Goal: Information Seeking & Learning: Learn about a topic

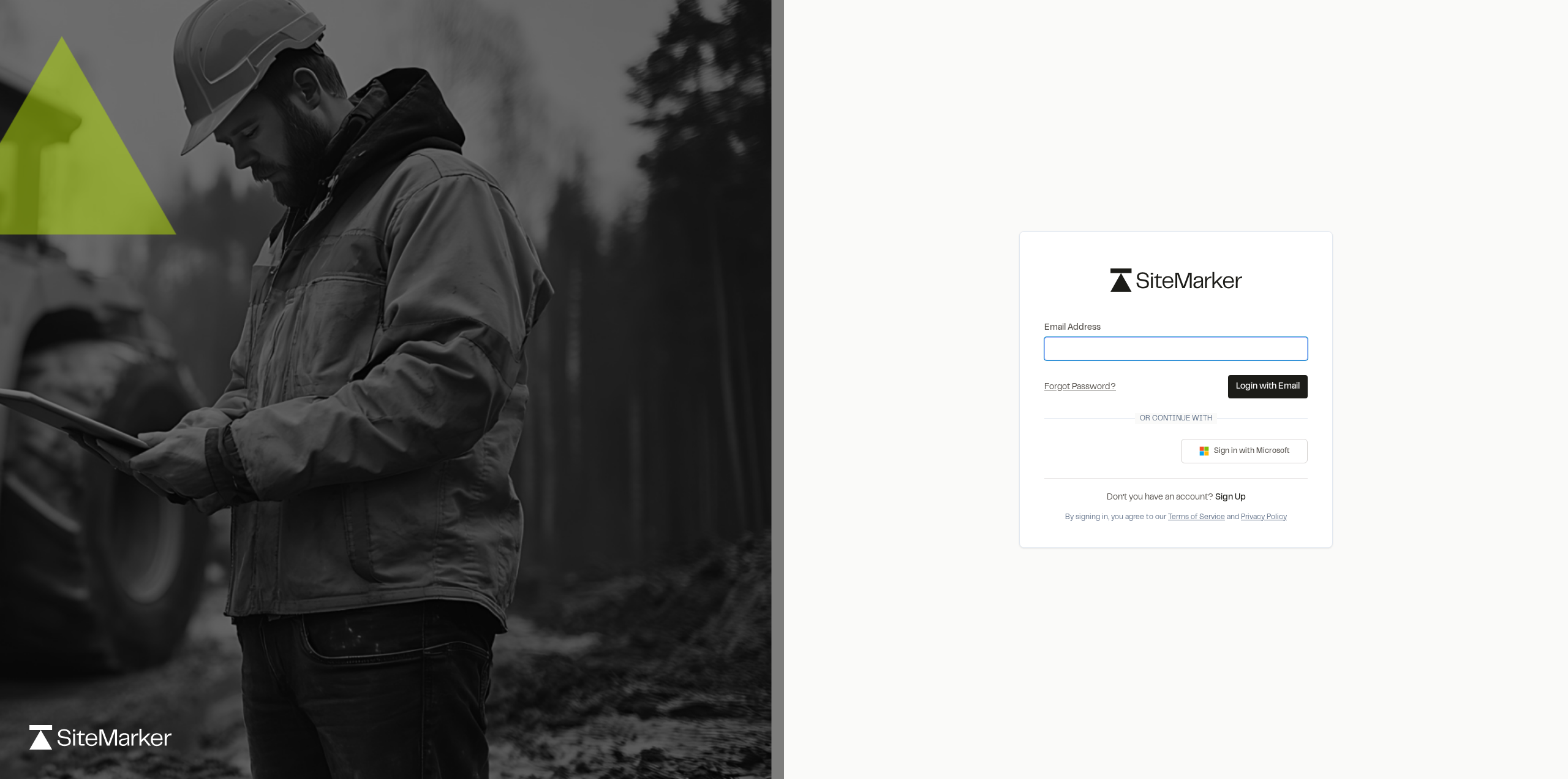
click at [1162, 355] on input "Email Address" at bounding box center [1176, 349] width 263 height 24
type input "**********"
click at [1280, 380] on button "Login with Email" at bounding box center [1268, 387] width 80 height 24
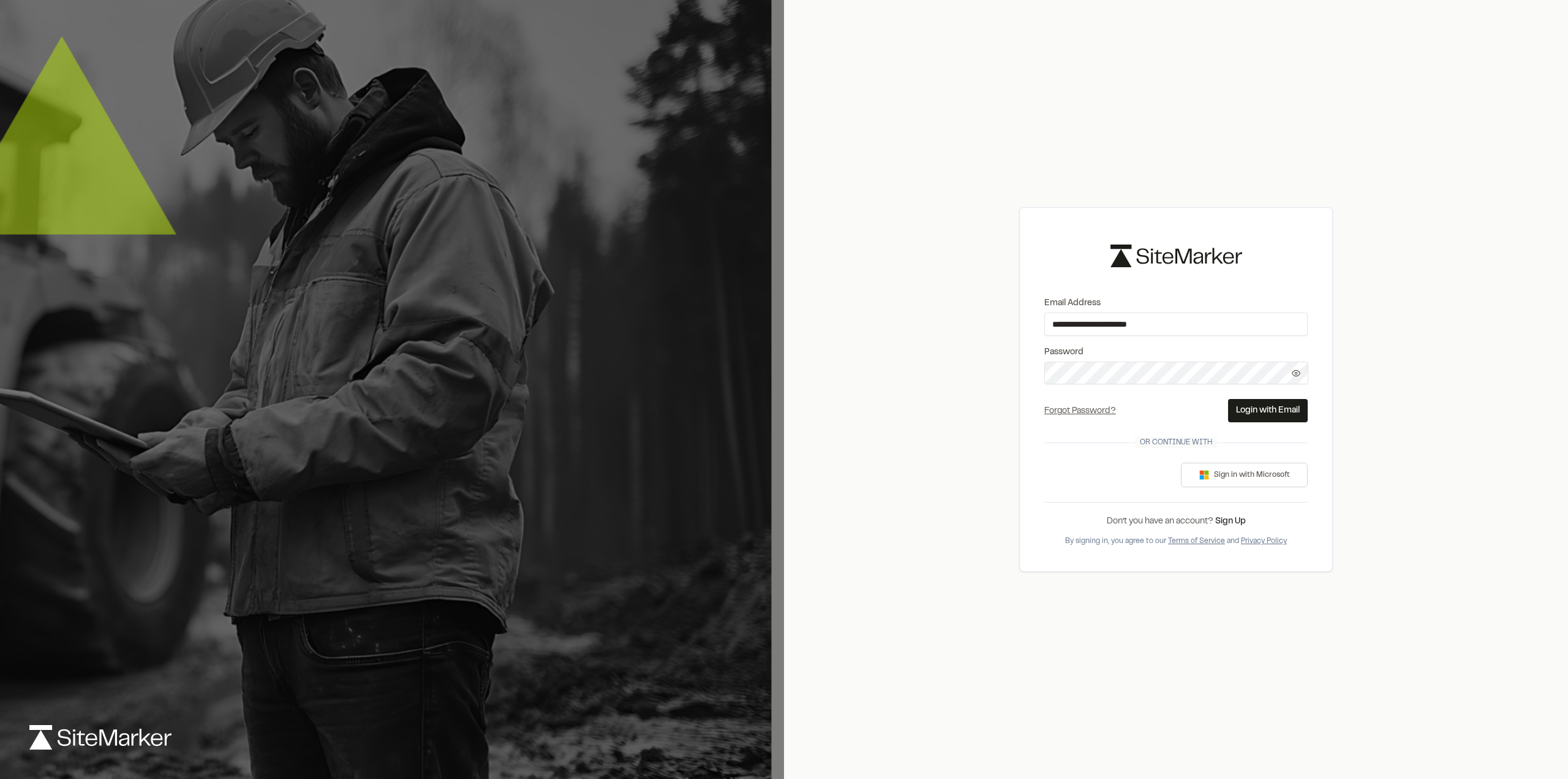
drag, startPoint x: 988, startPoint y: 390, endPoint x: 836, endPoint y: 440, distance: 160.0
click at [1285, 410] on button "Login with Email" at bounding box center [1268, 411] width 80 height 24
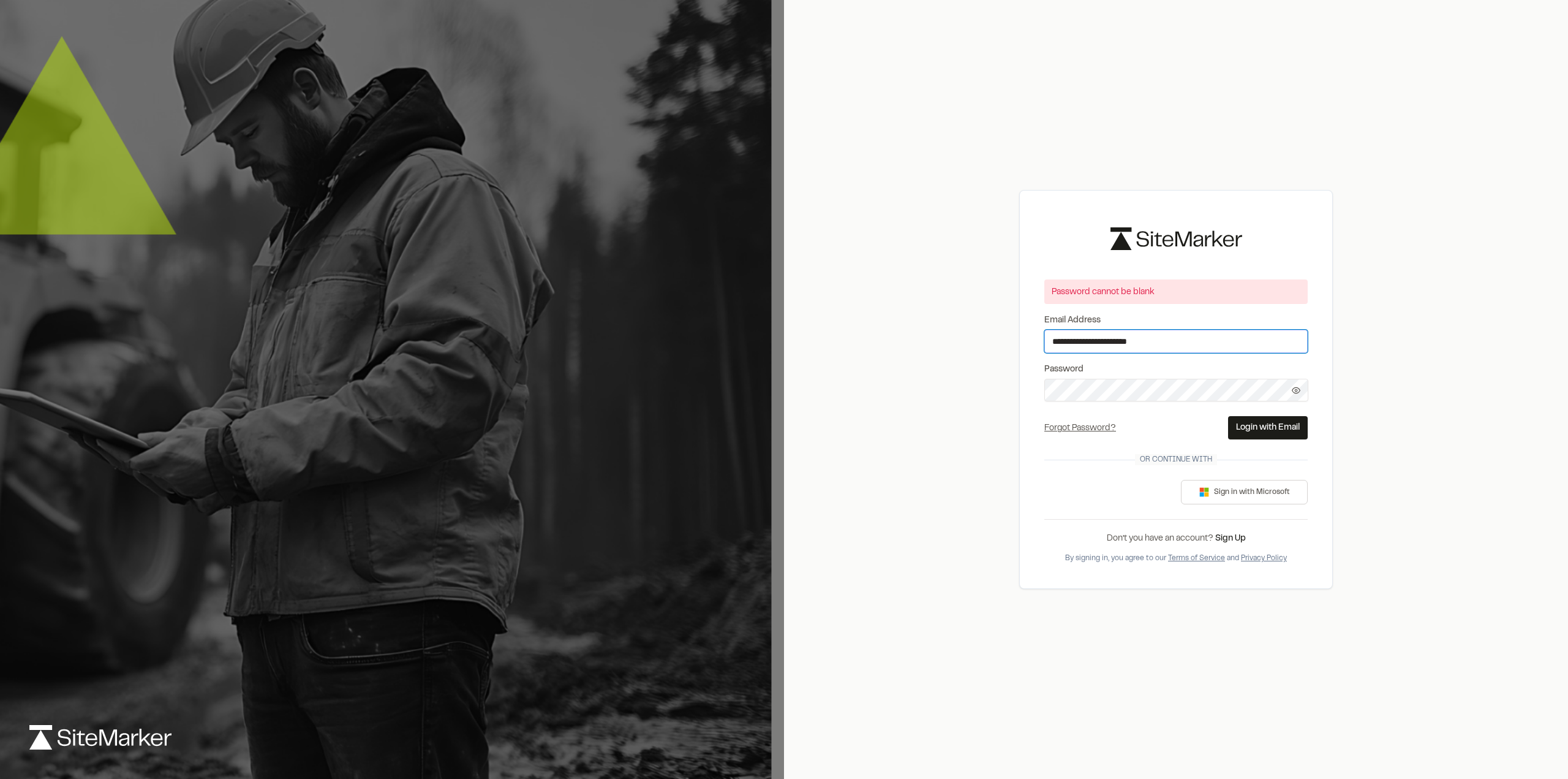
click at [1223, 346] on input "**********" at bounding box center [1176, 342] width 263 height 24
click at [1091, 425] on link "Forgot Password?" at bounding box center [1079, 428] width 71 height 7
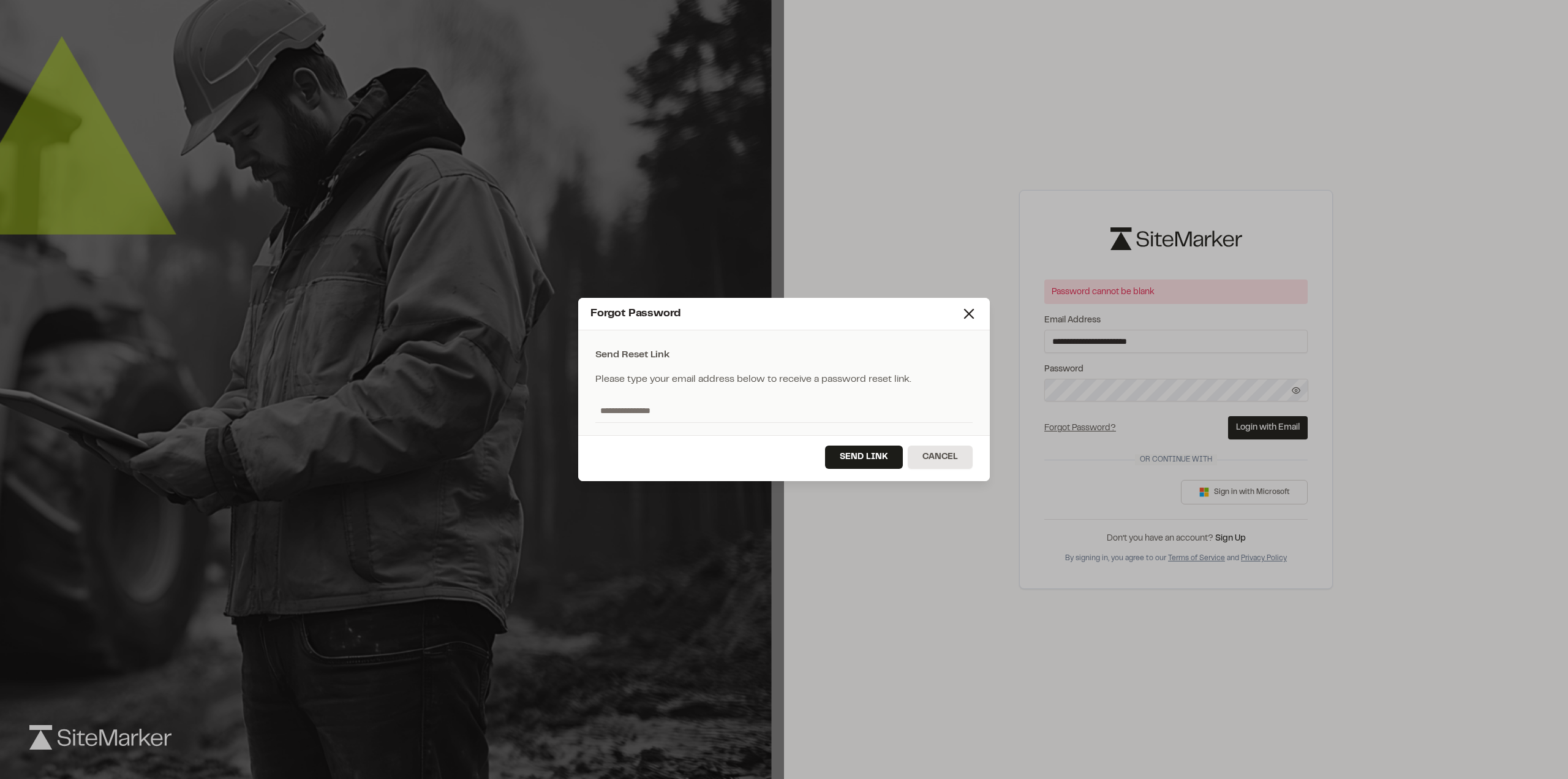
click at [880, 460] on button "Send Link" at bounding box center [863, 457] width 78 height 24
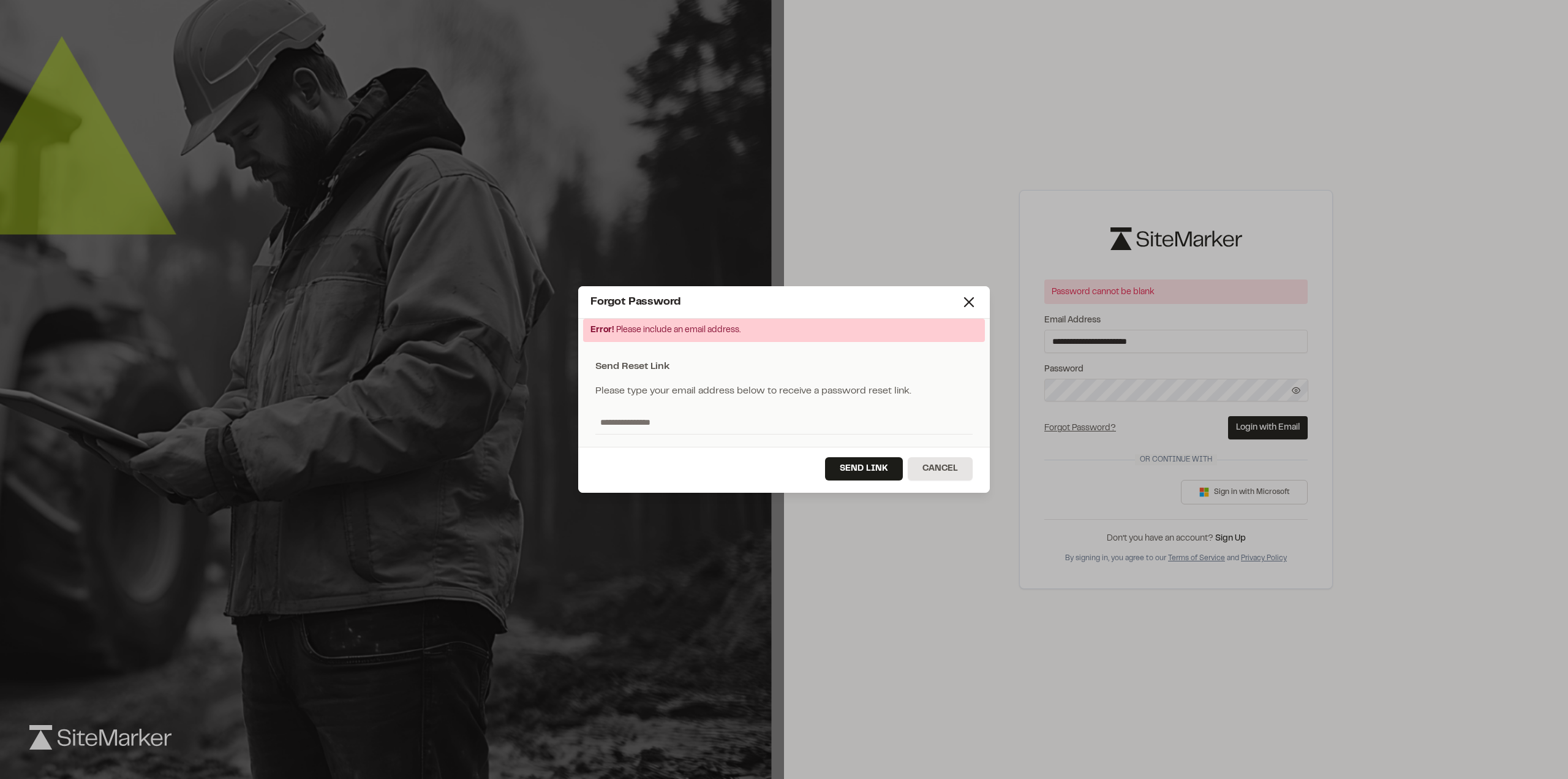
click at [672, 424] on input "text" at bounding box center [784, 422] width 378 height 24
type input "**********"
click at [865, 460] on button "Send Link" at bounding box center [863, 469] width 78 height 24
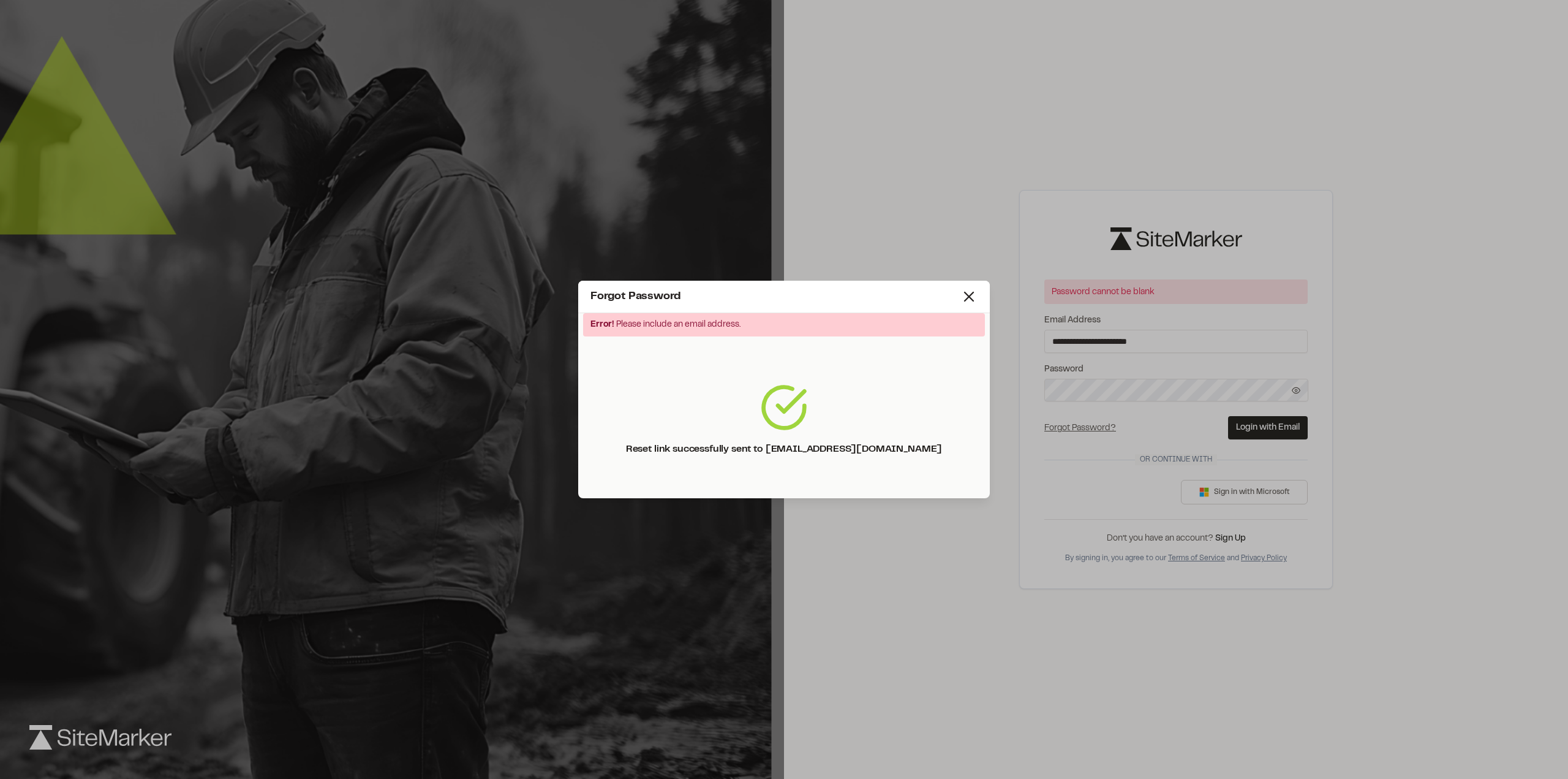
drag, startPoint x: 1159, startPoint y: 397, endPoint x: 1115, endPoint y: 390, distance: 44.6
click at [1160, 397] on div "Forgot Password Error! Please include an email address. Reset link successfully…" at bounding box center [784, 390] width 1568 height 779
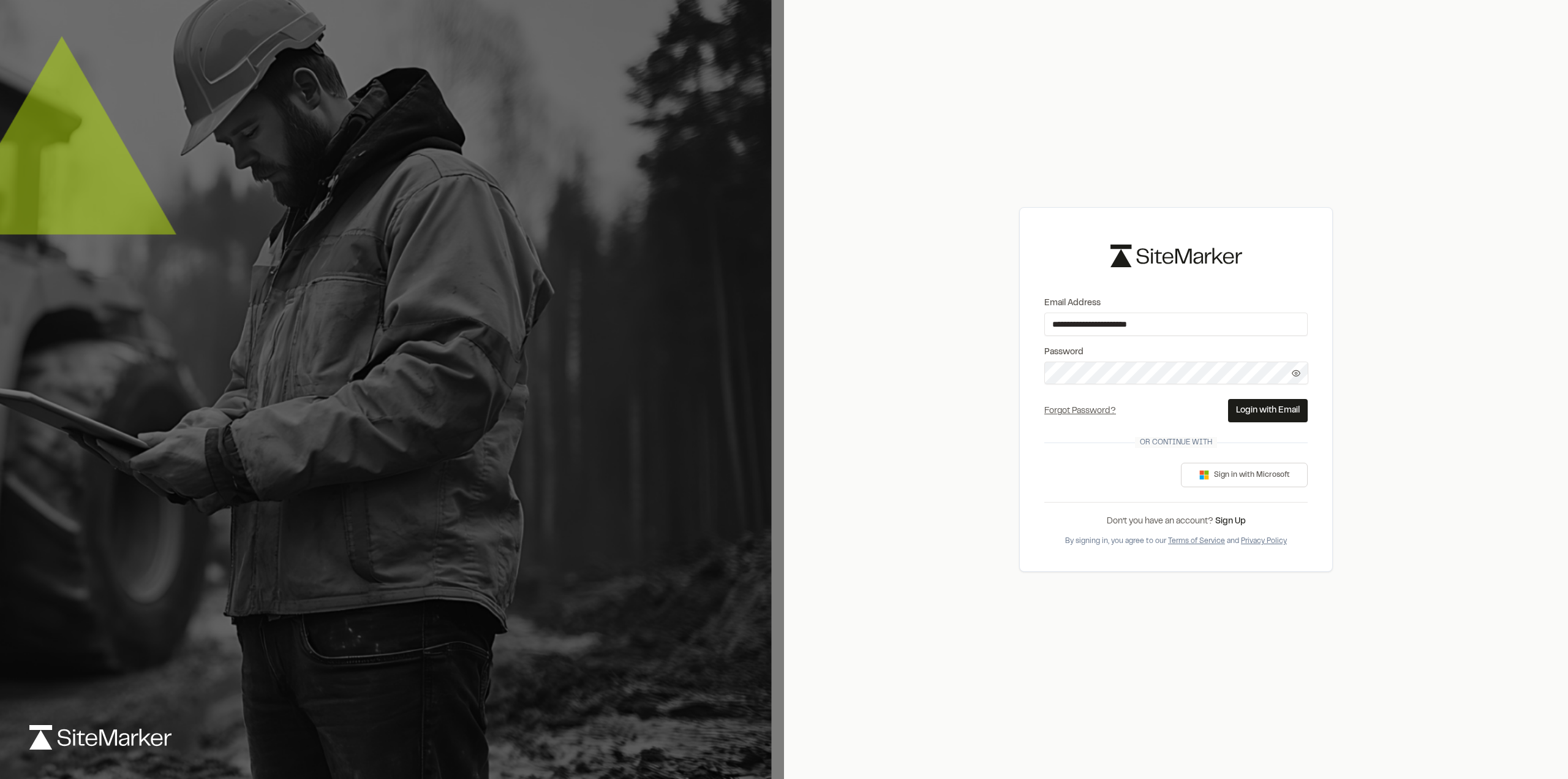
click at [1264, 411] on button "Login with Email" at bounding box center [1268, 411] width 80 height 24
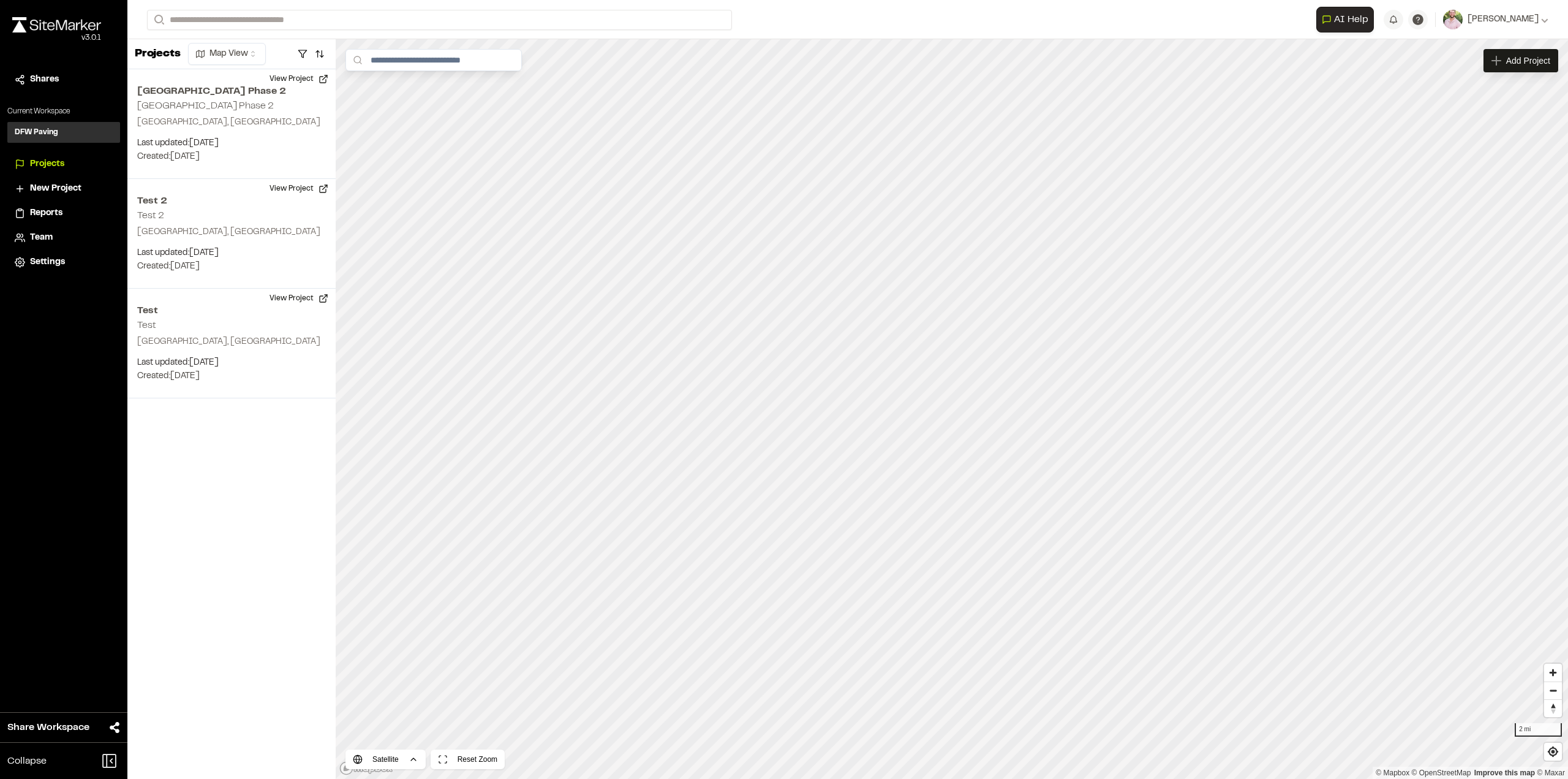
click at [179, 160] on p "Created: Aug 18, 2025" at bounding box center [231, 157] width 189 height 13
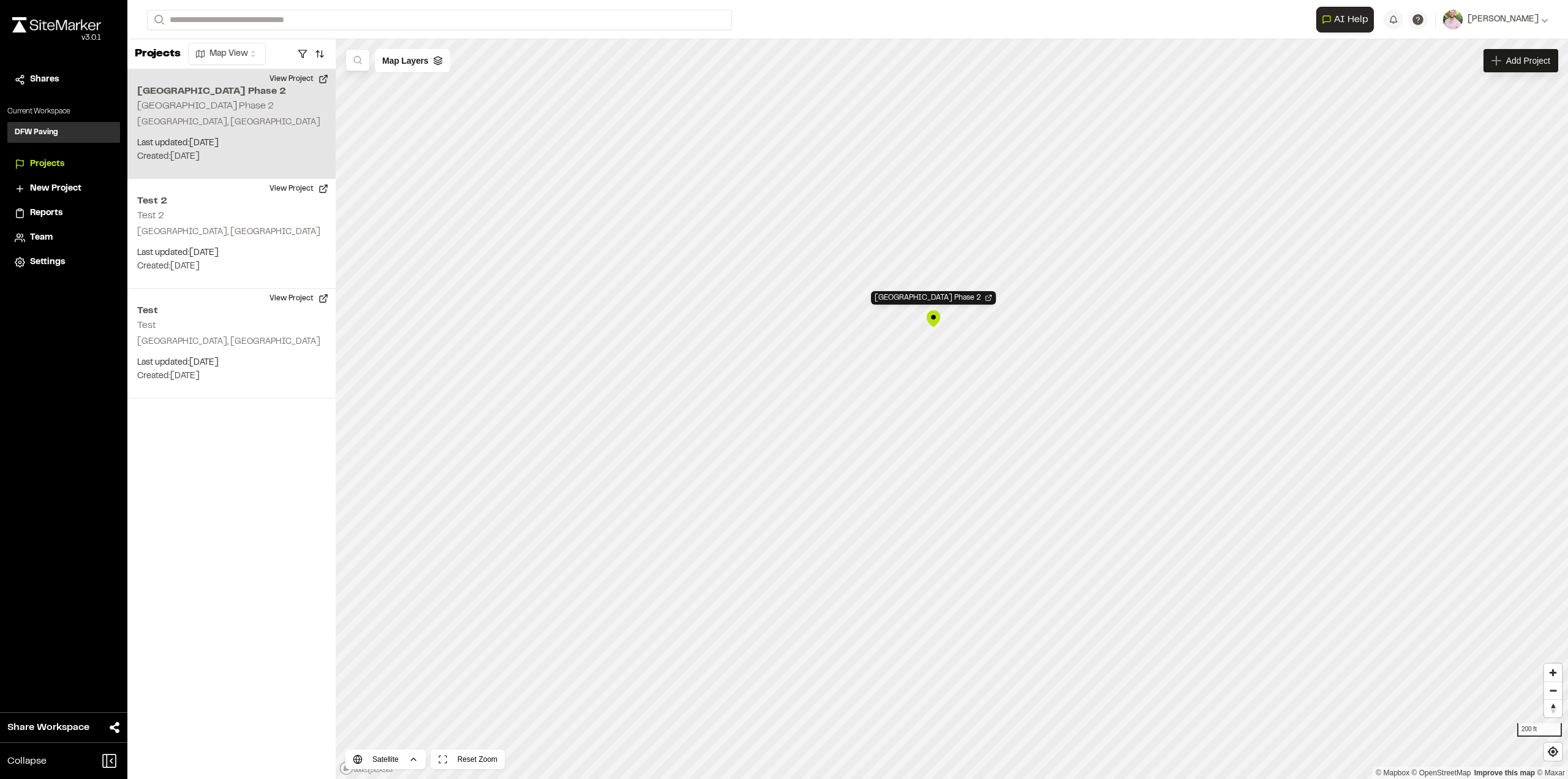
click at [299, 71] on button "View Project" at bounding box center [299, 78] width 74 height 20
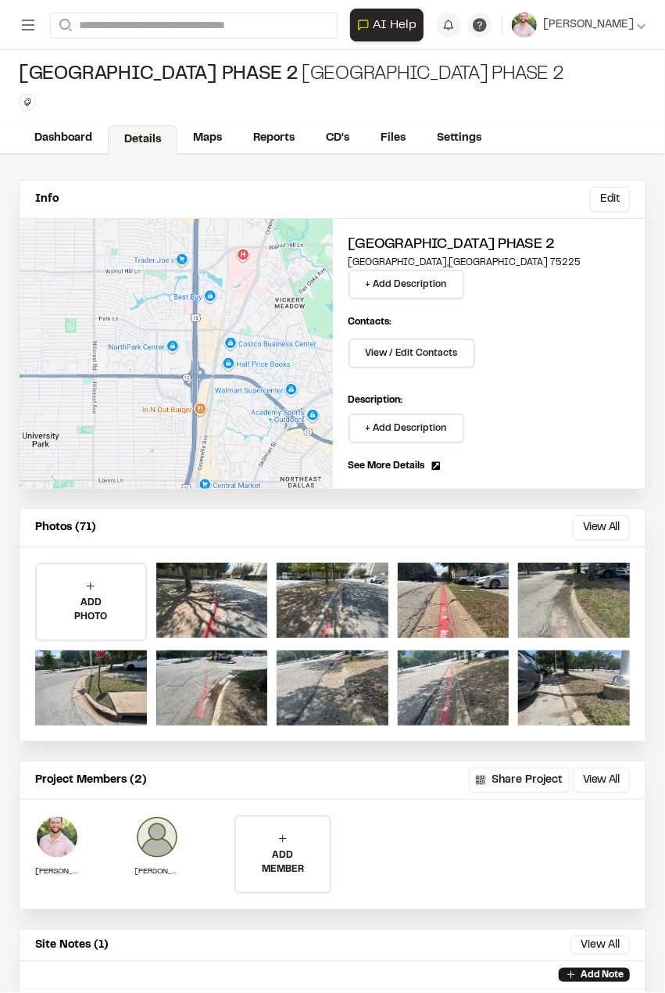
click at [627, 112] on div "[GEOGRAPHIC_DATA] [GEOGRAPHIC_DATA] Phase 2 Type Enter or comma to add tag." at bounding box center [332, 86] width 665 height 73
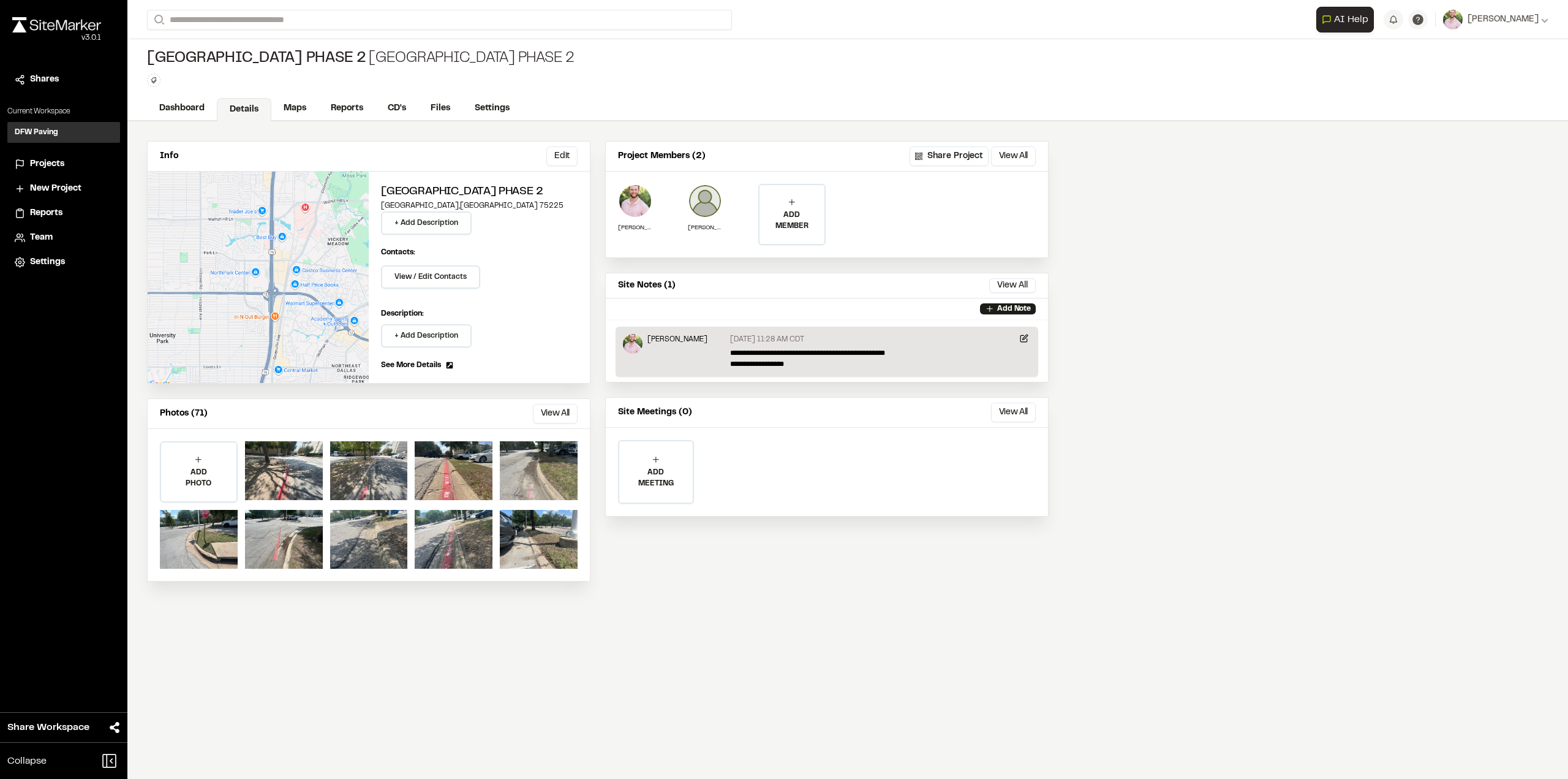
click at [1505, 245] on div "Info Edit Edit [GEOGRAPHIC_DATA] + Add Description Contacts: View / Edit Contac…" at bounding box center [847, 450] width 1440 height 658
click at [287, 102] on link "Maps" at bounding box center [294, 109] width 47 height 24
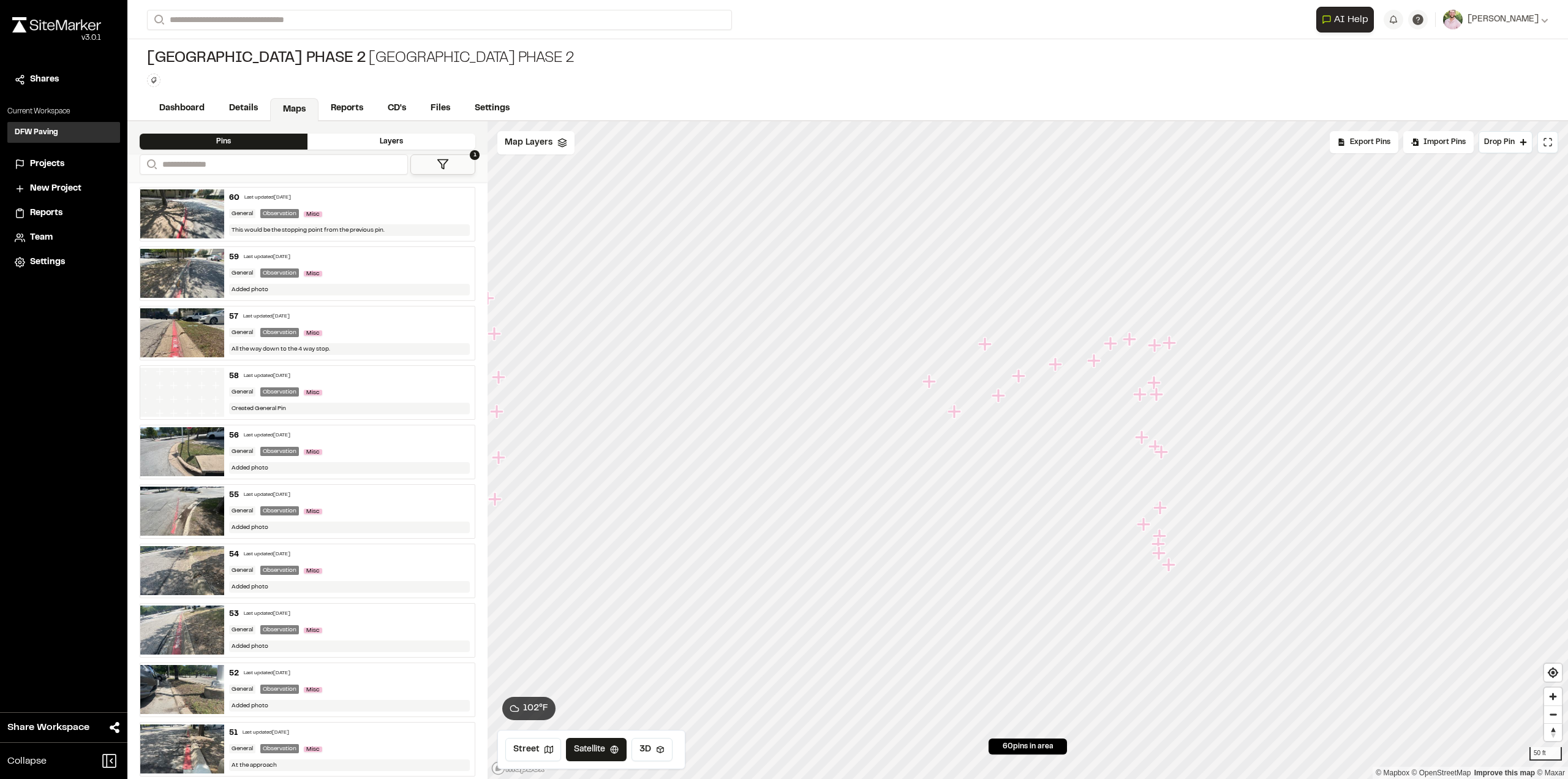
click at [239, 105] on link "Details" at bounding box center [244, 109] width 53 height 24
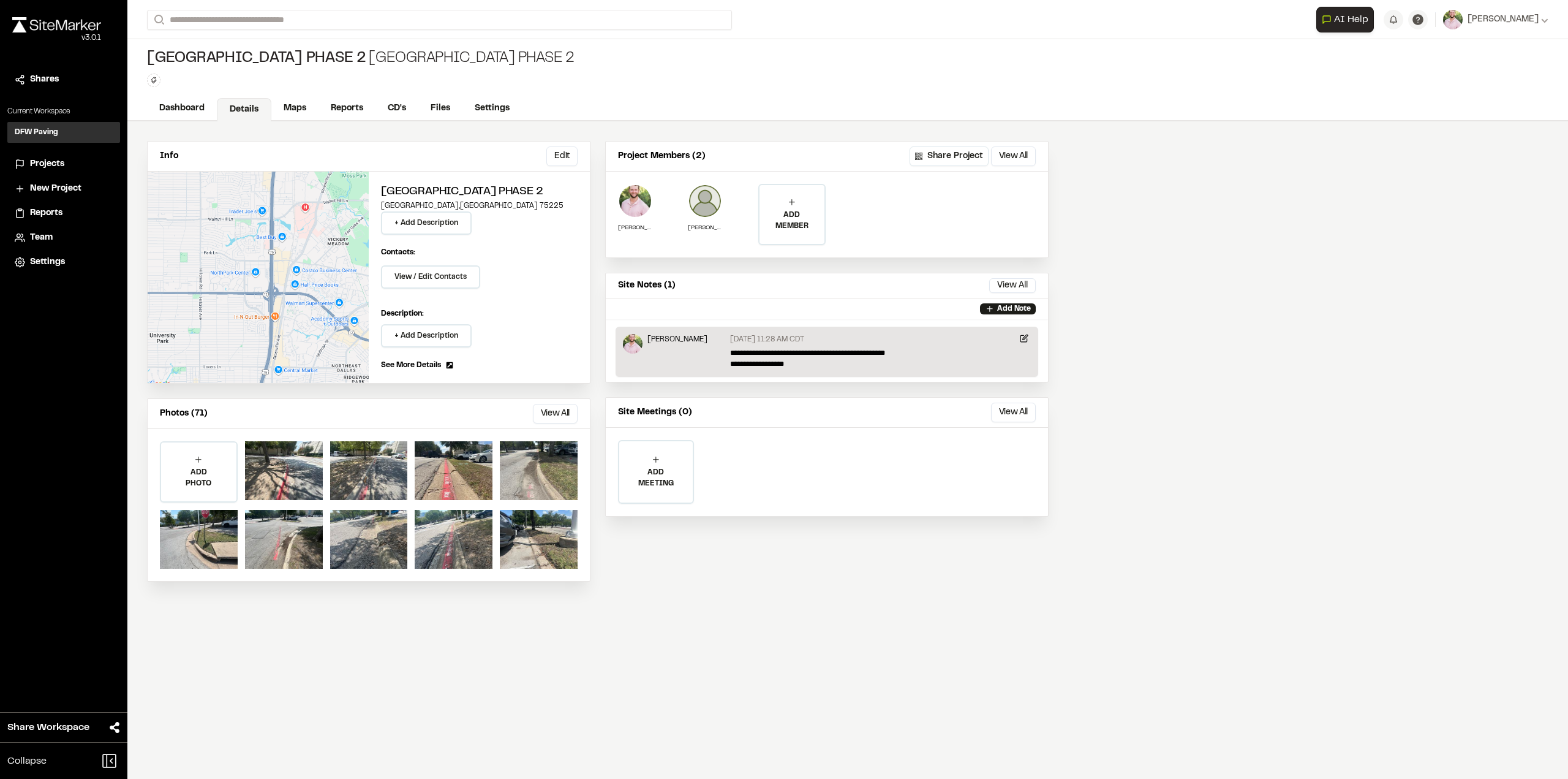
click at [374, 108] on link "Reports" at bounding box center [347, 109] width 57 height 24
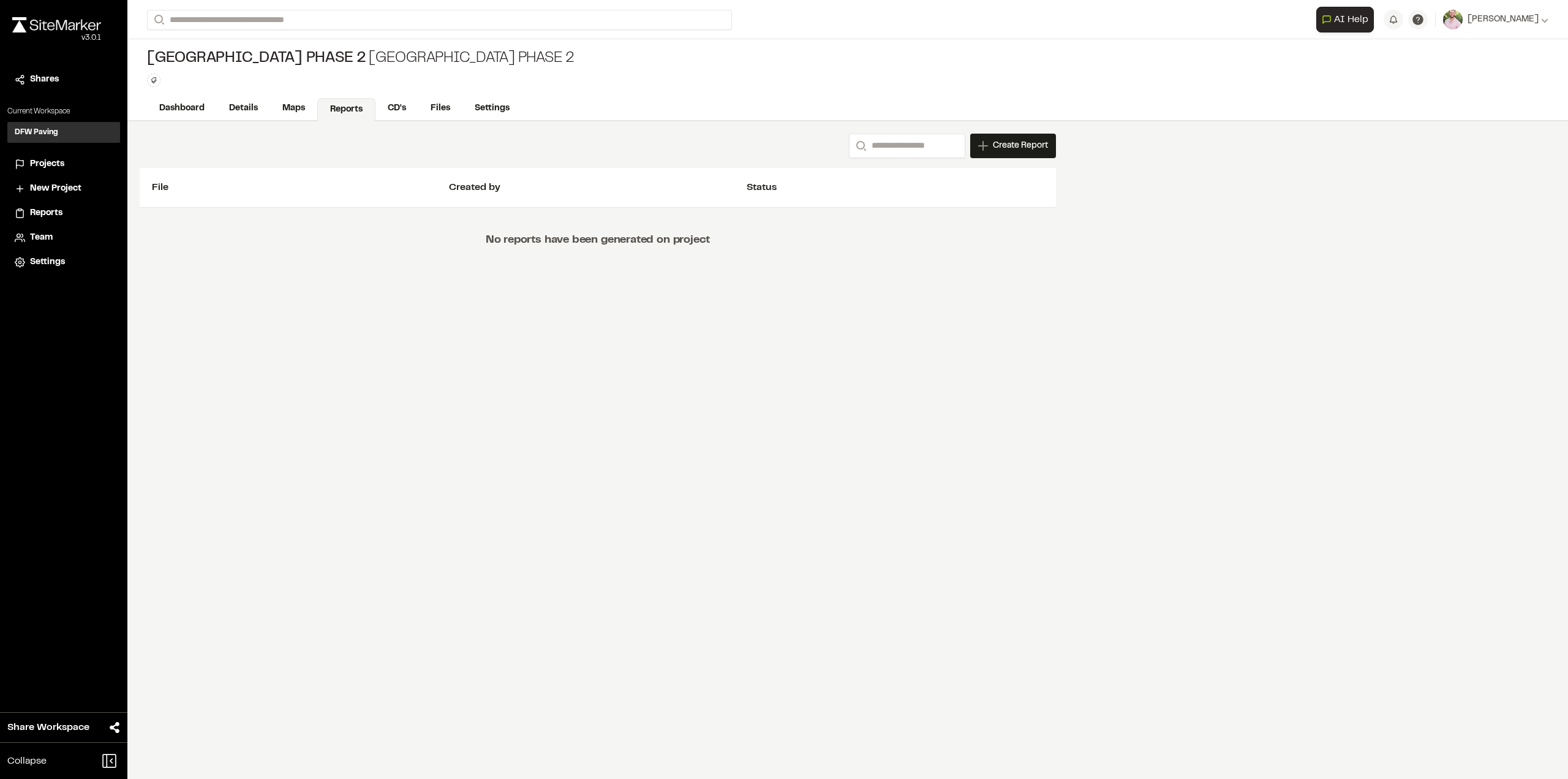
click at [398, 102] on link "CD's" at bounding box center [396, 109] width 43 height 24
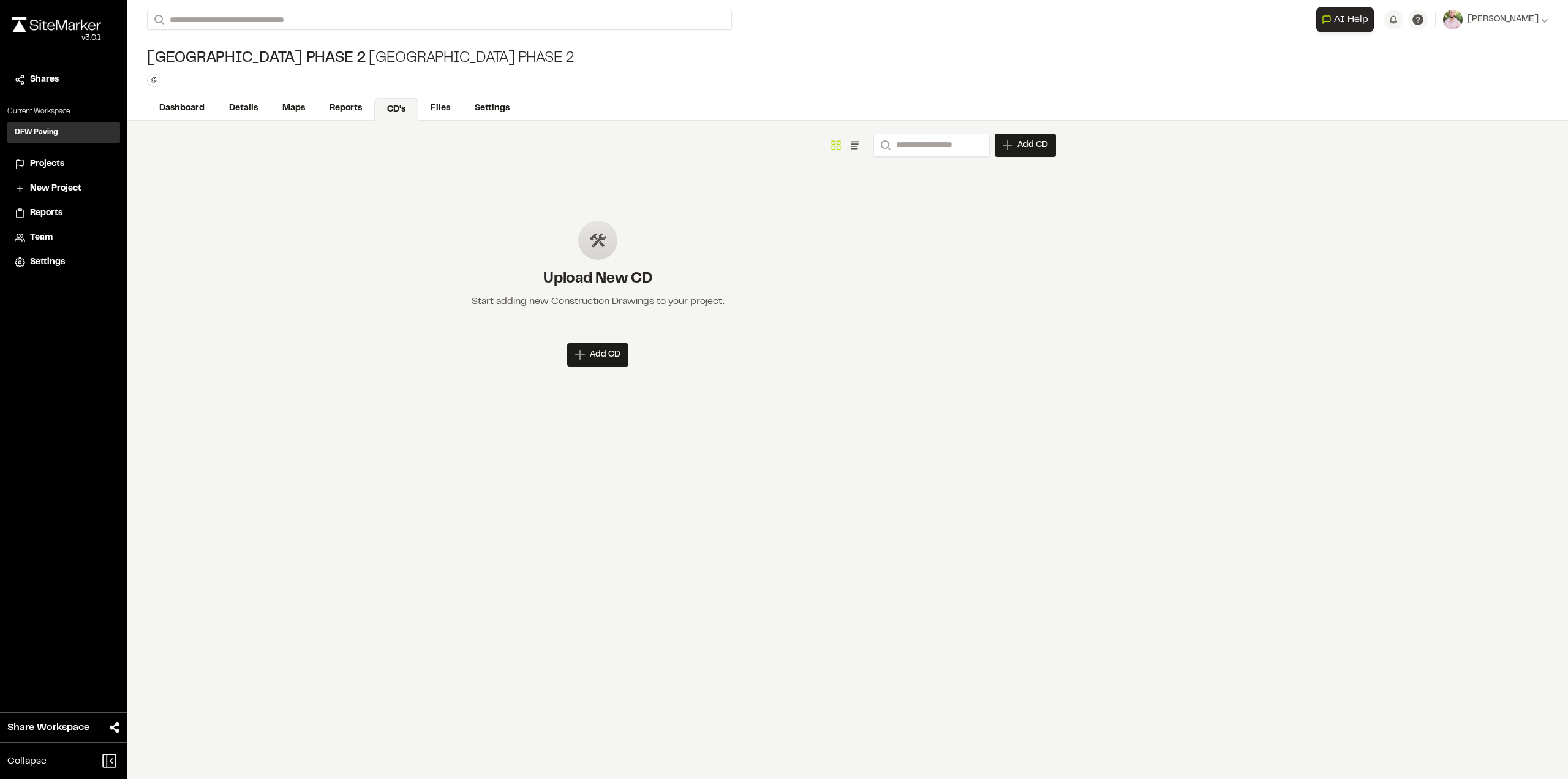
click at [468, 105] on link "Settings" at bounding box center [492, 109] width 60 height 24
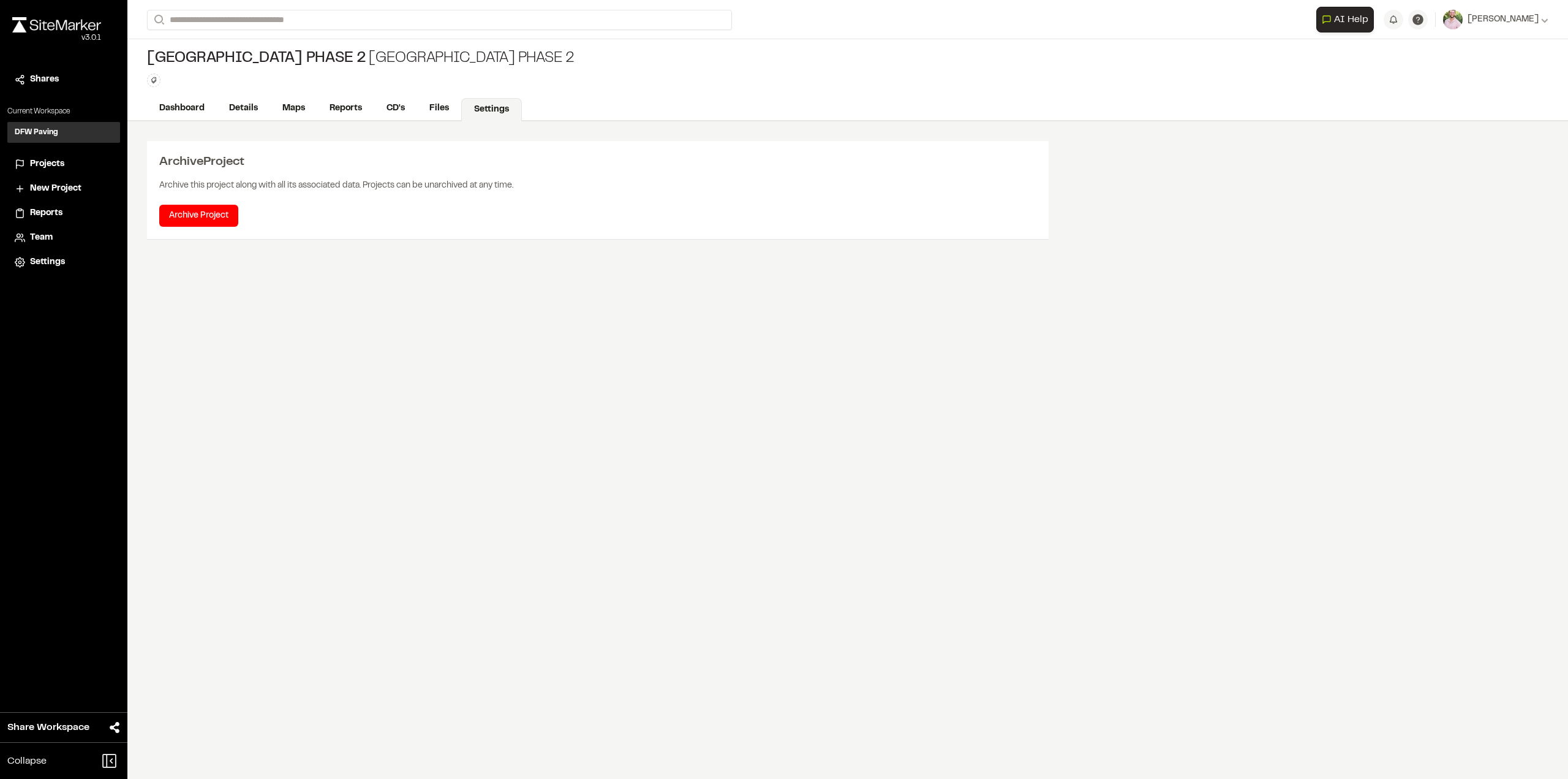
click at [240, 111] on link "Details" at bounding box center [244, 109] width 53 height 24
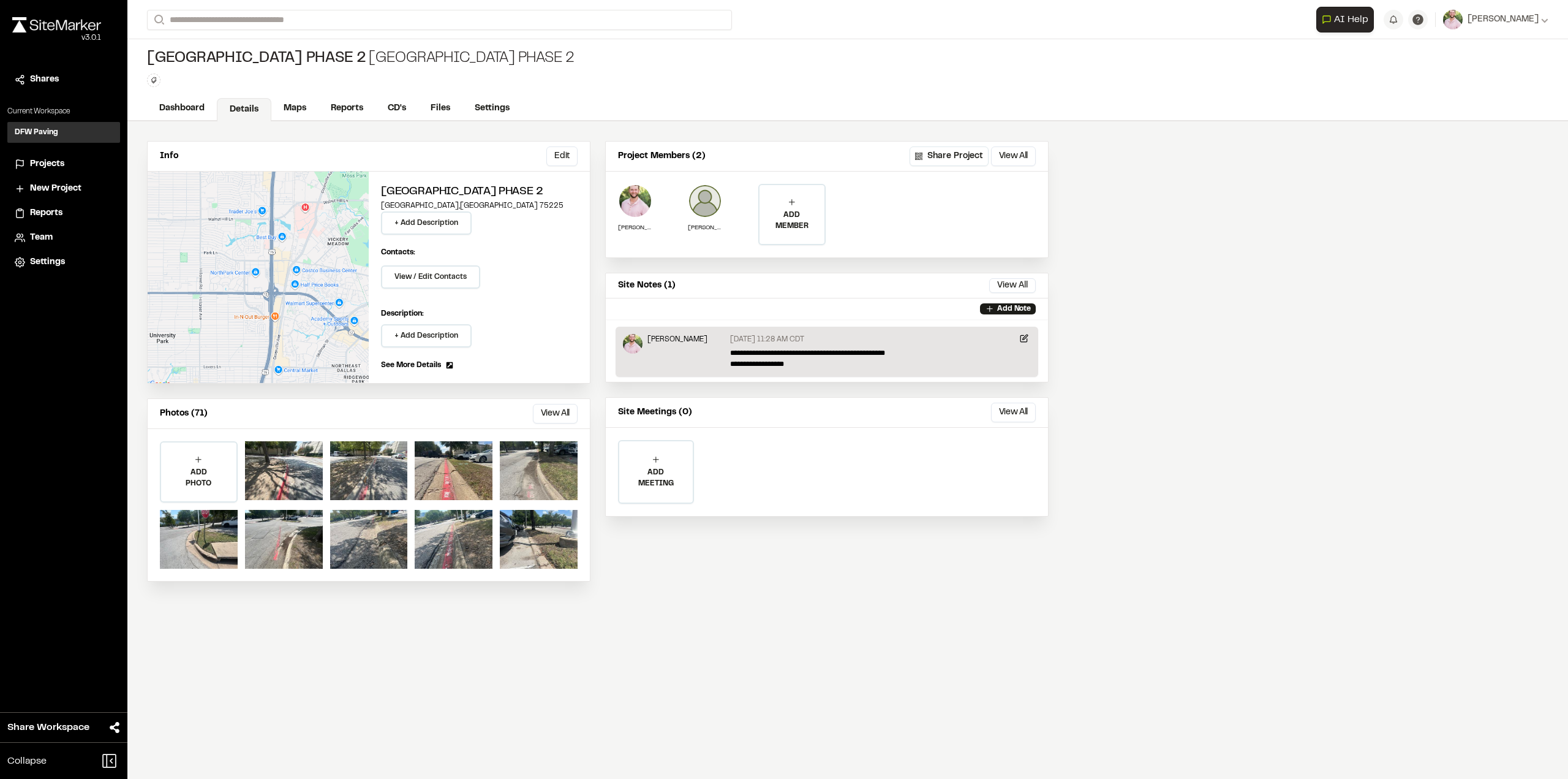
click at [300, 111] on link "Maps" at bounding box center [294, 109] width 47 height 24
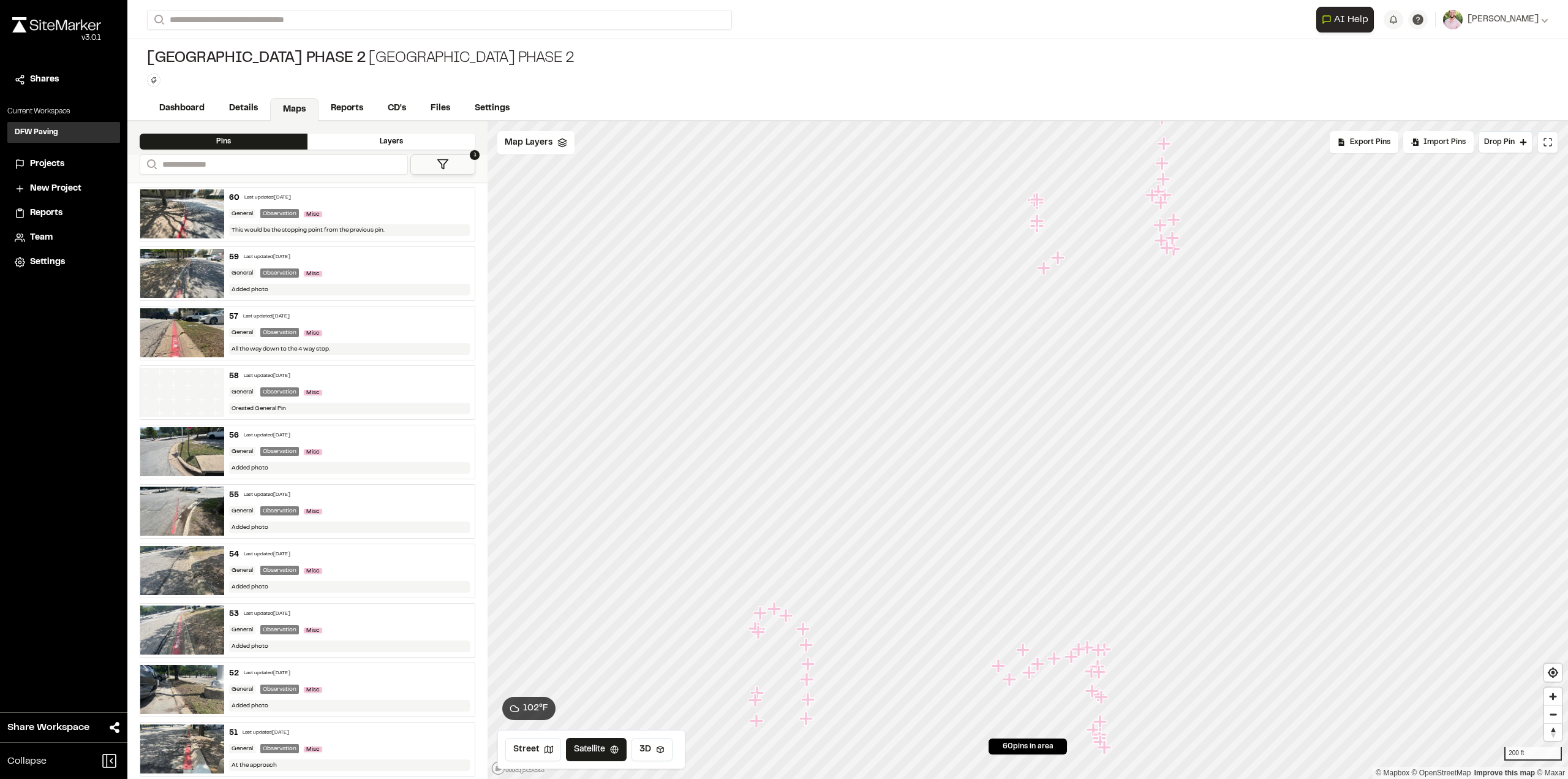
click at [378, 262] on div "59 Last updated [DATE] General Observation Misc Added photo" at bounding box center [349, 274] width 251 height 53
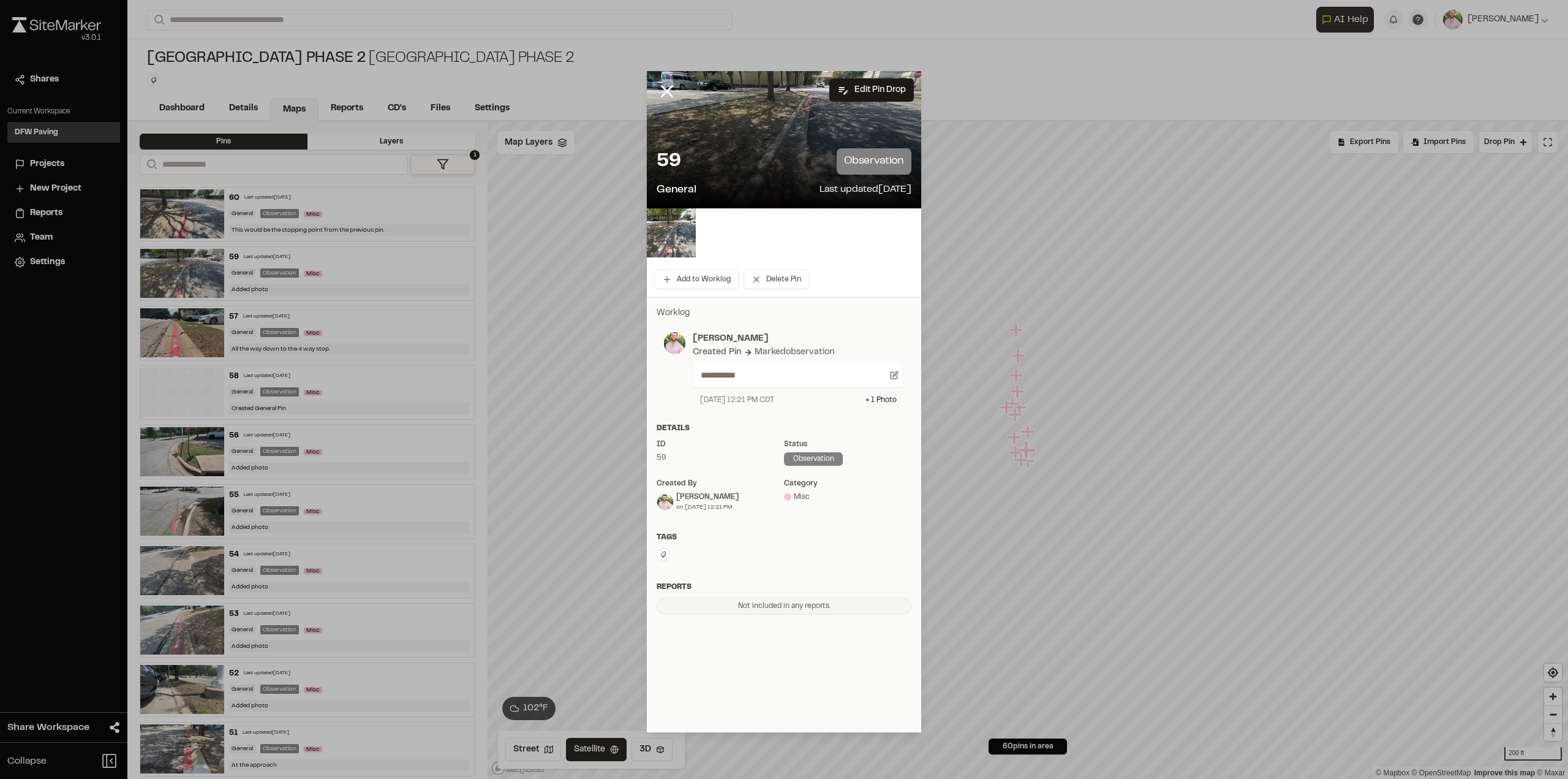
click at [670, 98] on icon at bounding box center [667, 91] width 21 height 21
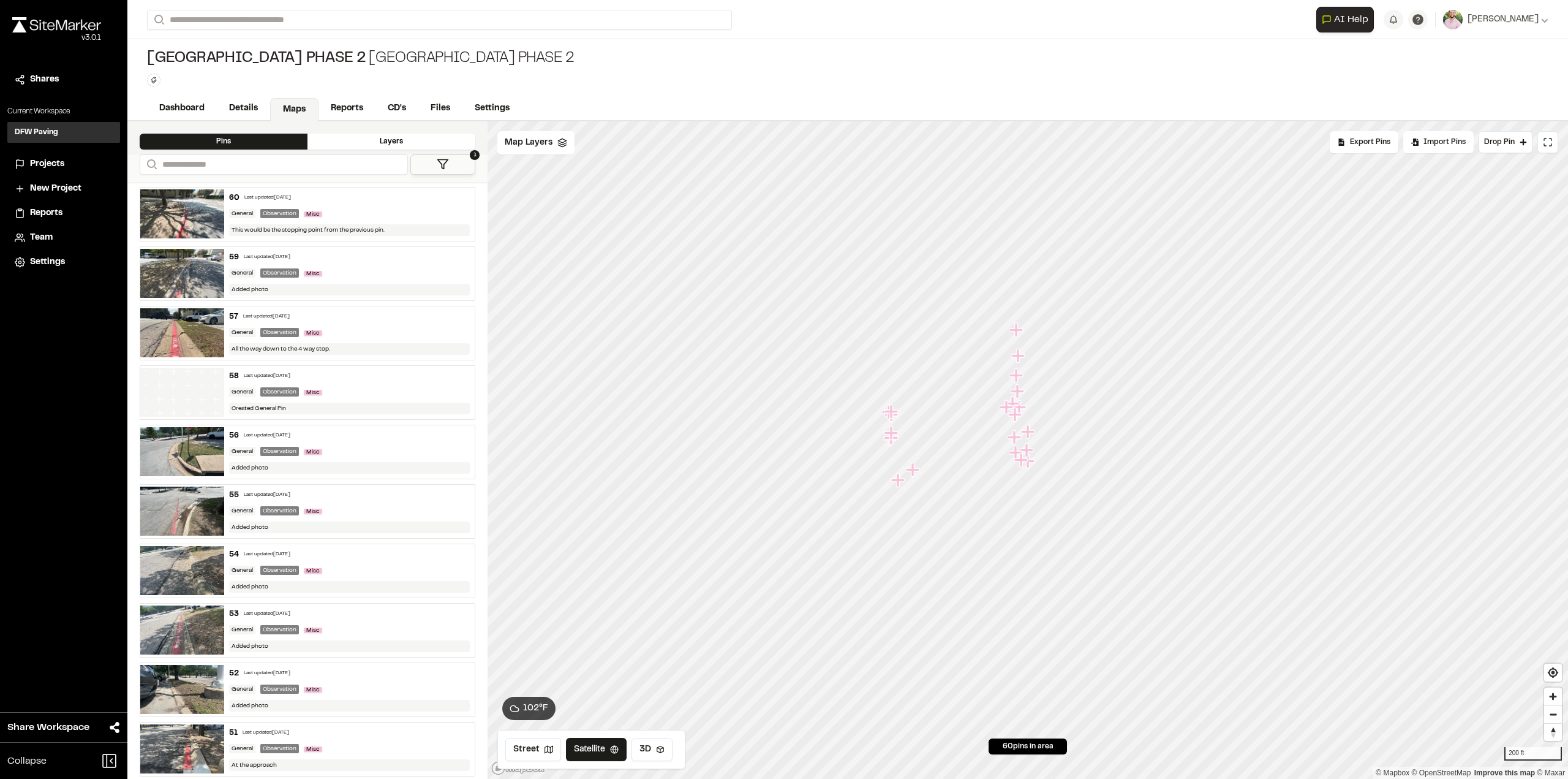
click at [1371, 139] on span "Export Pins" at bounding box center [1370, 142] width 41 height 11
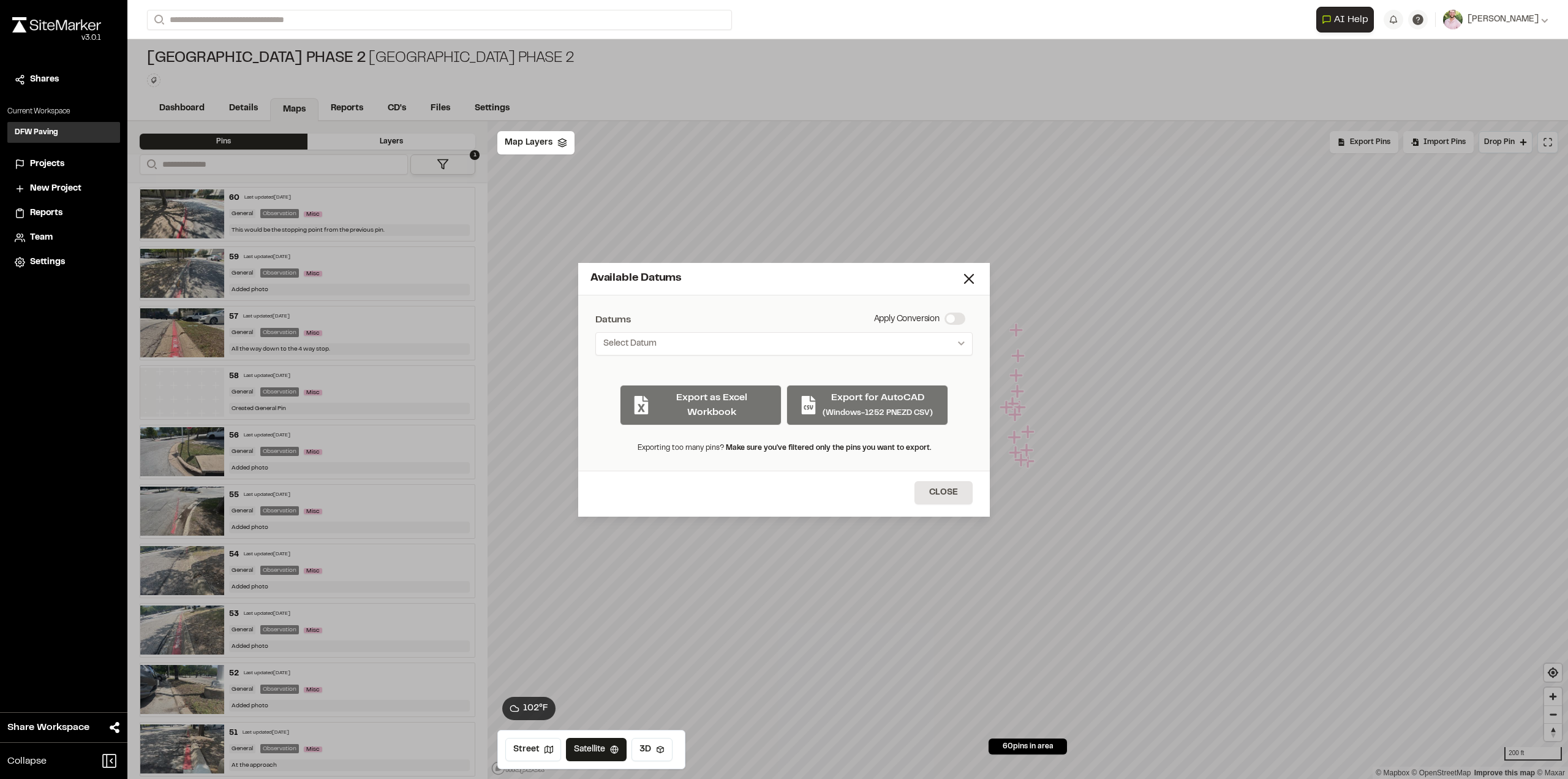
click at [898, 349] on button "Select Datum" at bounding box center [784, 344] width 378 height 24
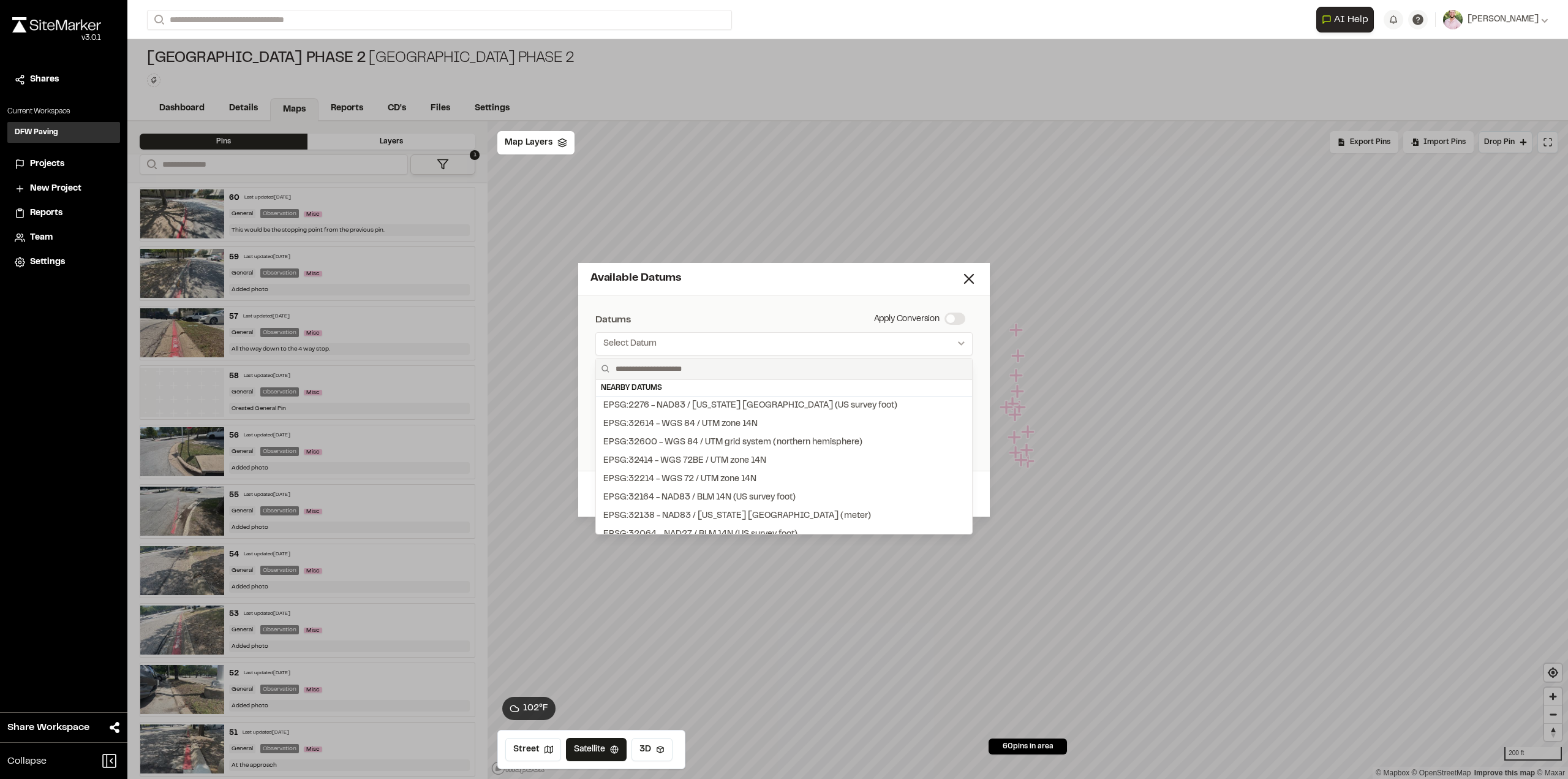
click at [889, 360] on input "text" at bounding box center [789, 368] width 356 height 21
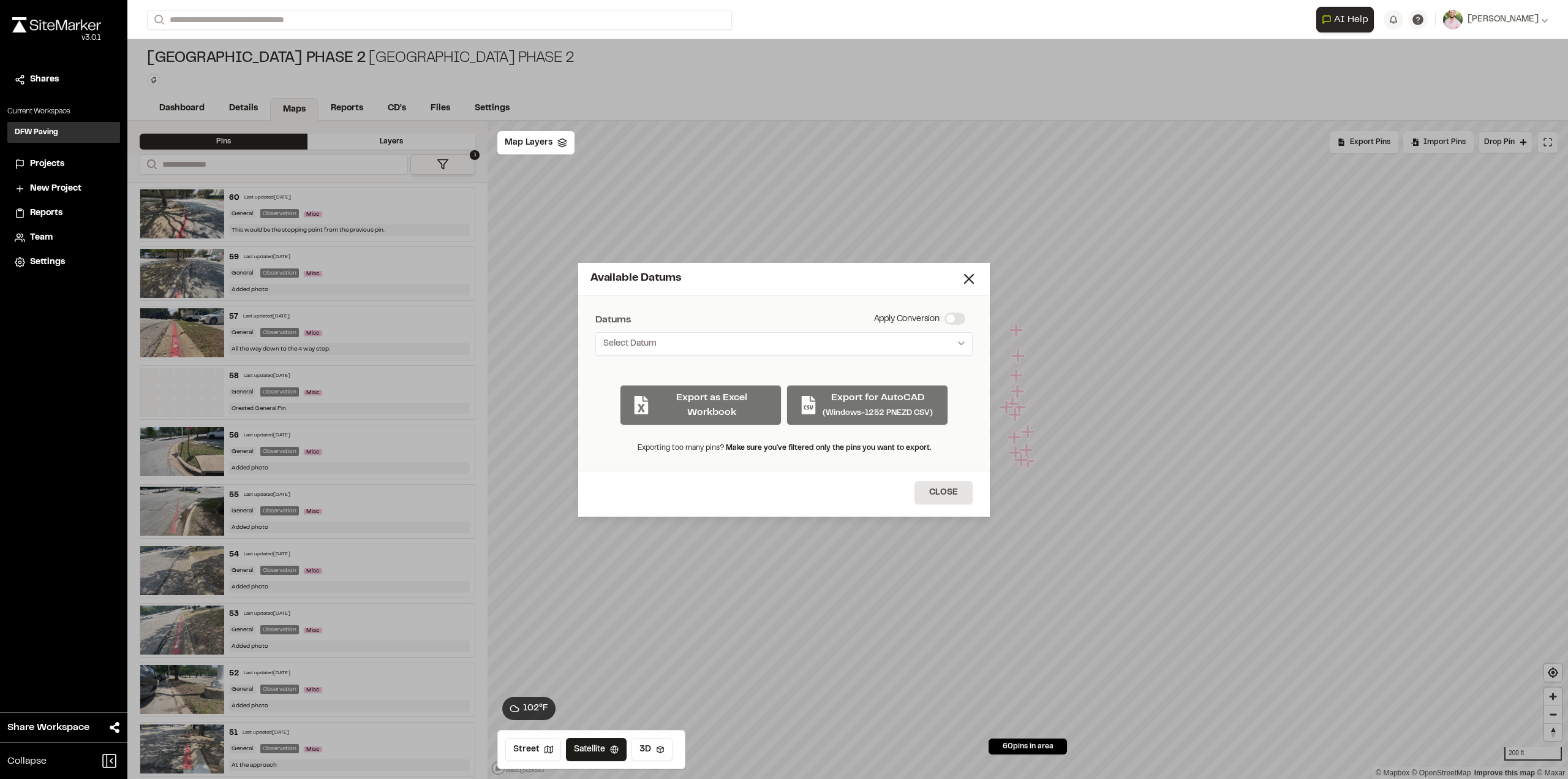
click at [961, 345] on icon "Select date range" at bounding box center [961, 343] width 7 height 4
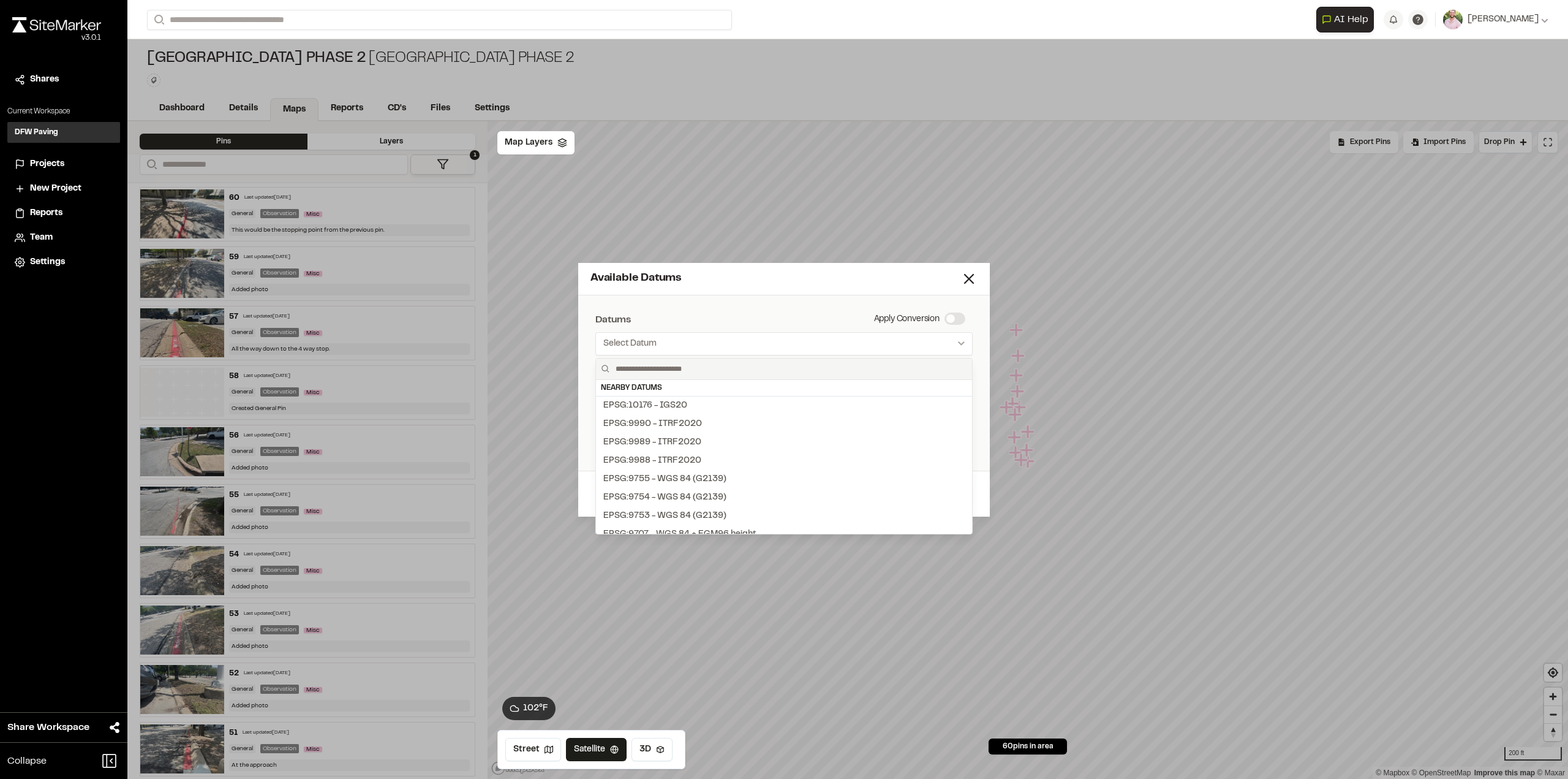
scroll to position [184, 0]
click at [757, 314] on div at bounding box center [784, 390] width 1568 height 779
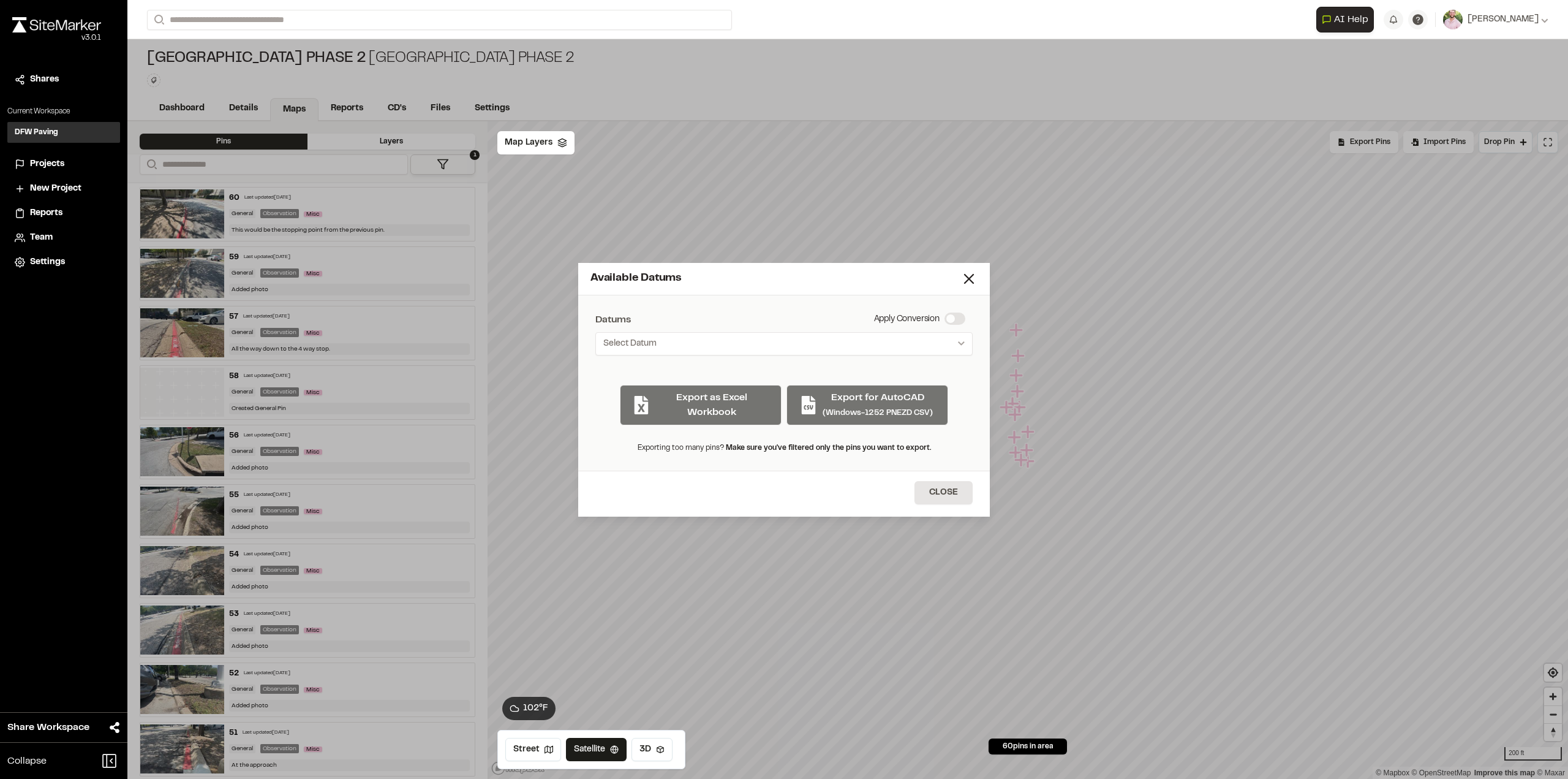
click at [972, 277] on line at bounding box center [968, 278] width 9 height 9
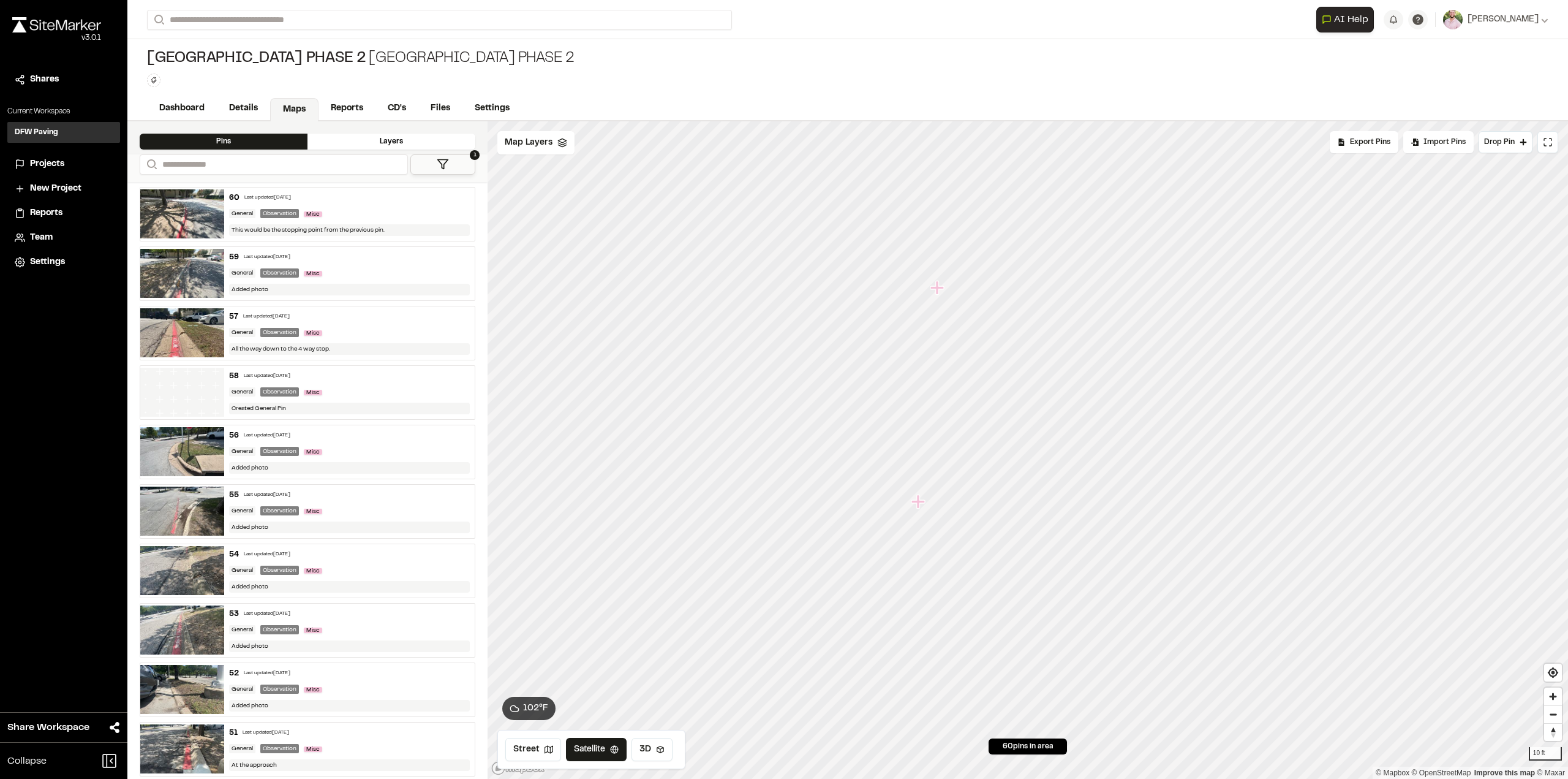
click at [919, 504] on icon "Map marker" at bounding box center [917, 501] width 13 height 13
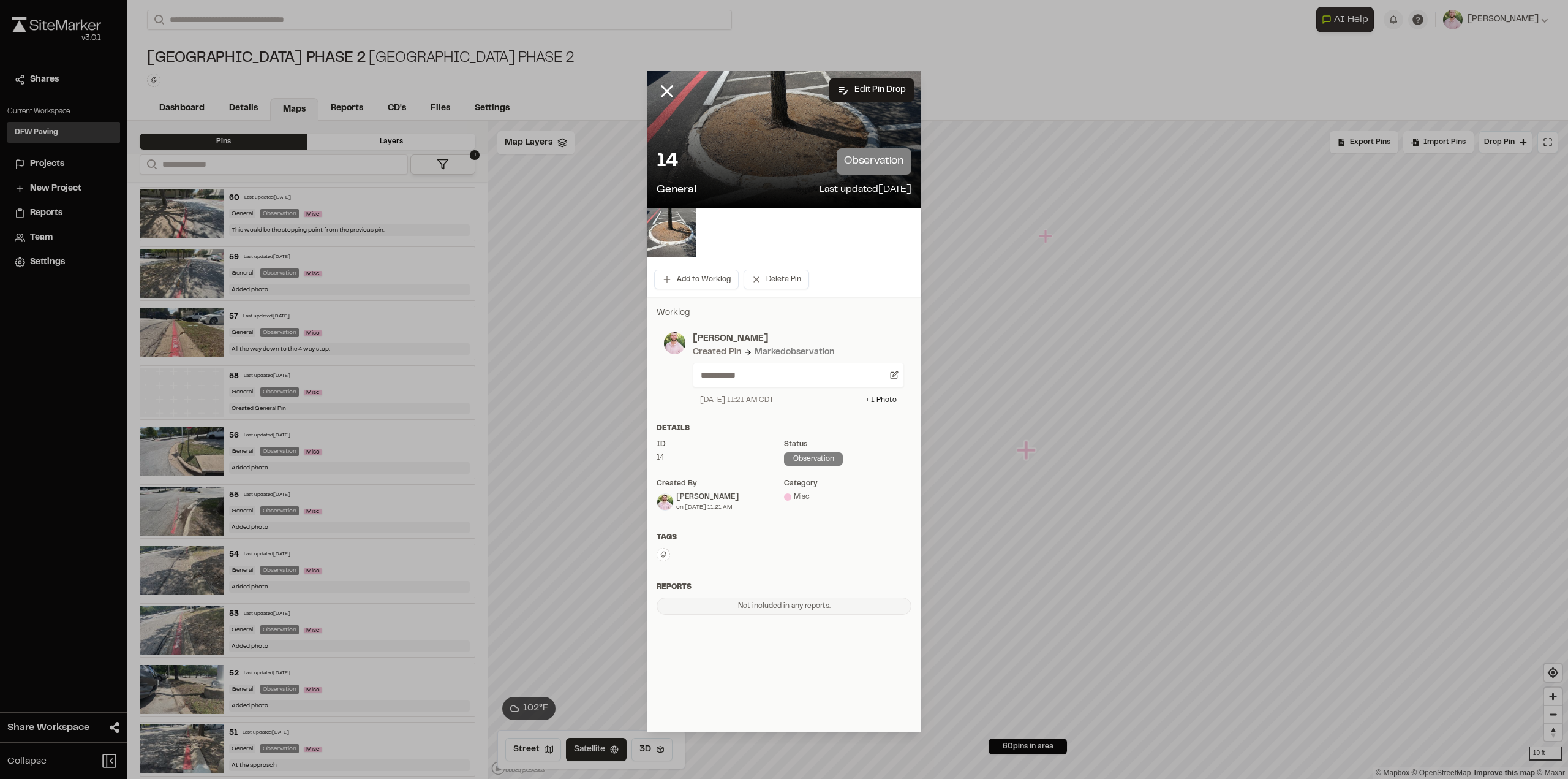
click at [681, 231] on img at bounding box center [671, 233] width 49 height 49
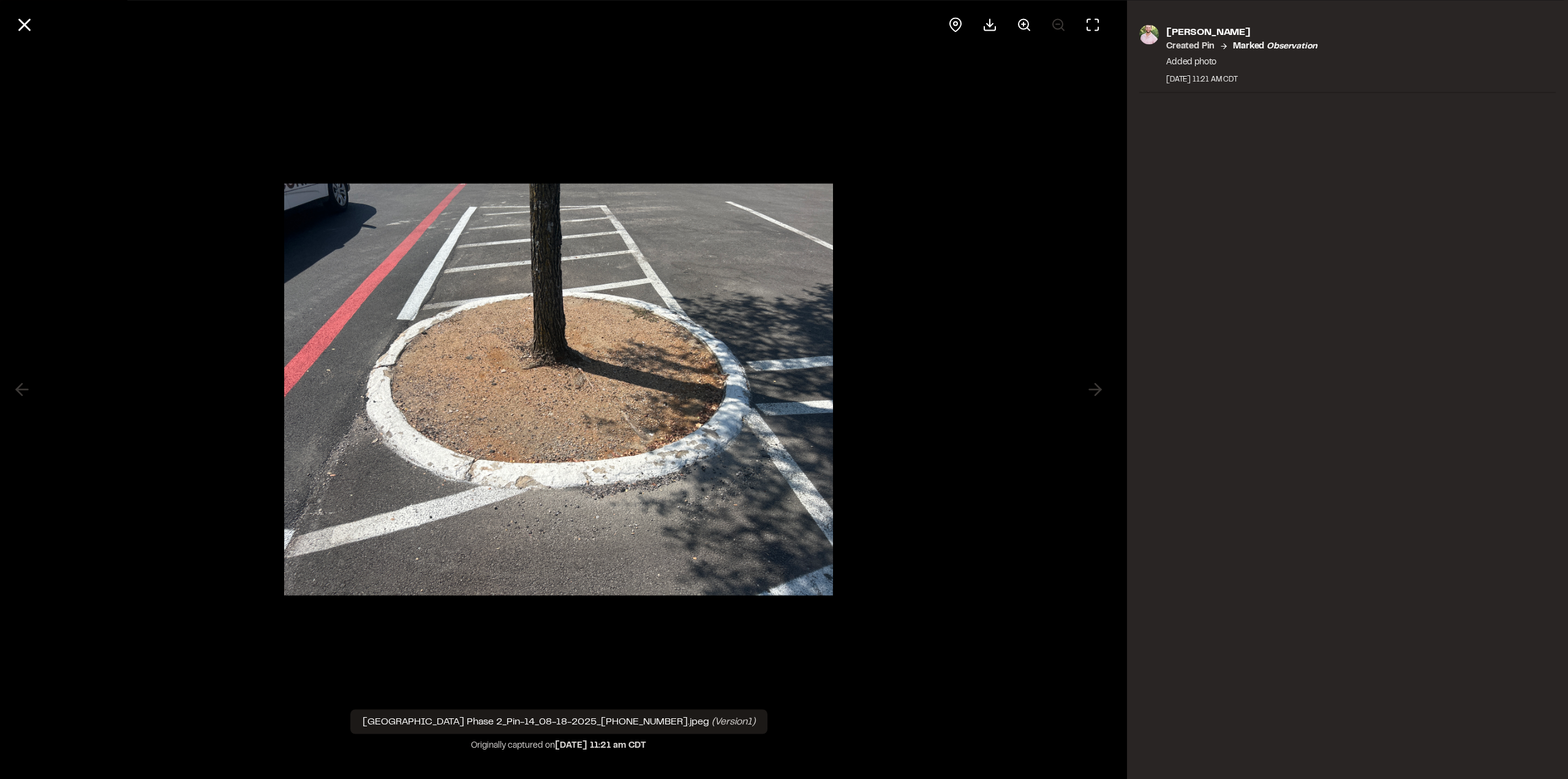
click at [32, 24] on icon at bounding box center [24, 24] width 21 height 21
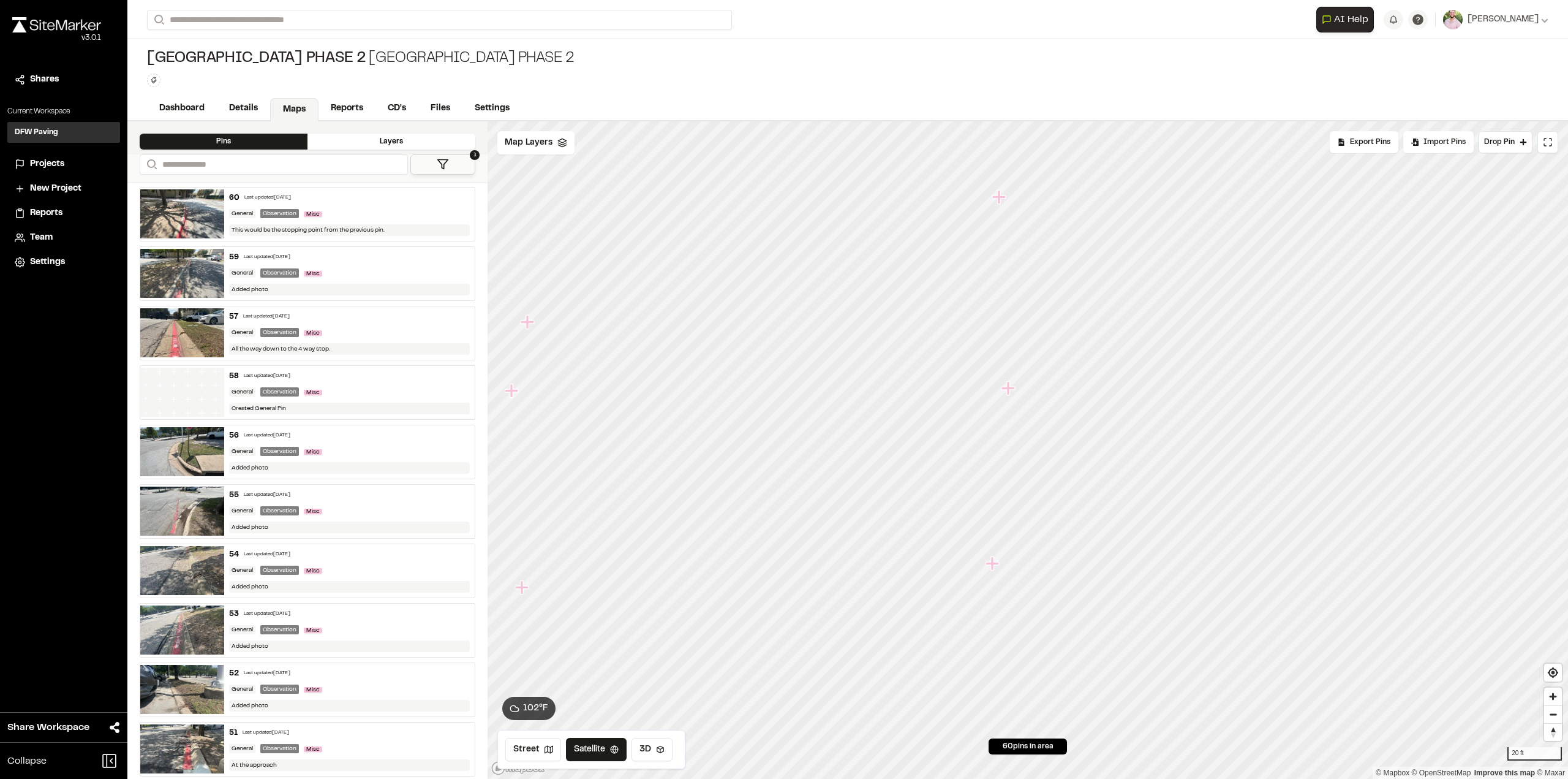
click at [1010, 395] on icon "Map marker" at bounding box center [1009, 389] width 16 height 16
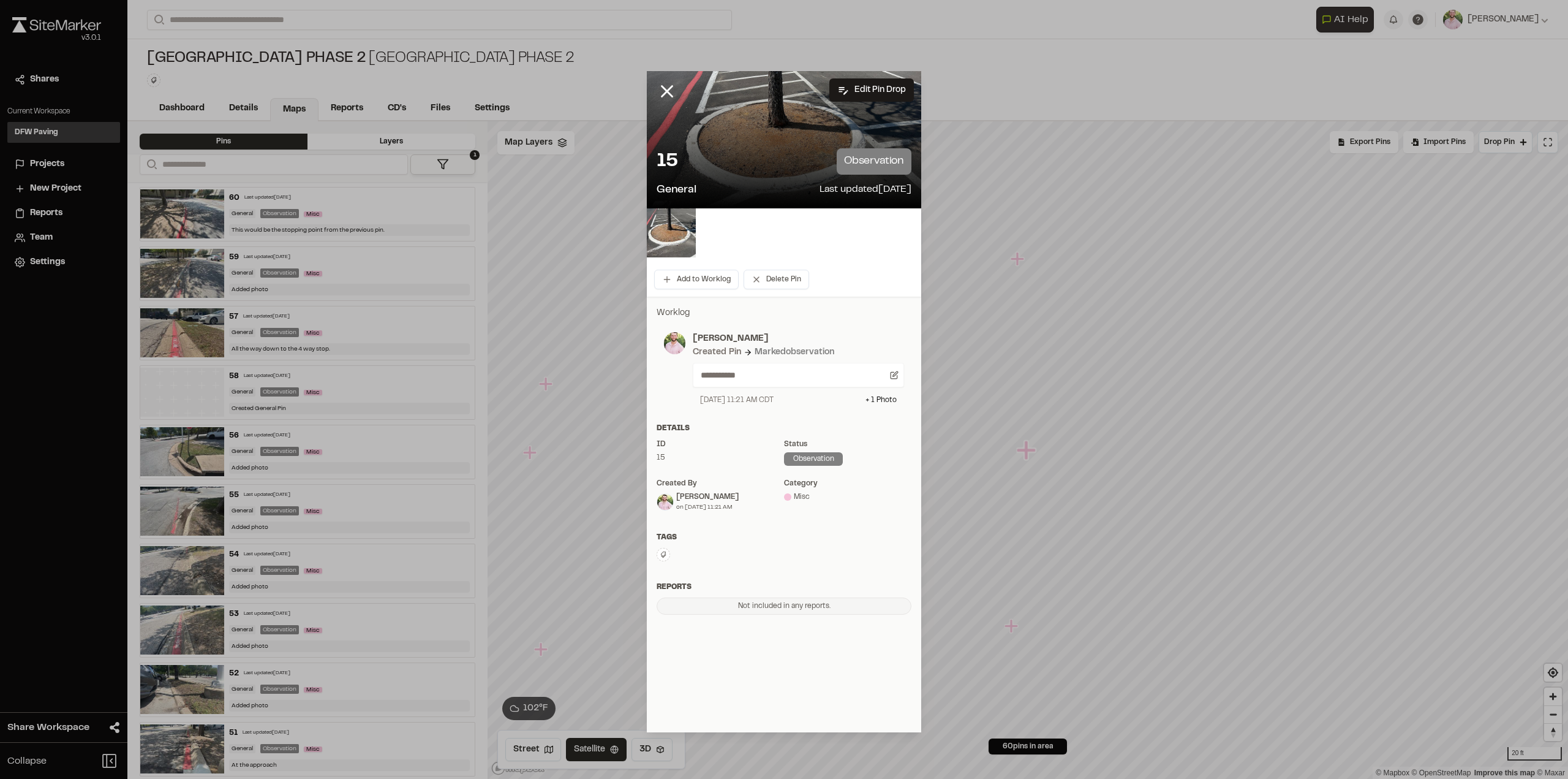
click at [673, 221] on img at bounding box center [671, 233] width 49 height 49
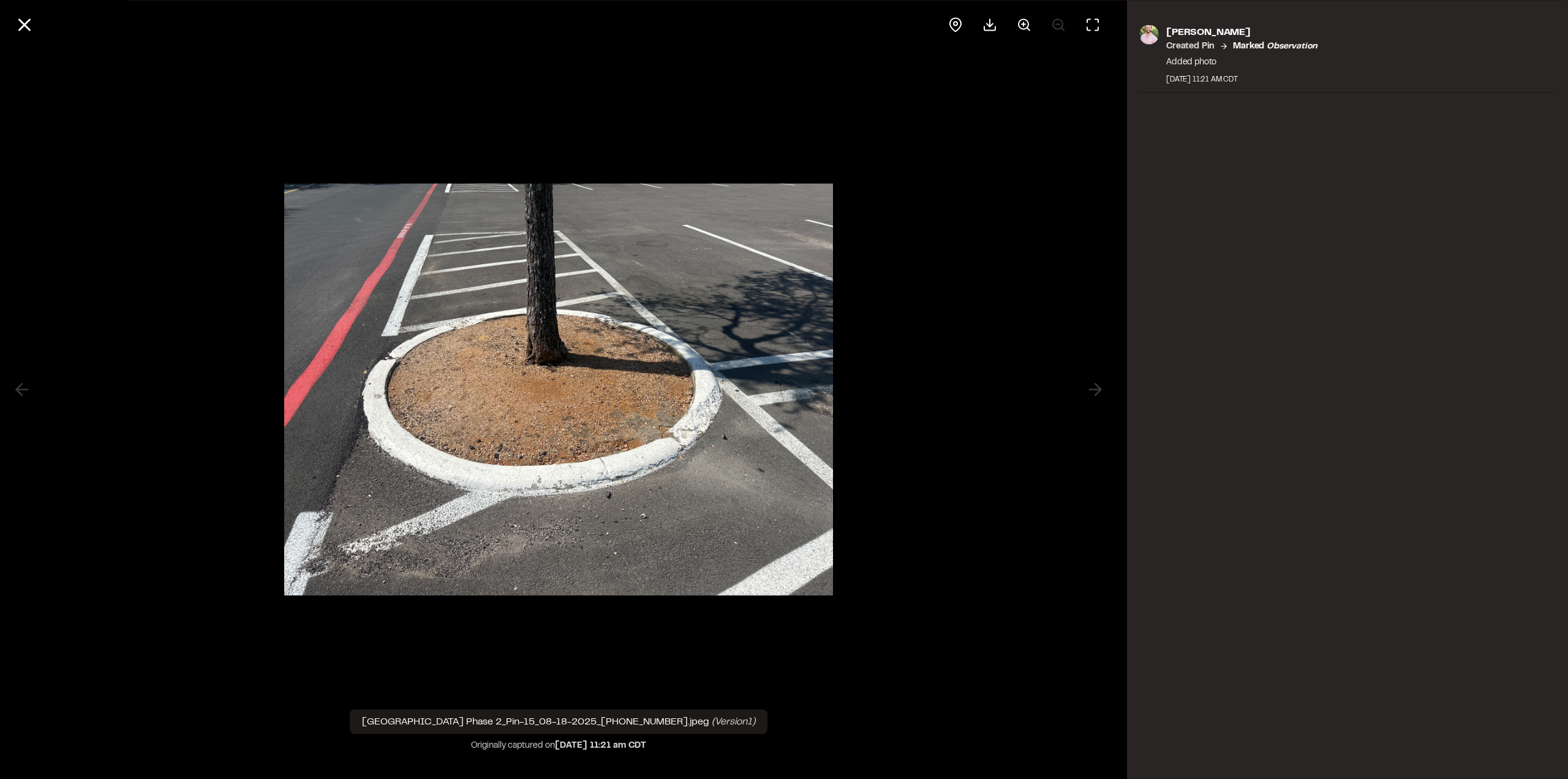
click at [22, 27] on line at bounding box center [24, 24] width 10 height 10
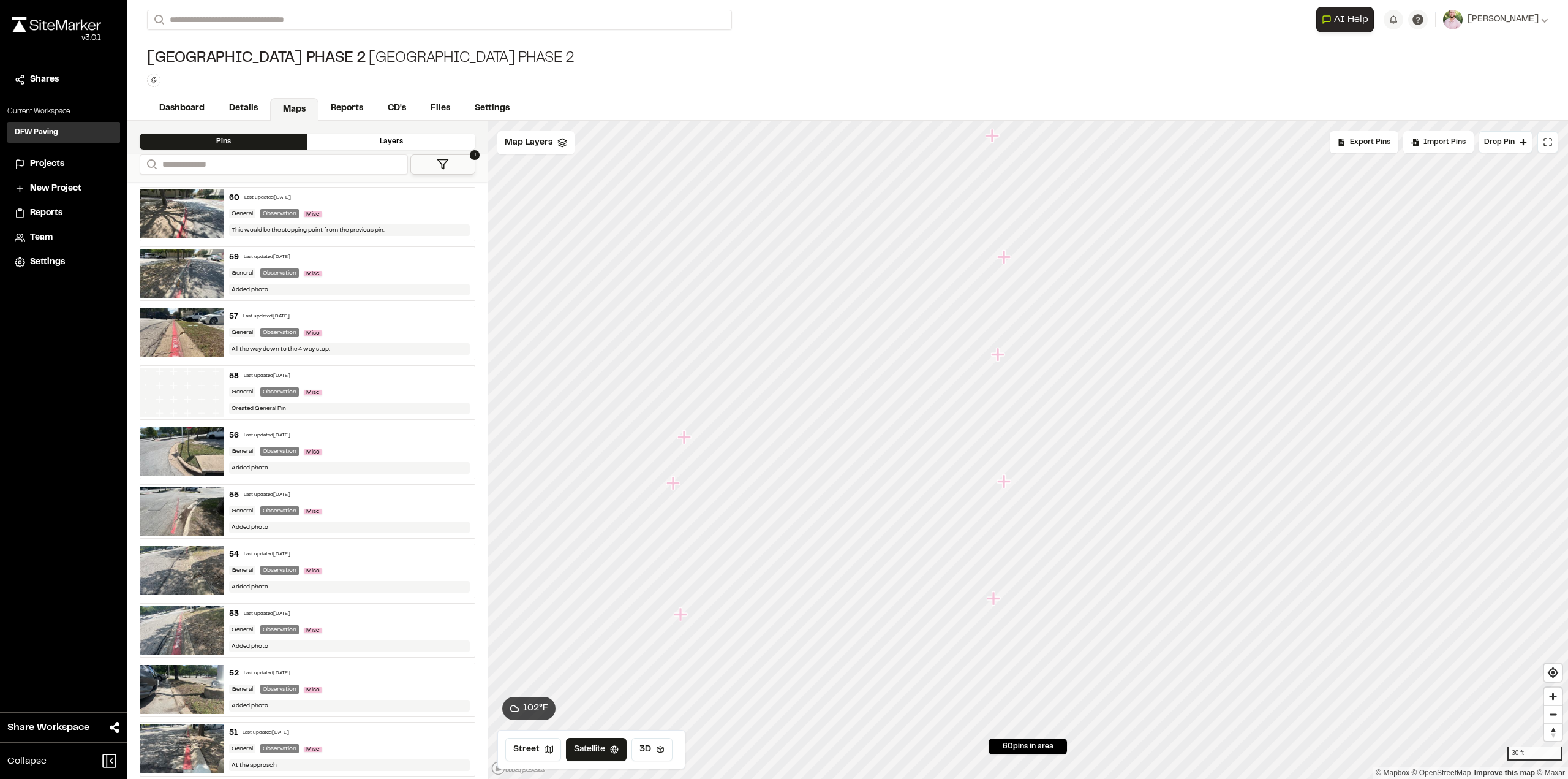
click at [999, 356] on icon "Map marker" at bounding box center [997, 353] width 13 height 13
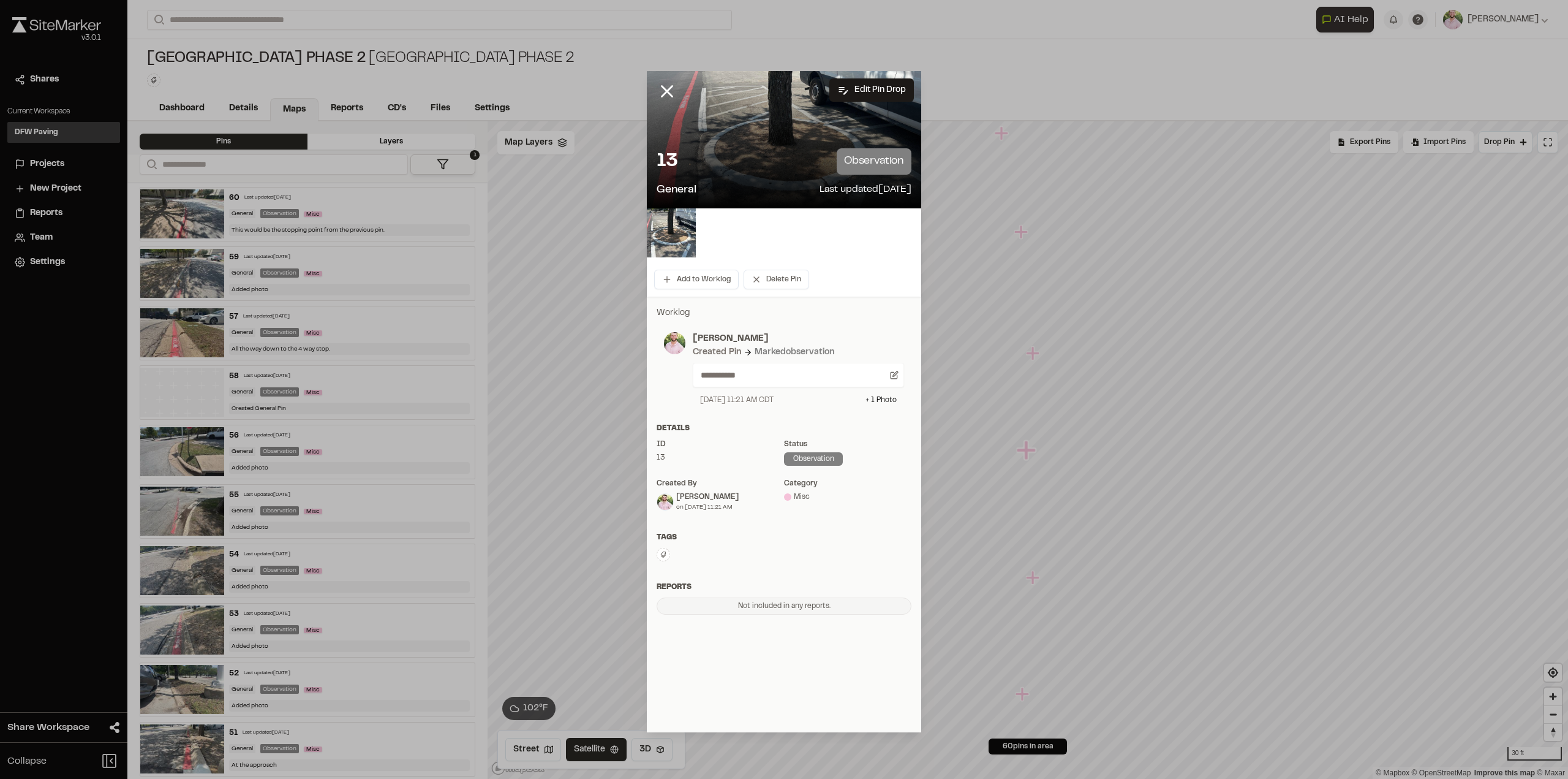
click at [685, 241] on img at bounding box center [671, 233] width 49 height 49
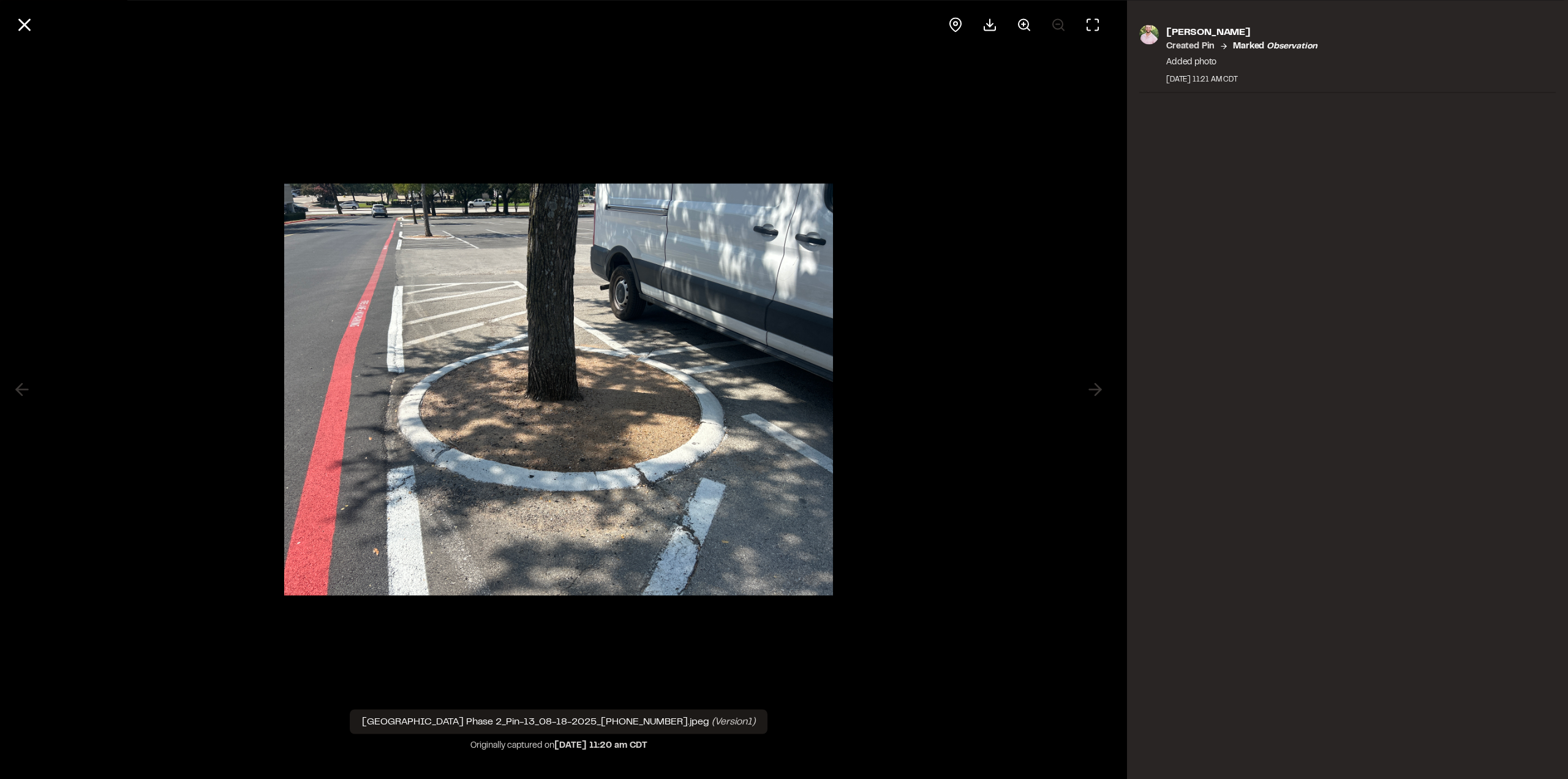
click at [22, 25] on line at bounding box center [24, 24] width 10 height 10
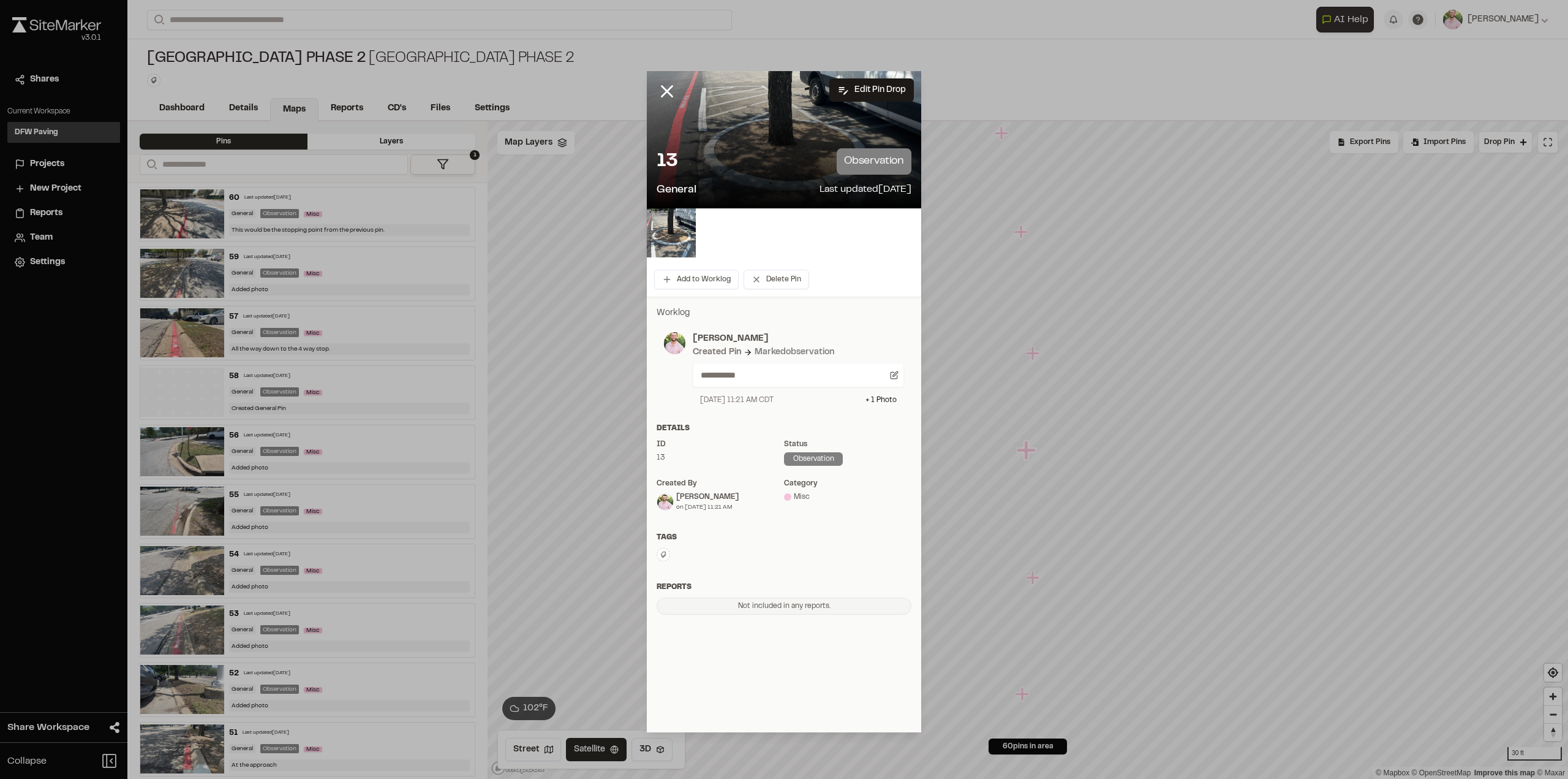
click at [664, 88] on line at bounding box center [667, 91] width 10 height 10
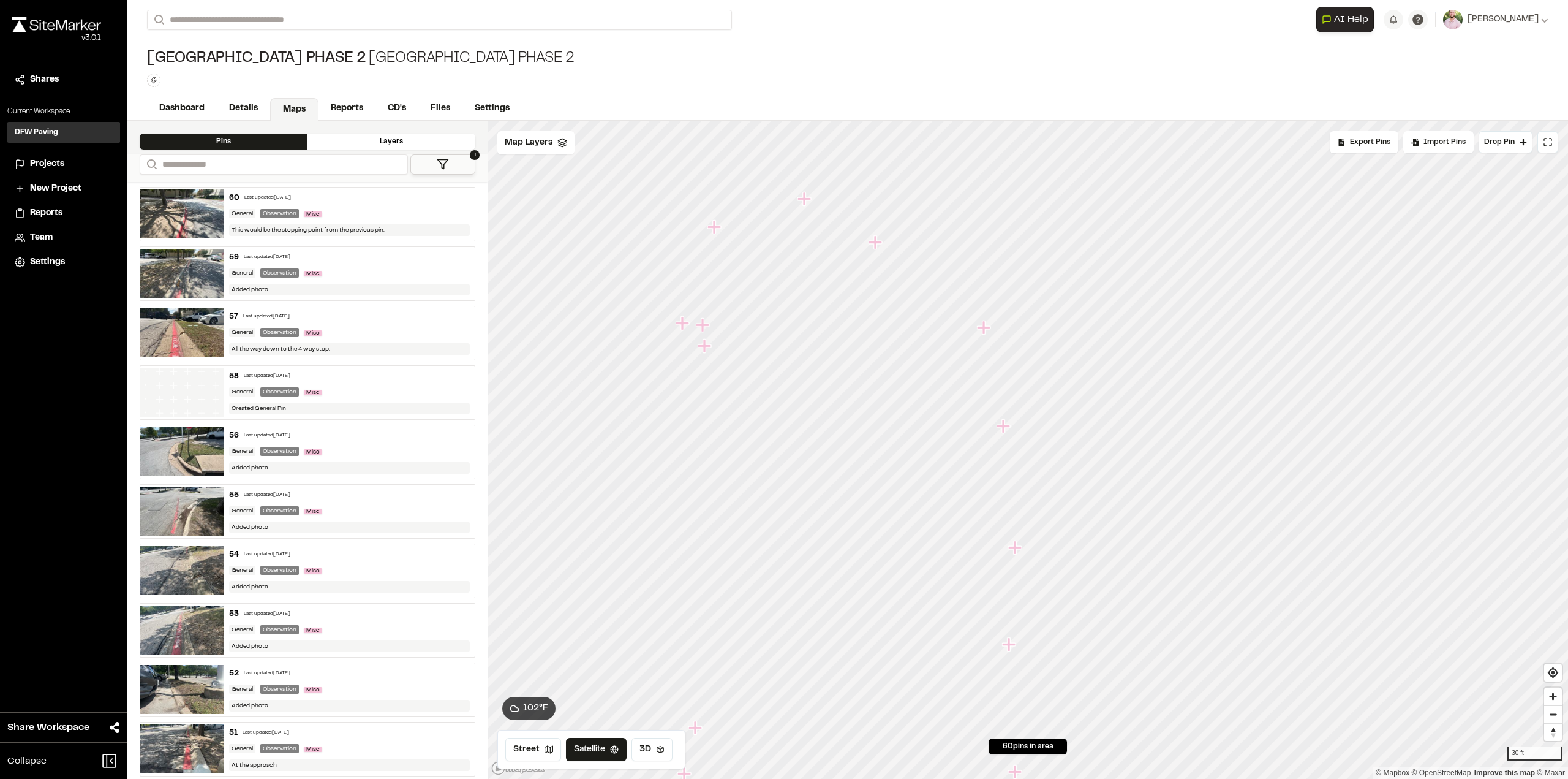
drag, startPoint x: 1014, startPoint y: 234, endPoint x: 1000, endPoint y: 423, distance: 189.5
click at [1000, 423] on icon "Map marker" at bounding box center [1004, 426] width 16 height 16
click at [732, 241] on icon "Map marker" at bounding box center [734, 236] width 13 height 13
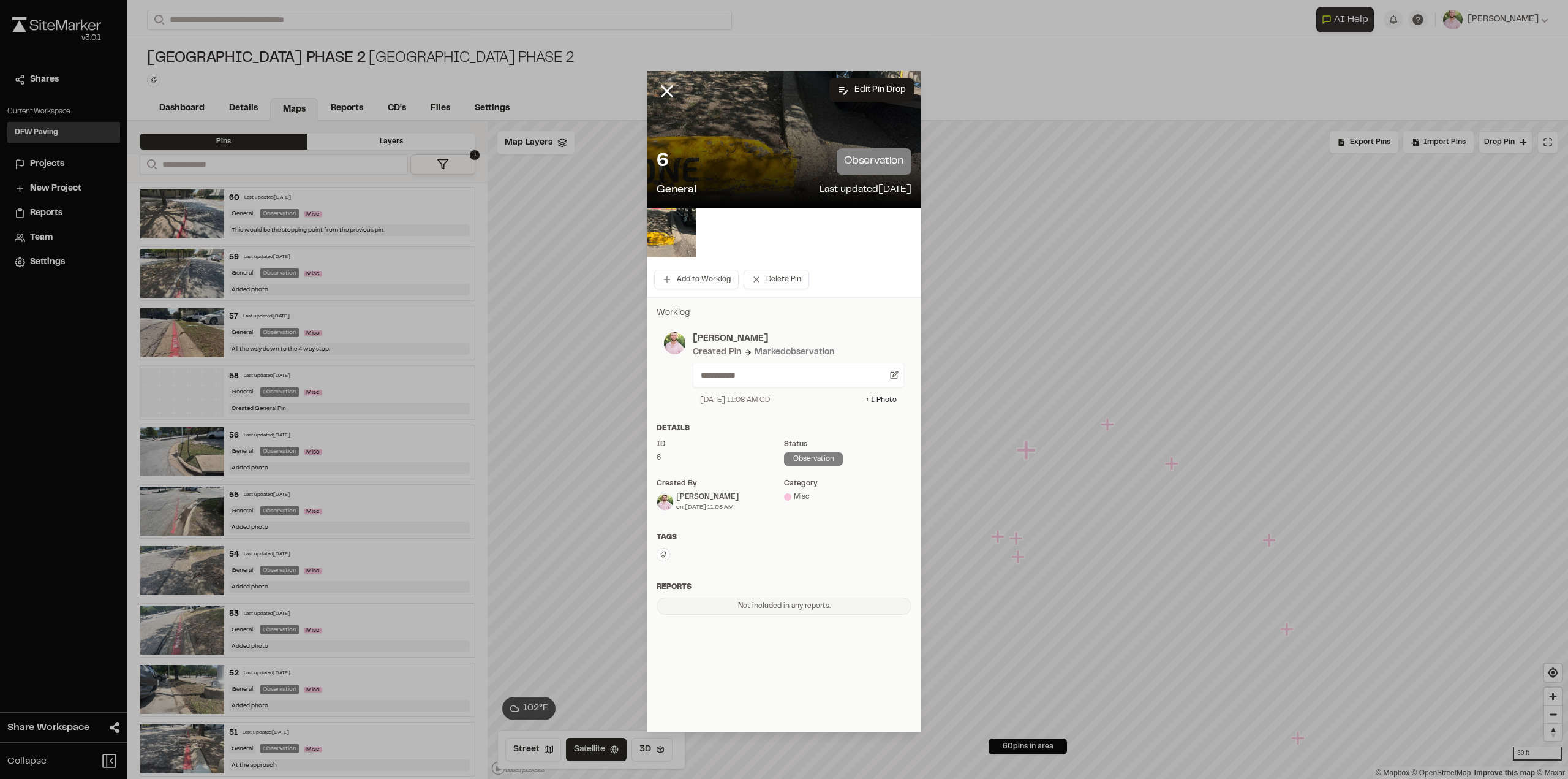
click at [663, 236] on img at bounding box center [671, 233] width 49 height 49
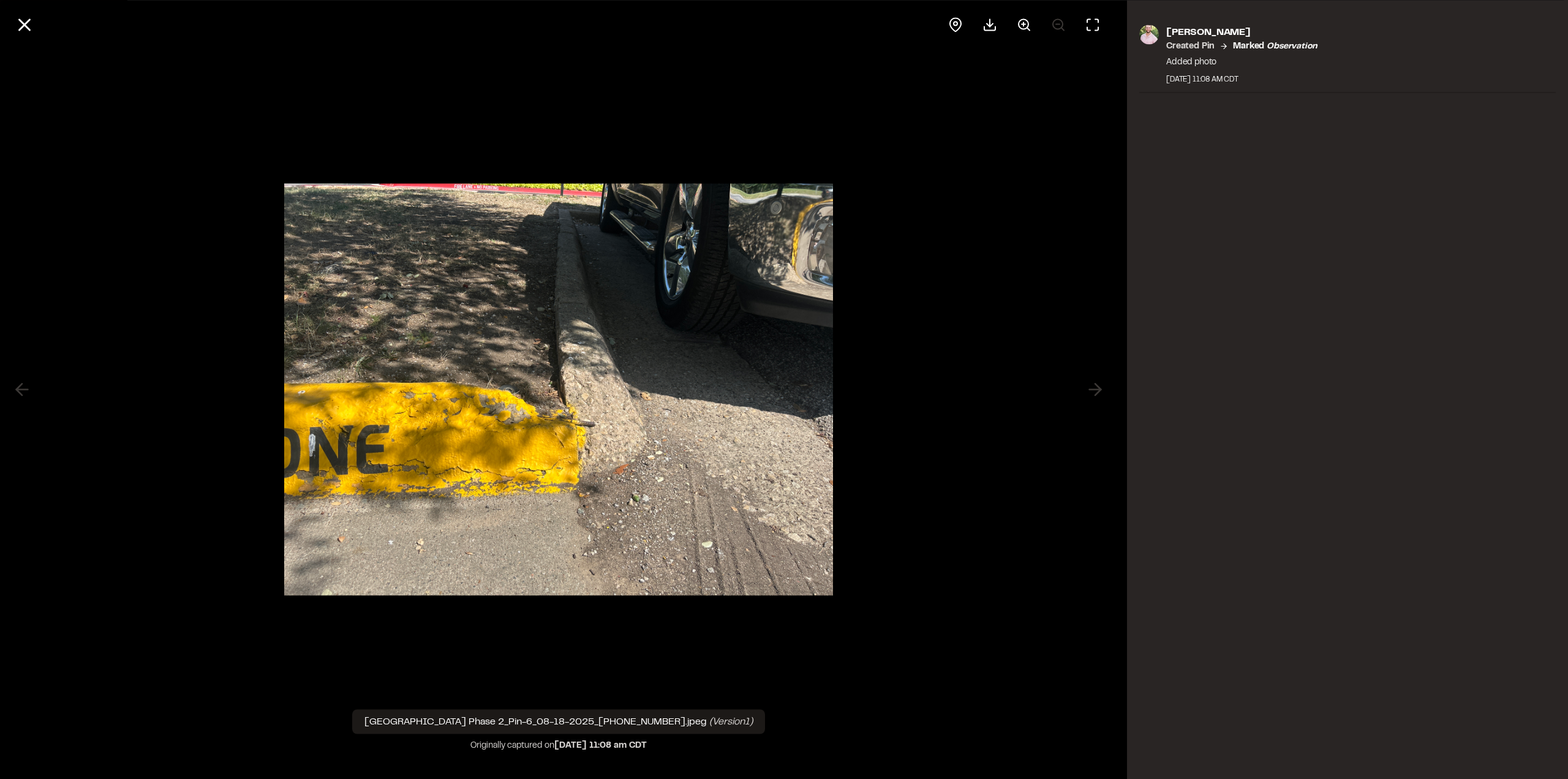
click at [21, 23] on icon at bounding box center [24, 24] width 21 height 21
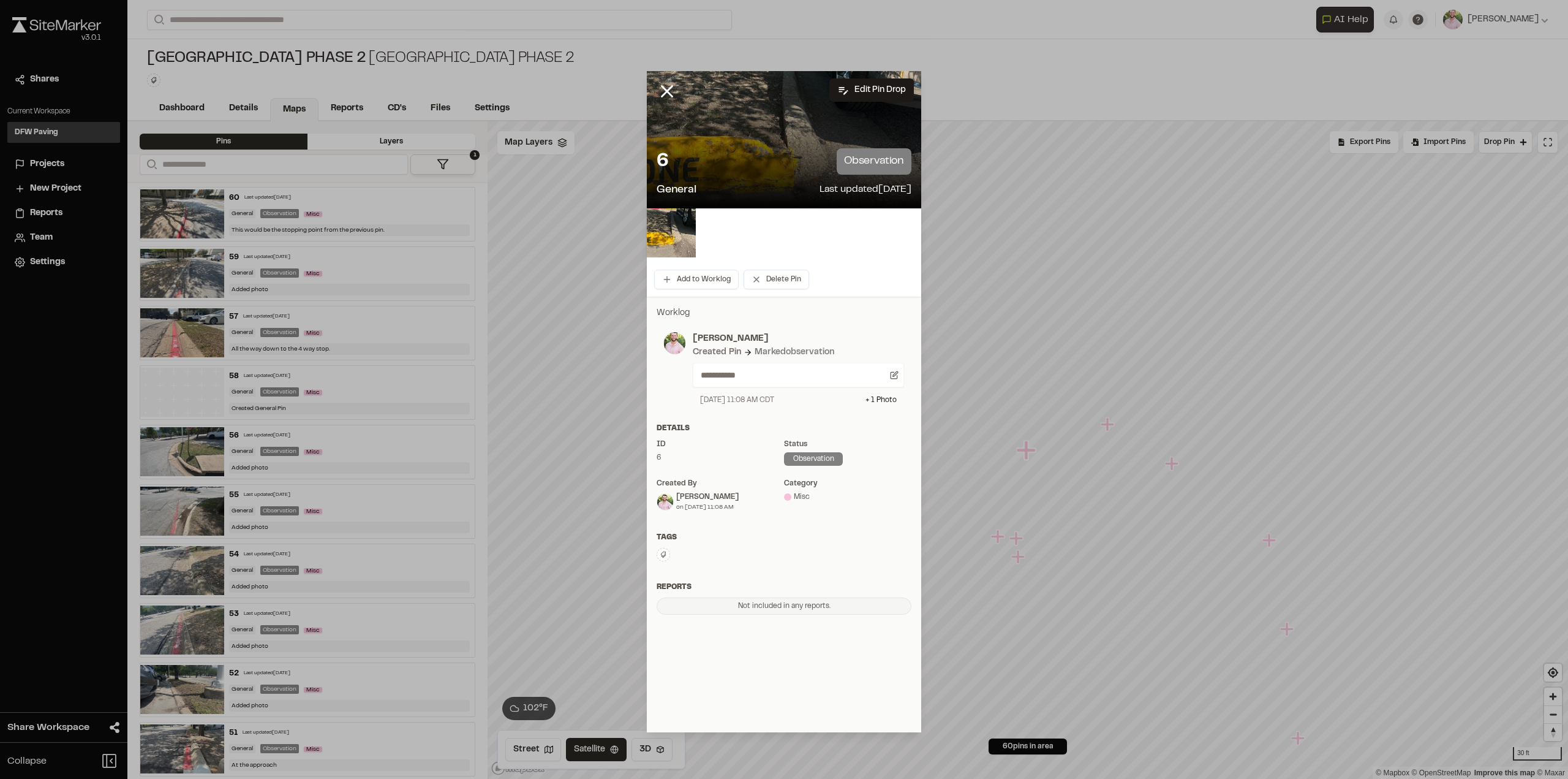
click at [666, 89] on icon at bounding box center [667, 91] width 21 height 21
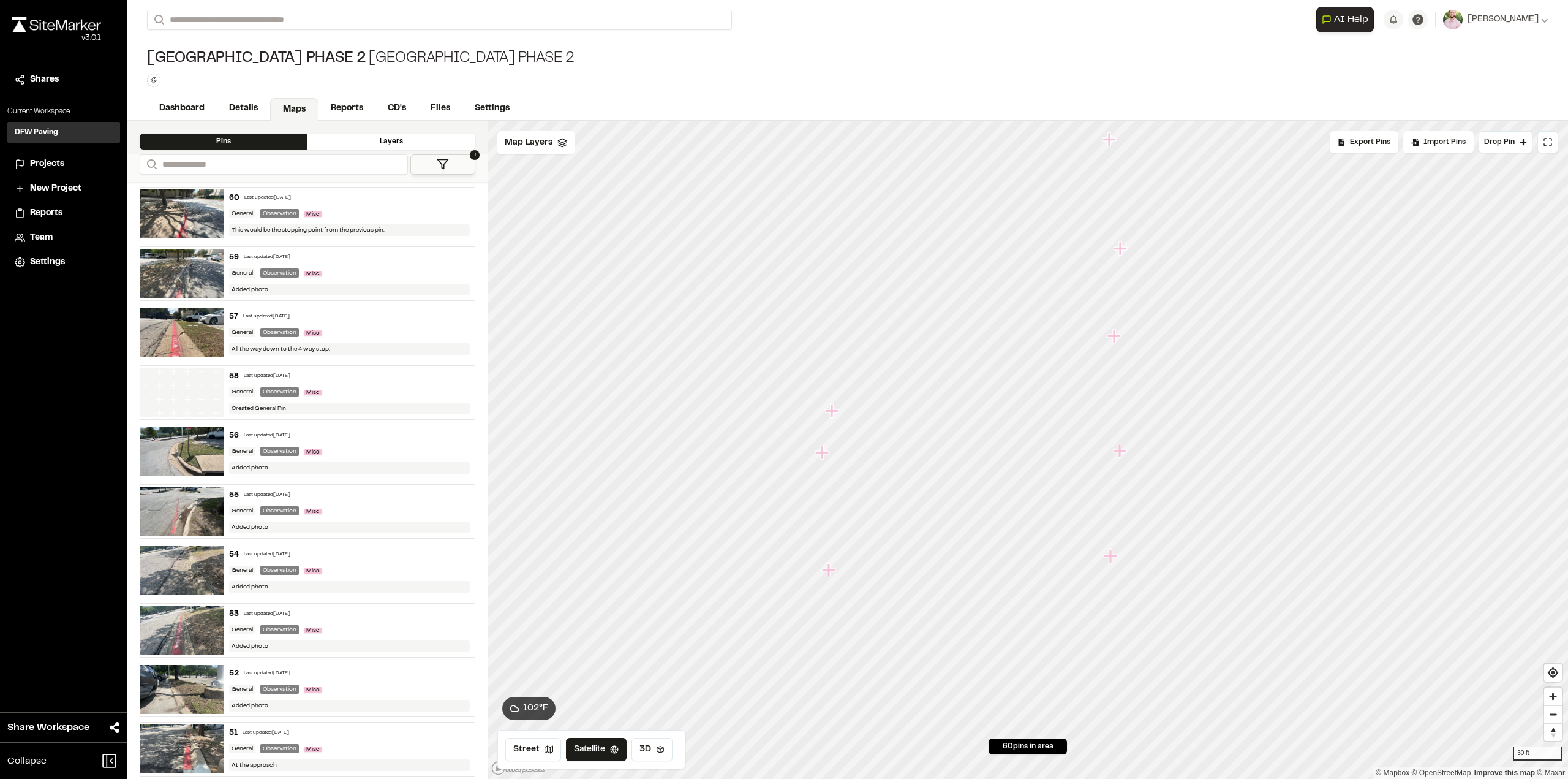
click at [829, 568] on icon "Map marker" at bounding box center [828, 570] width 13 height 13
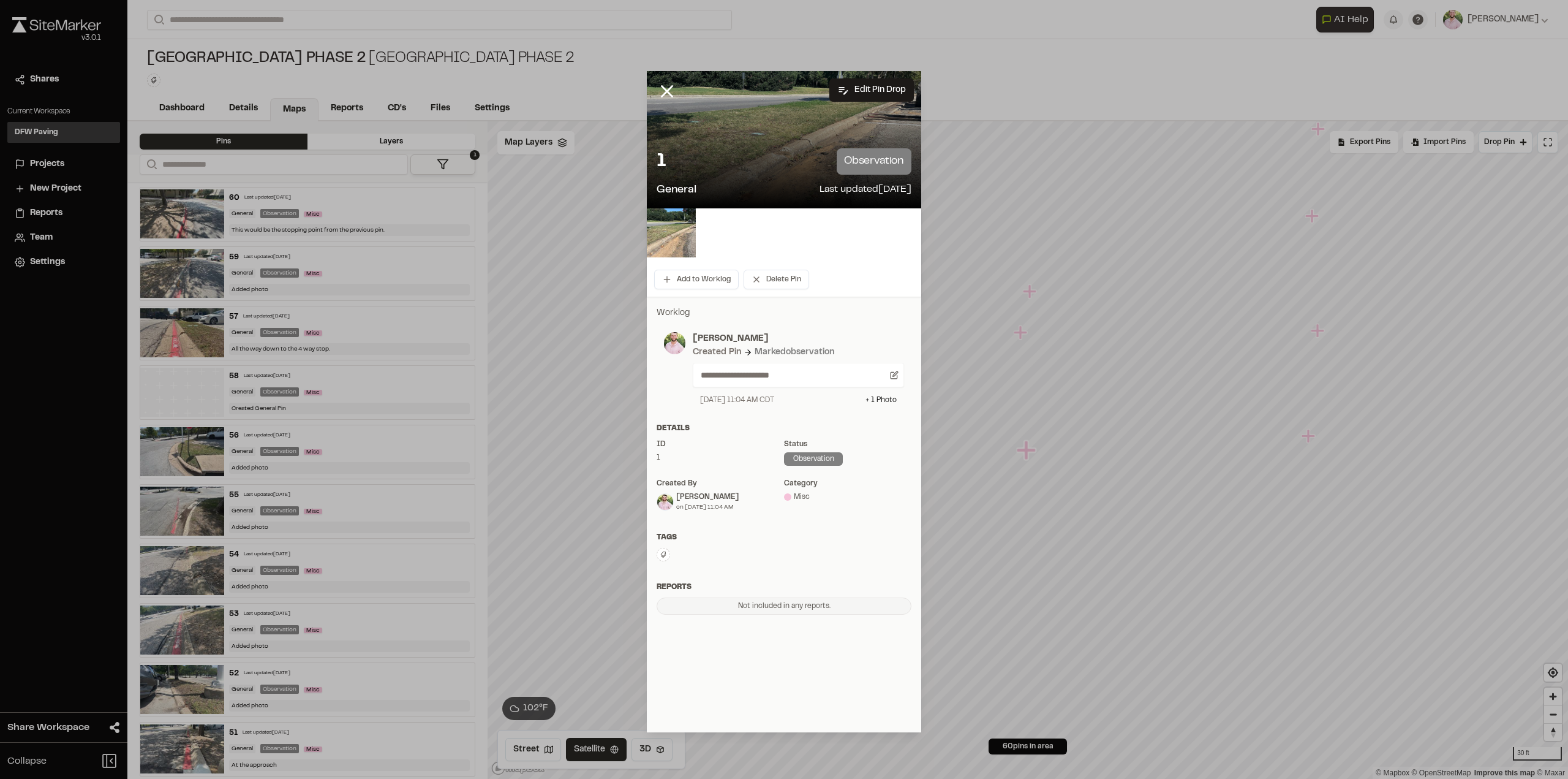
click at [661, 89] on icon at bounding box center [667, 91] width 21 height 21
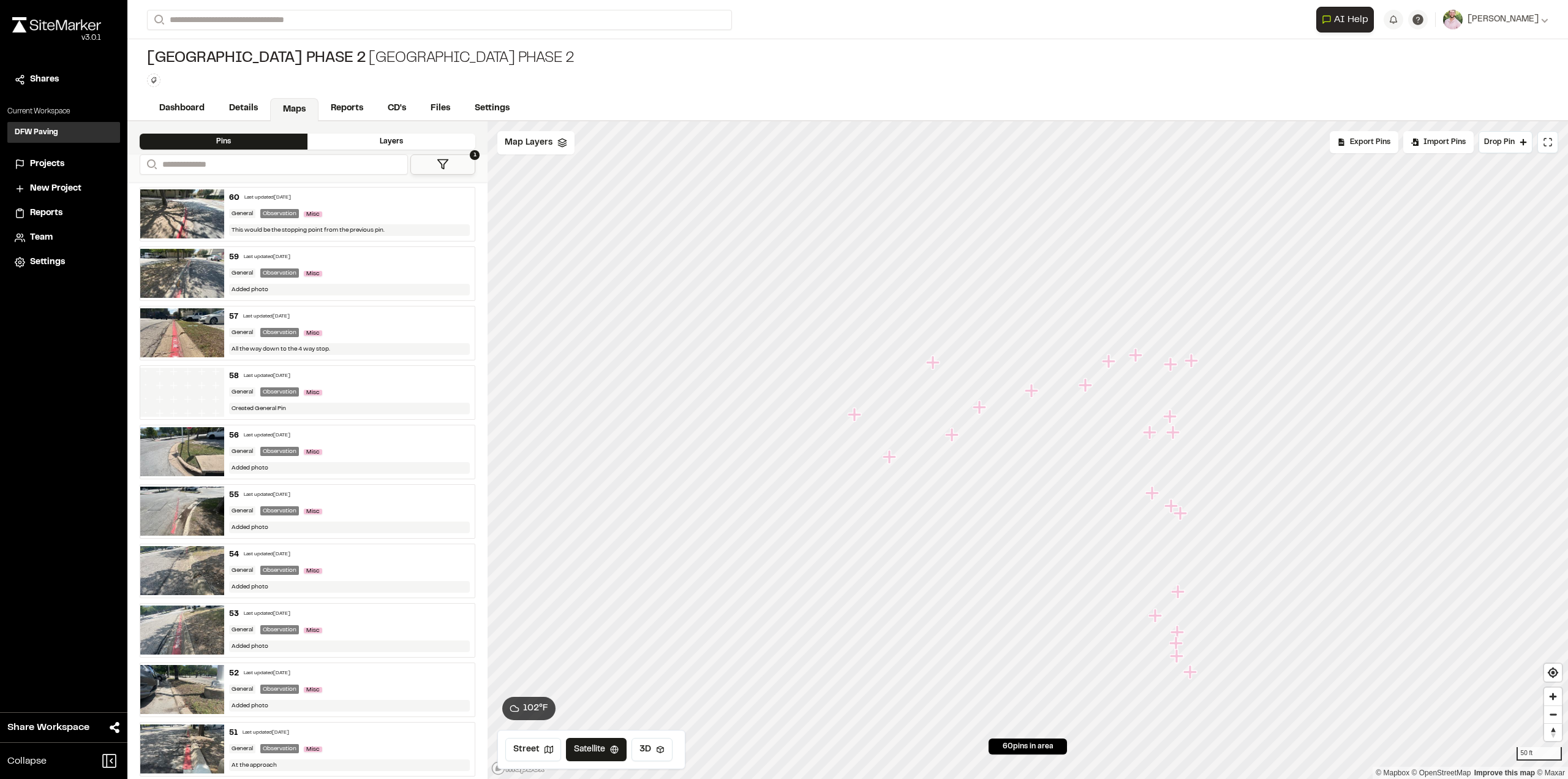
click at [460, 523] on div "**********" at bounding box center [847, 450] width 1440 height 658
click at [981, 411] on icon "Map marker" at bounding box center [979, 407] width 13 height 13
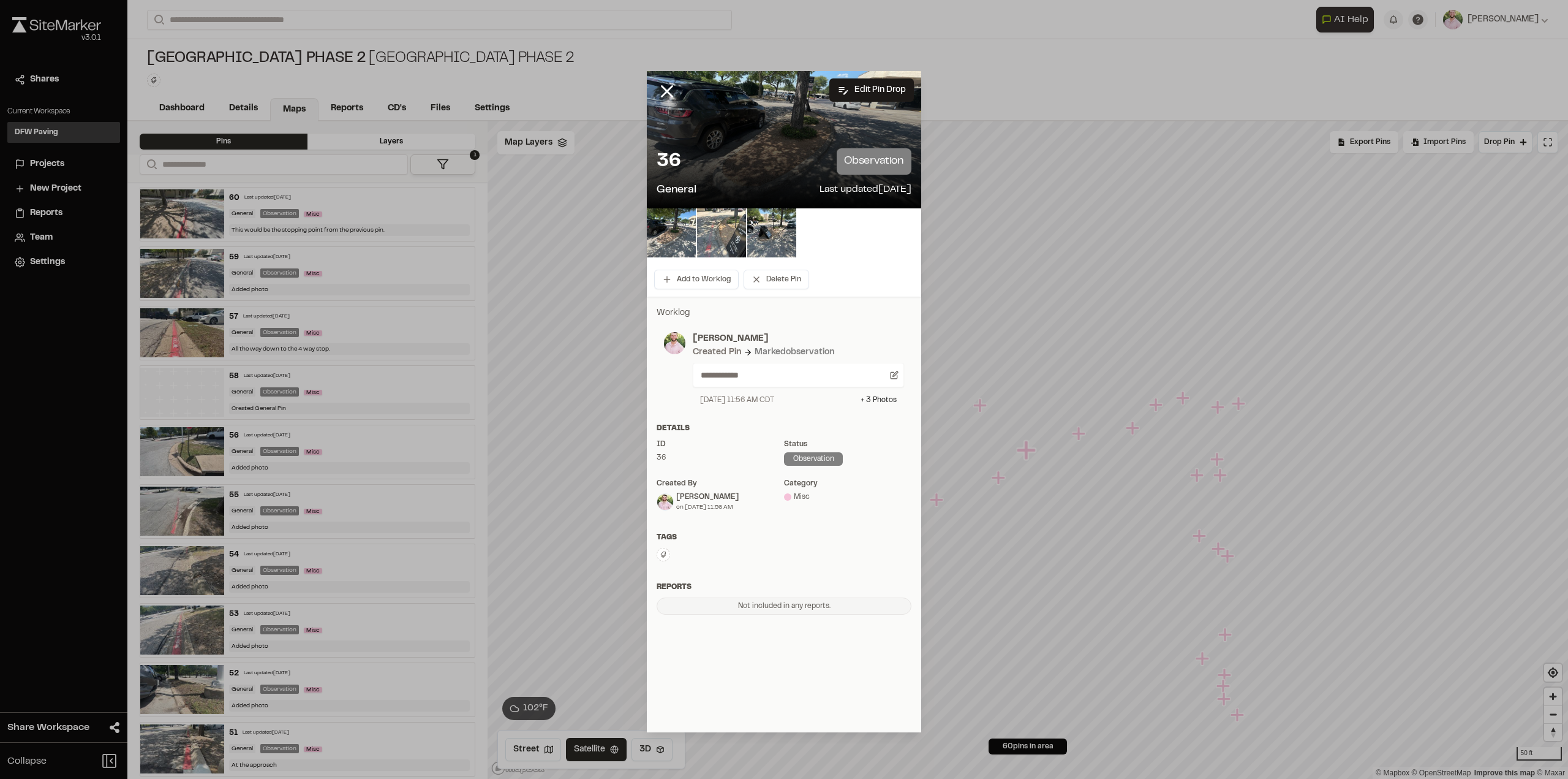
click at [774, 241] on img at bounding box center [771, 233] width 49 height 49
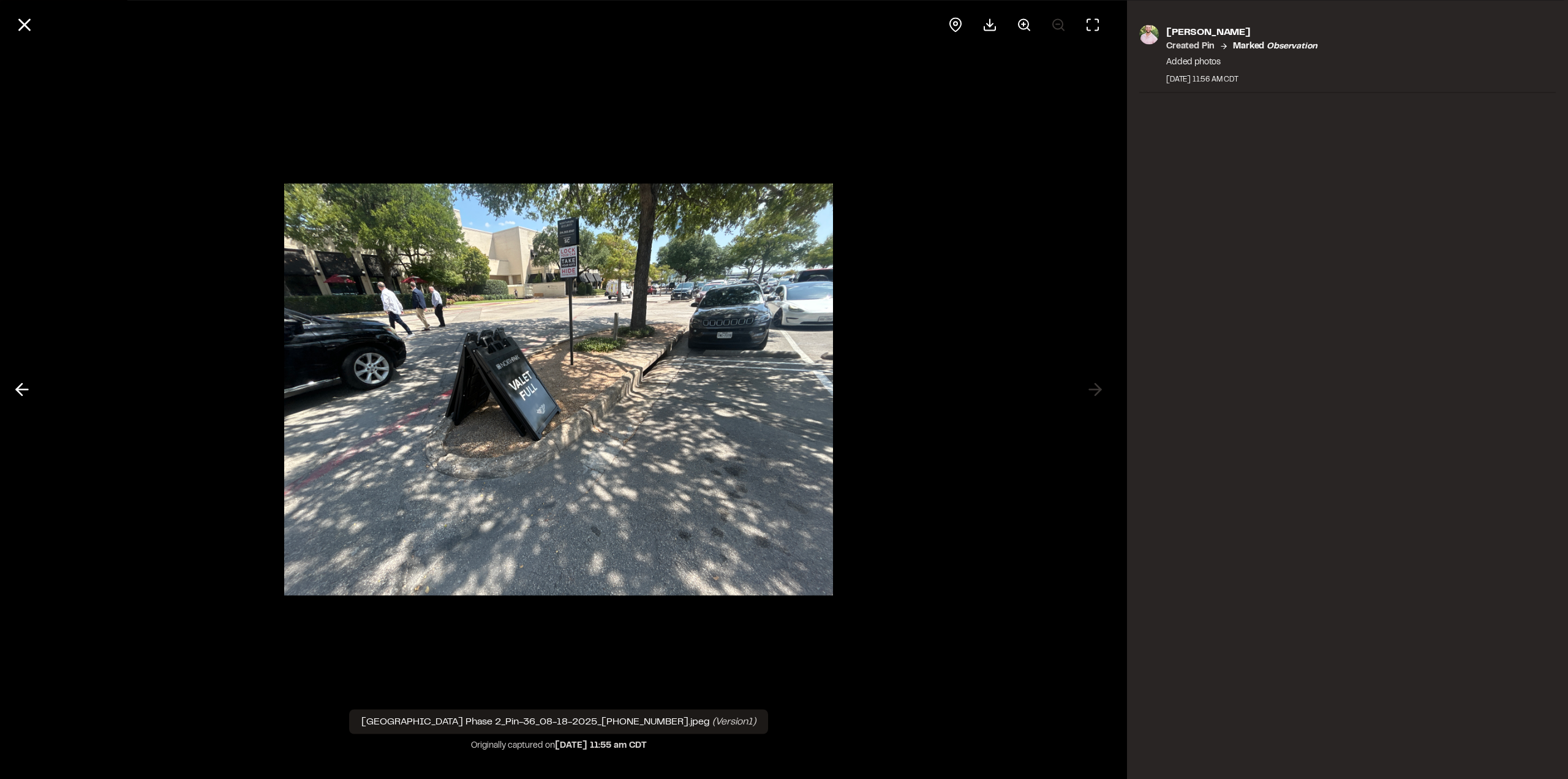
click at [32, 24] on icon at bounding box center [24, 24] width 21 height 21
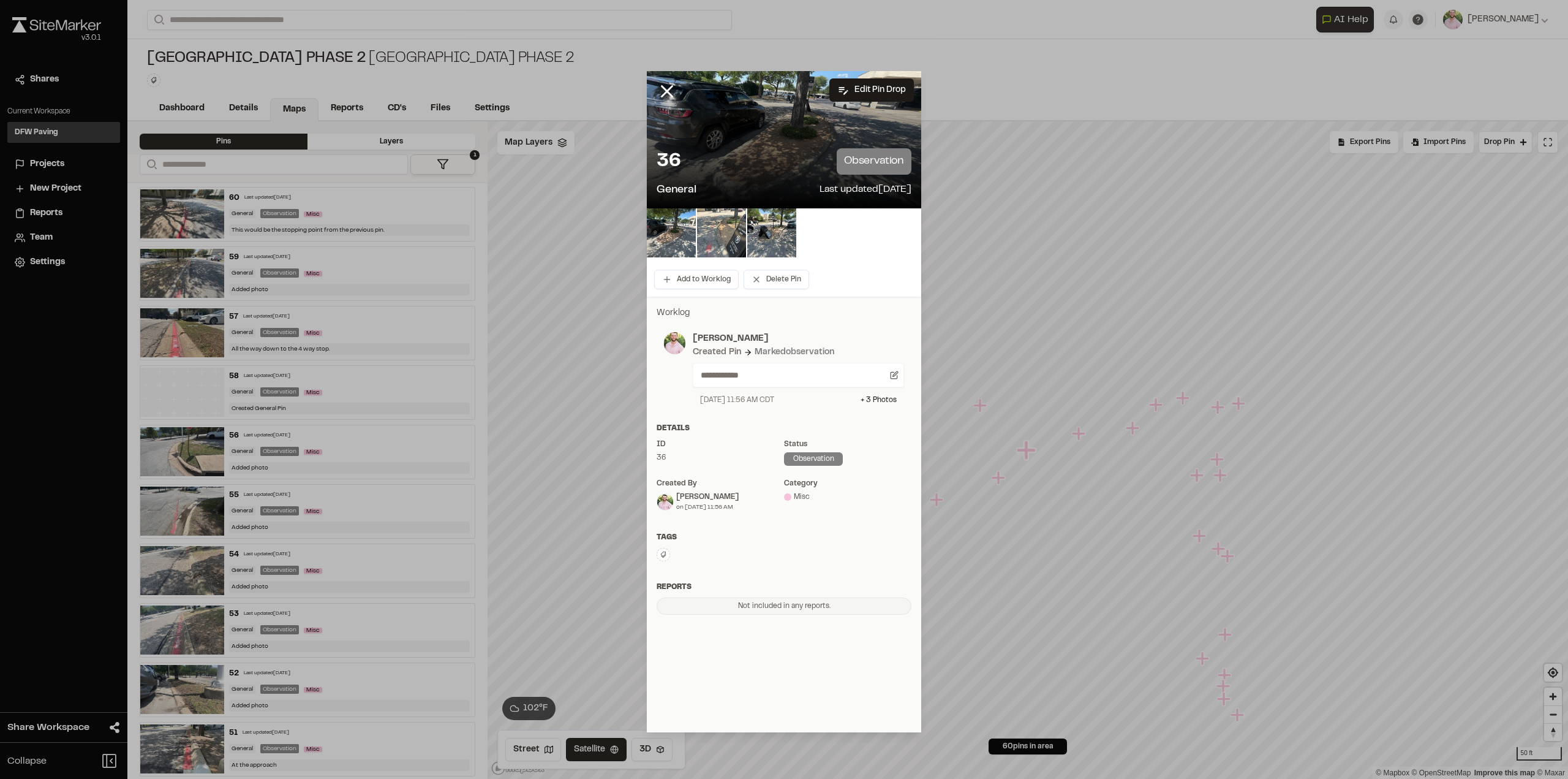
click at [667, 89] on line at bounding box center [667, 91] width 10 height 10
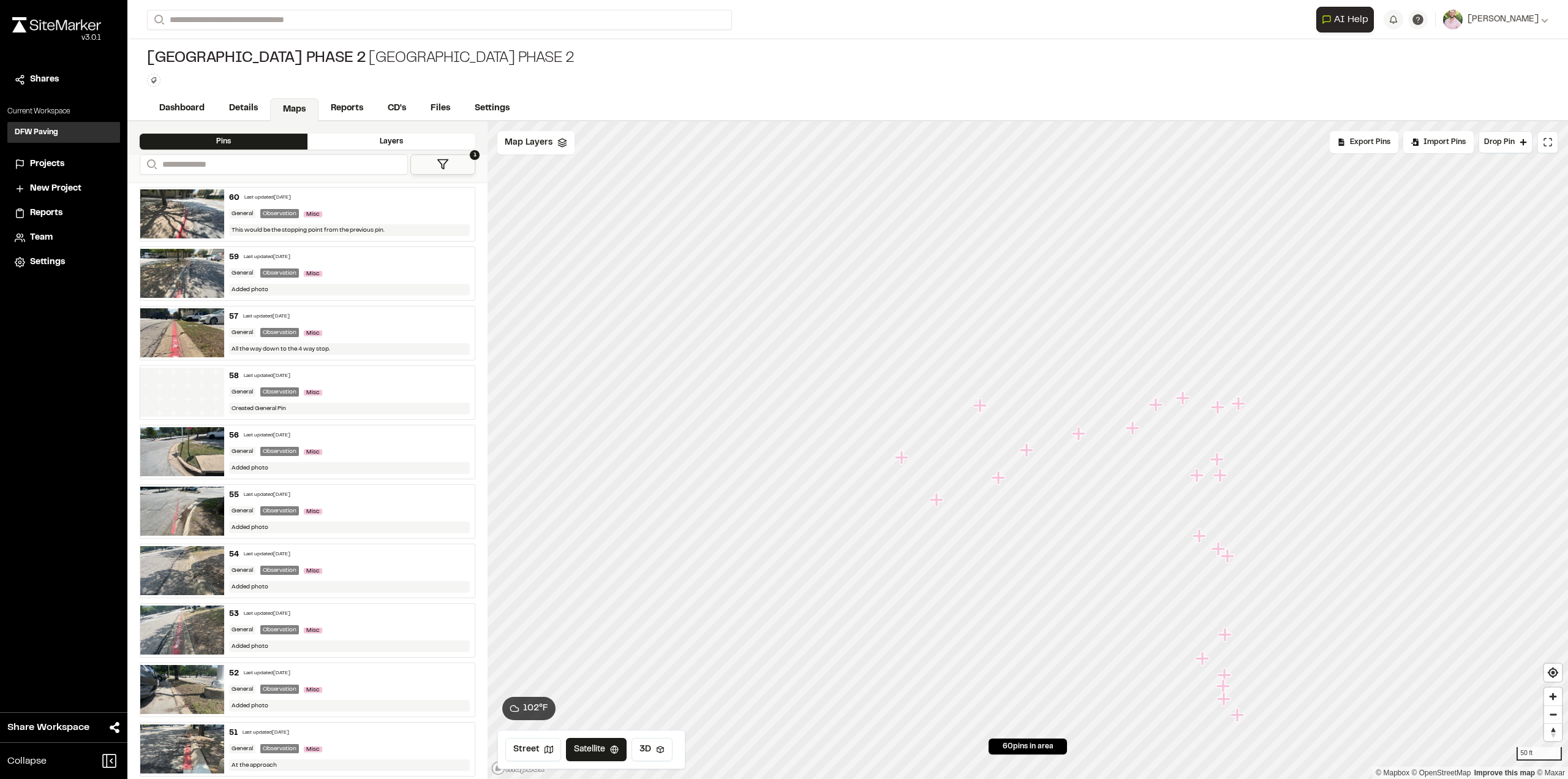
click at [937, 502] on icon "Map marker" at bounding box center [936, 499] width 13 height 13
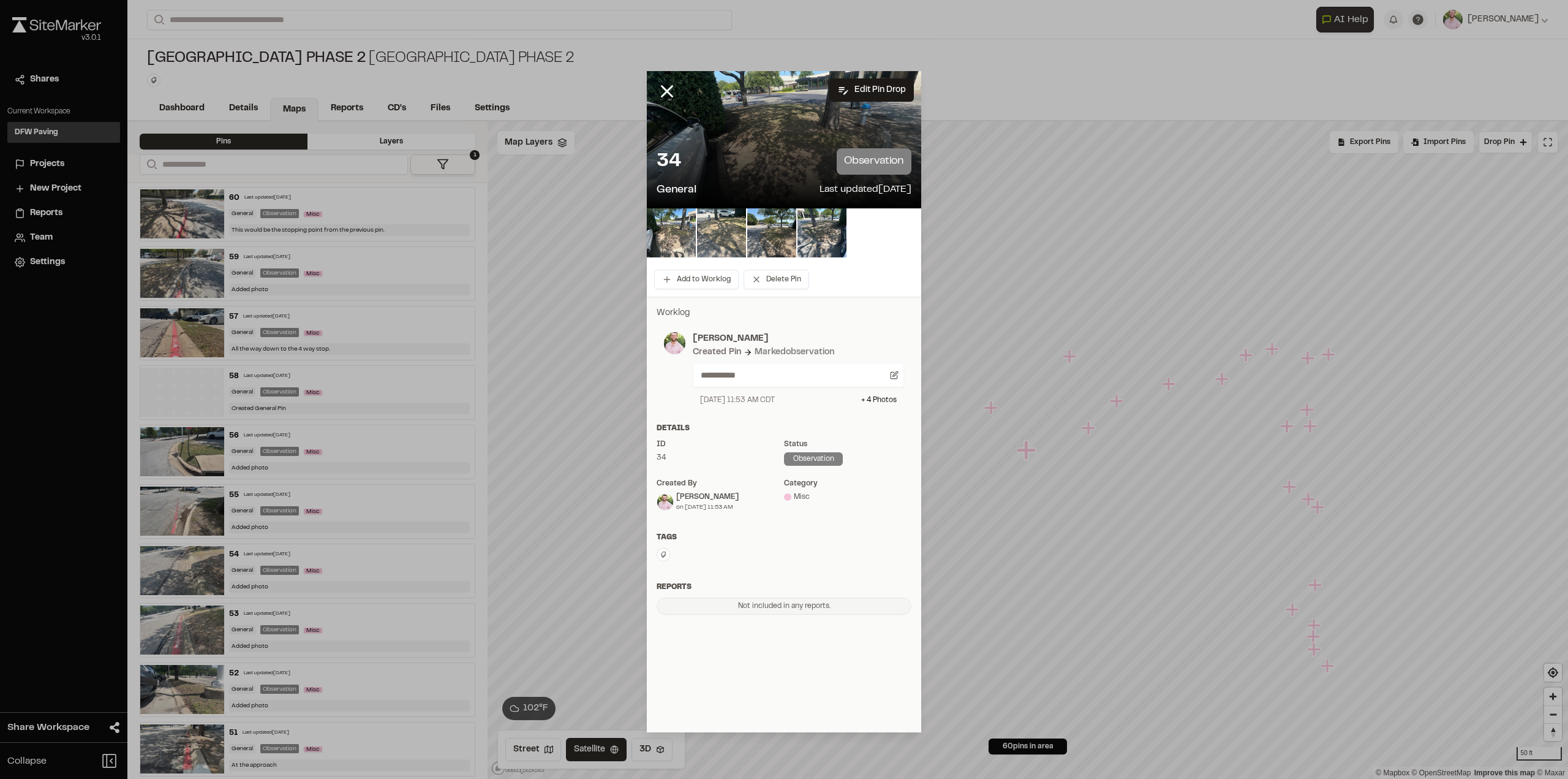
click at [663, 96] on line at bounding box center [667, 91] width 10 height 10
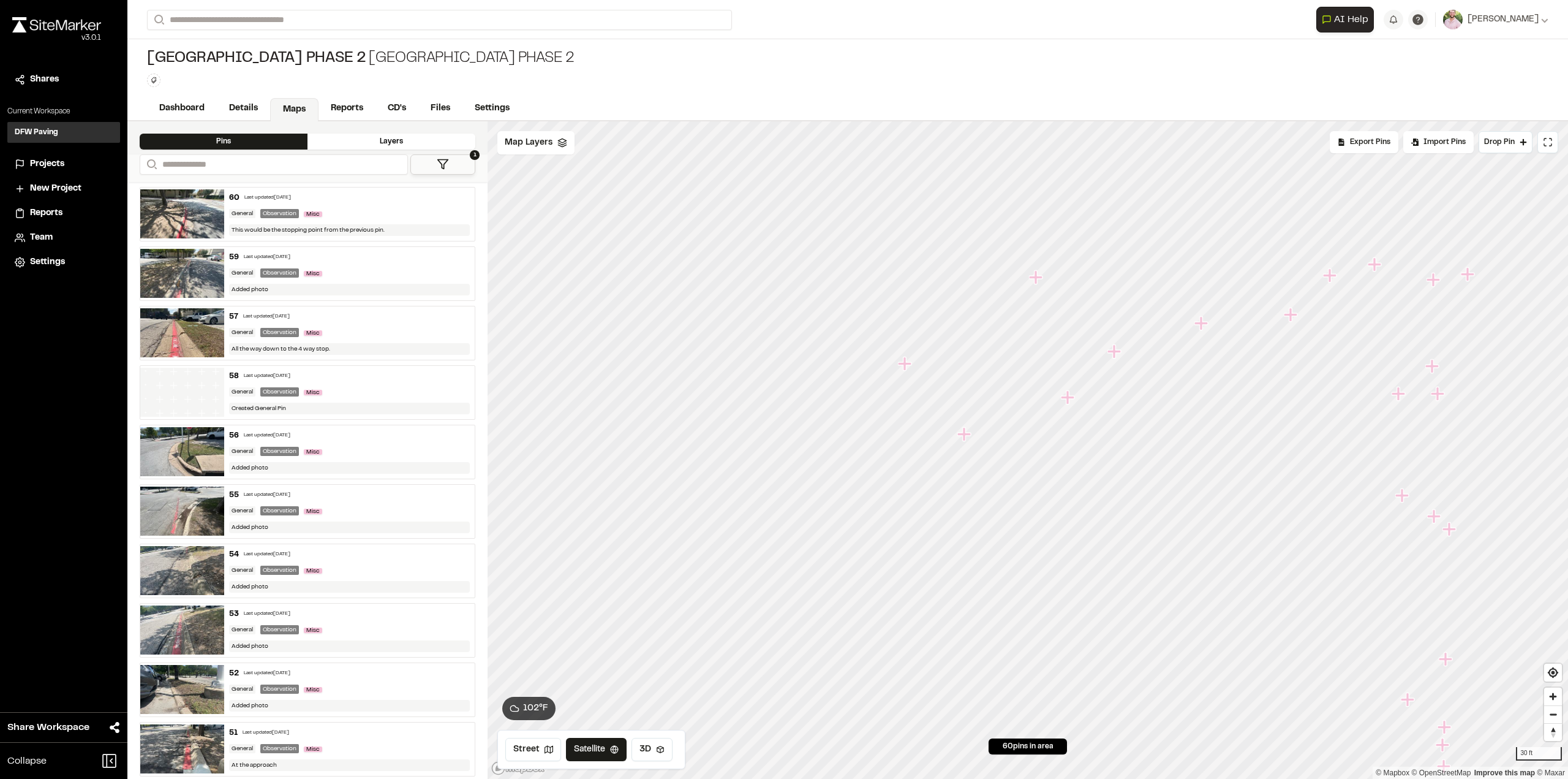
click at [1292, 316] on icon "Map marker" at bounding box center [1292, 315] width 16 height 16
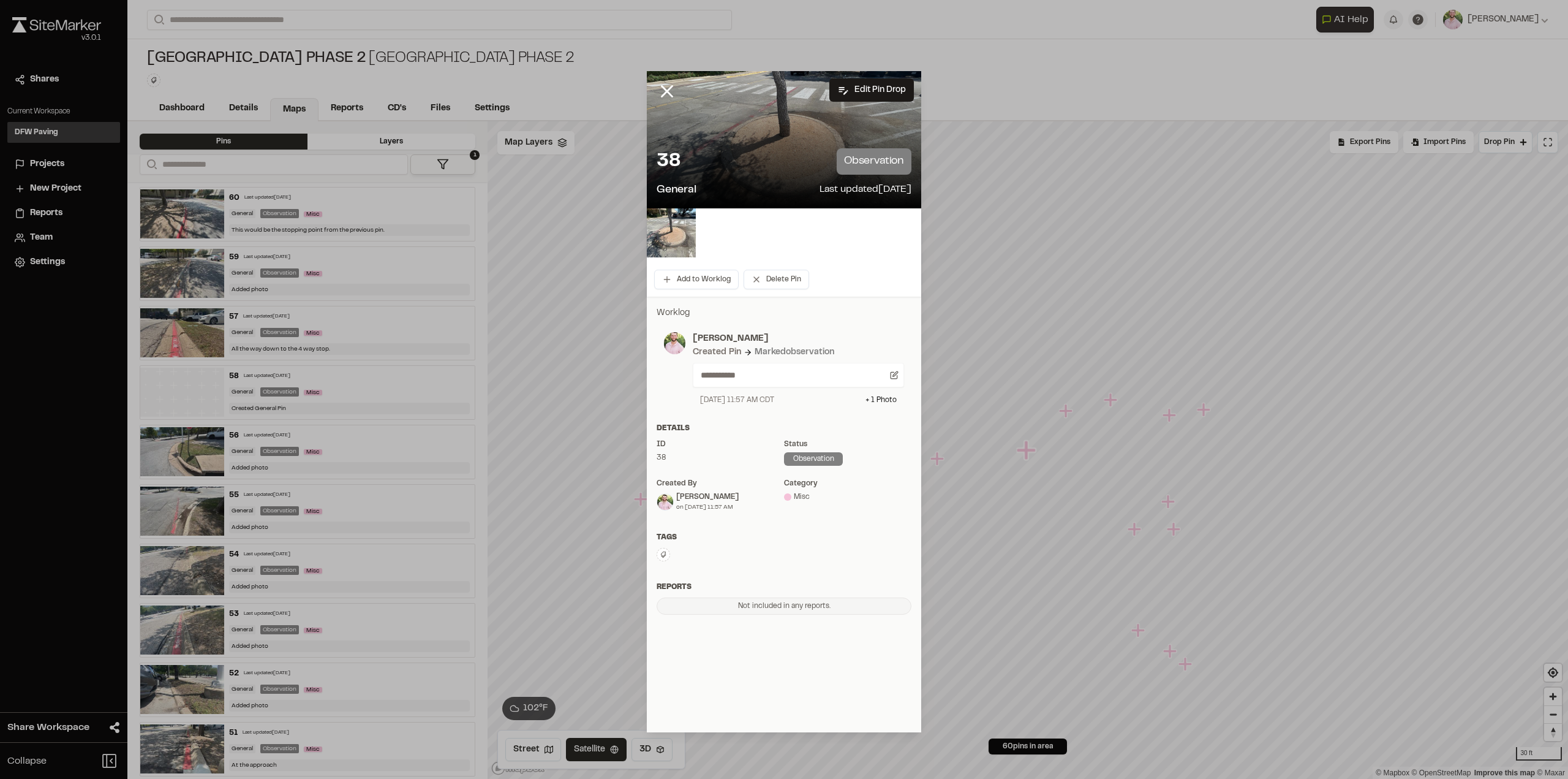
click at [664, 80] on div at bounding box center [676, 100] width 59 height 59
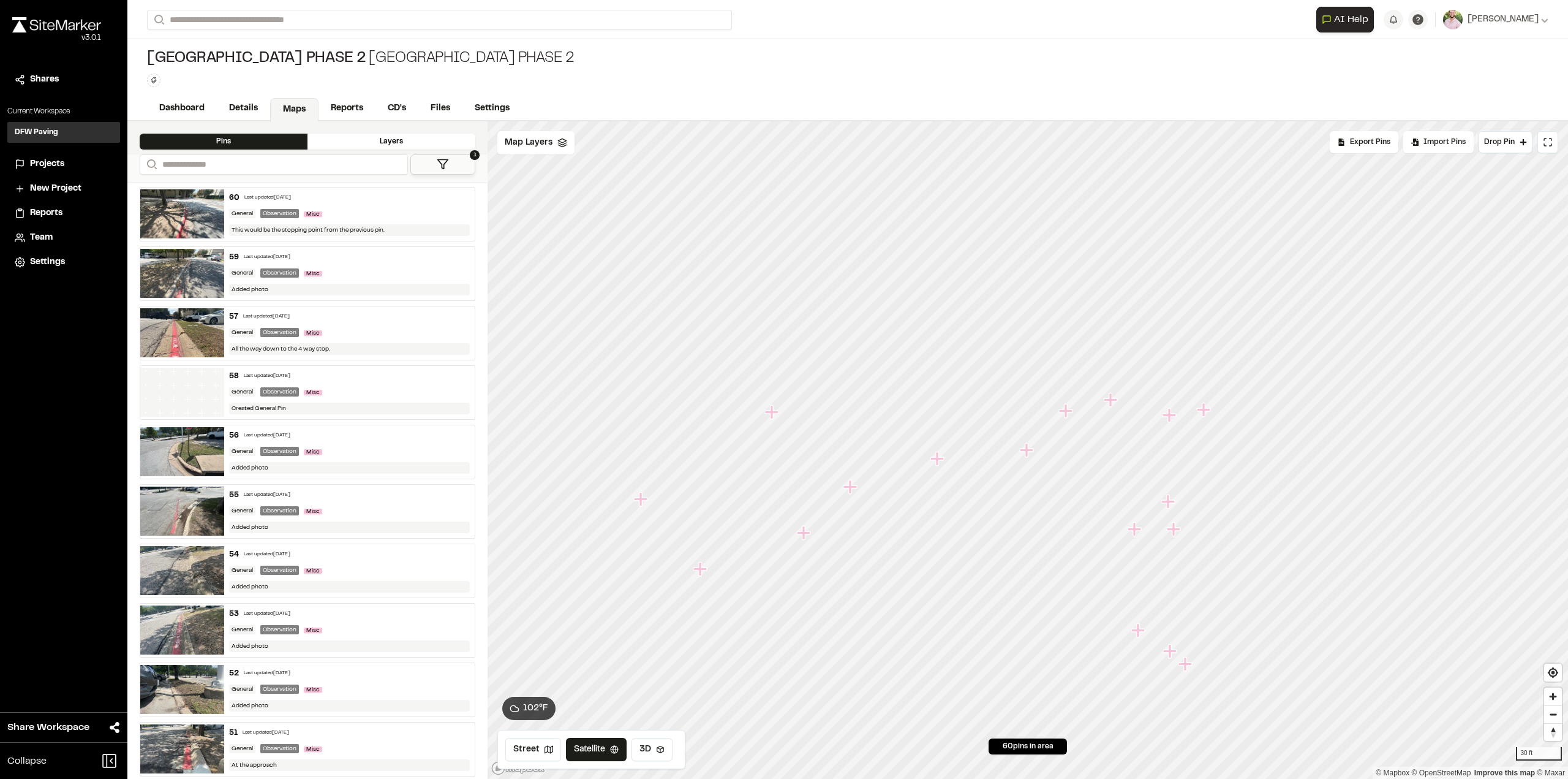
click at [854, 485] on icon "Map marker" at bounding box center [850, 486] width 13 height 13
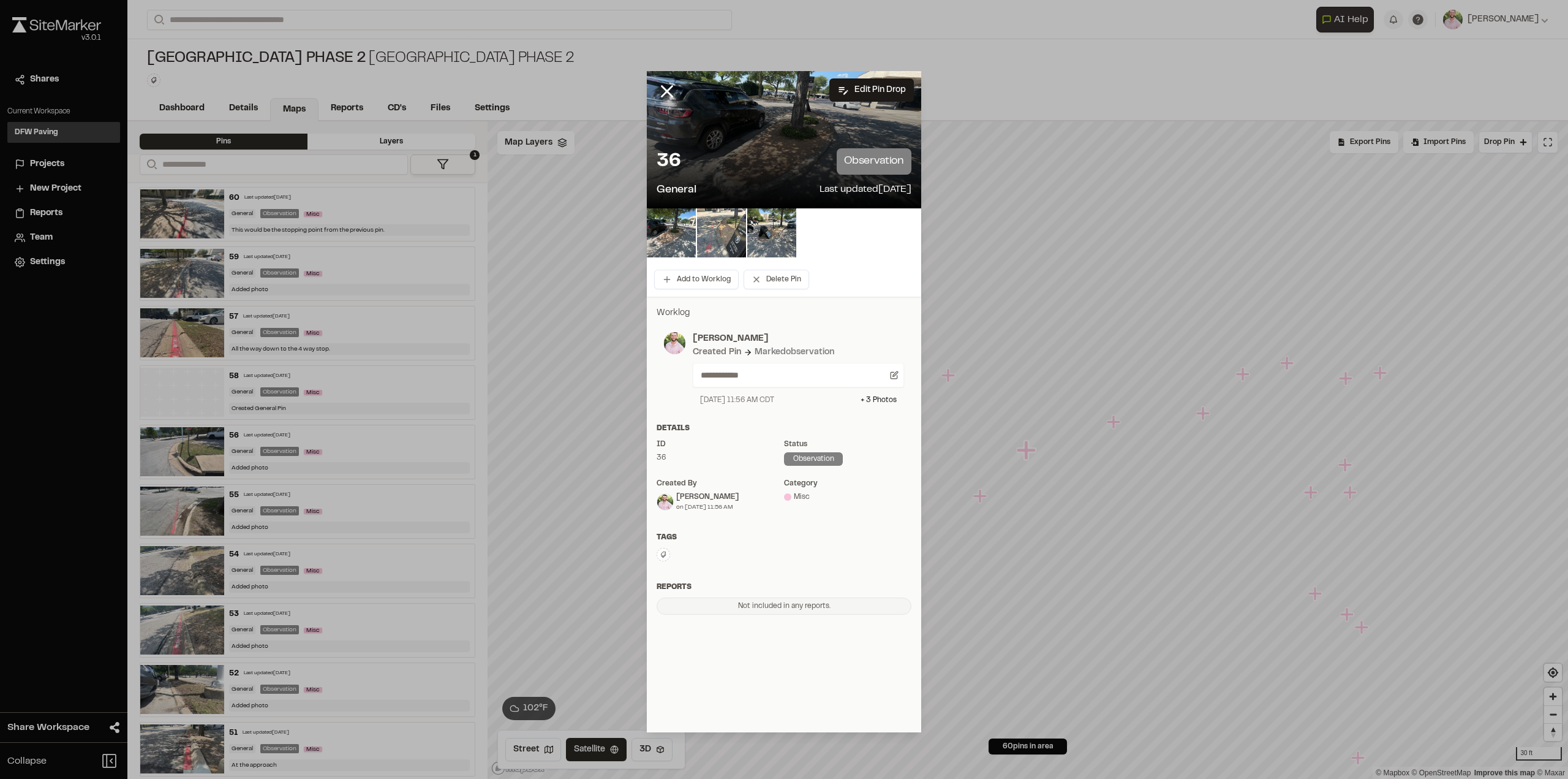
click at [667, 89] on icon at bounding box center [667, 91] width 21 height 21
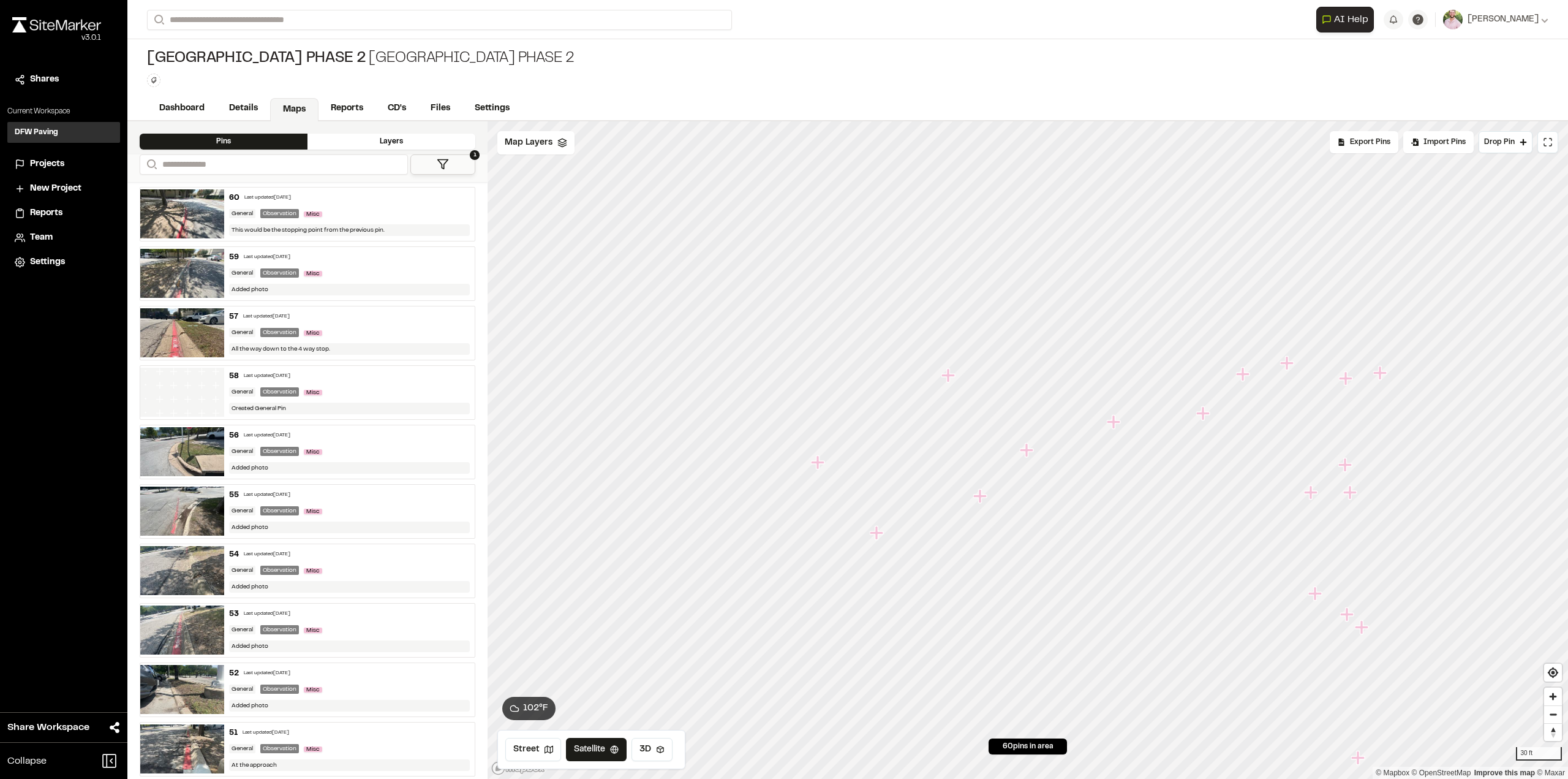
click at [1029, 451] on icon "Map marker" at bounding box center [1028, 451] width 16 height 16
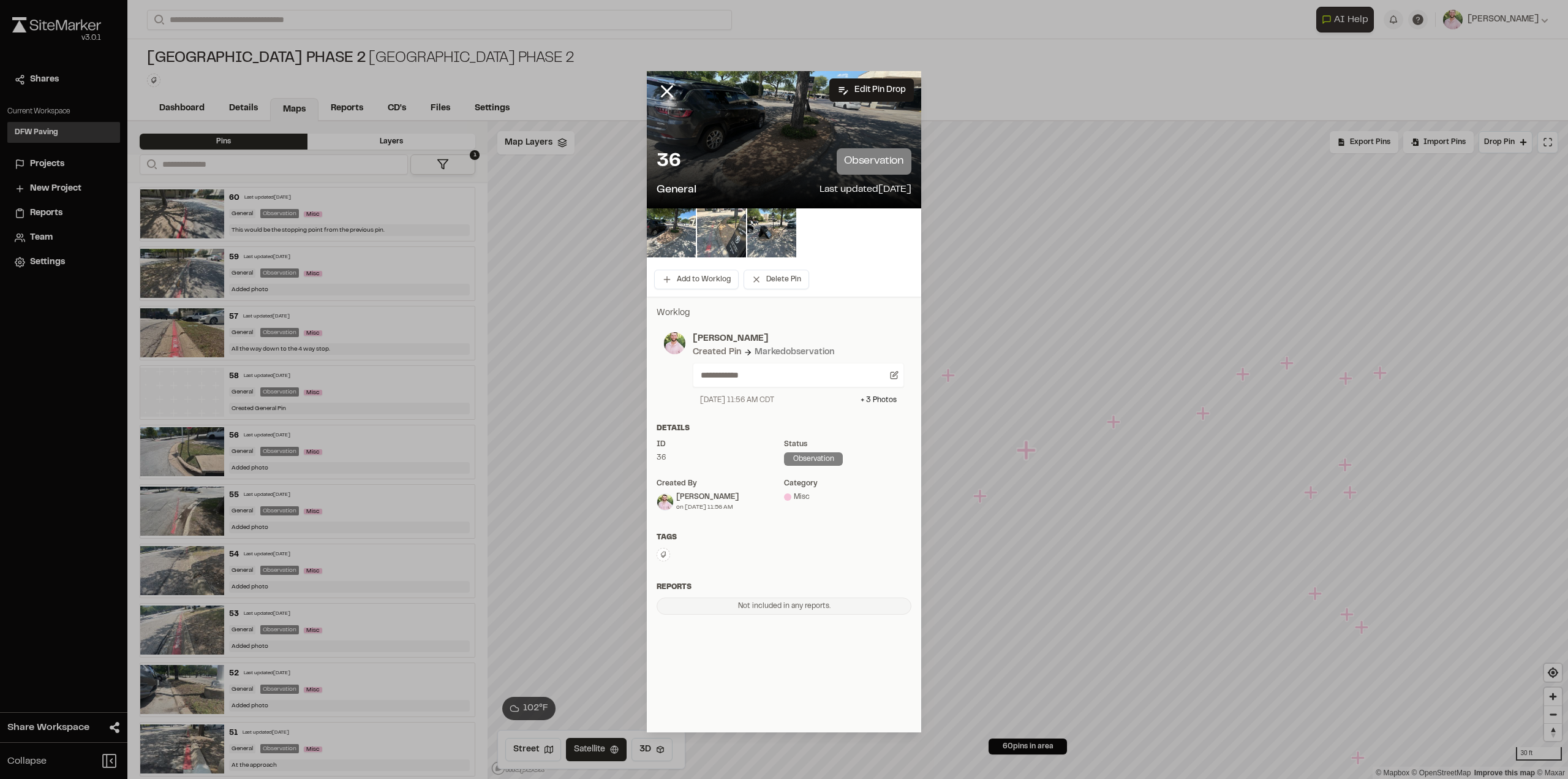
click at [670, 89] on icon at bounding box center [667, 91] width 21 height 21
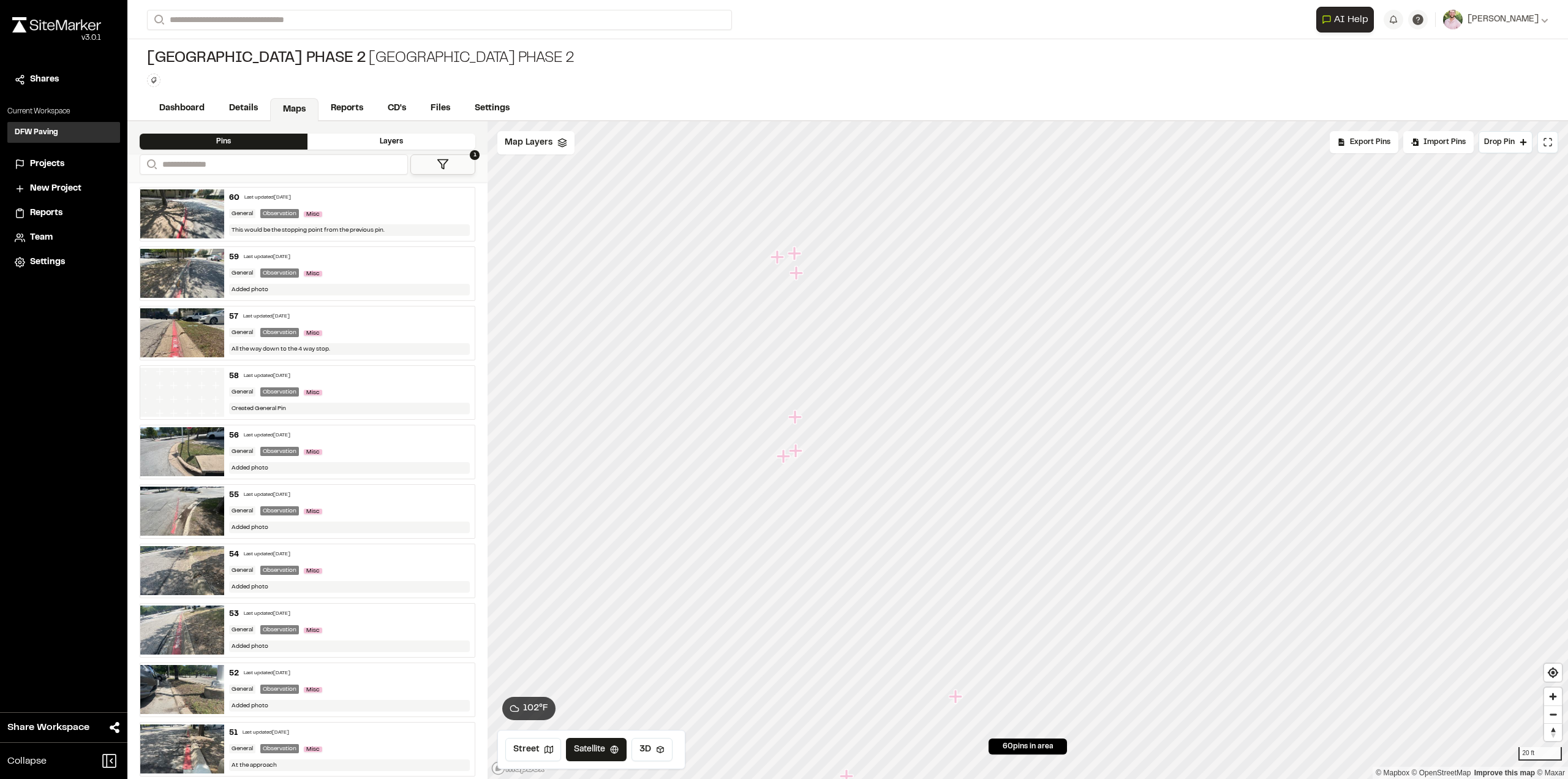
click at [797, 252] on icon "Map marker" at bounding box center [794, 252] width 13 height 13
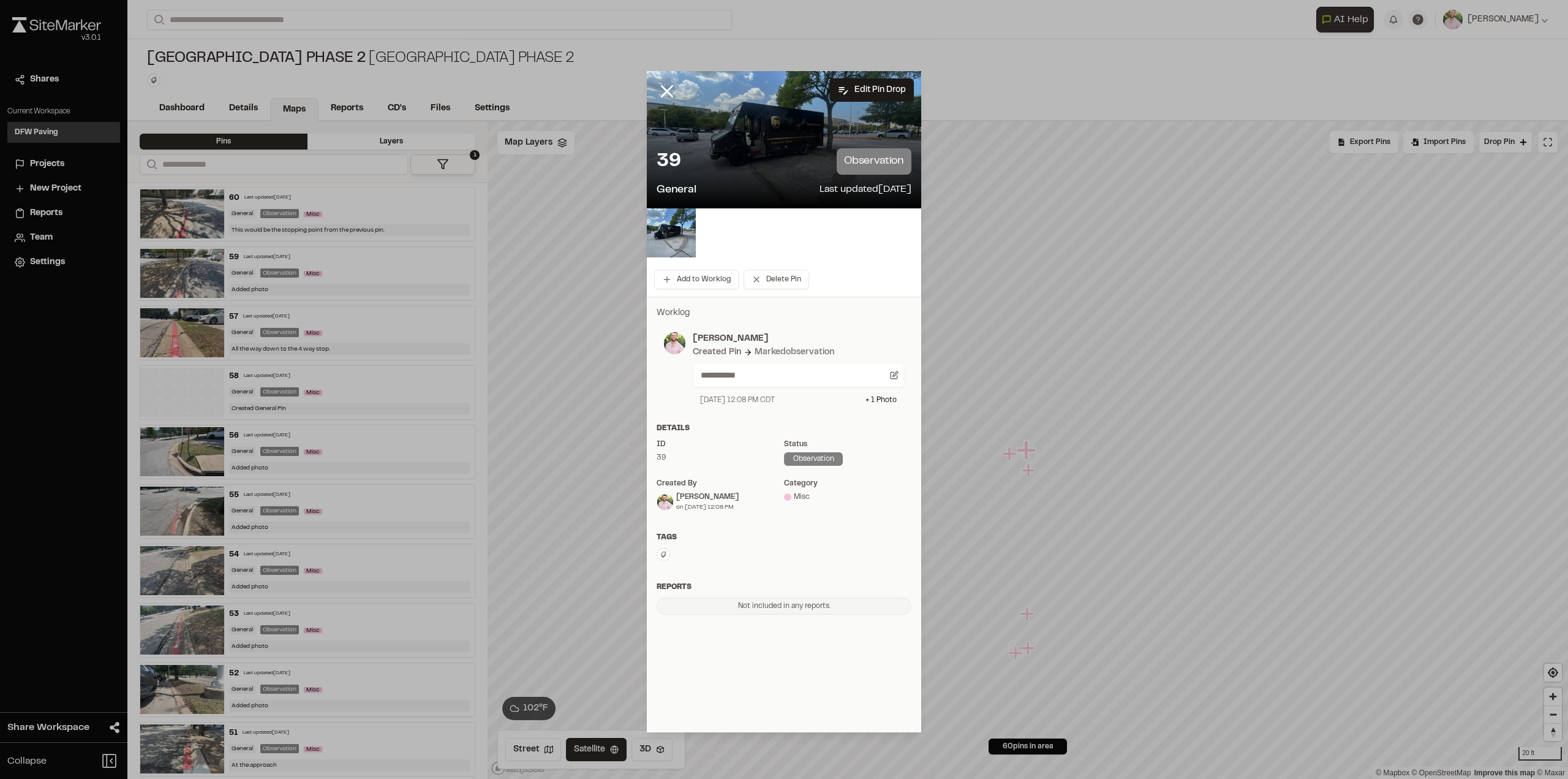
click at [686, 230] on img at bounding box center [671, 233] width 49 height 49
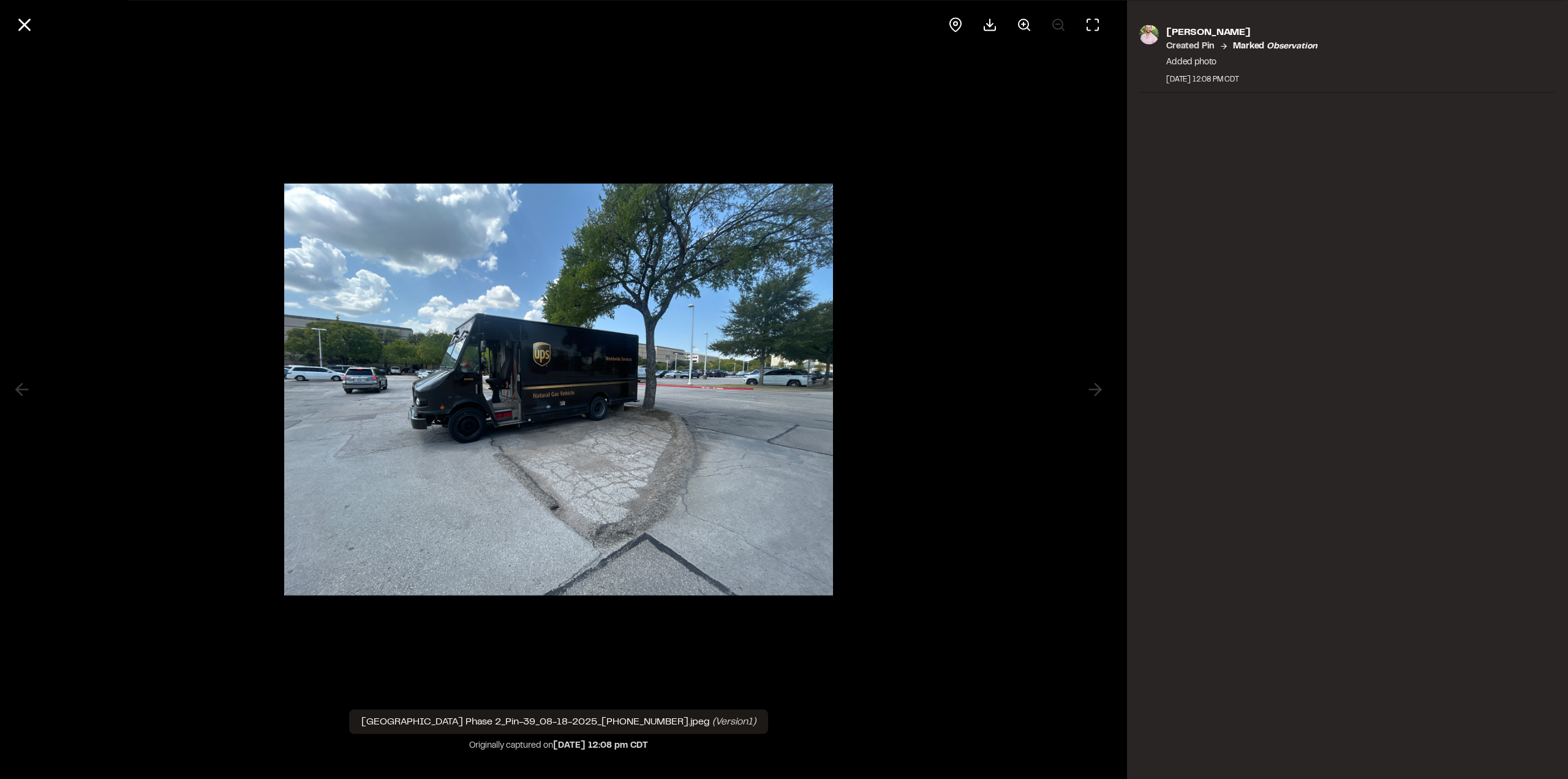
click at [1028, 23] on icon at bounding box center [1024, 24] width 15 height 15
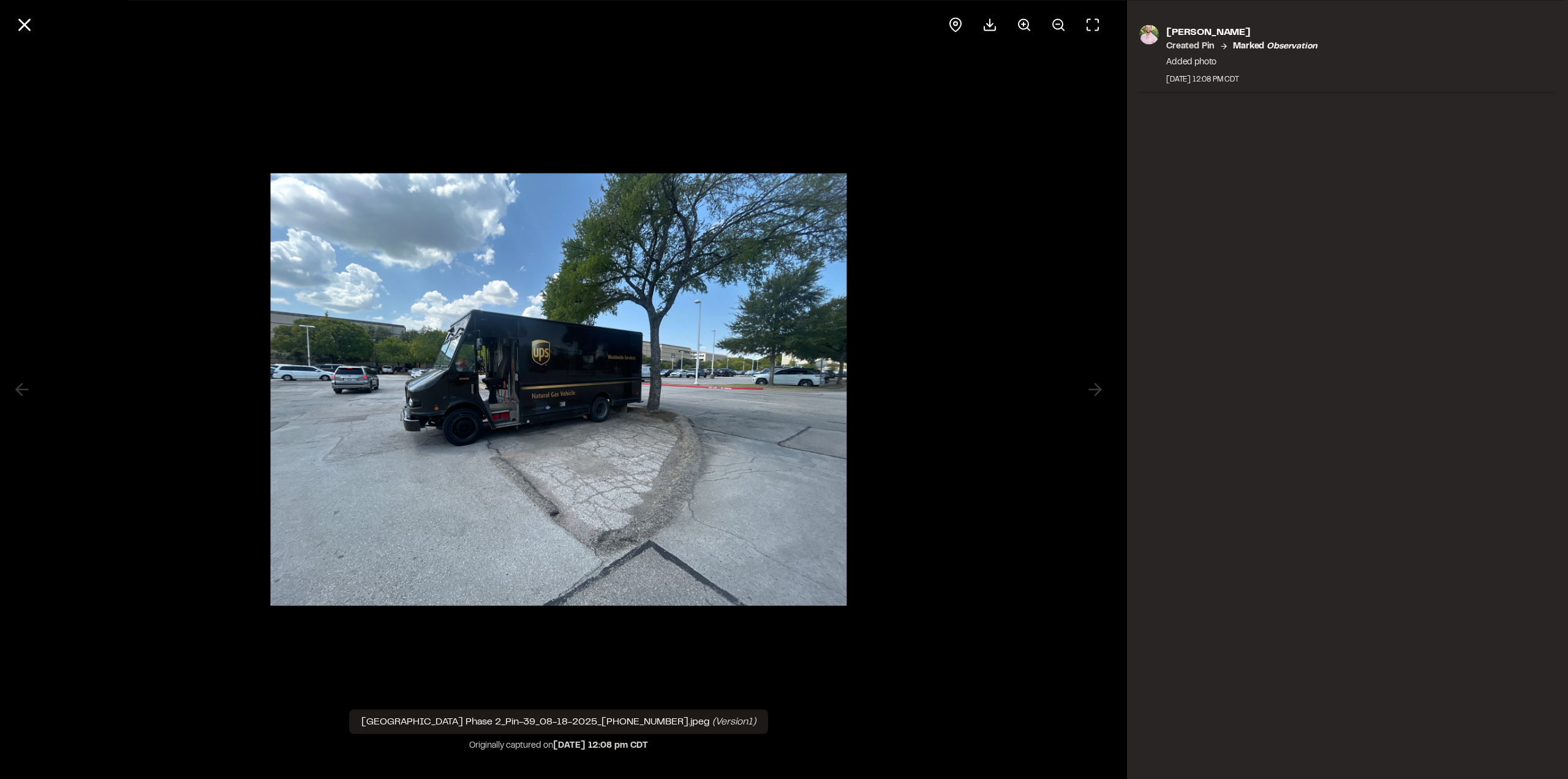
click at [1028, 23] on circle at bounding box center [1023, 24] width 10 height 10
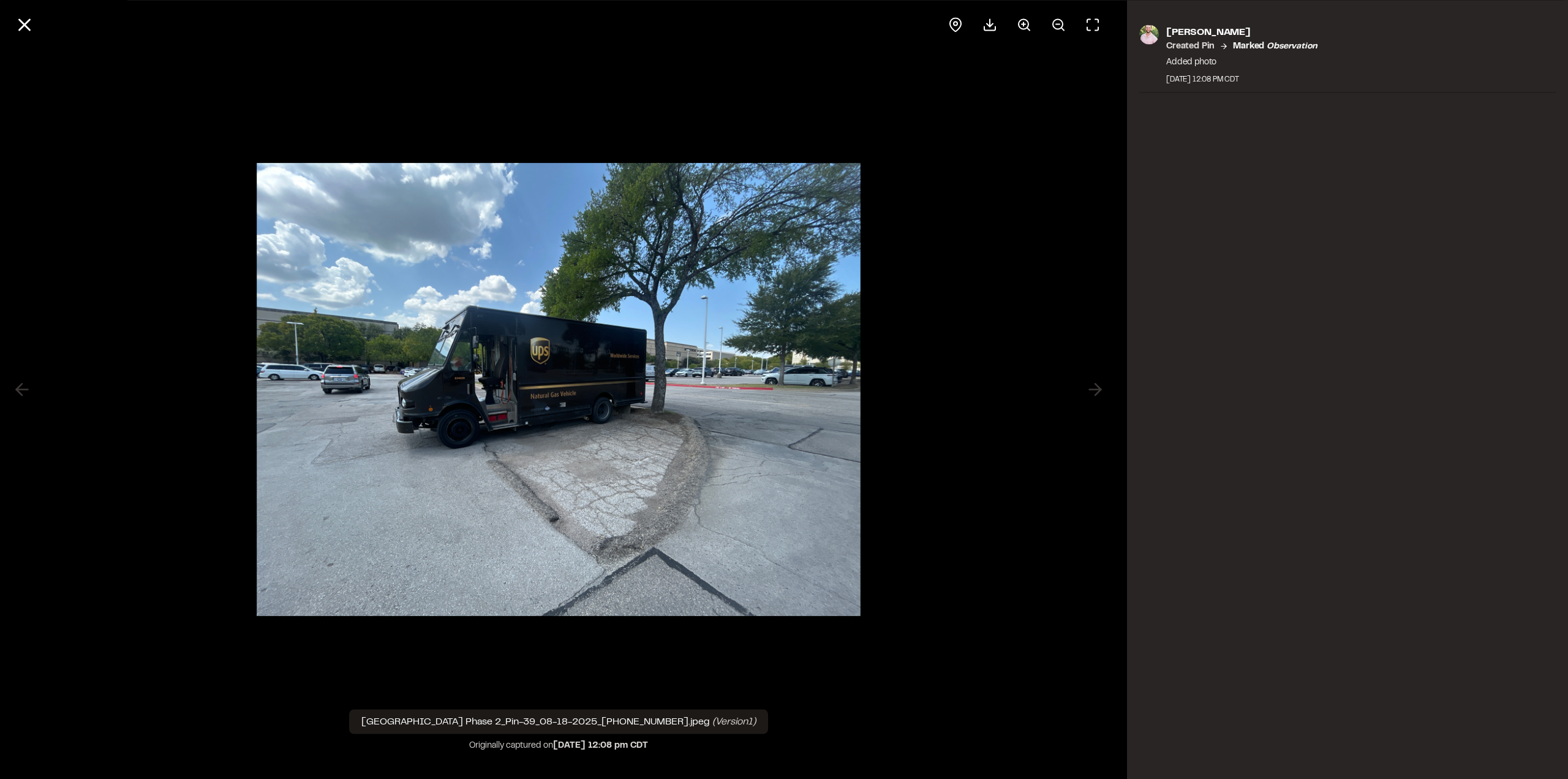
click at [1028, 22] on circle at bounding box center [1023, 24] width 10 height 10
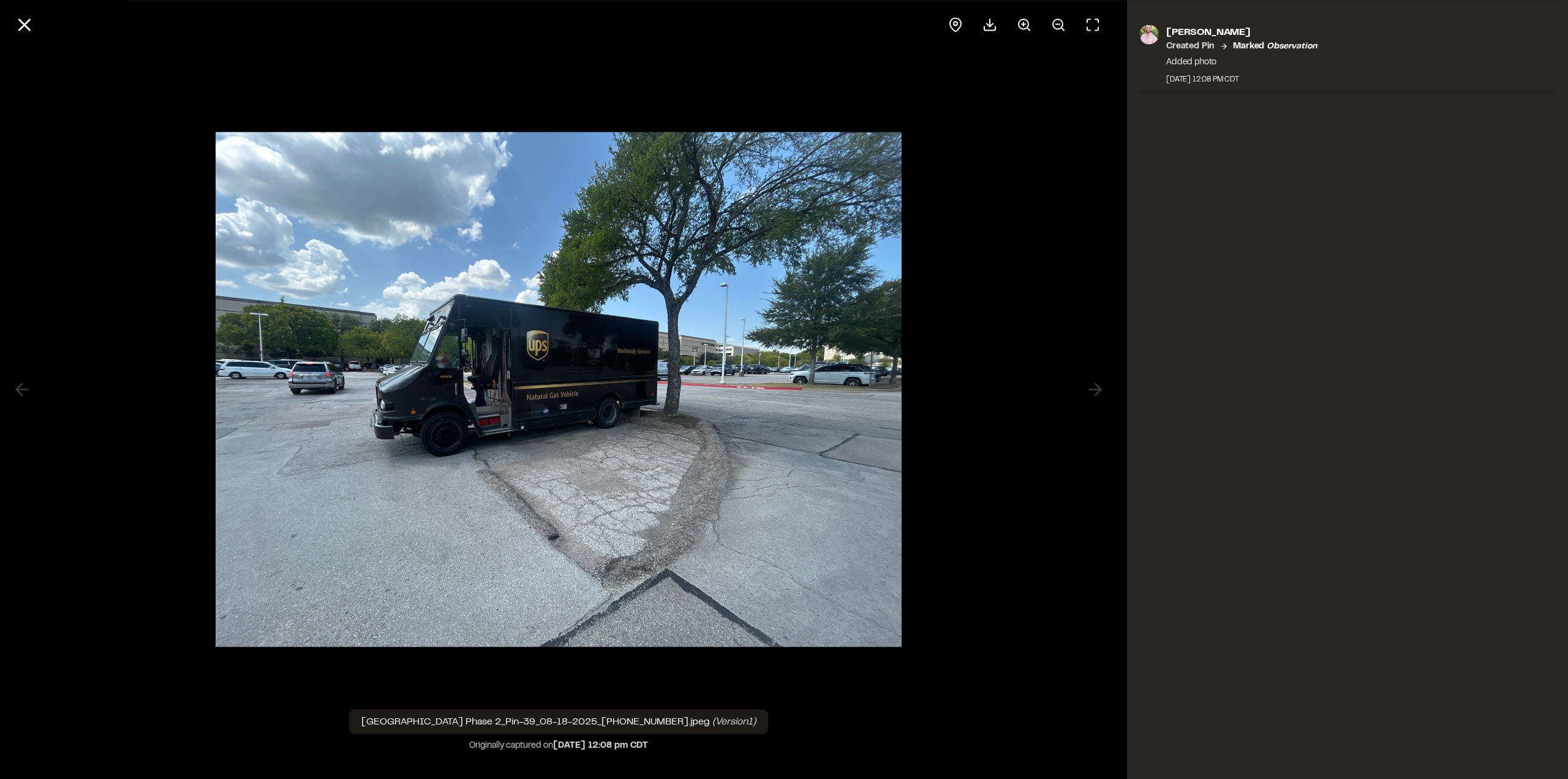
click at [1028, 22] on circle at bounding box center [1023, 24] width 10 height 10
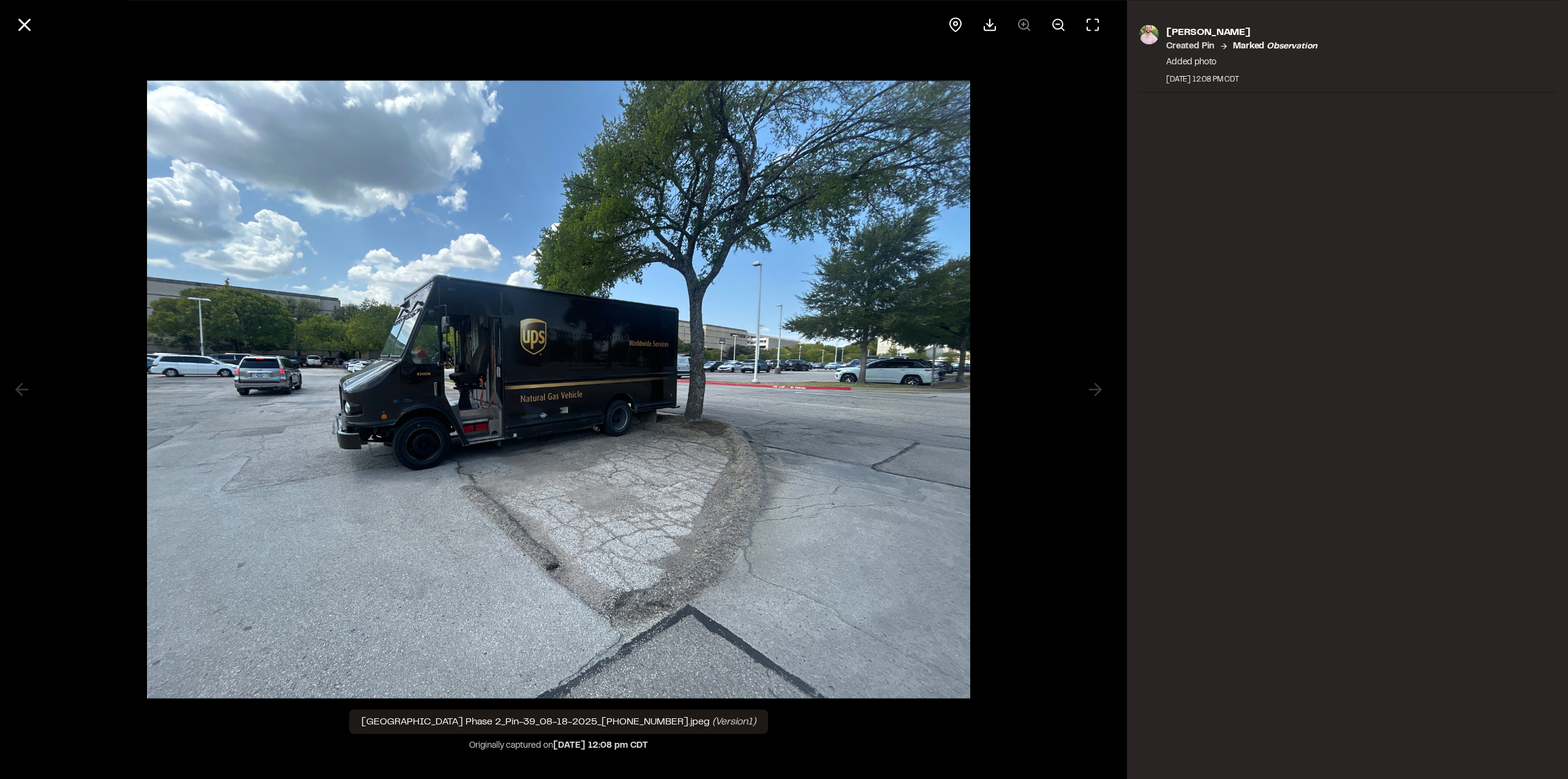
click at [1028, 22] on div at bounding box center [1024, 25] width 167 height 30
click at [1027, 22] on div at bounding box center [1024, 25] width 167 height 30
click at [20, 18] on icon at bounding box center [24, 24] width 21 height 21
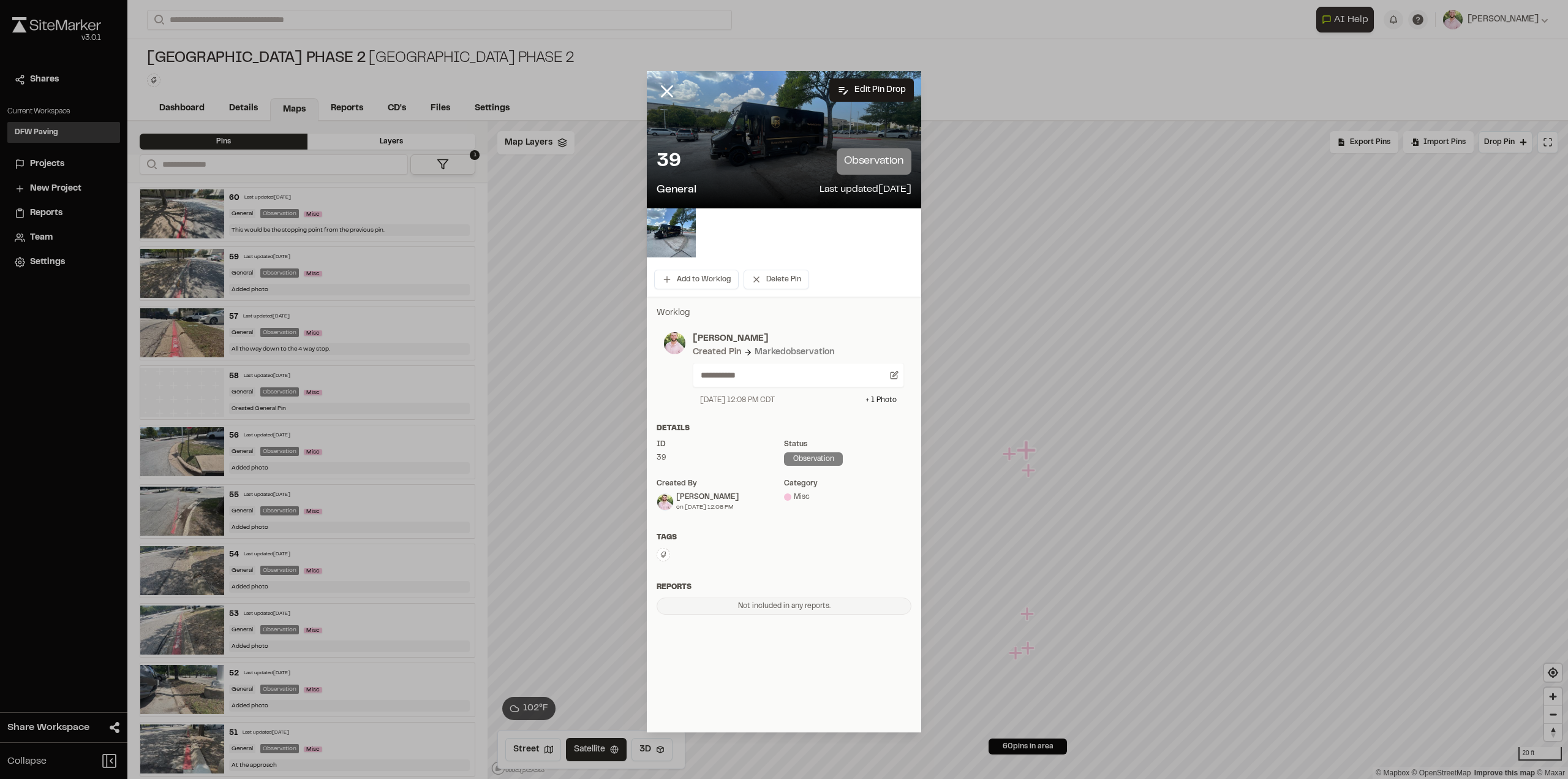
click at [671, 92] on icon at bounding box center [667, 91] width 21 height 21
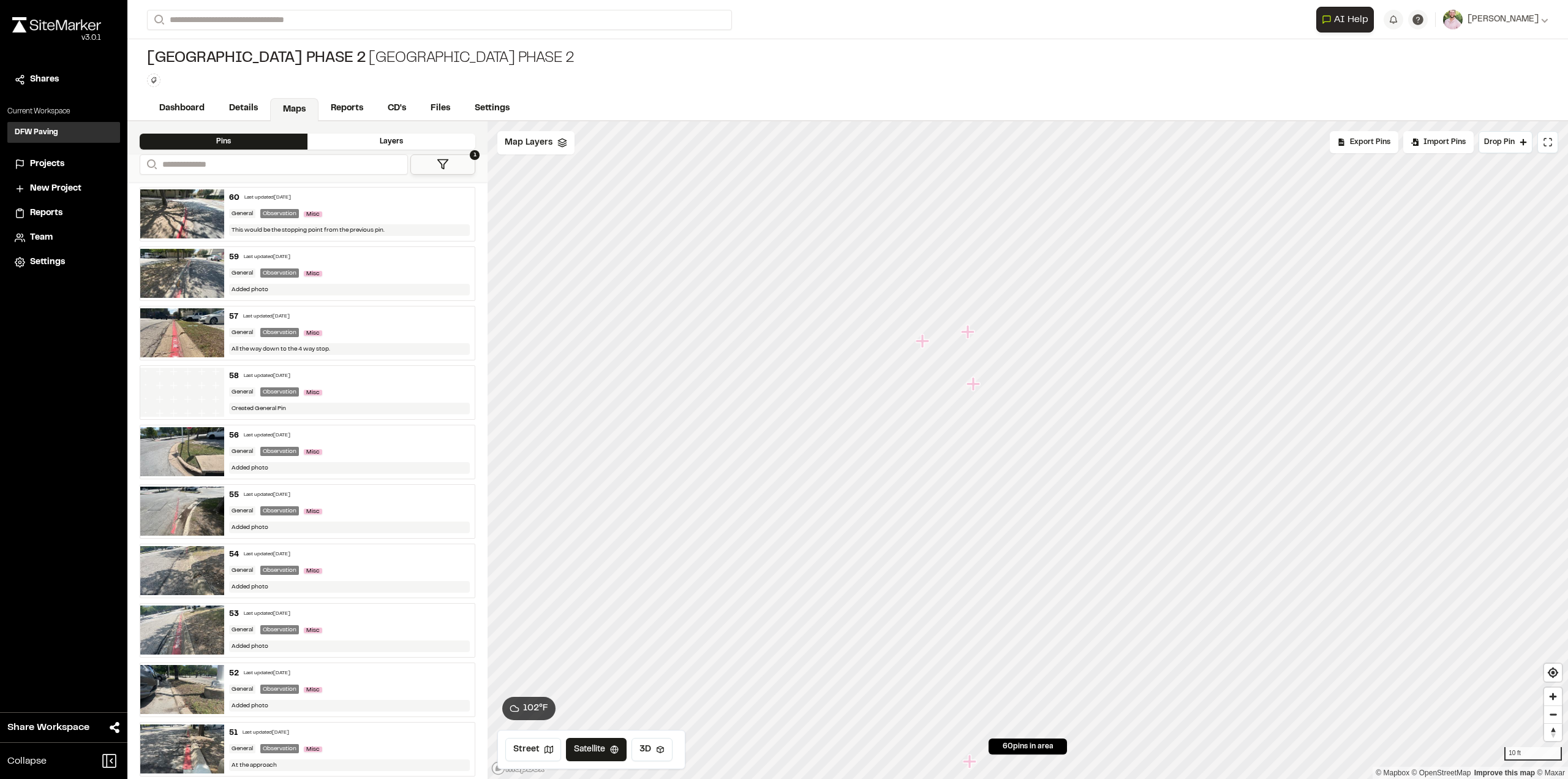
click at [927, 342] on icon "Map marker" at bounding box center [922, 340] width 13 height 13
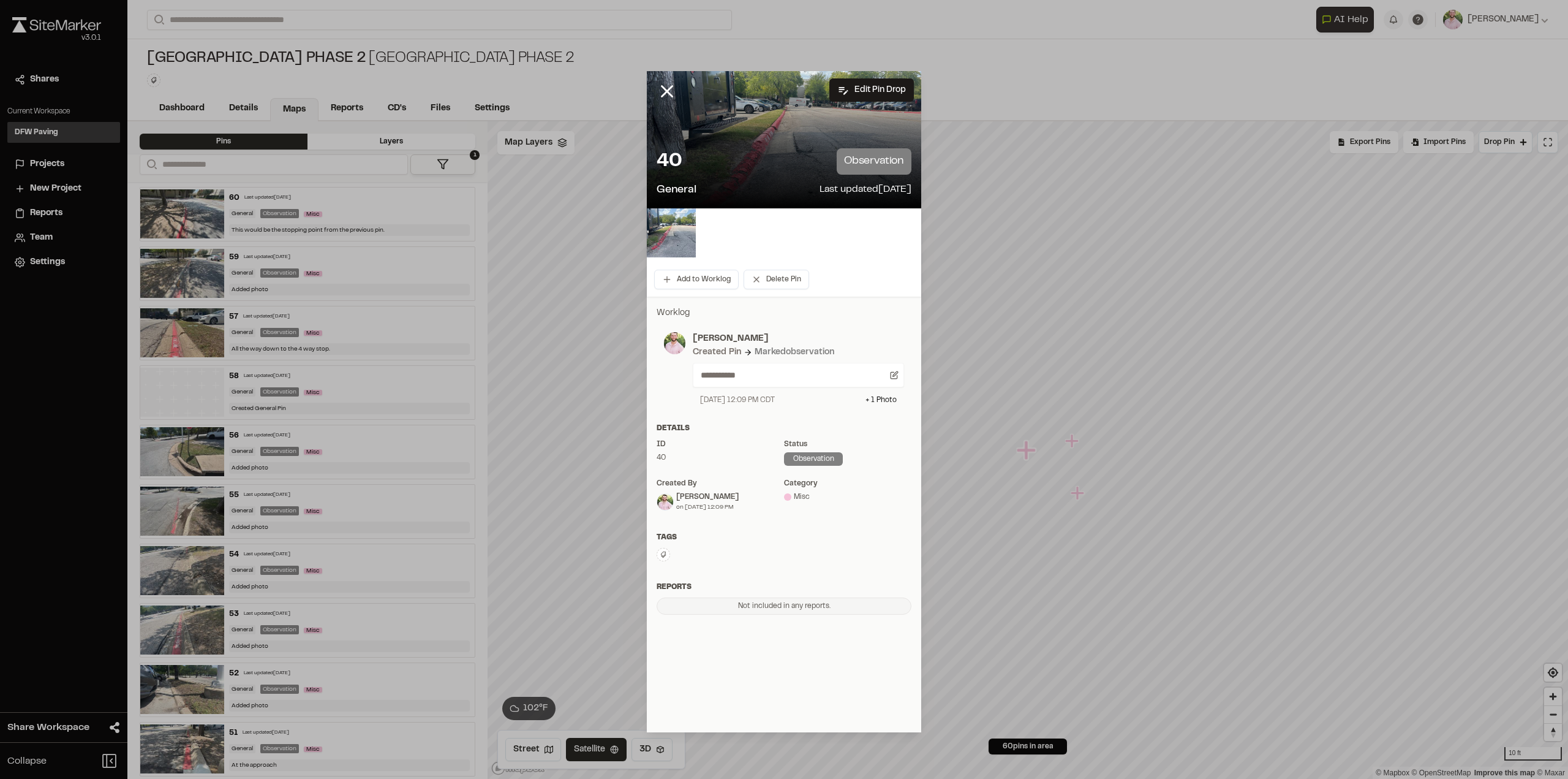
click at [754, 123] on div at bounding box center [784, 139] width 274 height 137
click at [673, 234] on img at bounding box center [671, 233] width 49 height 49
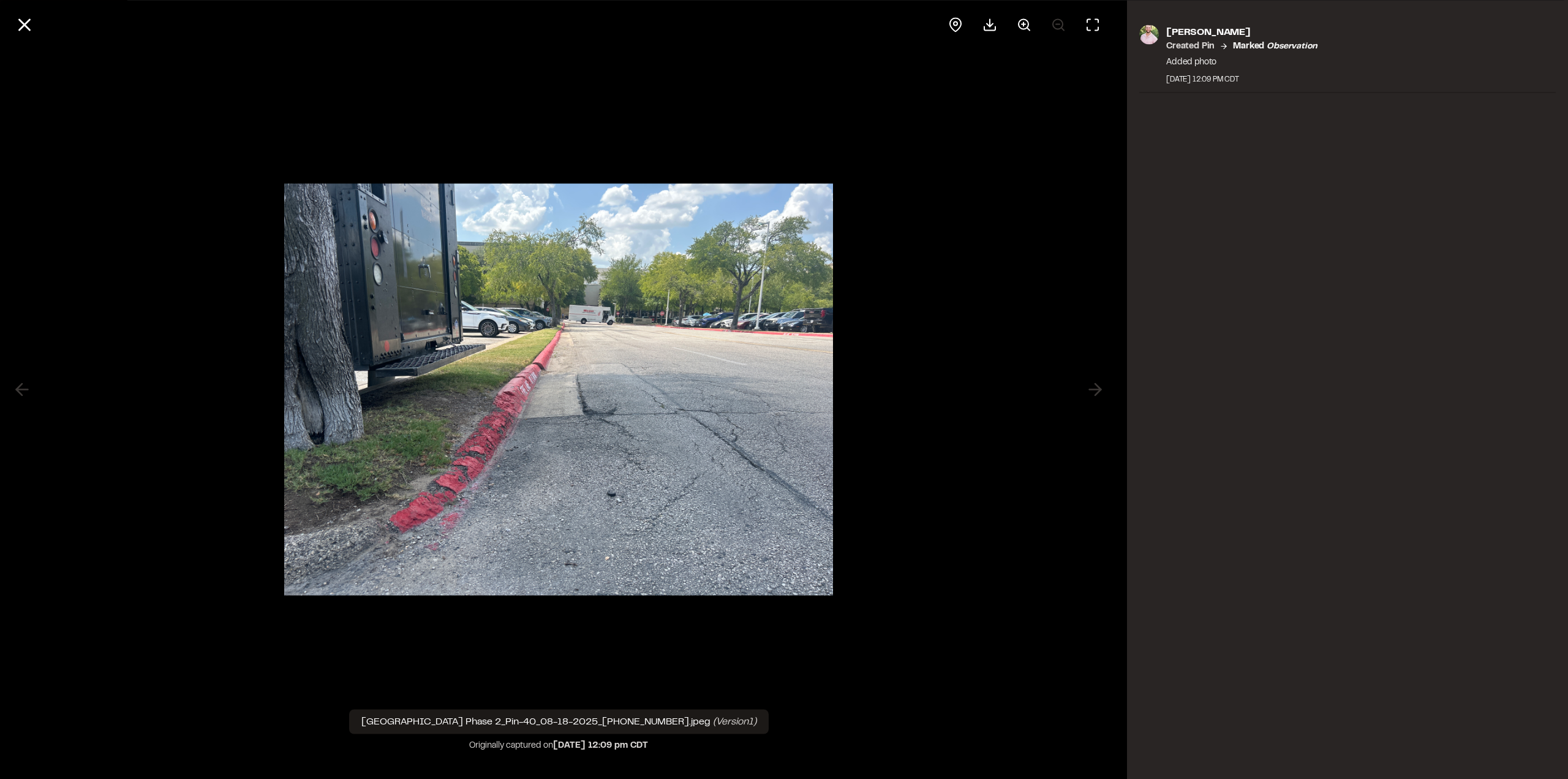
click at [1018, 22] on circle at bounding box center [1023, 24] width 10 height 10
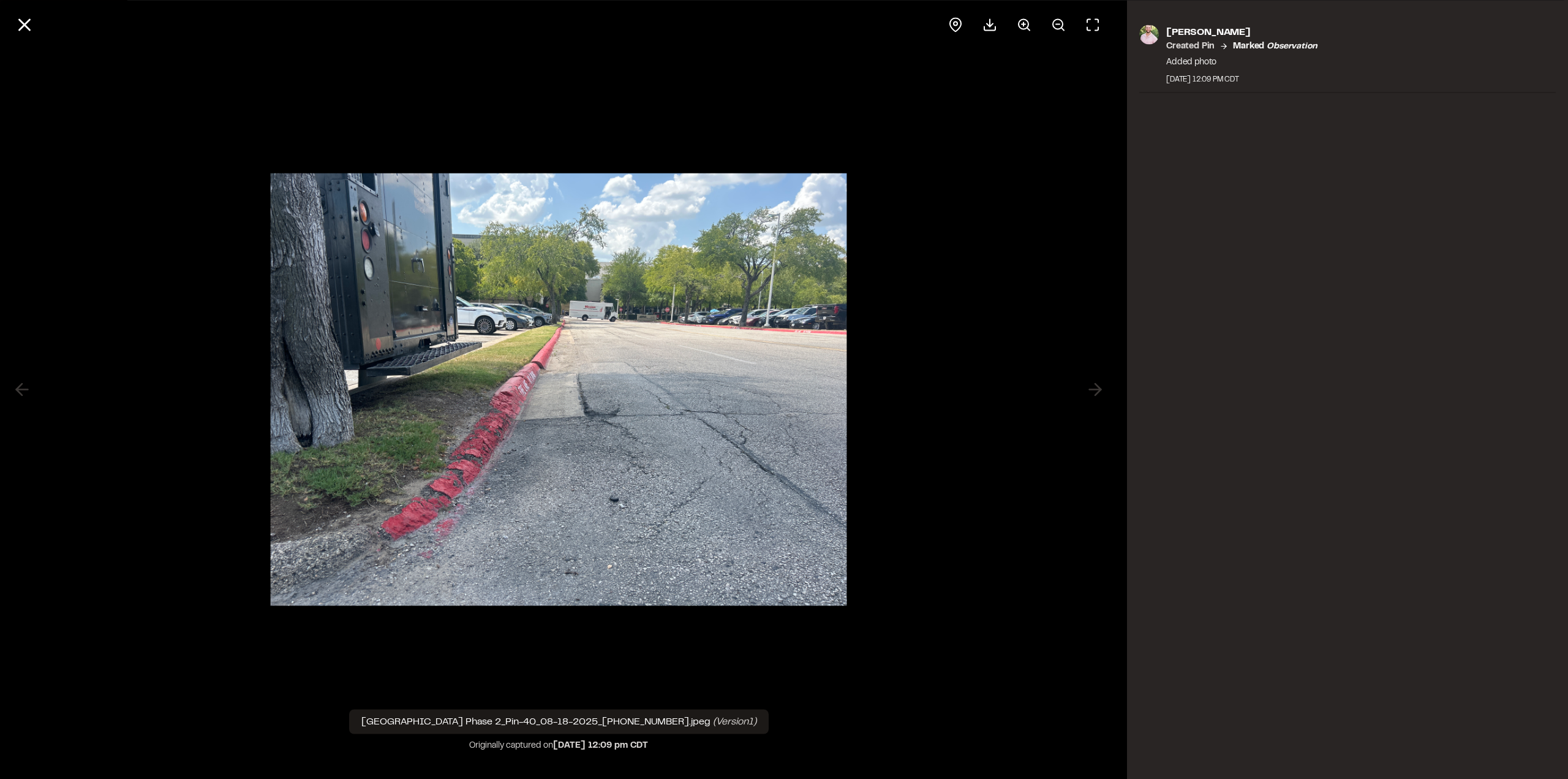
click at [1022, 20] on icon at bounding box center [1024, 24] width 15 height 15
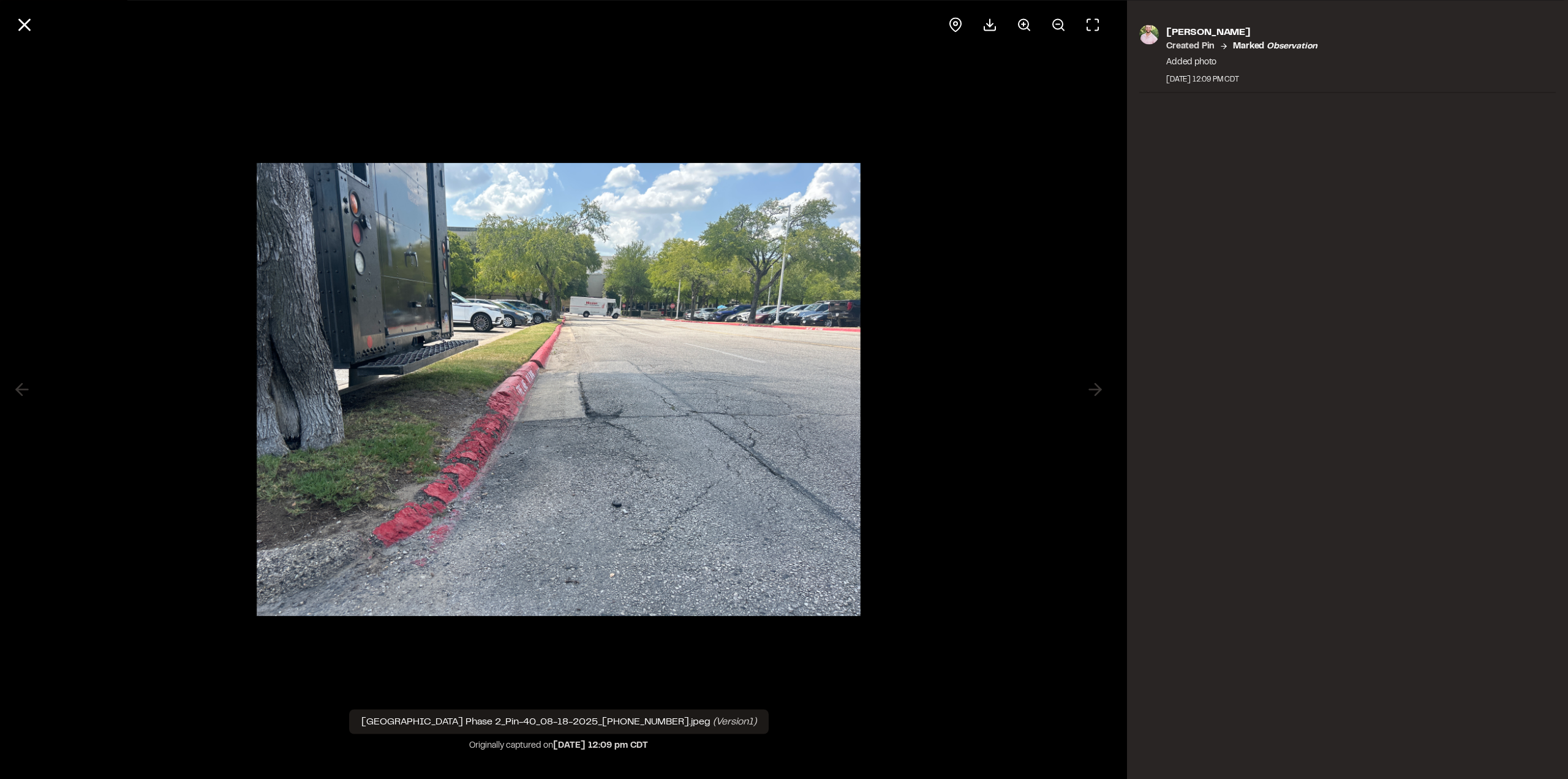
click at [1022, 19] on icon at bounding box center [1024, 24] width 15 height 15
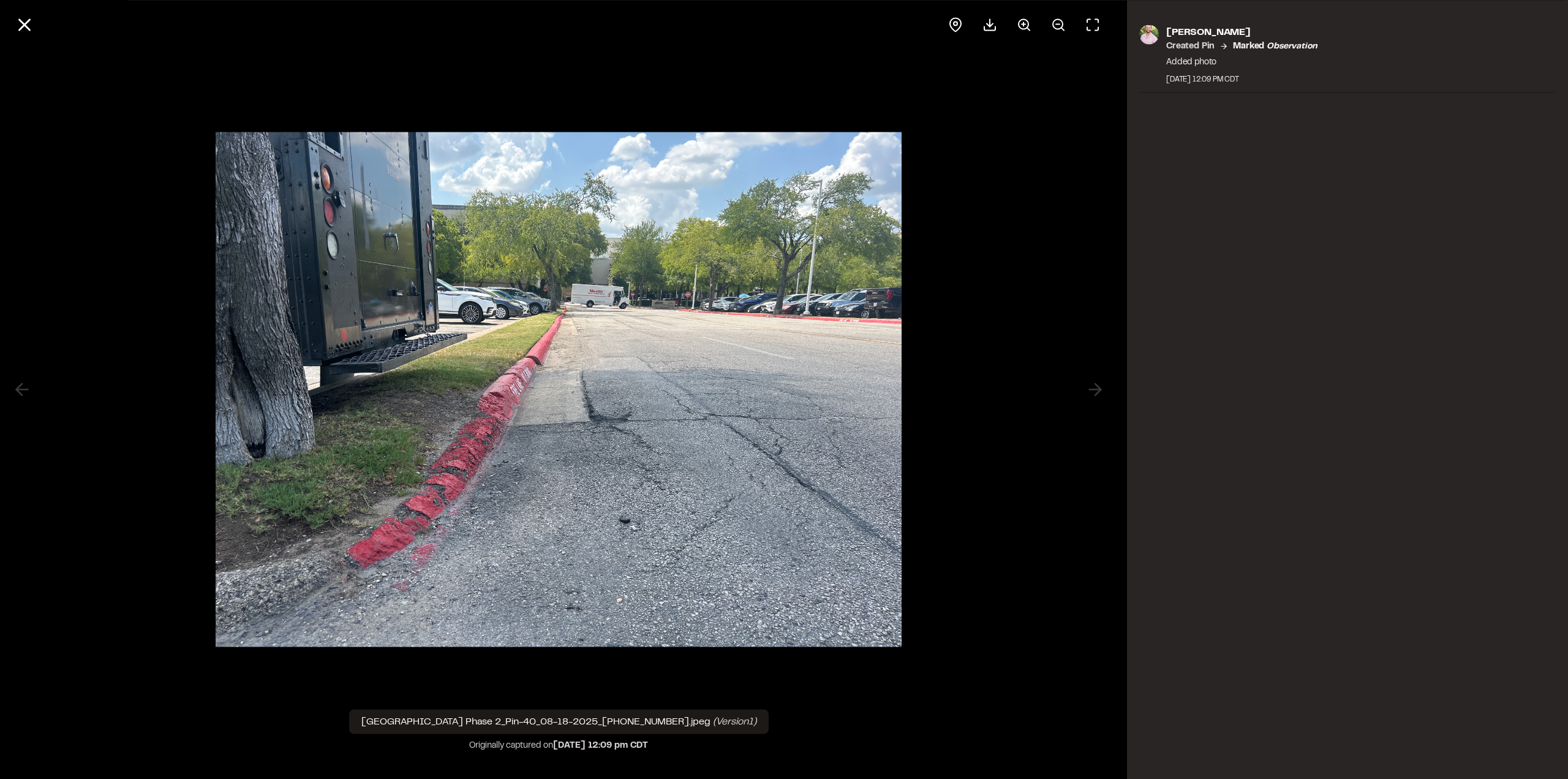
click at [1022, 19] on circle at bounding box center [1023, 24] width 10 height 10
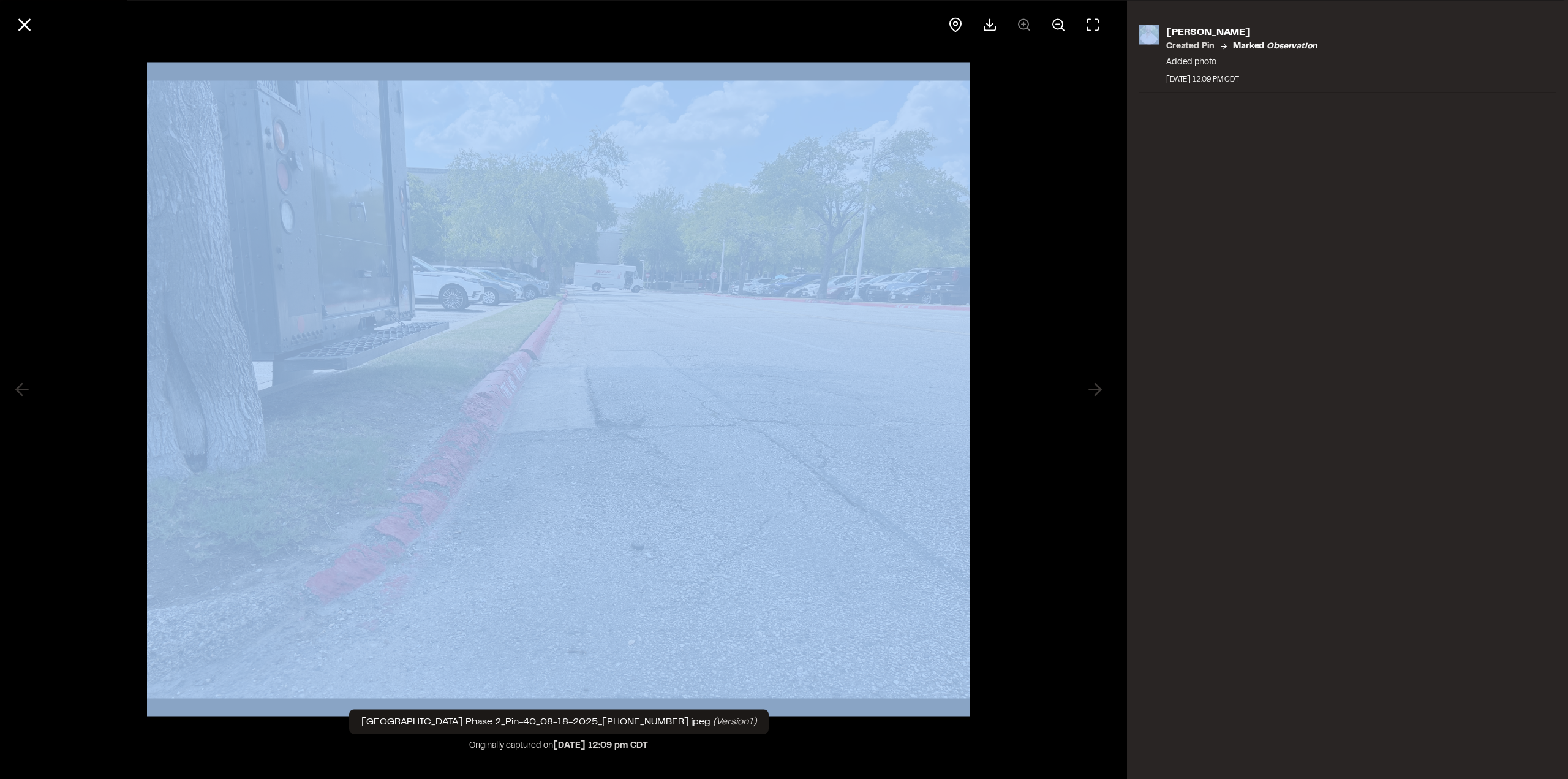
click at [1022, 19] on div at bounding box center [1024, 25] width 167 height 30
drag, startPoint x: 615, startPoint y: 386, endPoint x: 621, endPoint y: 381, distance: 7.8
click at [615, 386] on img at bounding box center [558, 390] width 823 height 654
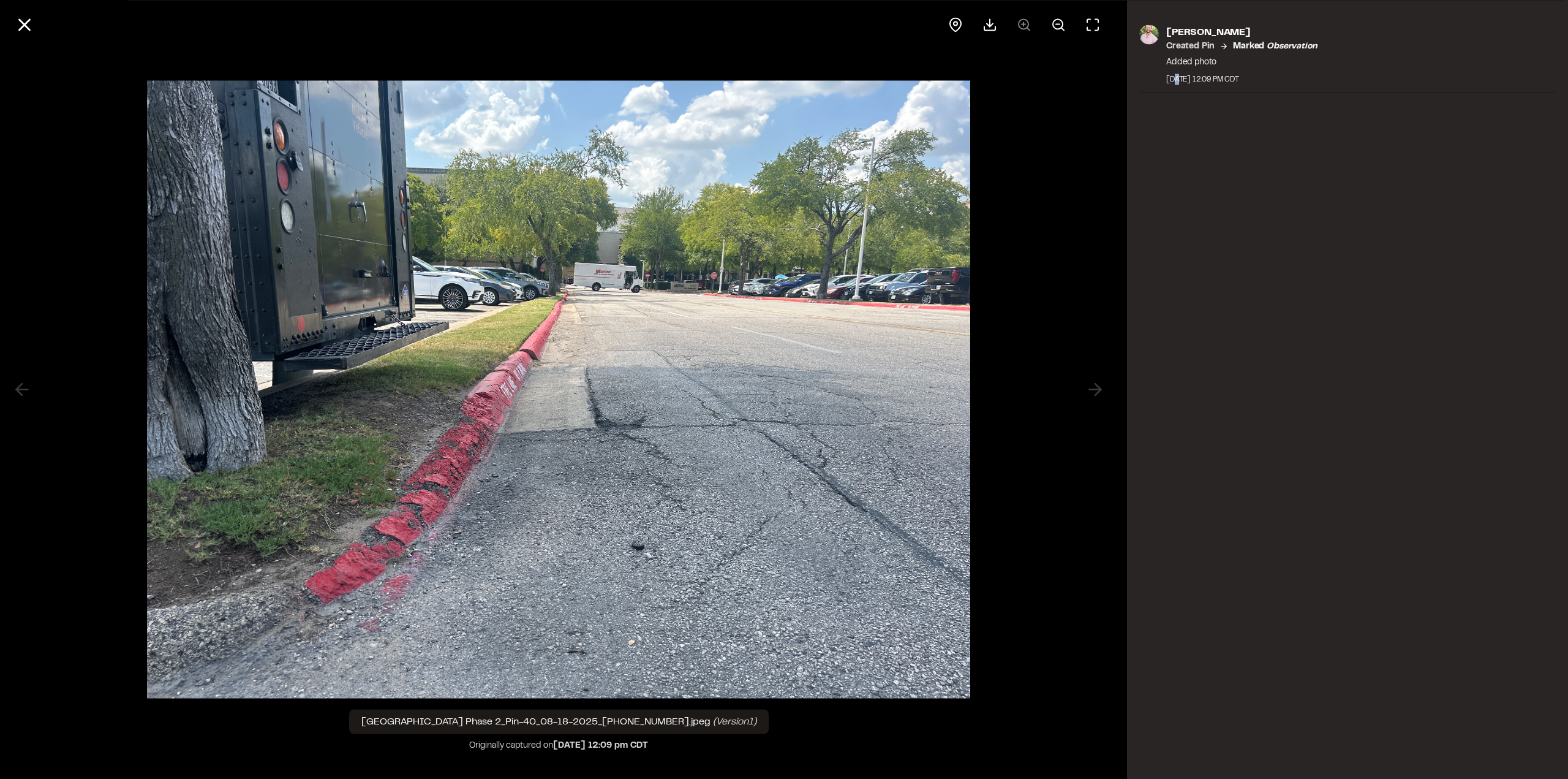
click at [1175, 403] on div "[PERSON_NAME] Created Pin Marked observation Added photo [DATE] 12:09 PM CDT" at bounding box center [1347, 390] width 441 height 779
click at [10, 27] on button at bounding box center [25, 25] width 30 height 30
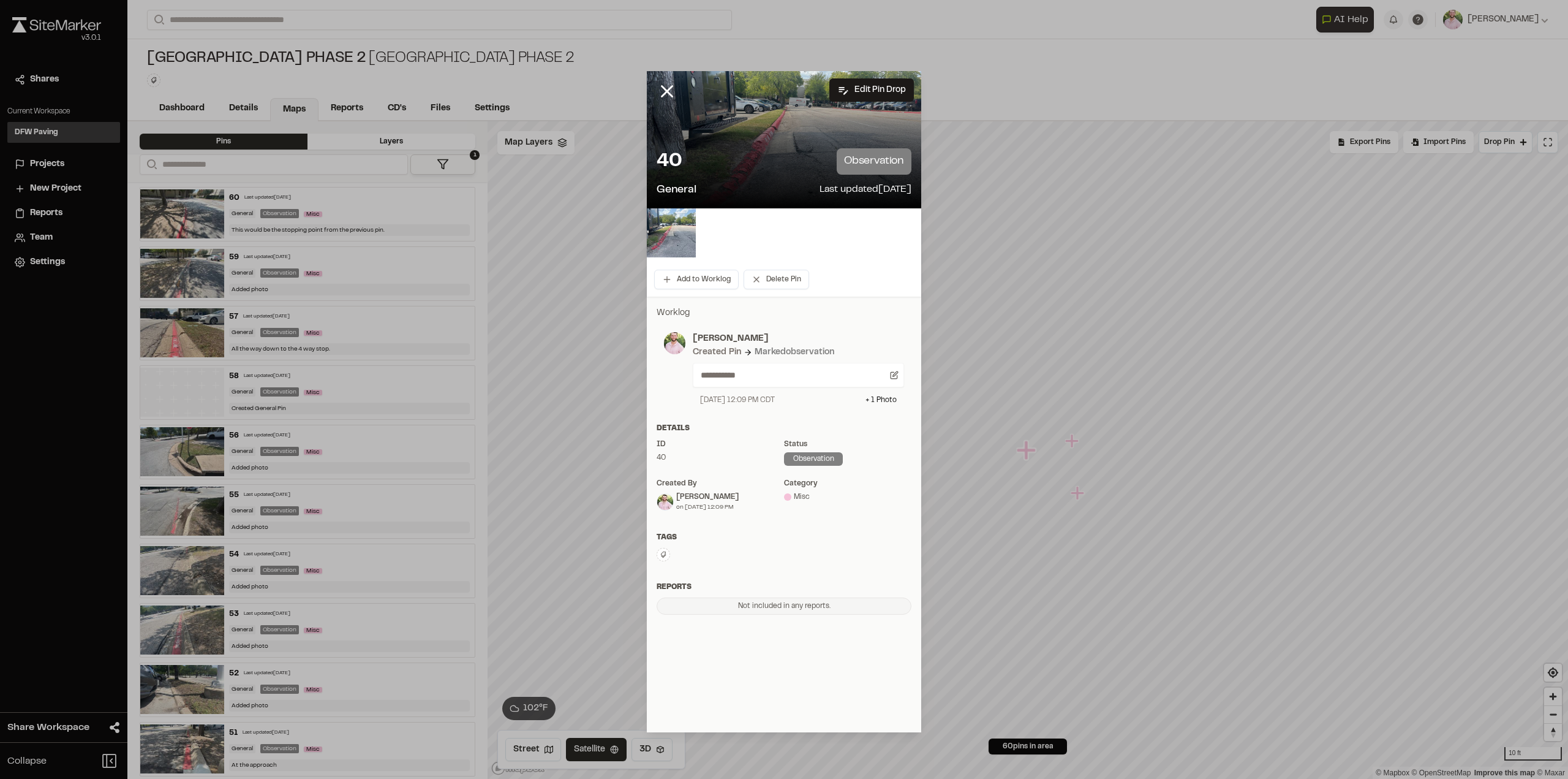
drag, startPoint x: 660, startPoint y: 92, endPoint x: 689, endPoint y: 91, distance: 29.0
click at [660, 91] on icon at bounding box center [667, 91] width 21 height 21
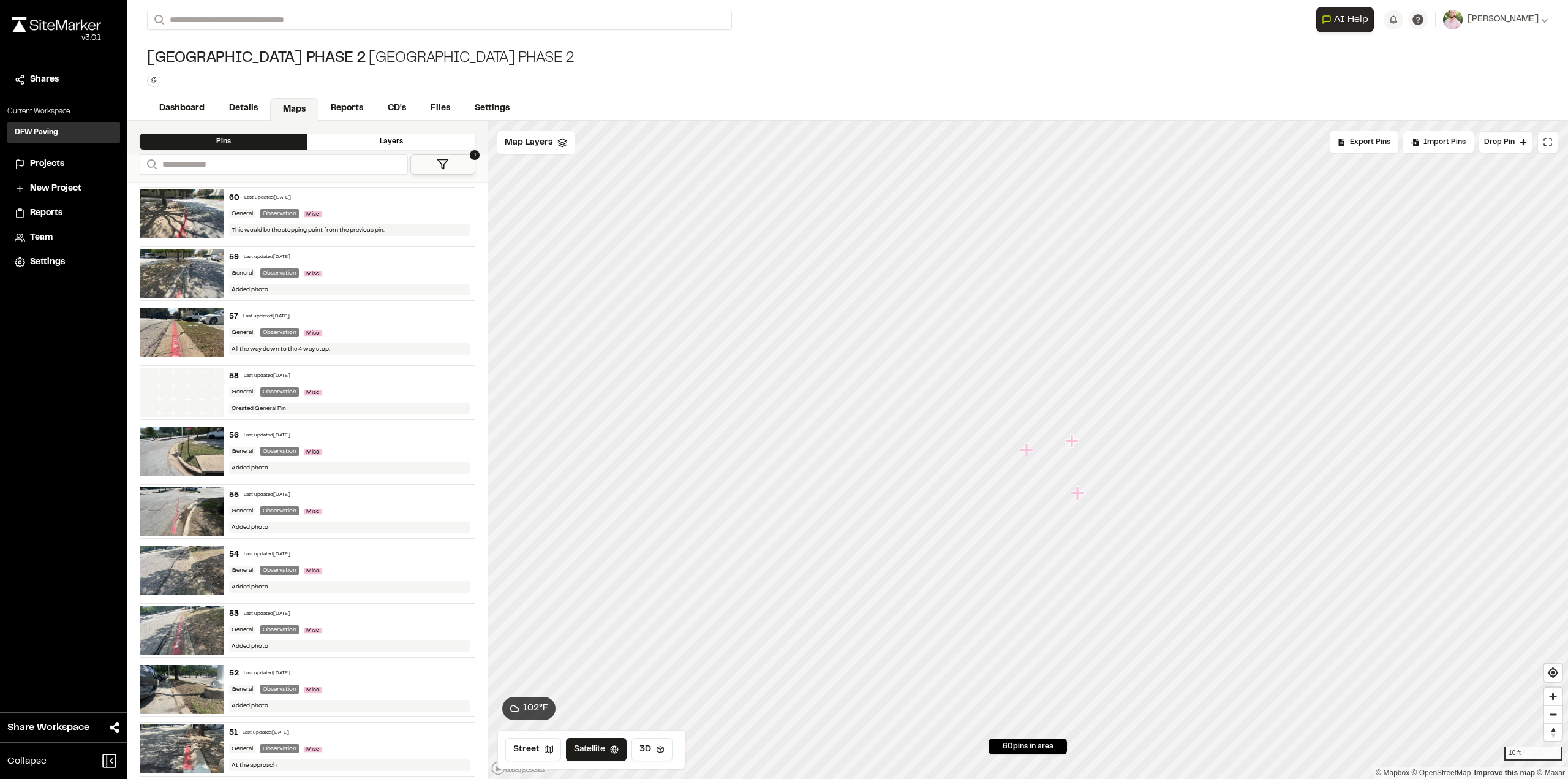
click at [1077, 498] on icon "Map marker" at bounding box center [1077, 492] width 13 height 13
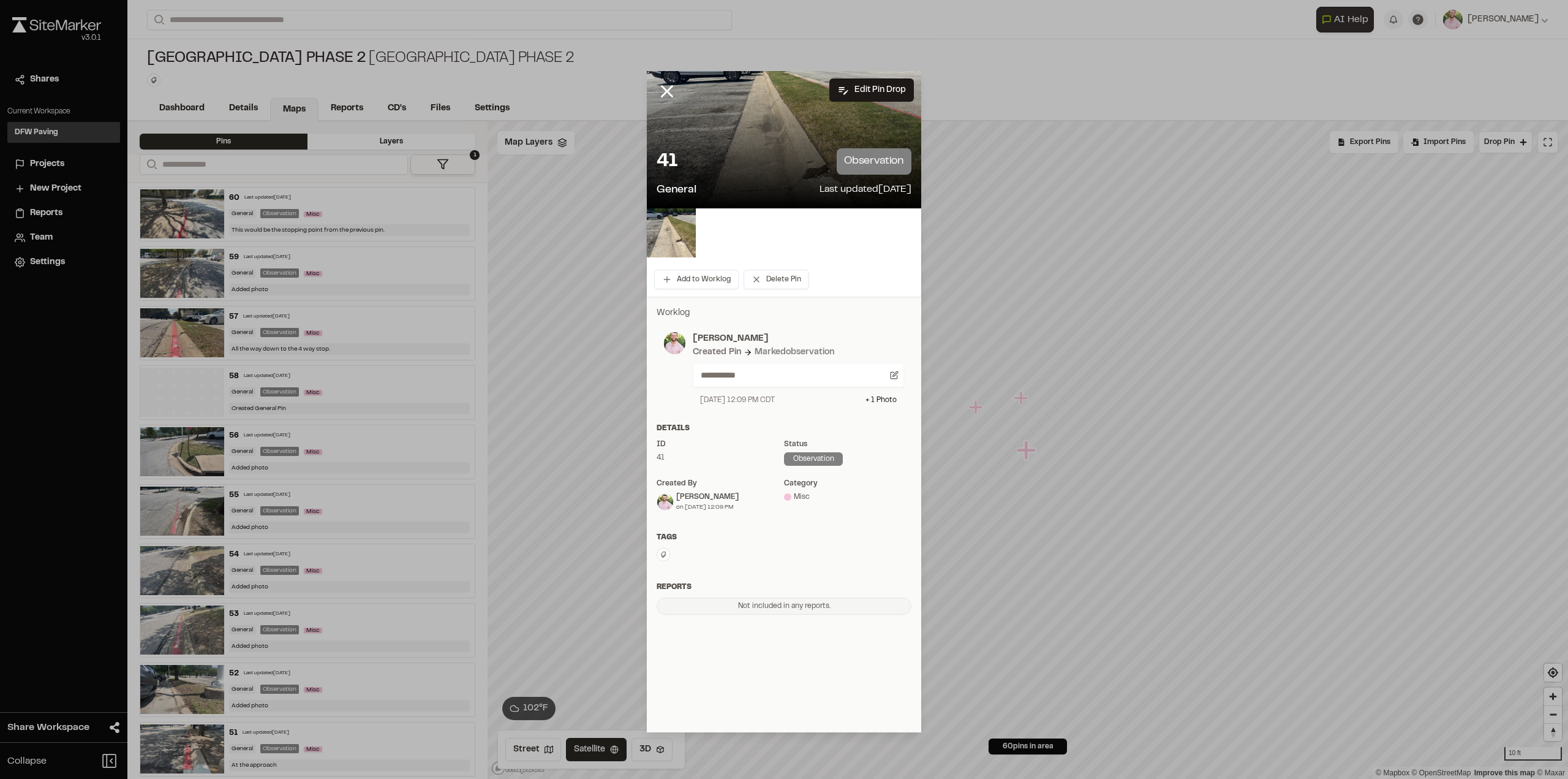
click at [743, 133] on div at bounding box center [784, 139] width 274 height 137
click at [676, 216] on img at bounding box center [671, 233] width 49 height 49
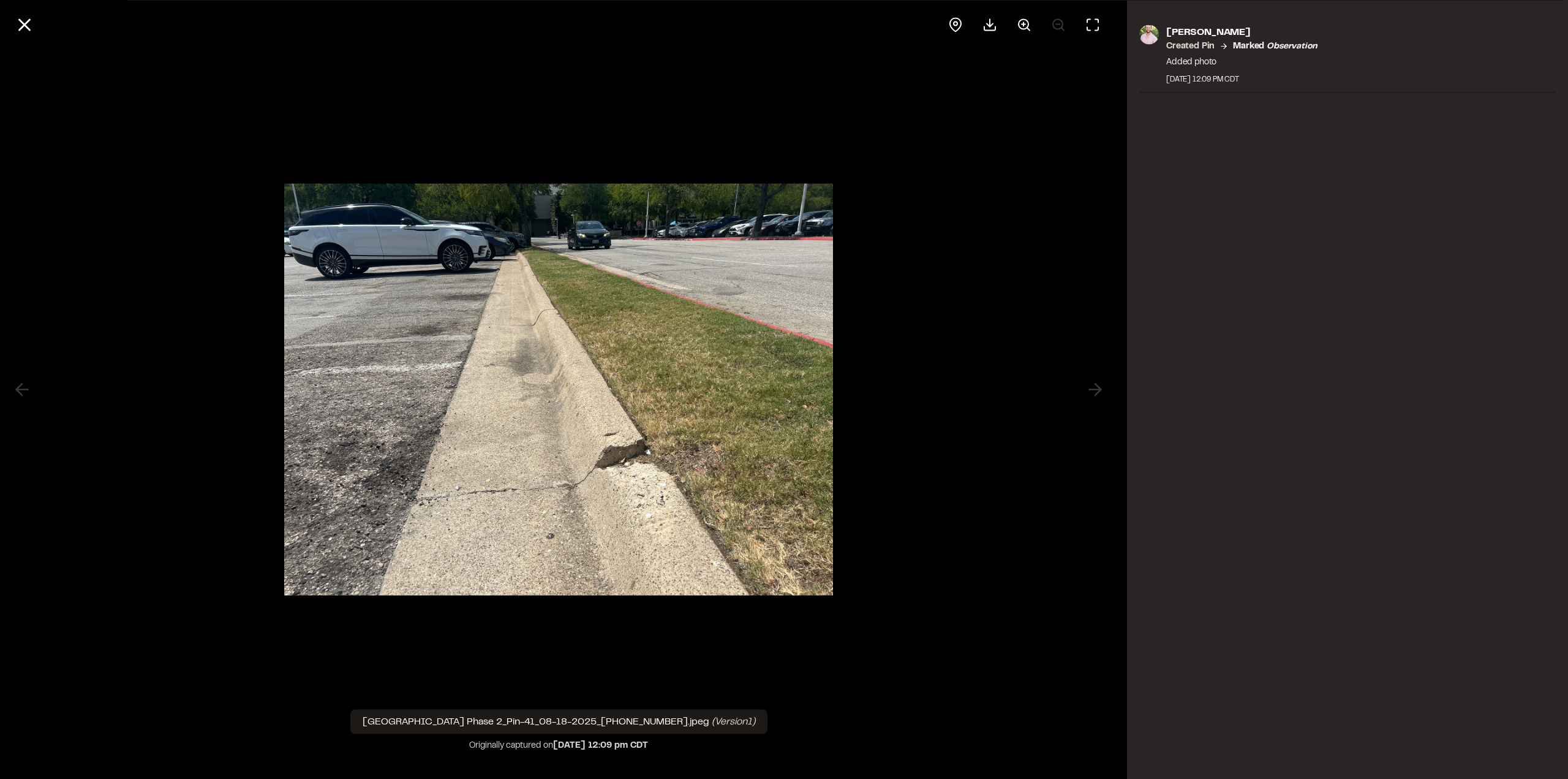
click at [22, 21] on line at bounding box center [24, 24] width 10 height 10
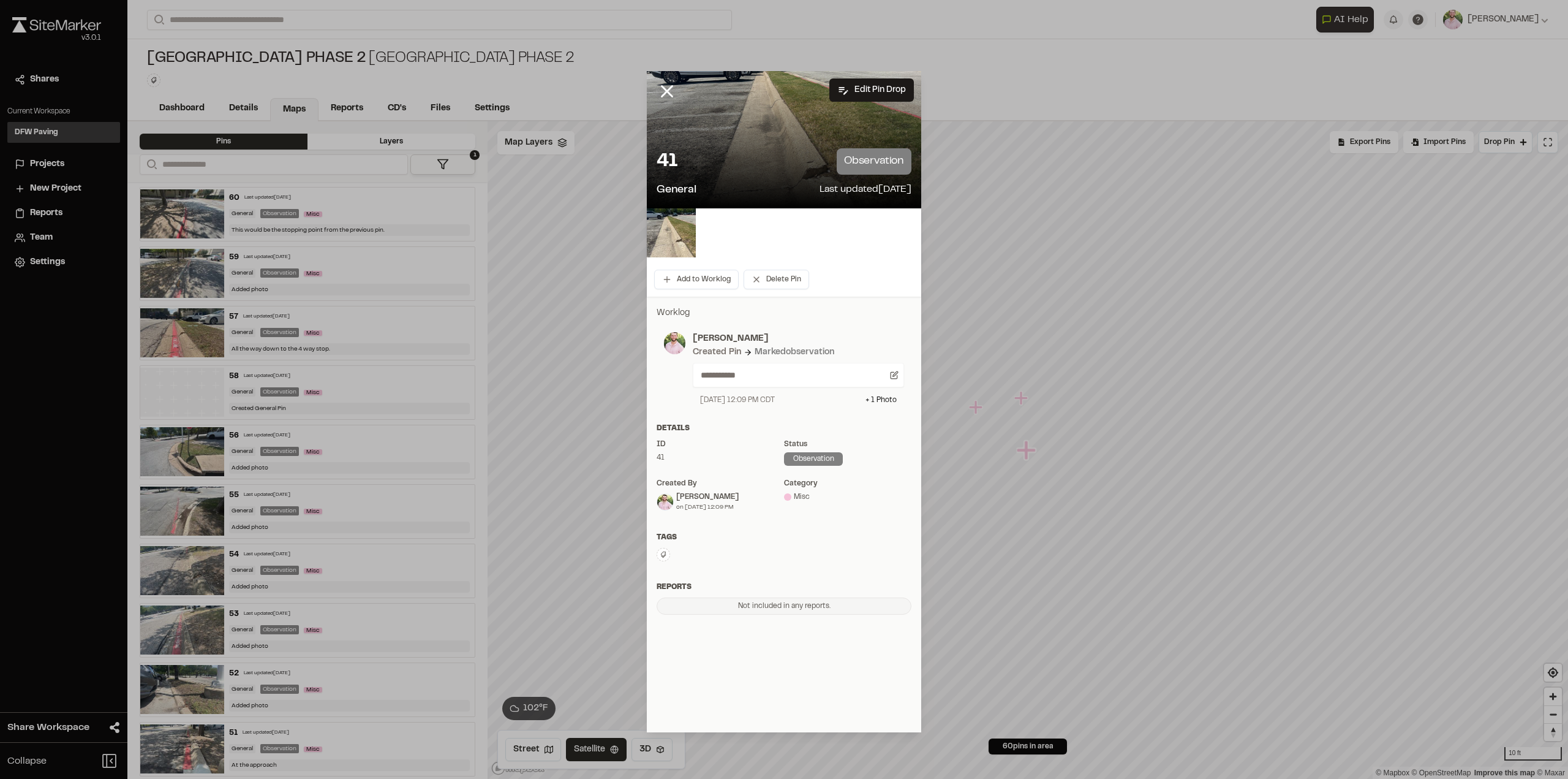
drag, startPoint x: 658, startPoint y: 88, endPoint x: 682, endPoint y: 105, distance: 29.4
click at [658, 88] on icon at bounding box center [667, 91] width 21 height 21
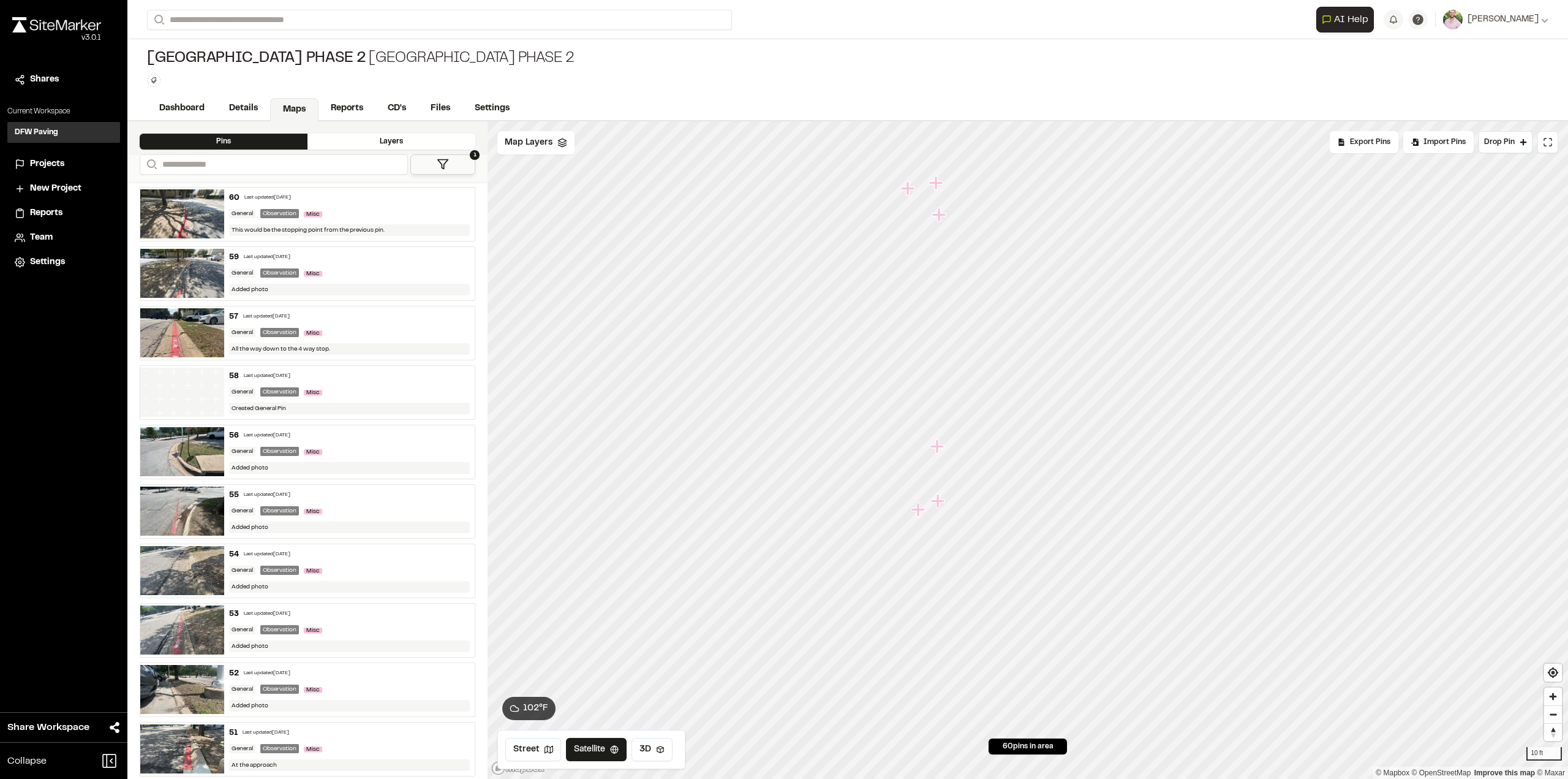
click at [939, 453] on icon "Map marker" at bounding box center [938, 447] width 16 height 16
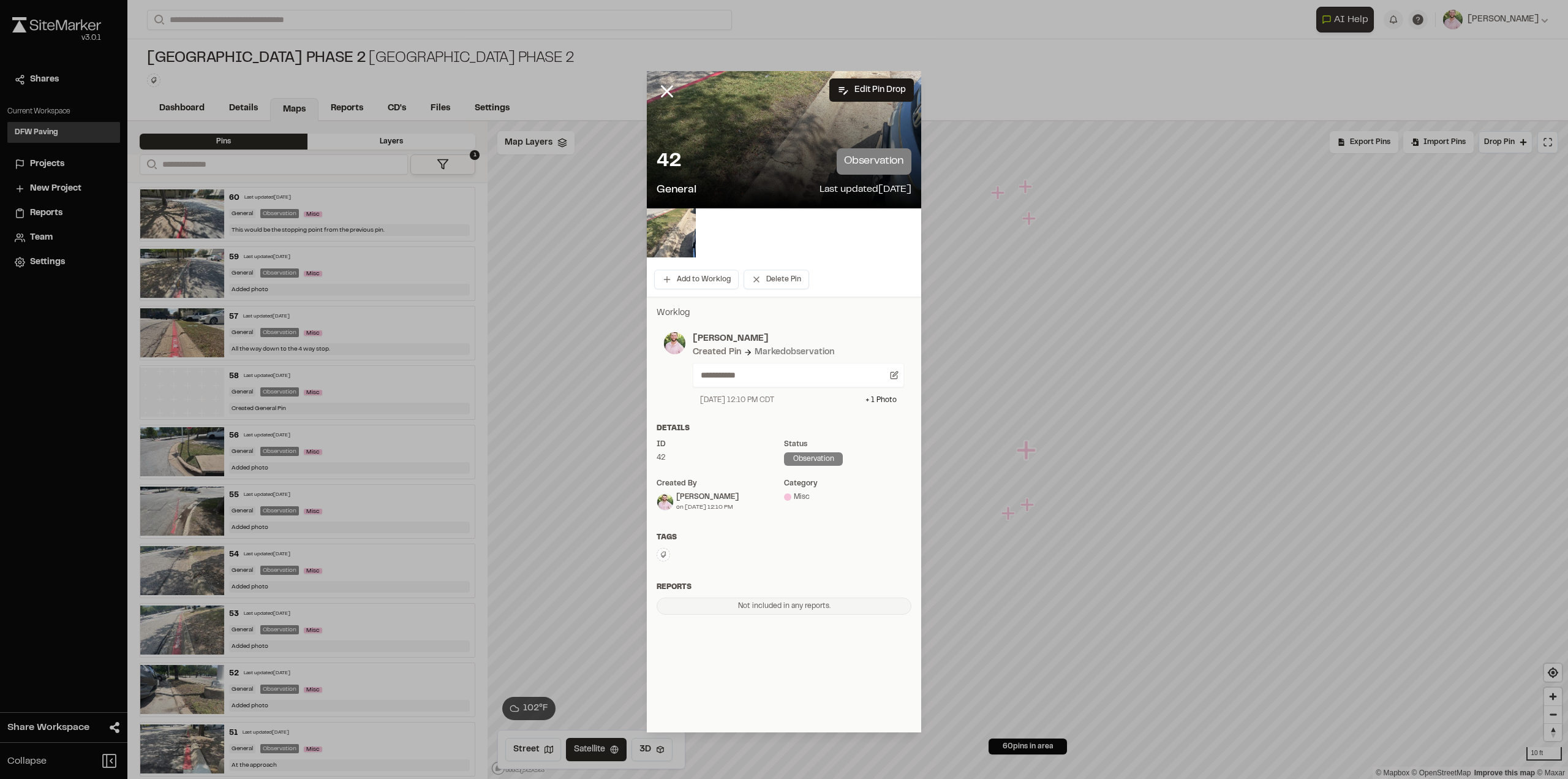
click at [682, 234] on img at bounding box center [671, 233] width 49 height 49
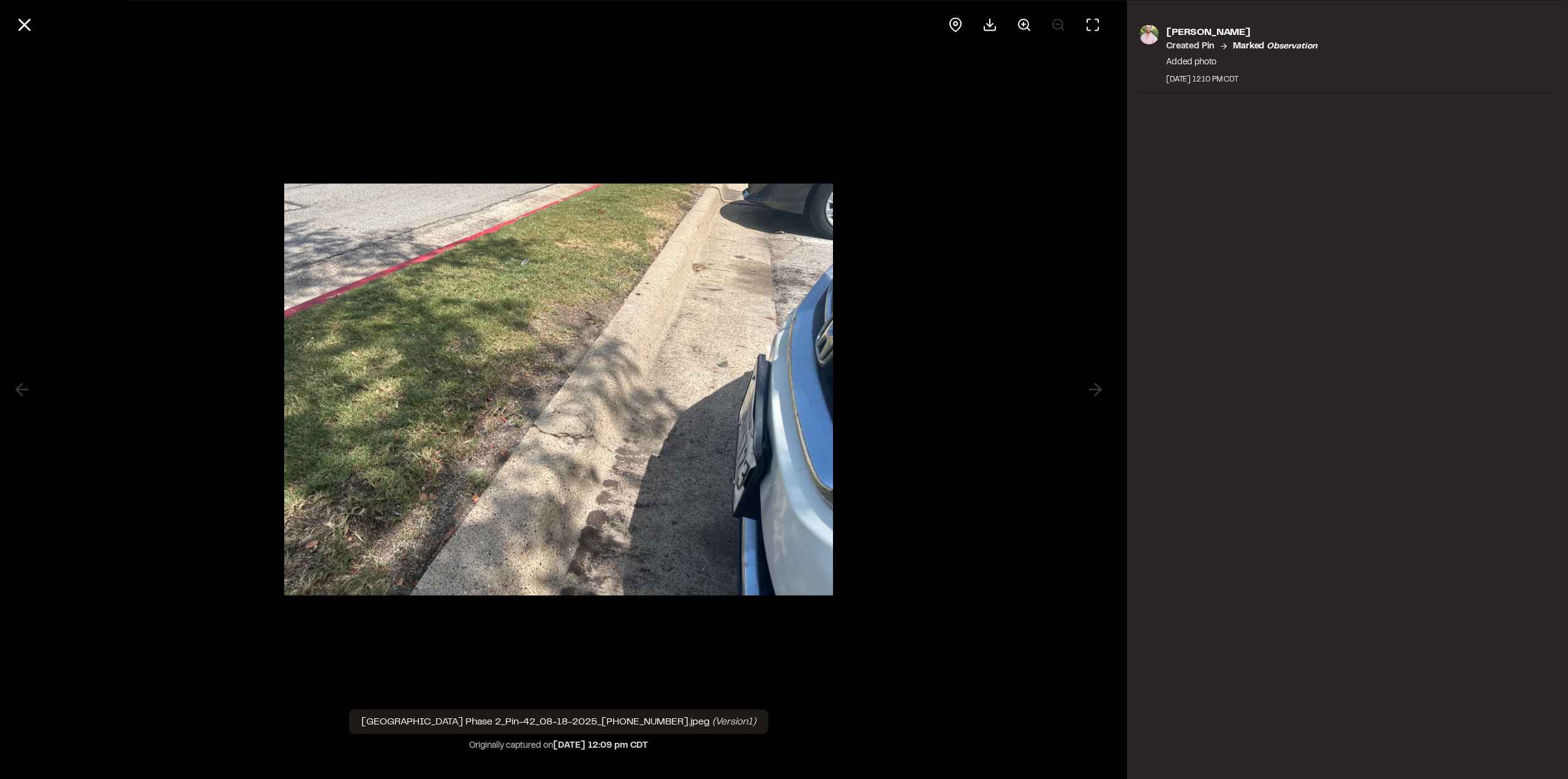
click at [23, 20] on icon at bounding box center [24, 24] width 21 height 21
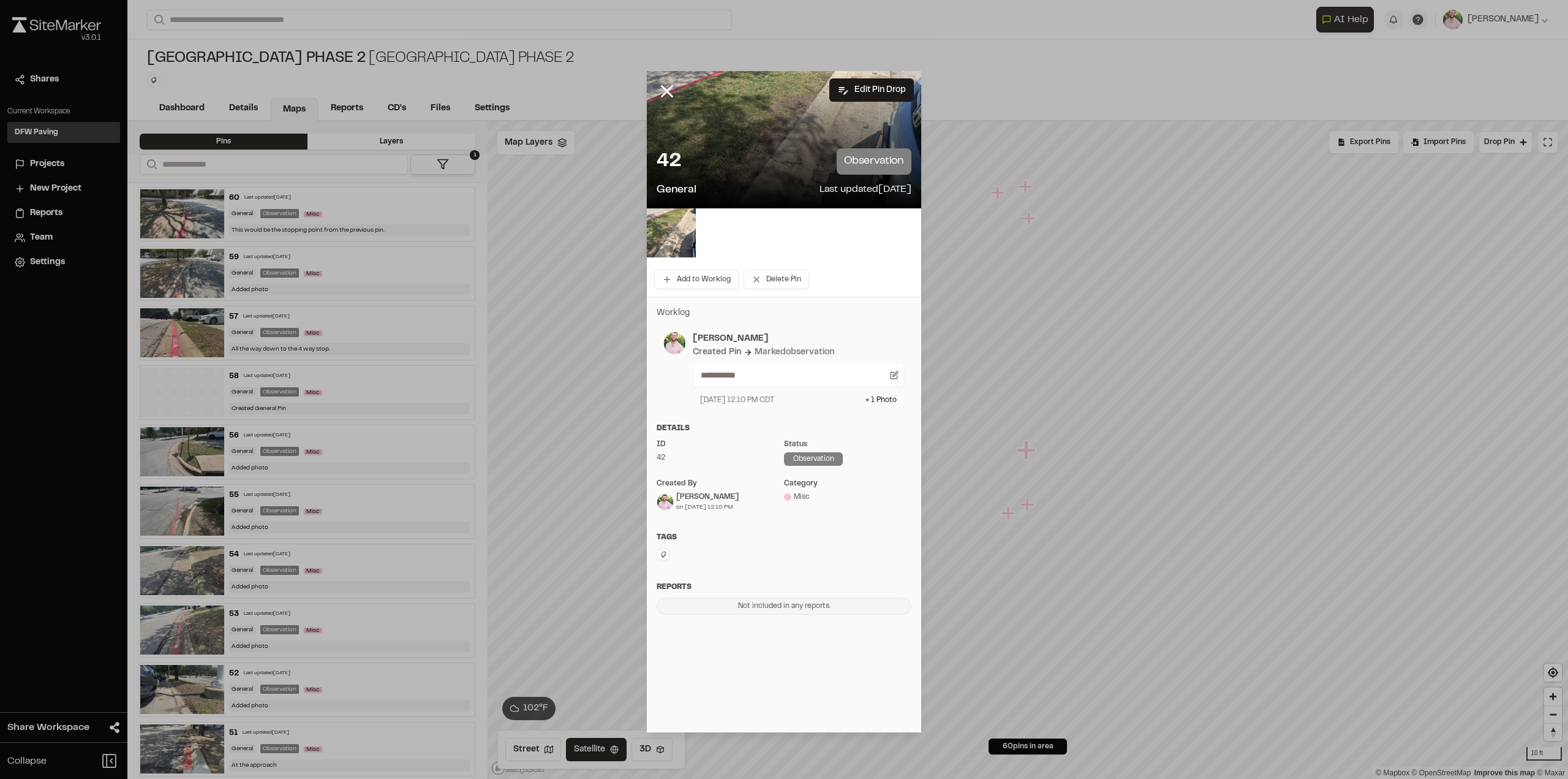
drag, startPoint x: 666, startPoint y: 86, endPoint x: 732, endPoint y: 118, distance: 73.3
click at [665, 86] on icon at bounding box center [667, 91] width 21 height 21
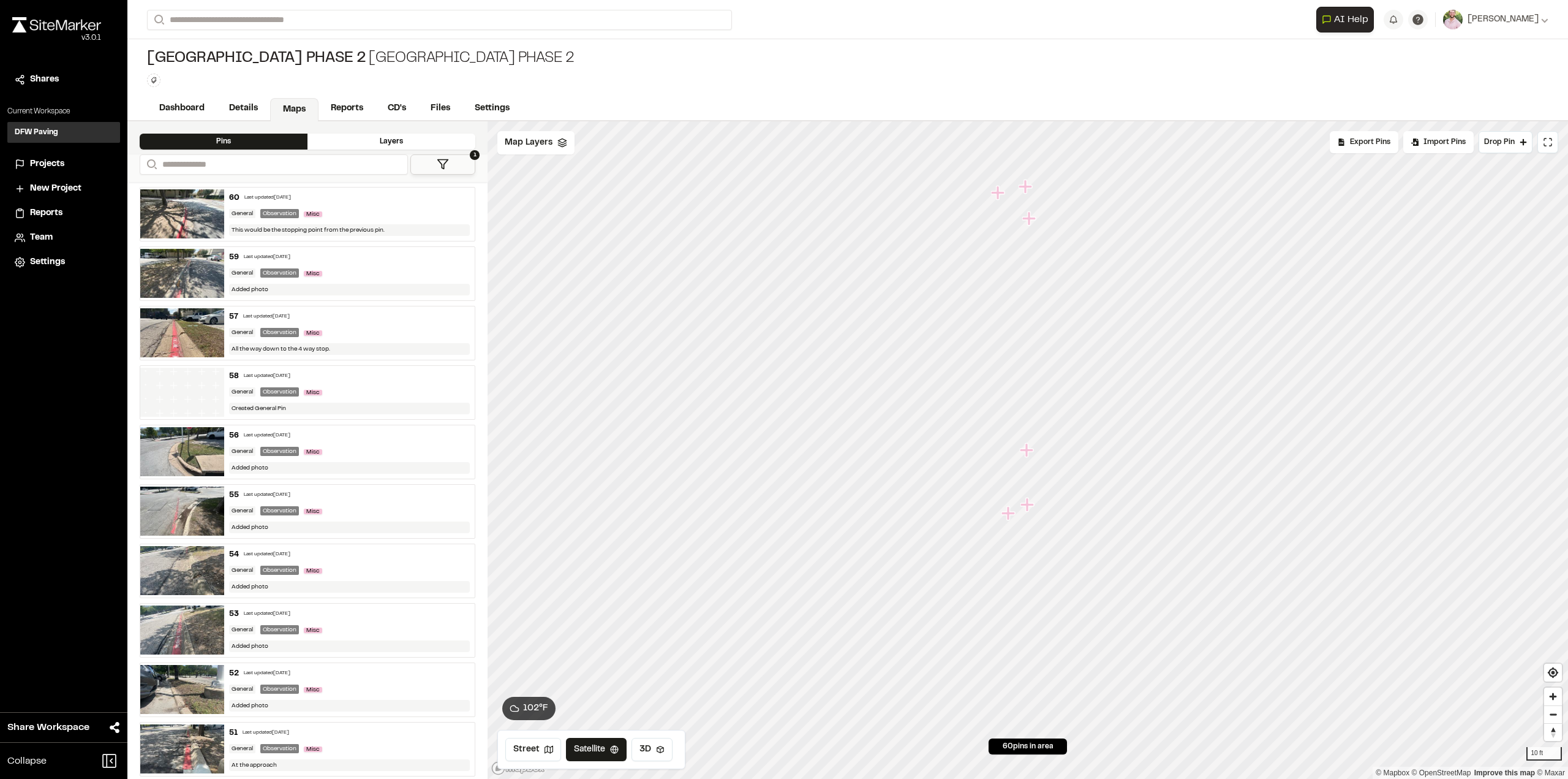
click at [1031, 506] on icon "Map marker" at bounding box center [1028, 505] width 16 height 16
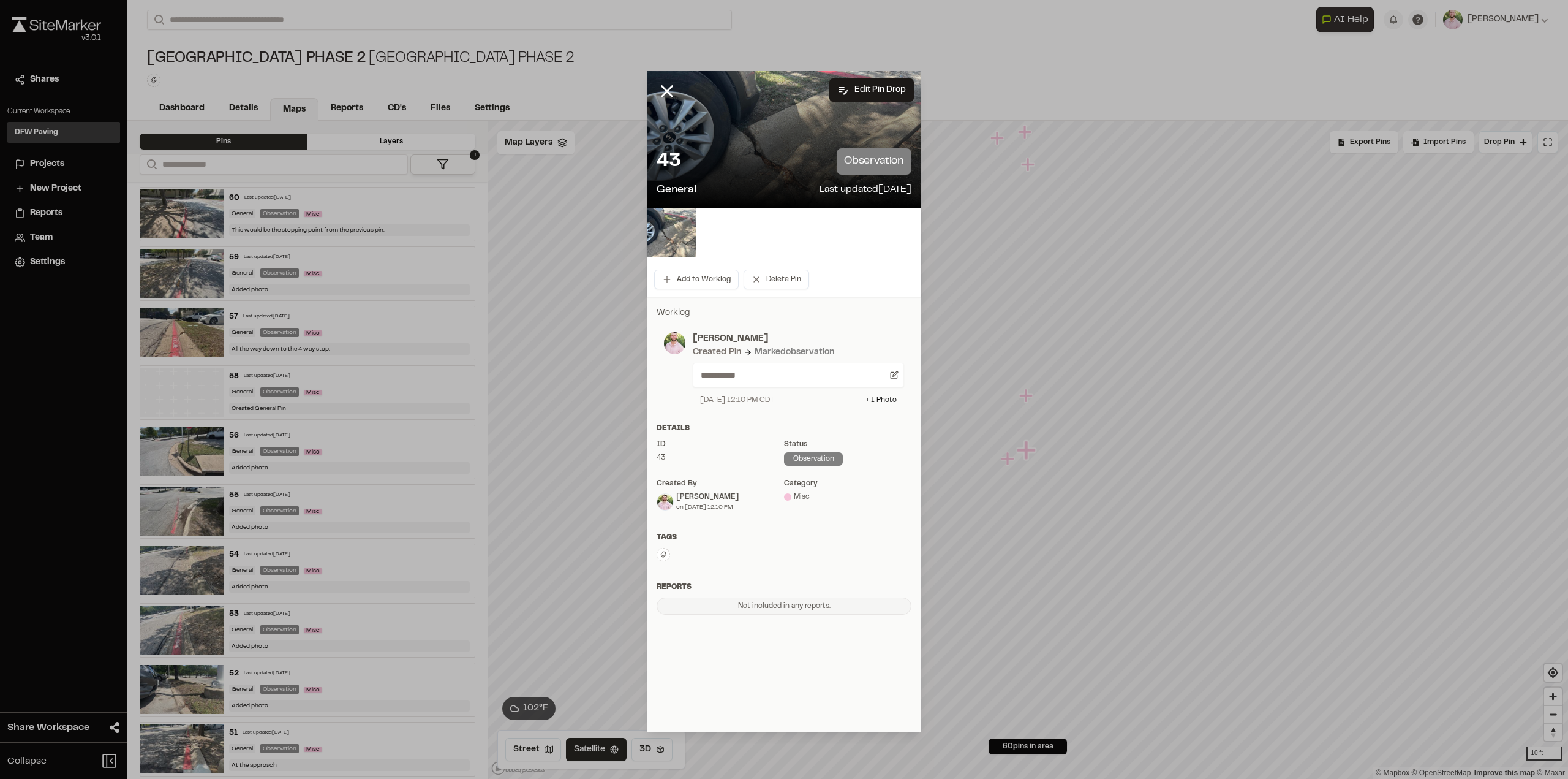
click at [673, 223] on img at bounding box center [671, 233] width 49 height 49
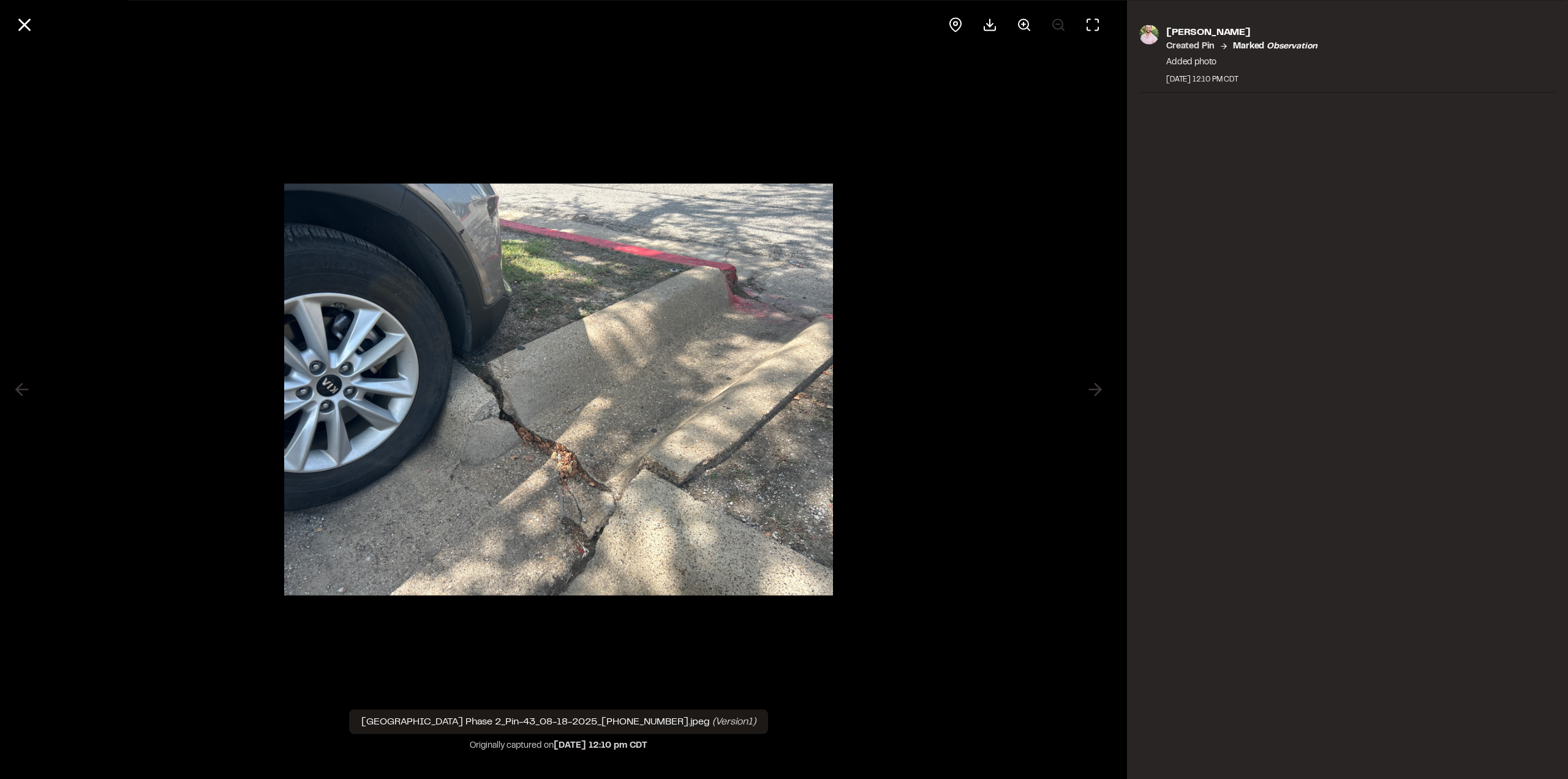
click at [32, 21] on icon at bounding box center [24, 24] width 21 height 21
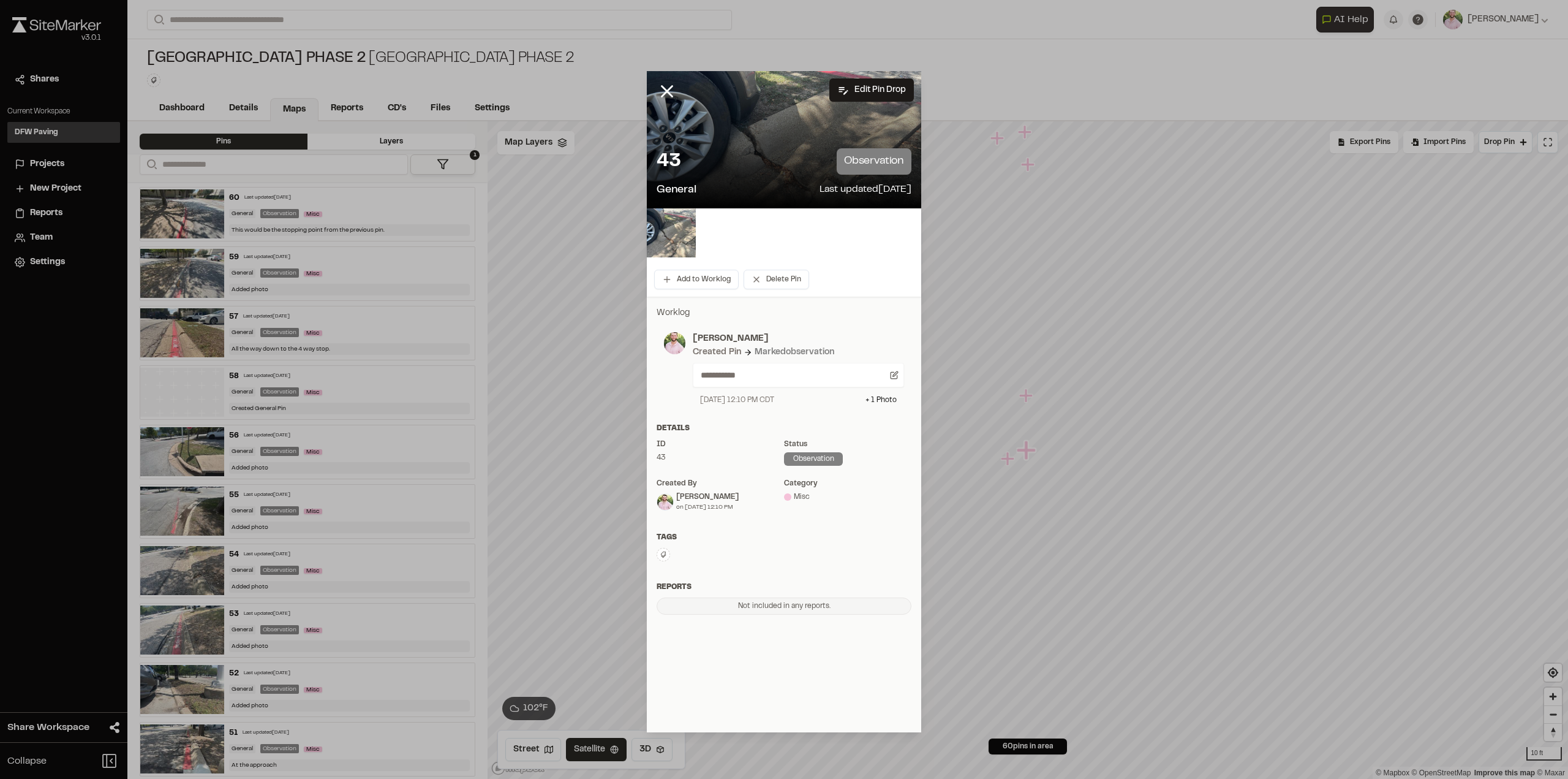
click at [662, 87] on line at bounding box center [667, 91] width 10 height 10
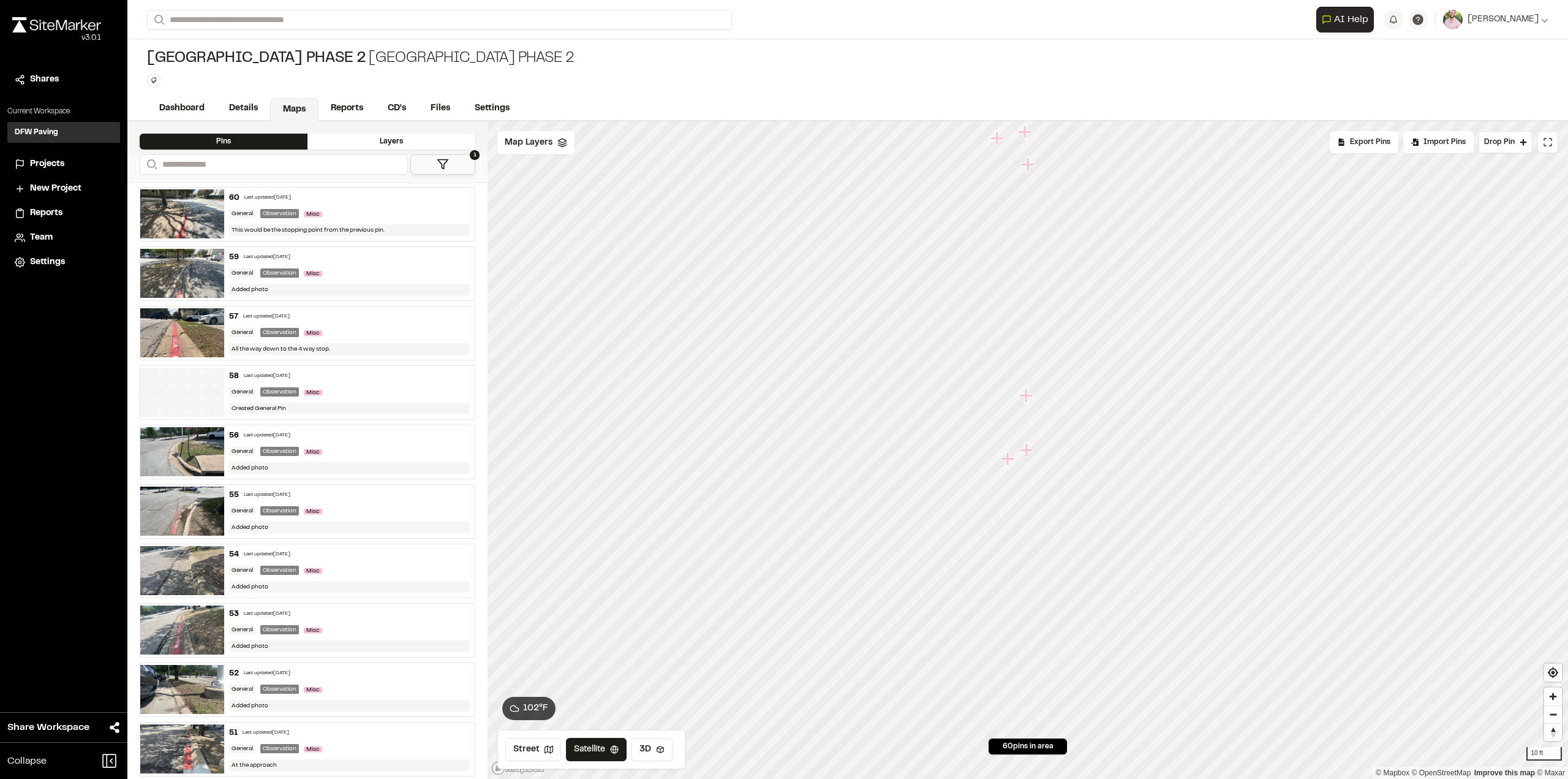
click at [1006, 459] on icon "Map marker" at bounding box center [1007, 458] width 13 height 13
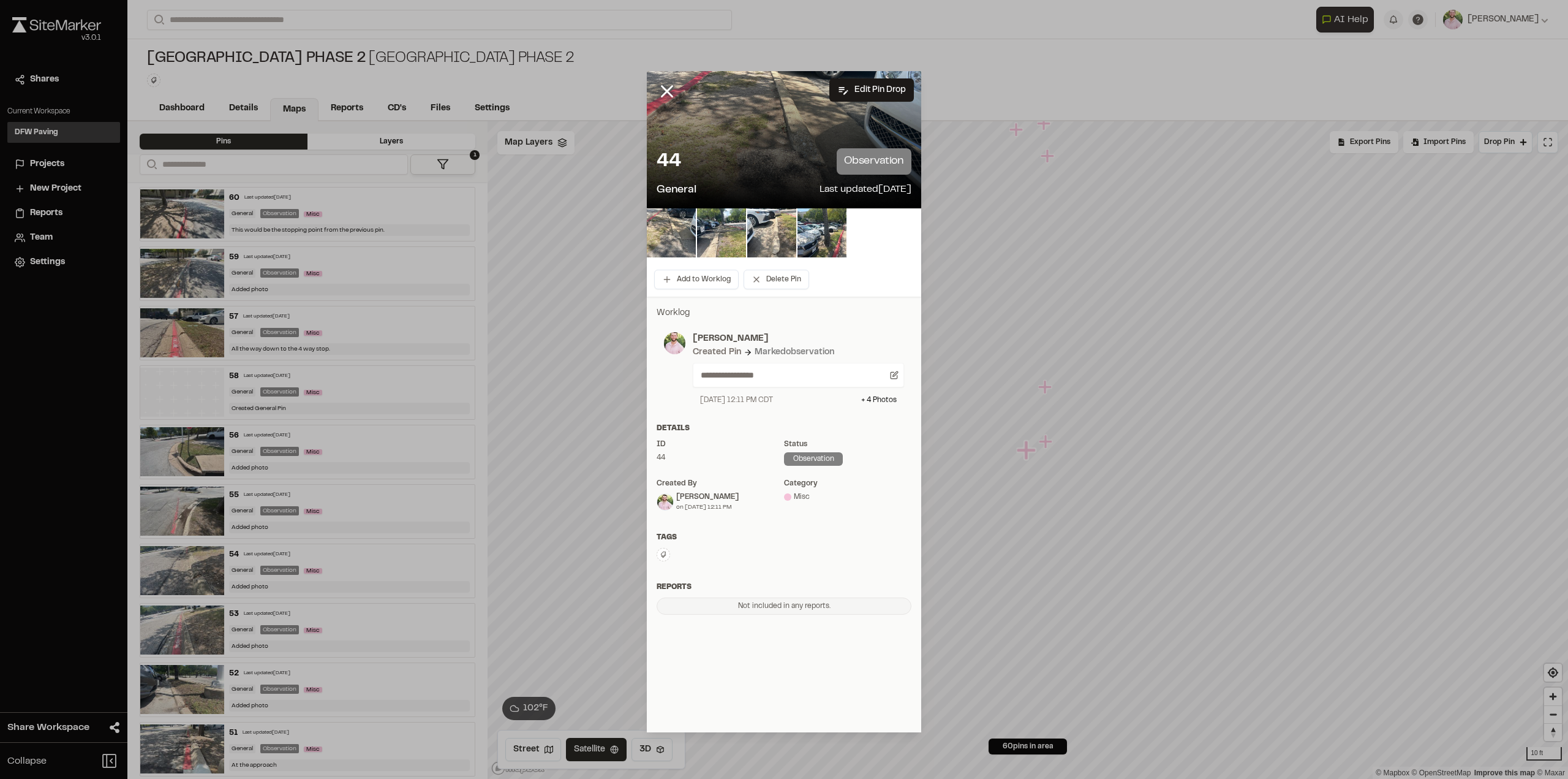
click at [746, 139] on div "44 observation General Last updated [DATE]" at bounding box center [784, 173] width 274 height 70
click at [680, 241] on img at bounding box center [671, 233] width 49 height 49
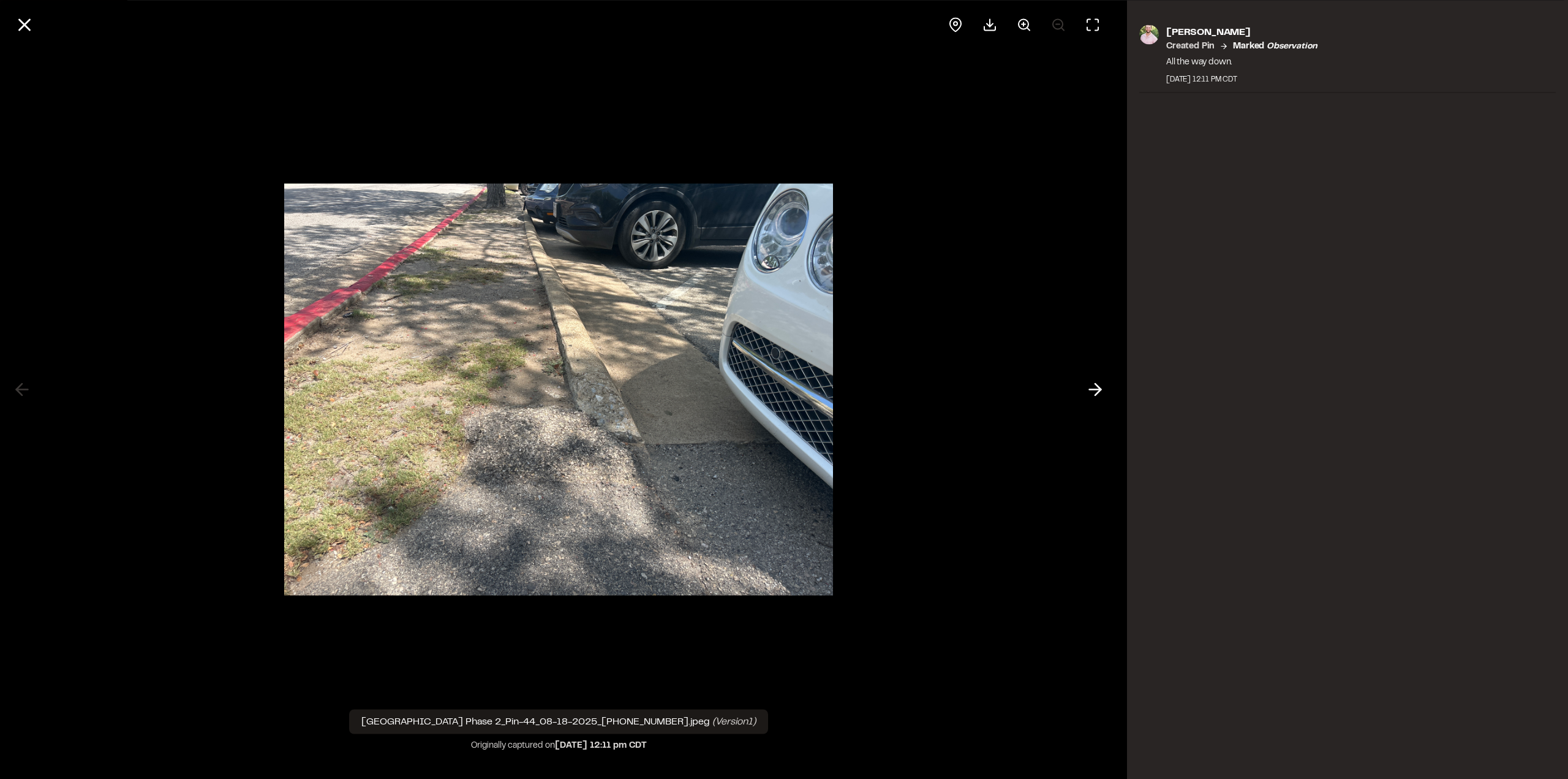
click at [1101, 390] on icon at bounding box center [1095, 390] width 20 height 21
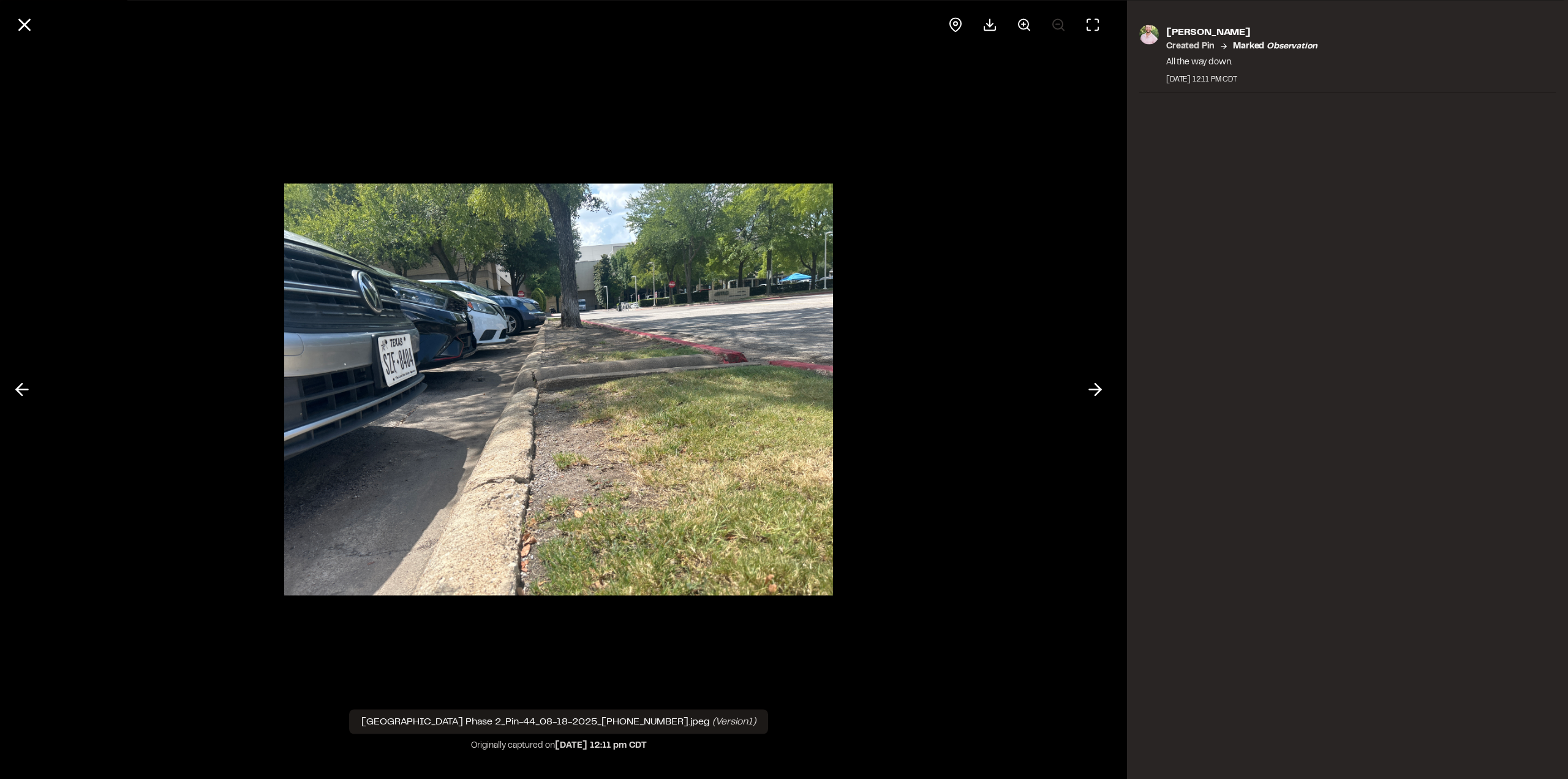
click at [1024, 10] on button at bounding box center [1024, 25] width 30 height 30
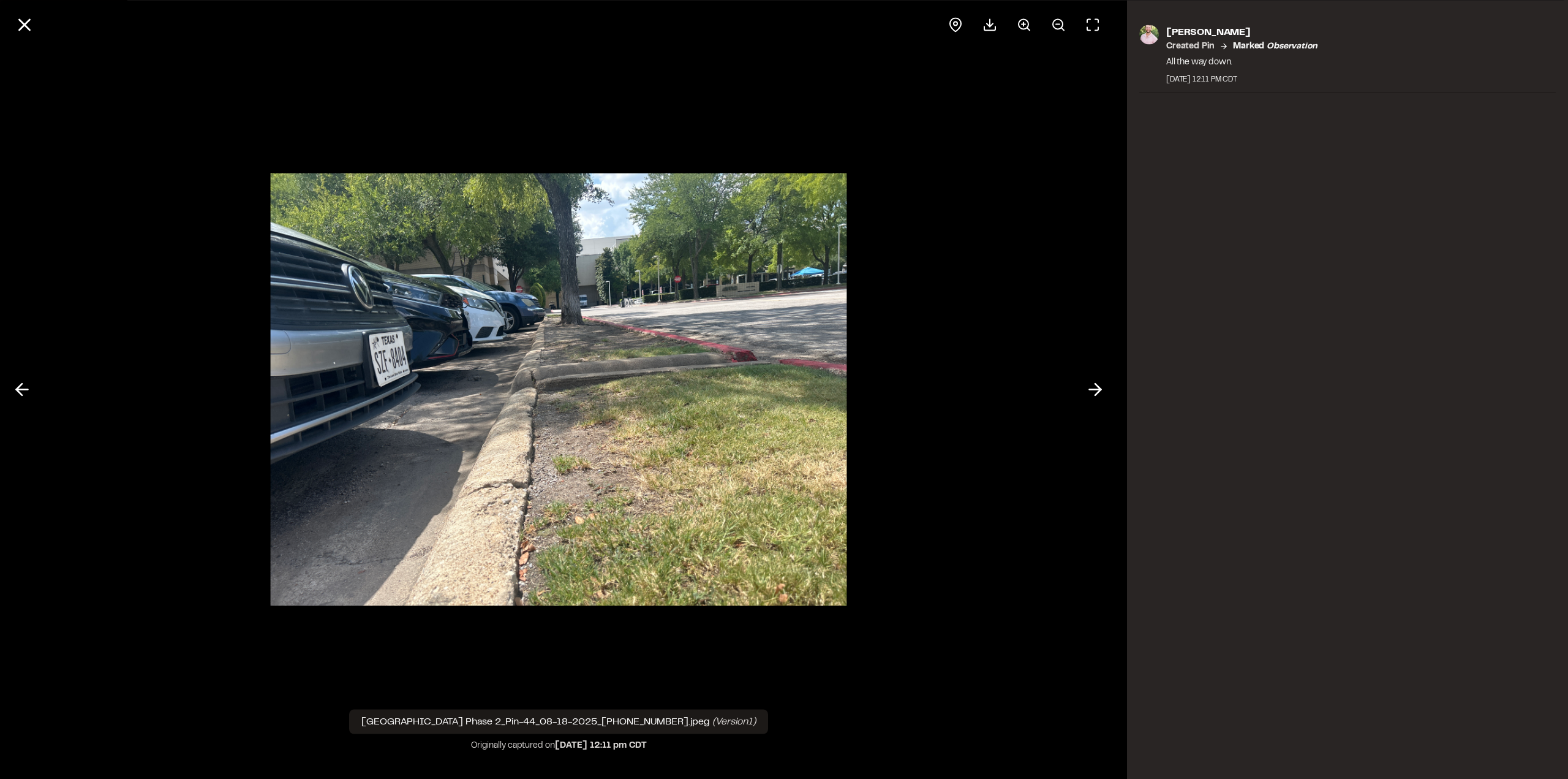
click at [1024, 24] on line at bounding box center [1023, 24] width 4 height 0
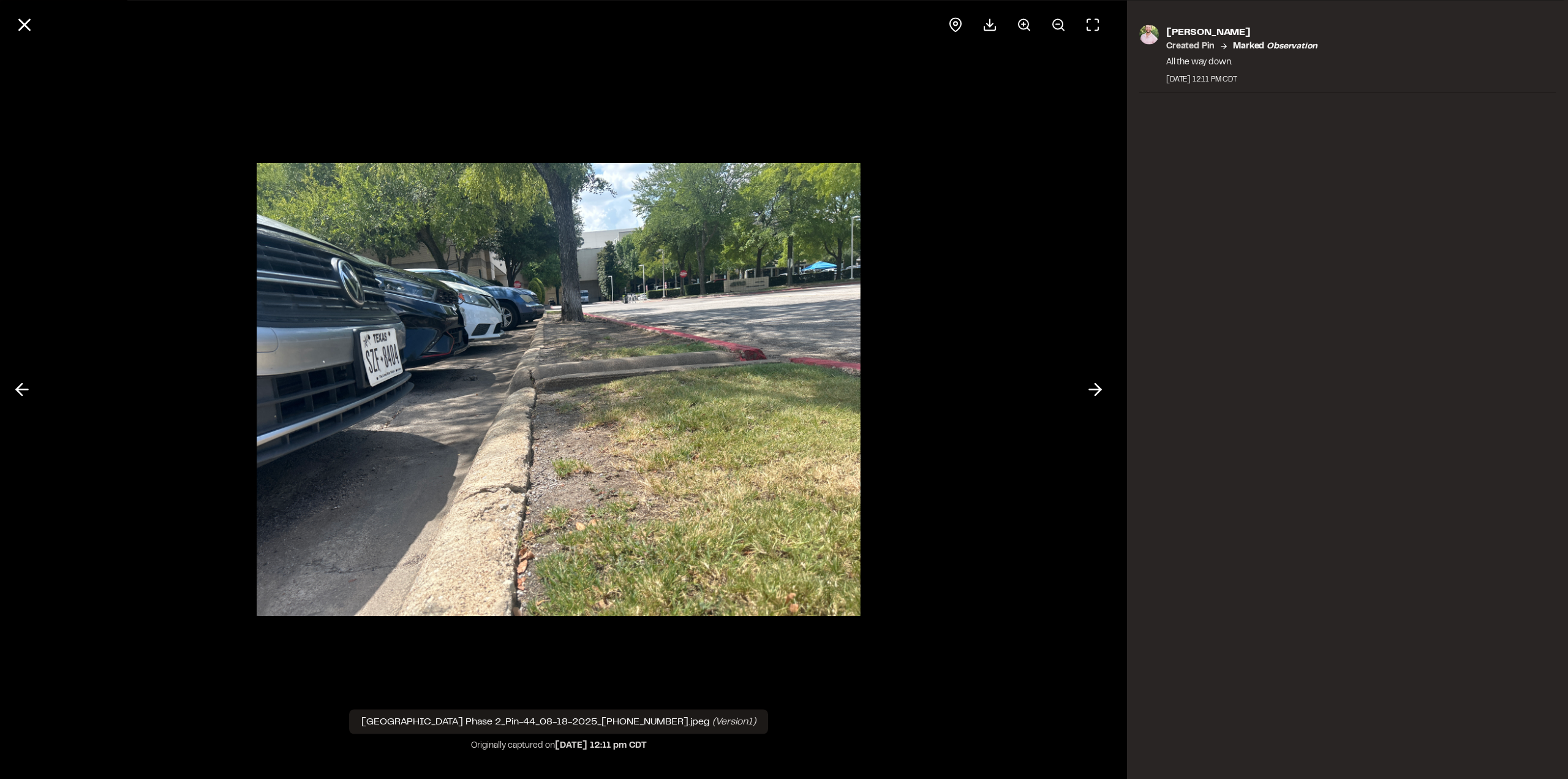
click at [1020, 19] on icon at bounding box center [1024, 24] width 15 height 15
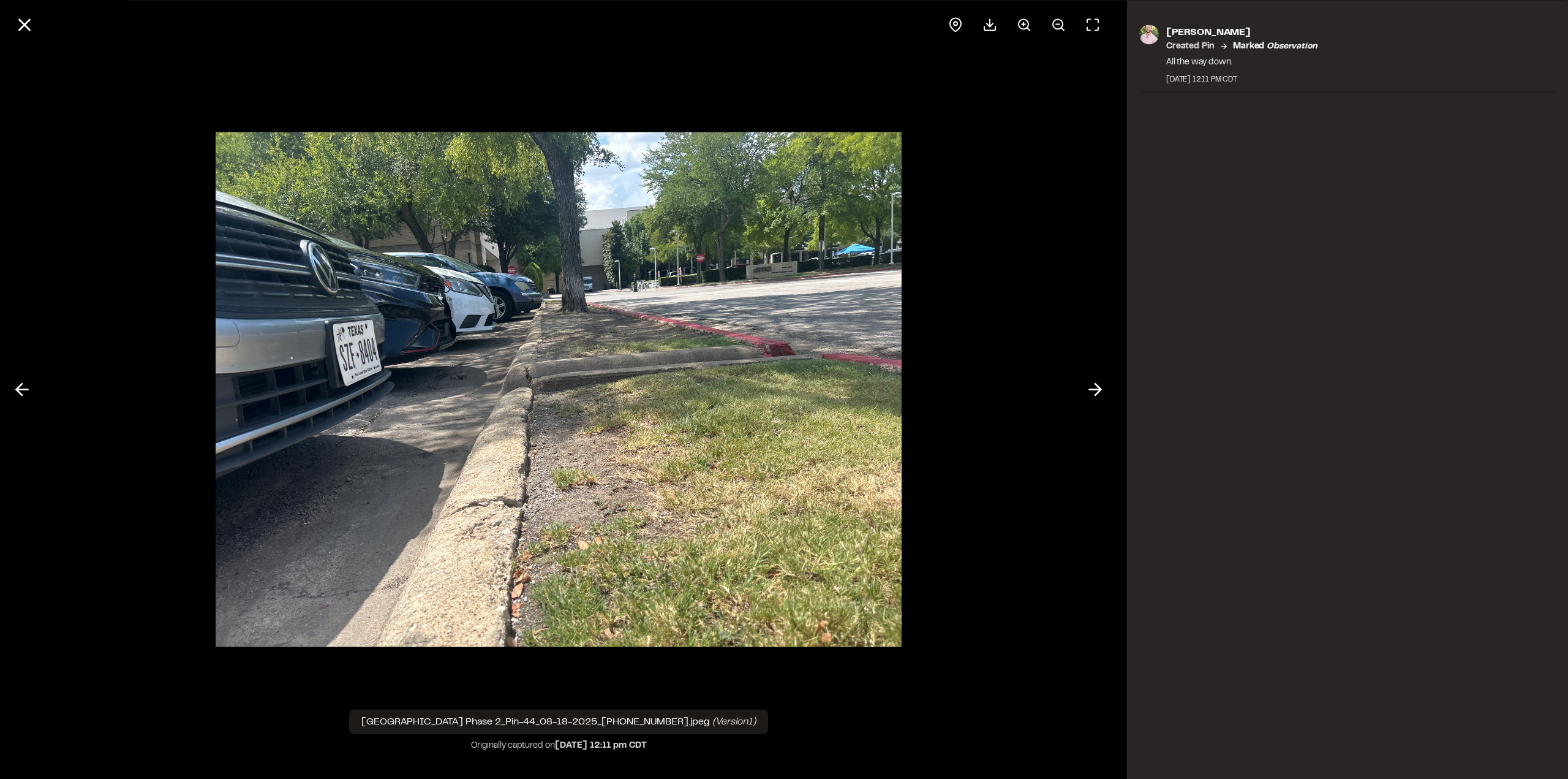
click at [1023, 26] on icon at bounding box center [1024, 24] width 15 height 15
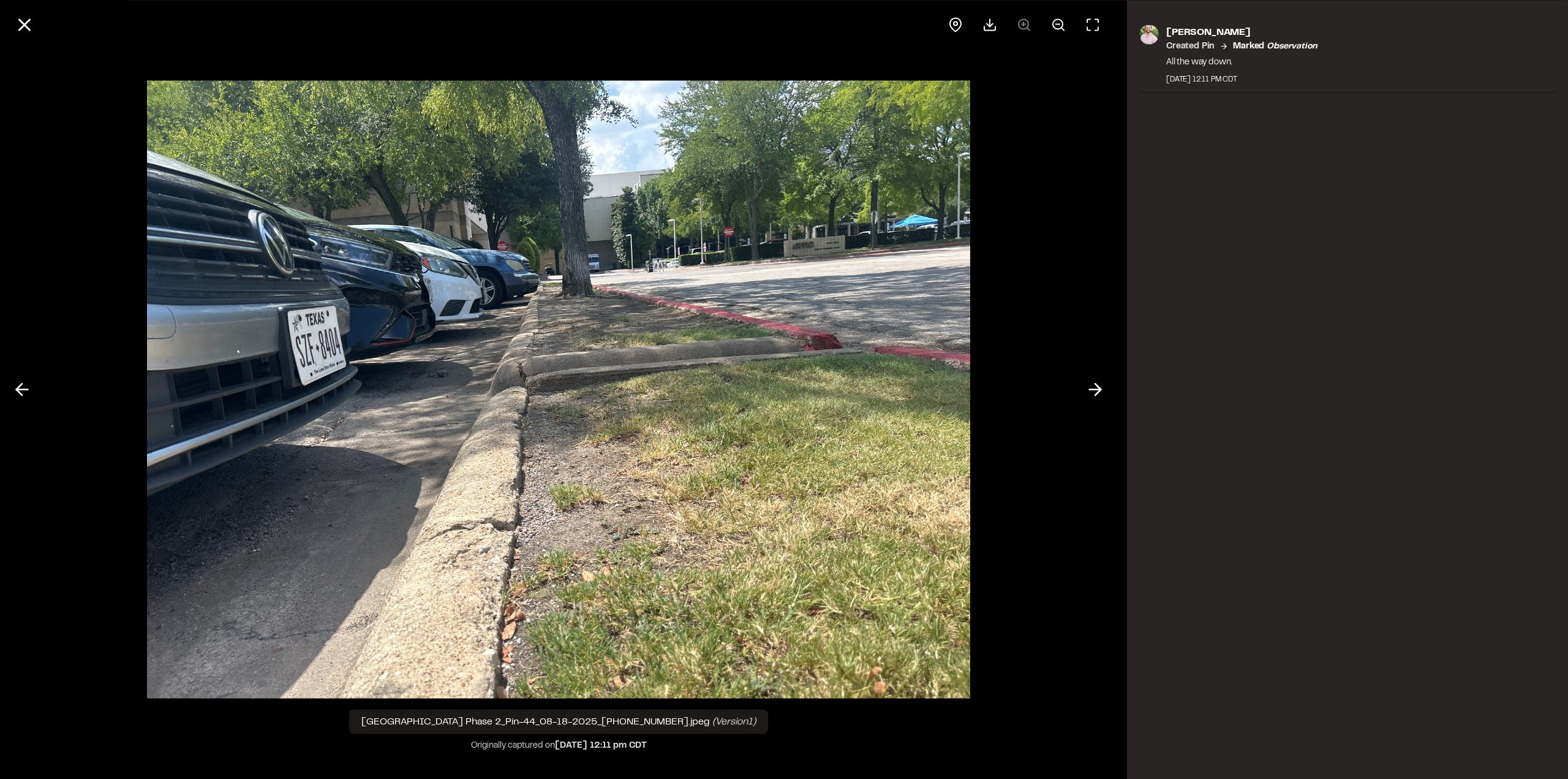
click at [1097, 387] on icon at bounding box center [1095, 390] width 20 height 21
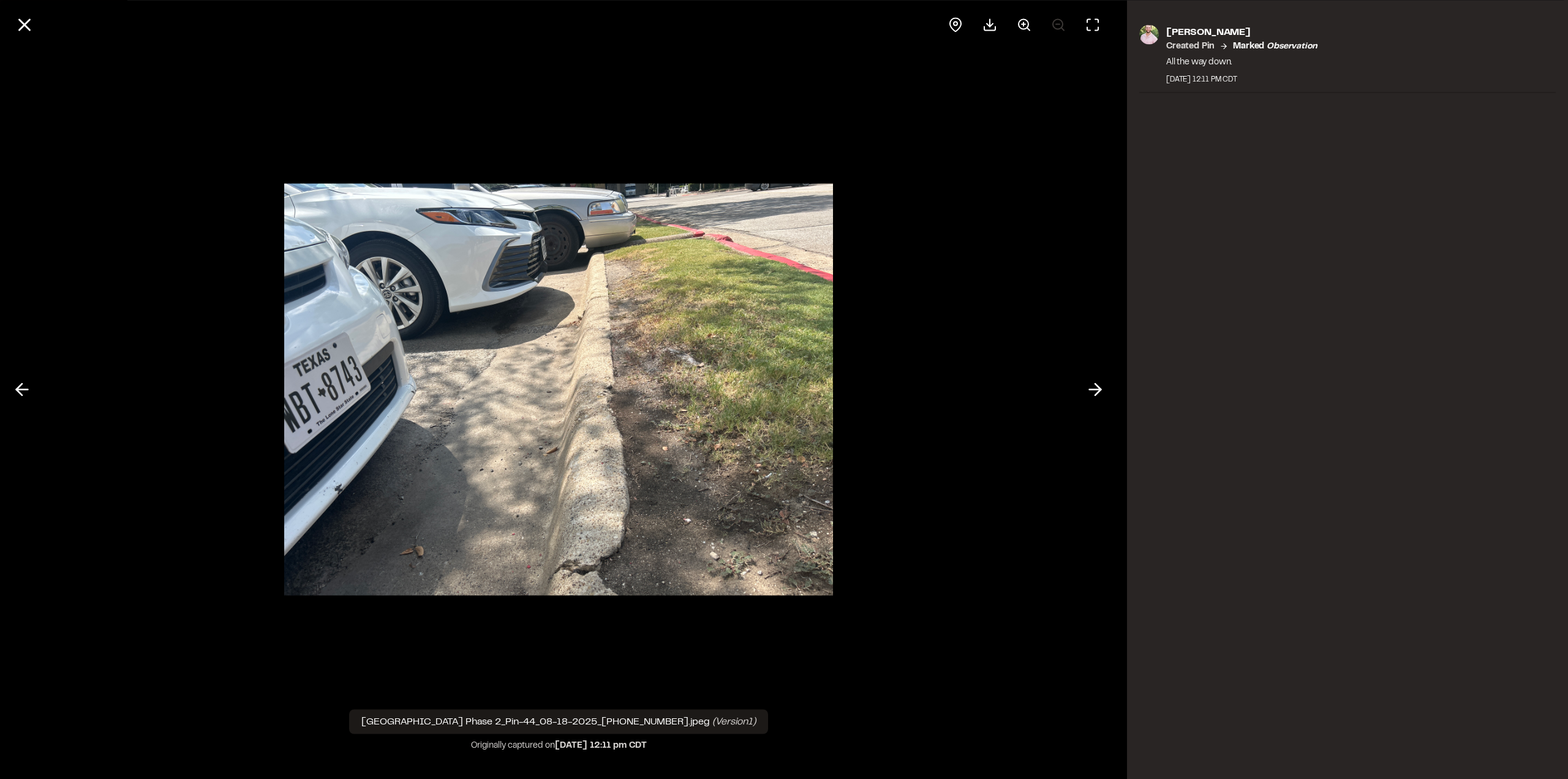
click at [1093, 397] on icon at bounding box center [1095, 390] width 20 height 21
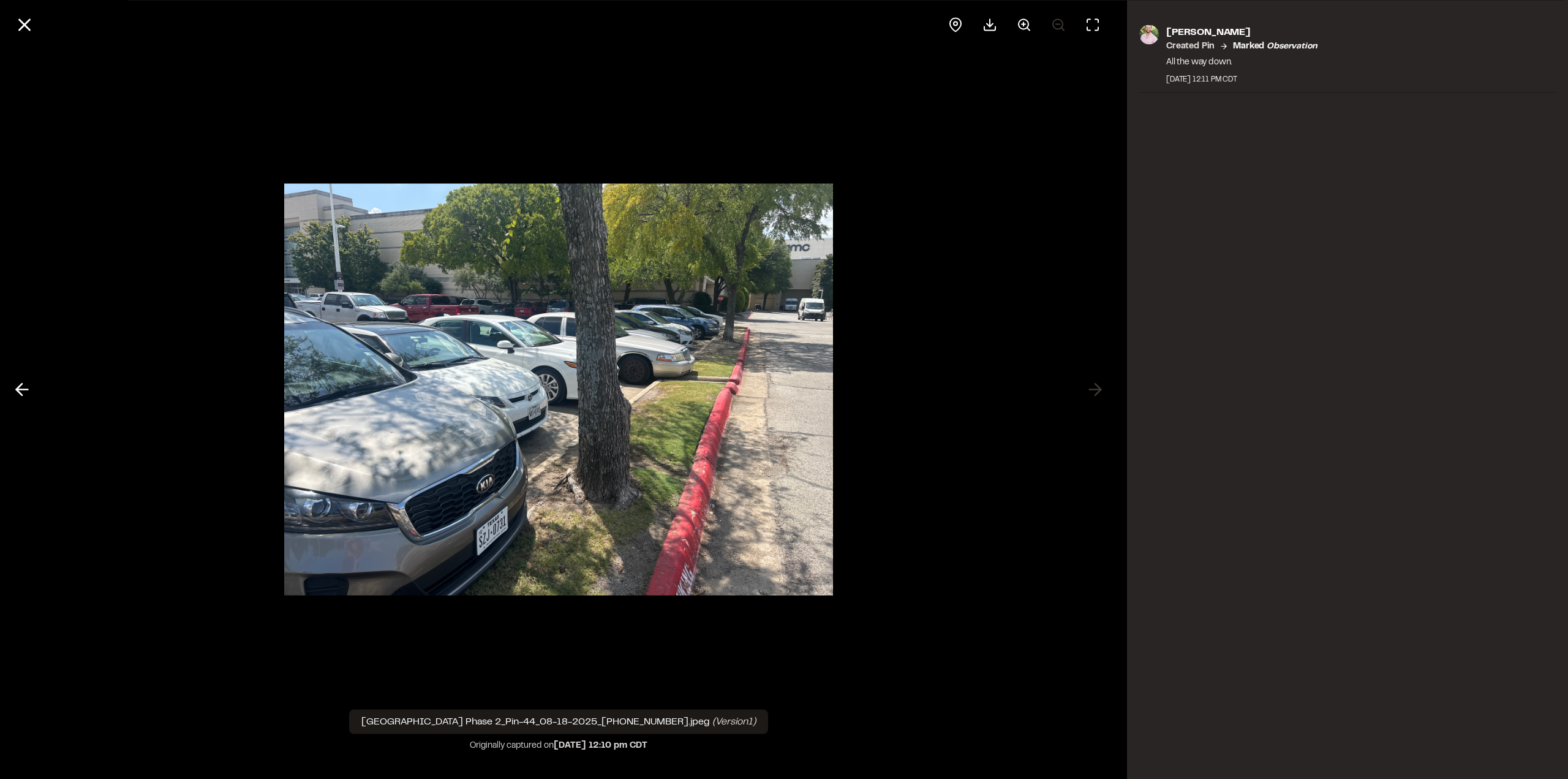
click at [15, 35] on button at bounding box center [25, 25] width 30 height 30
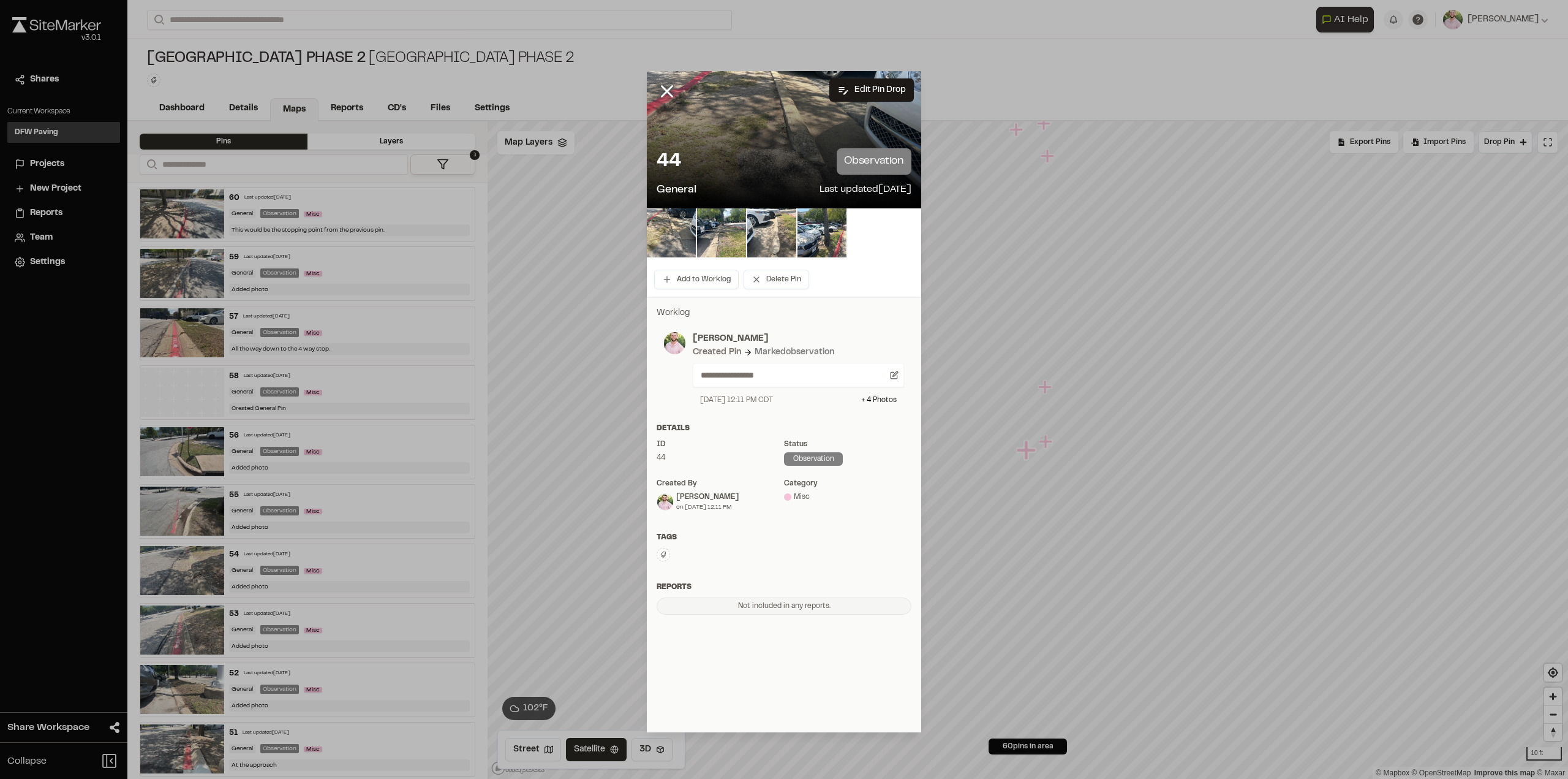
click at [692, 226] on img at bounding box center [671, 233] width 49 height 49
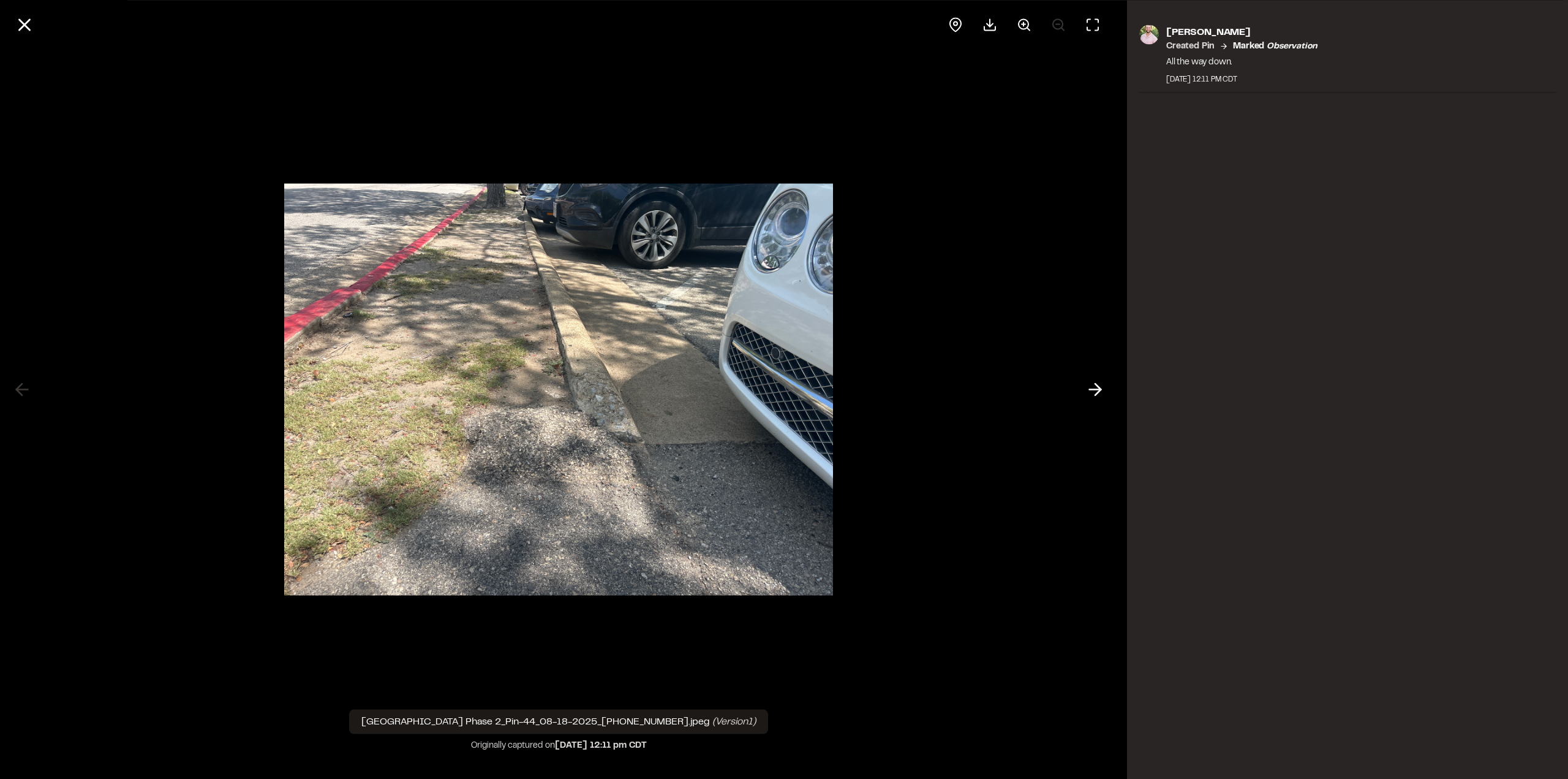
click at [28, 26] on icon at bounding box center [24, 24] width 21 height 21
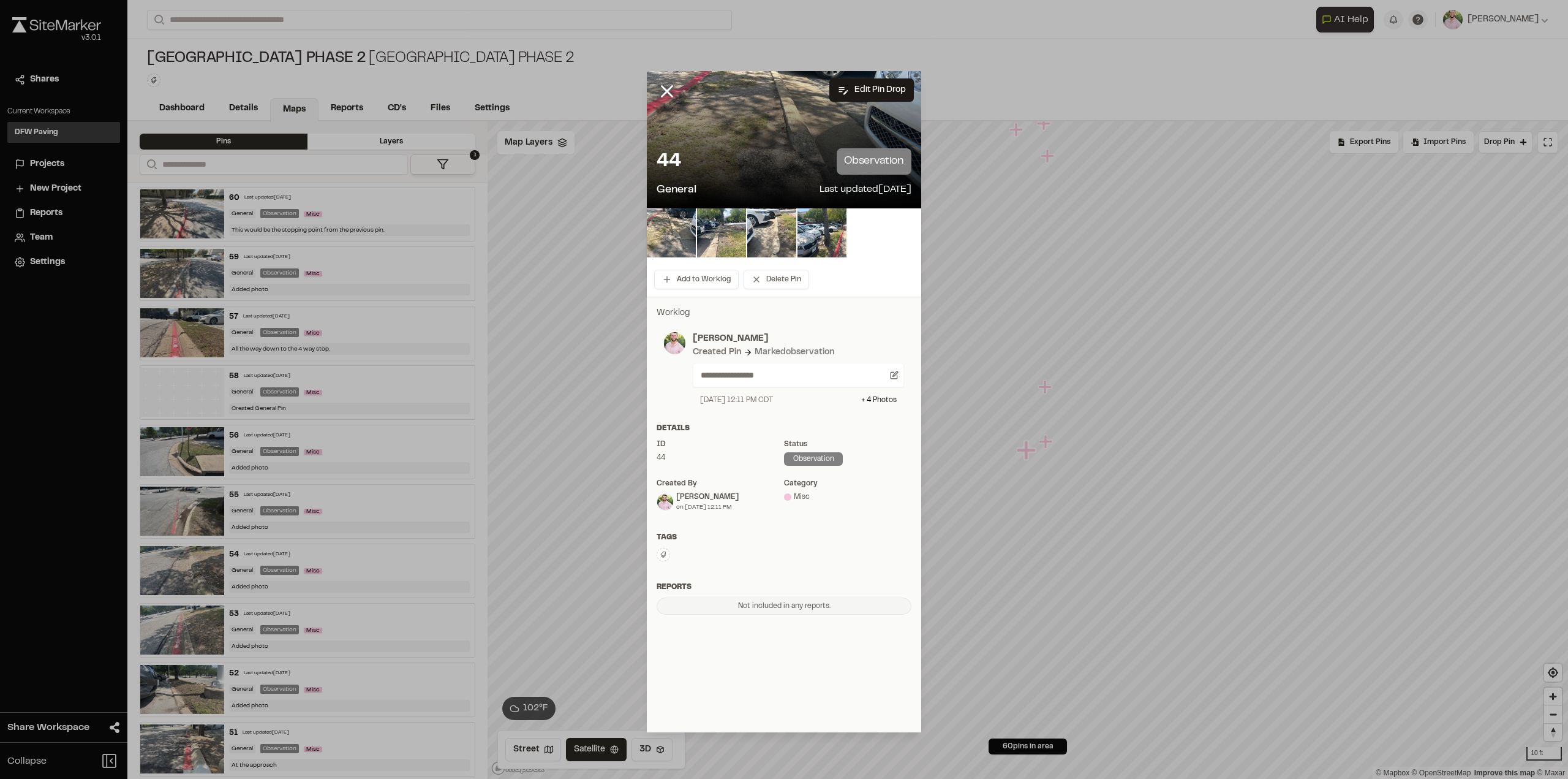
click at [652, 234] on img at bounding box center [671, 233] width 49 height 49
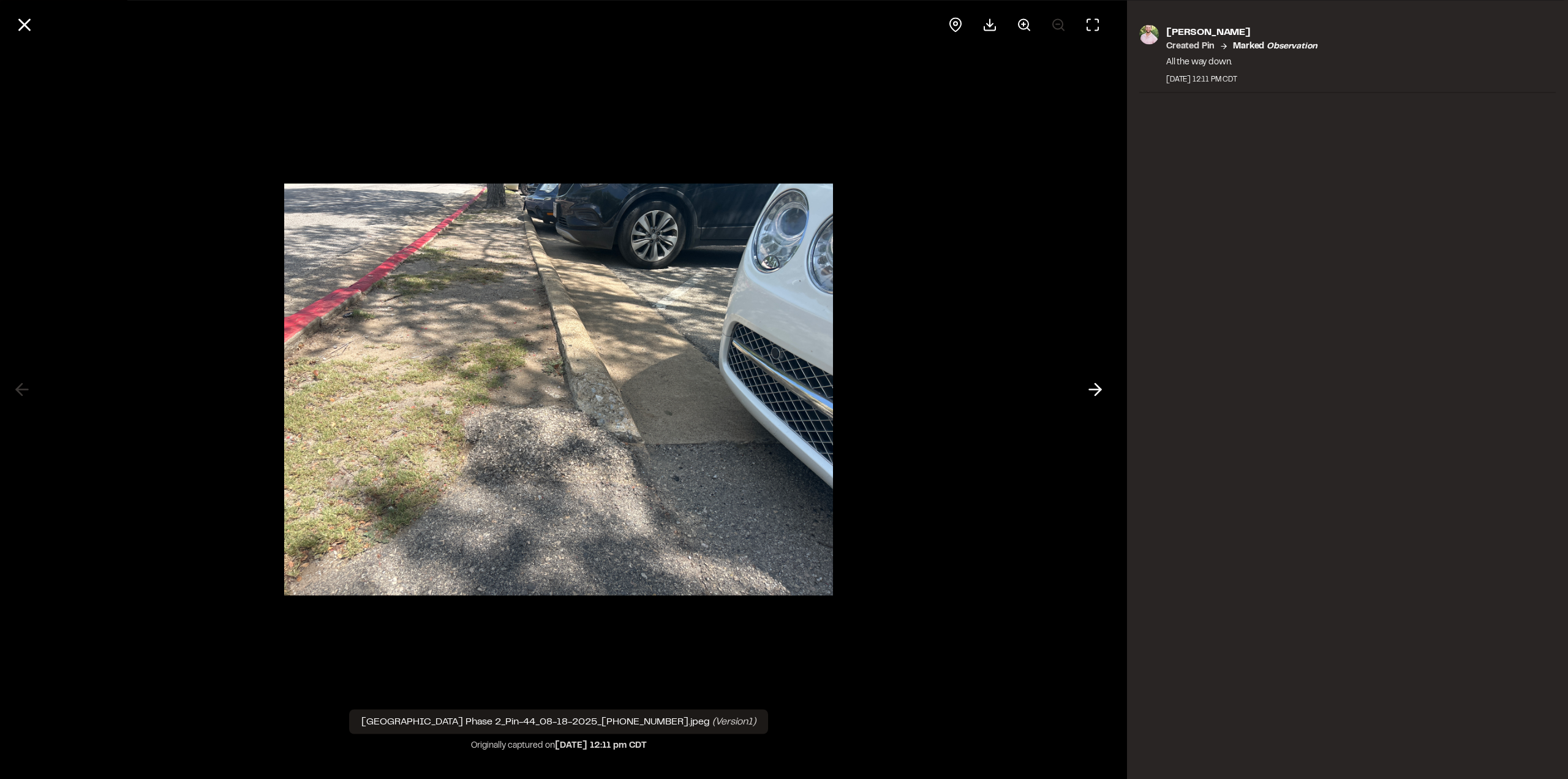
click at [27, 24] on icon at bounding box center [24, 24] width 21 height 21
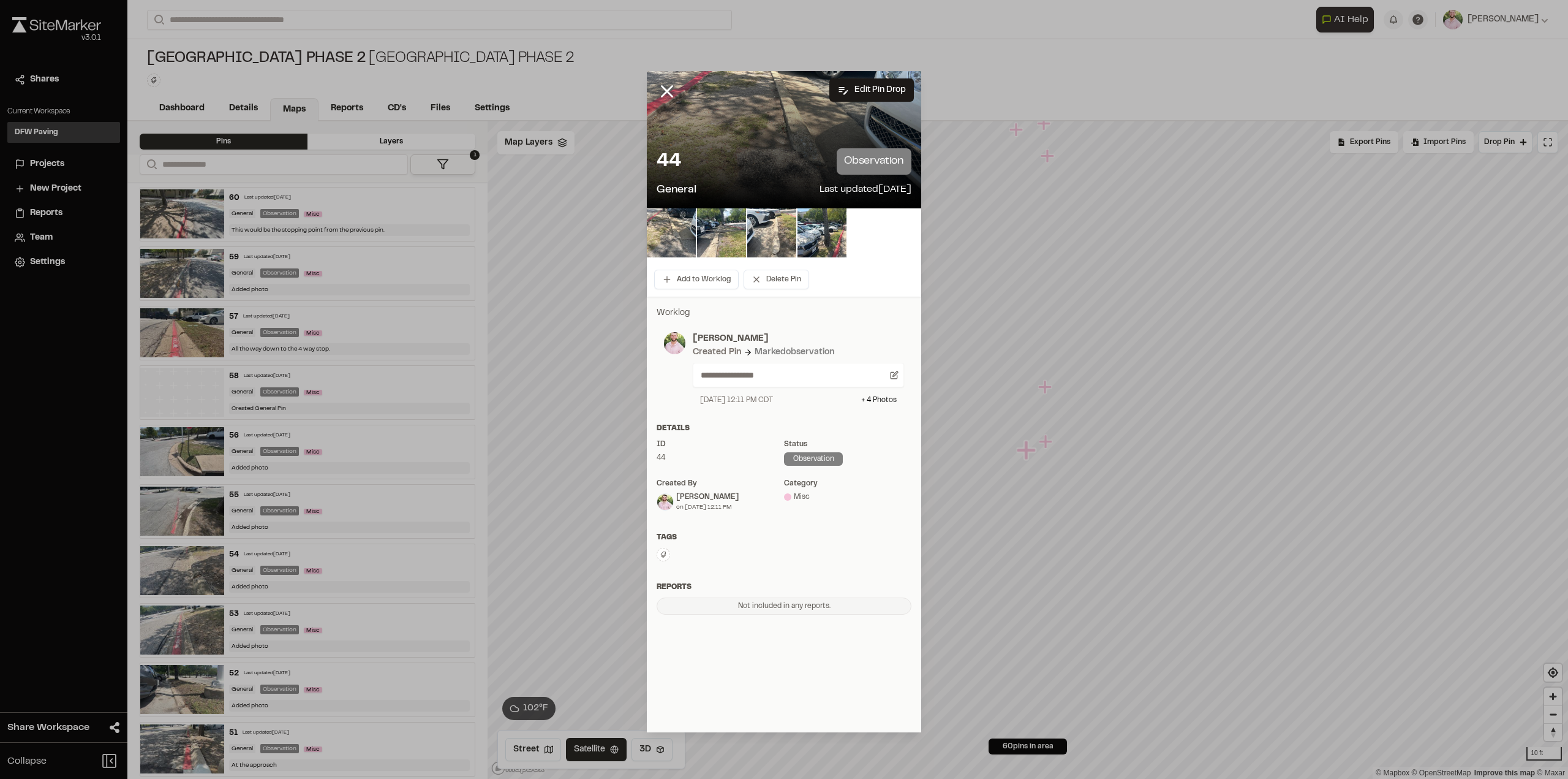
click at [664, 85] on icon at bounding box center [667, 91] width 21 height 21
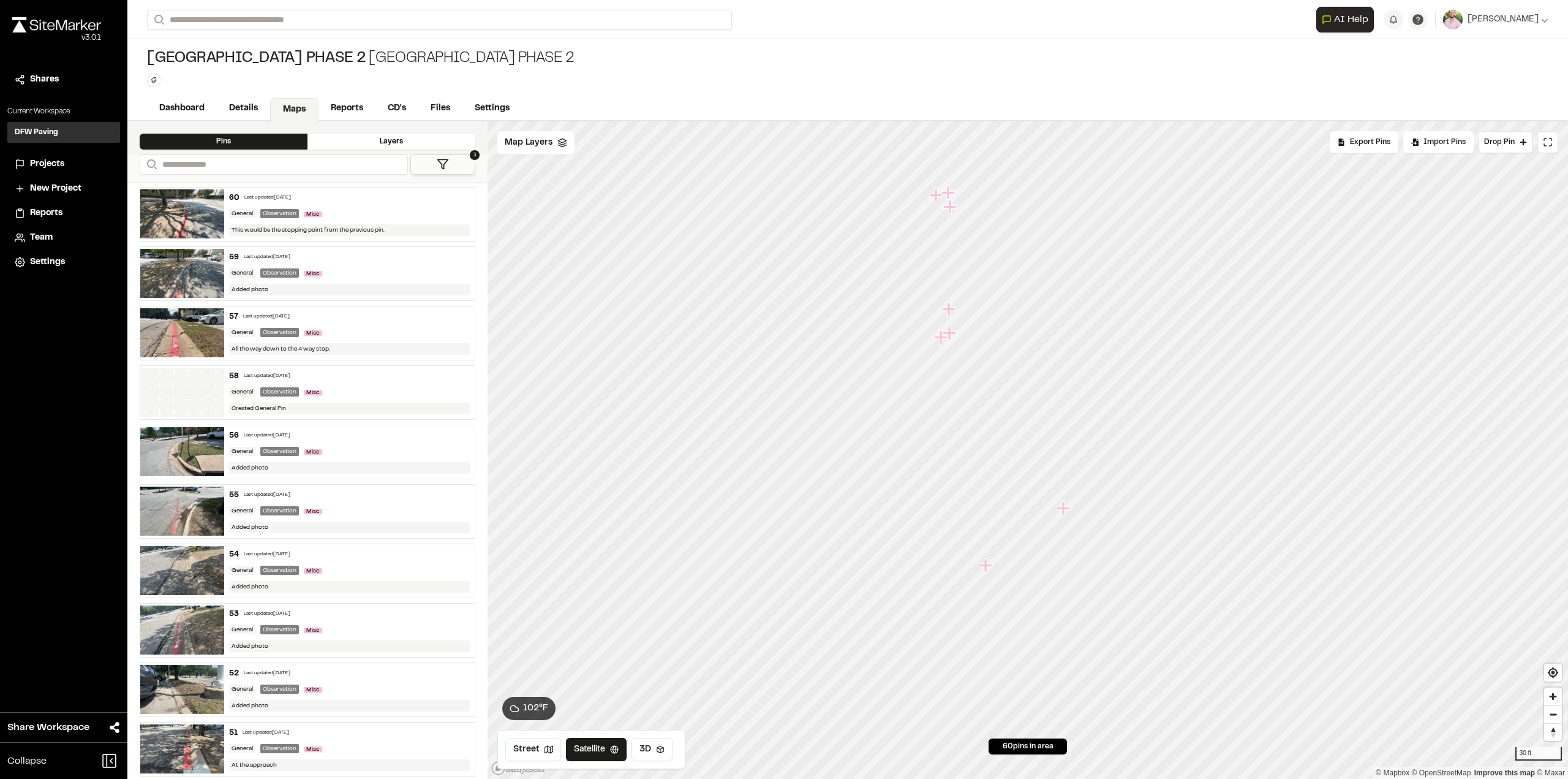
click at [938, 339] on icon "Map marker" at bounding box center [941, 338] width 16 height 16
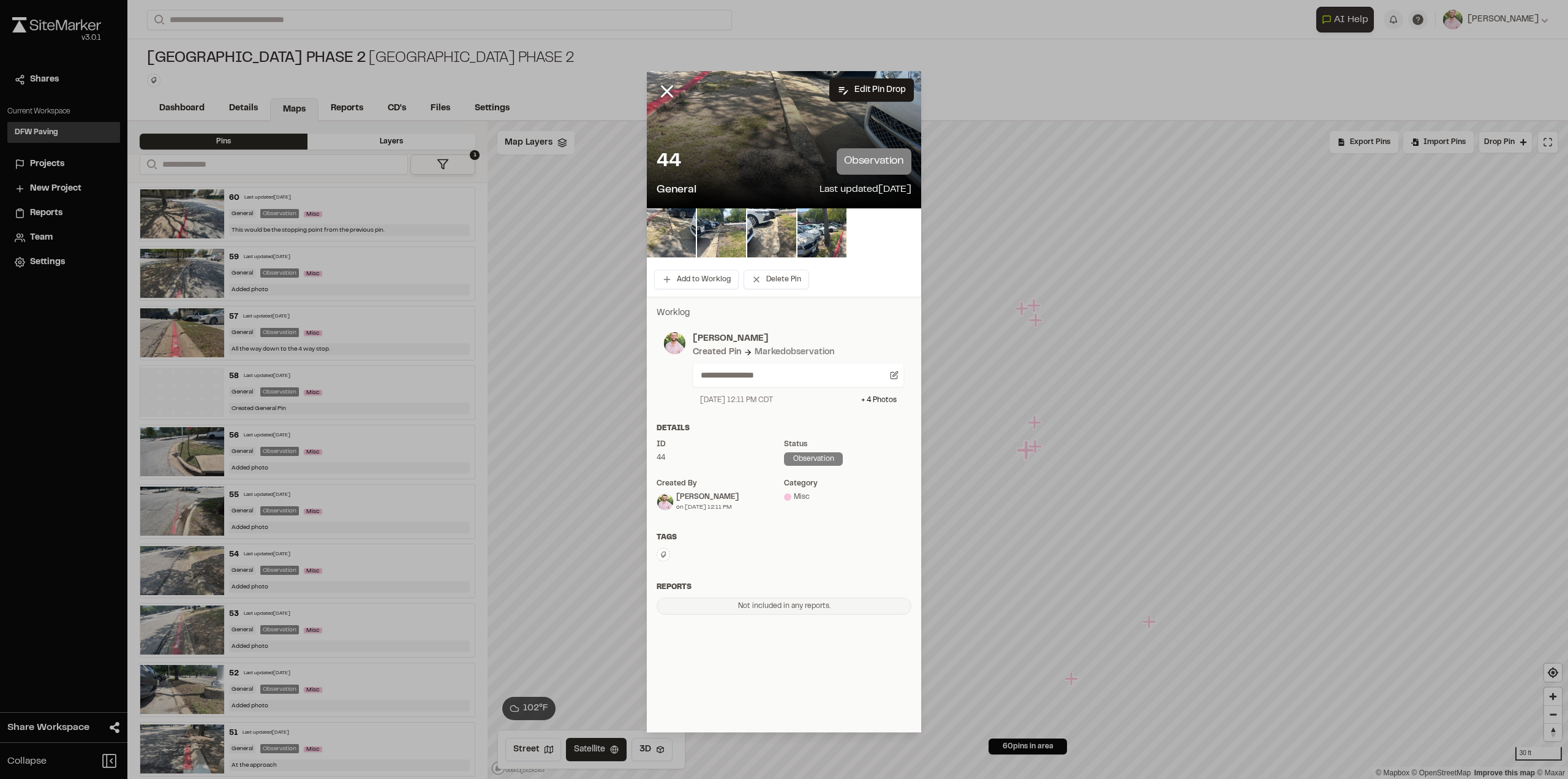
click at [667, 246] on img at bounding box center [671, 233] width 49 height 49
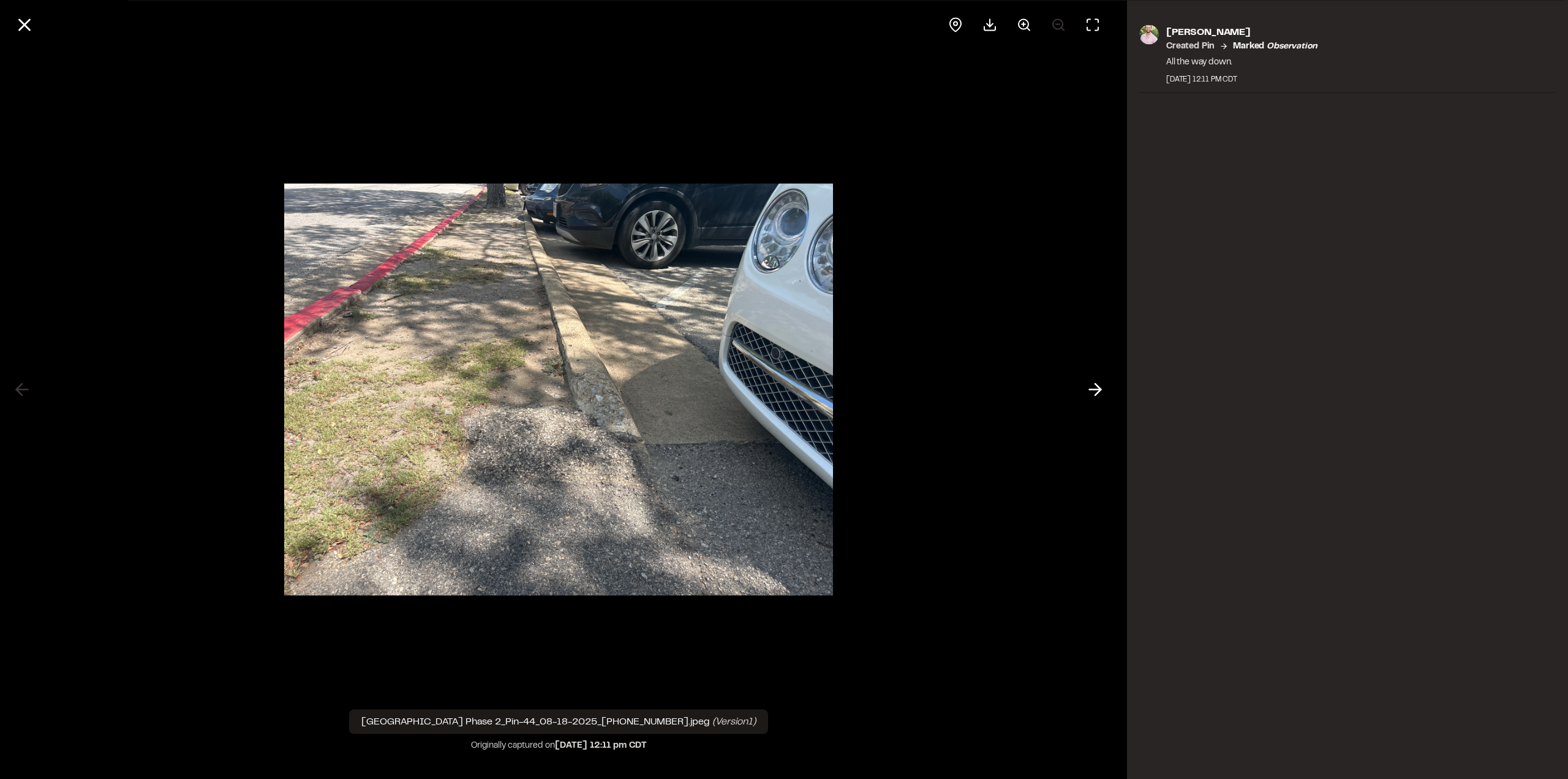
click at [1093, 386] on icon at bounding box center [1095, 390] width 20 height 21
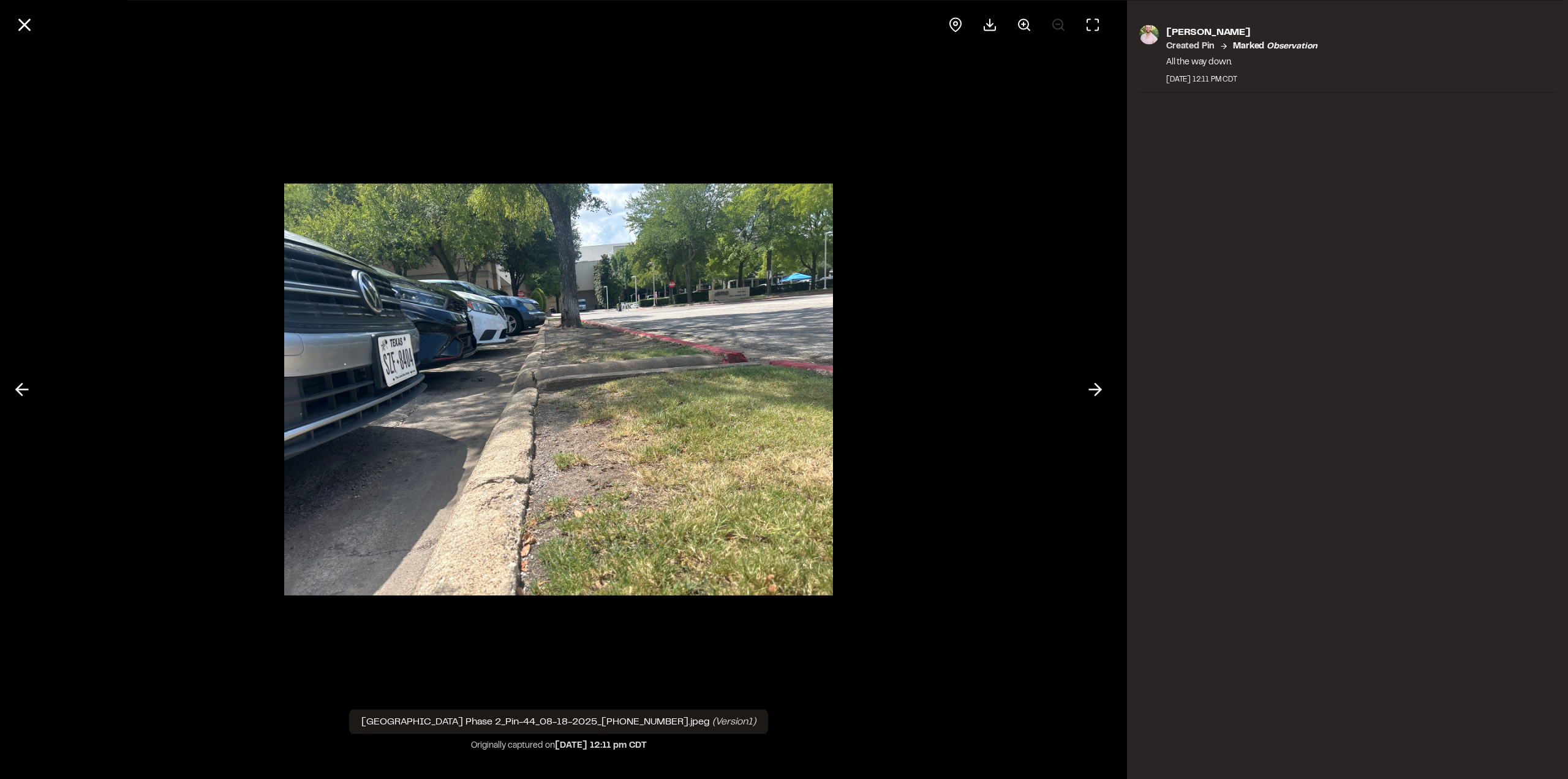
click at [1027, 21] on circle at bounding box center [1023, 24] width 10 height 10
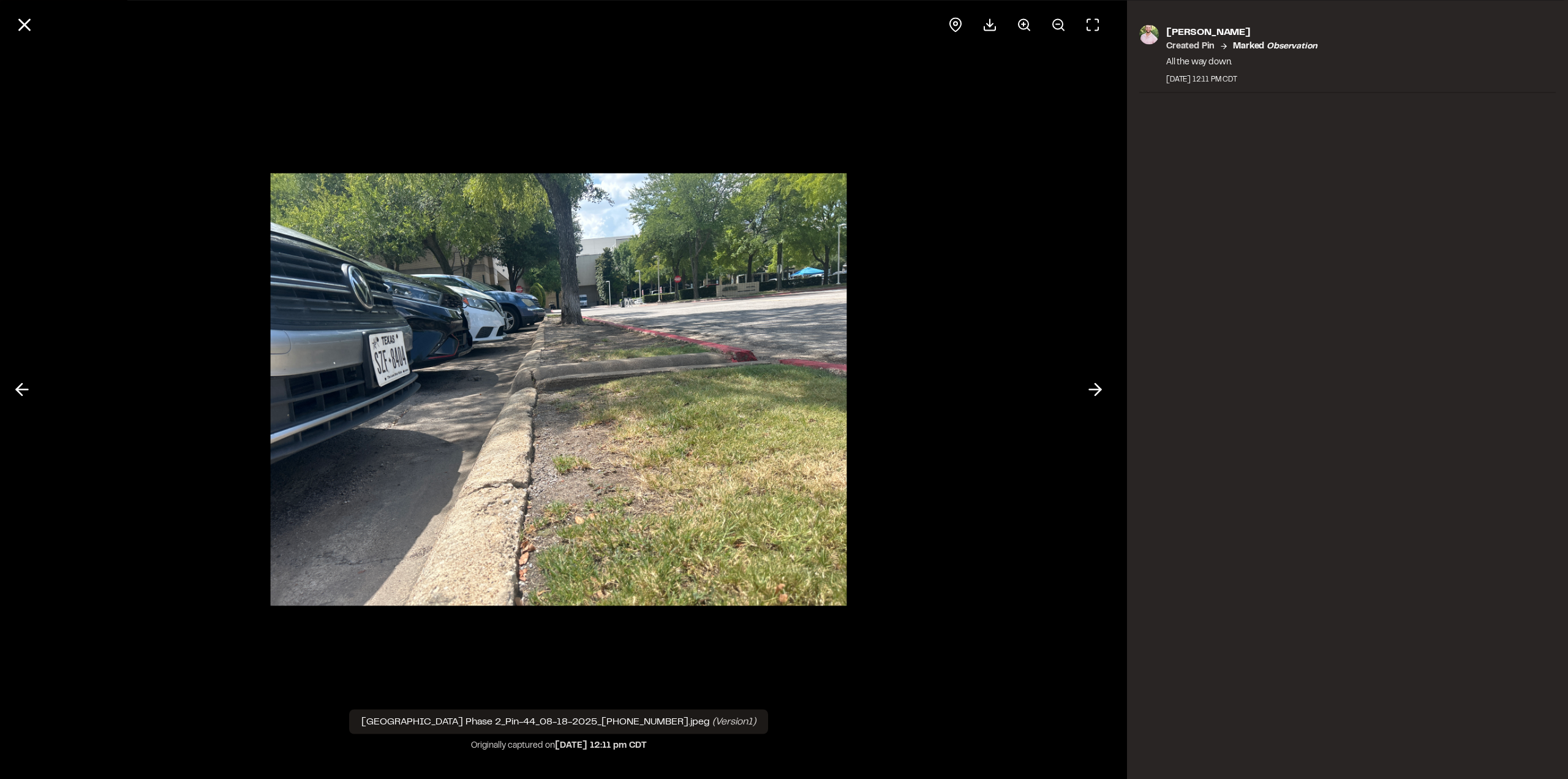
click at [1024, 22] on icon at bounding box center [1024, 24] width 15 height 15
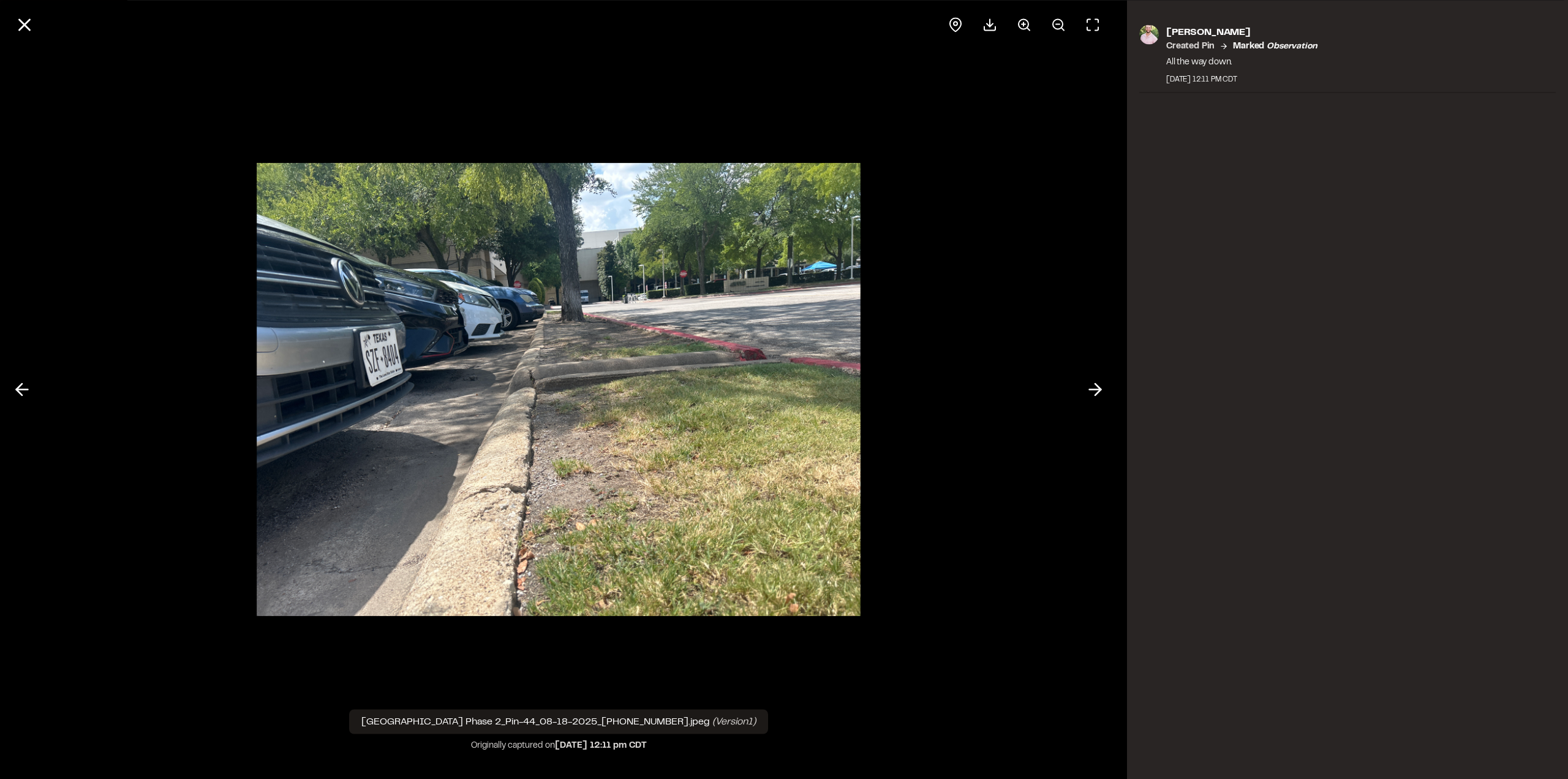
click at [1024, 24] on line at bounding box center [1023, 24] width 4 height 0
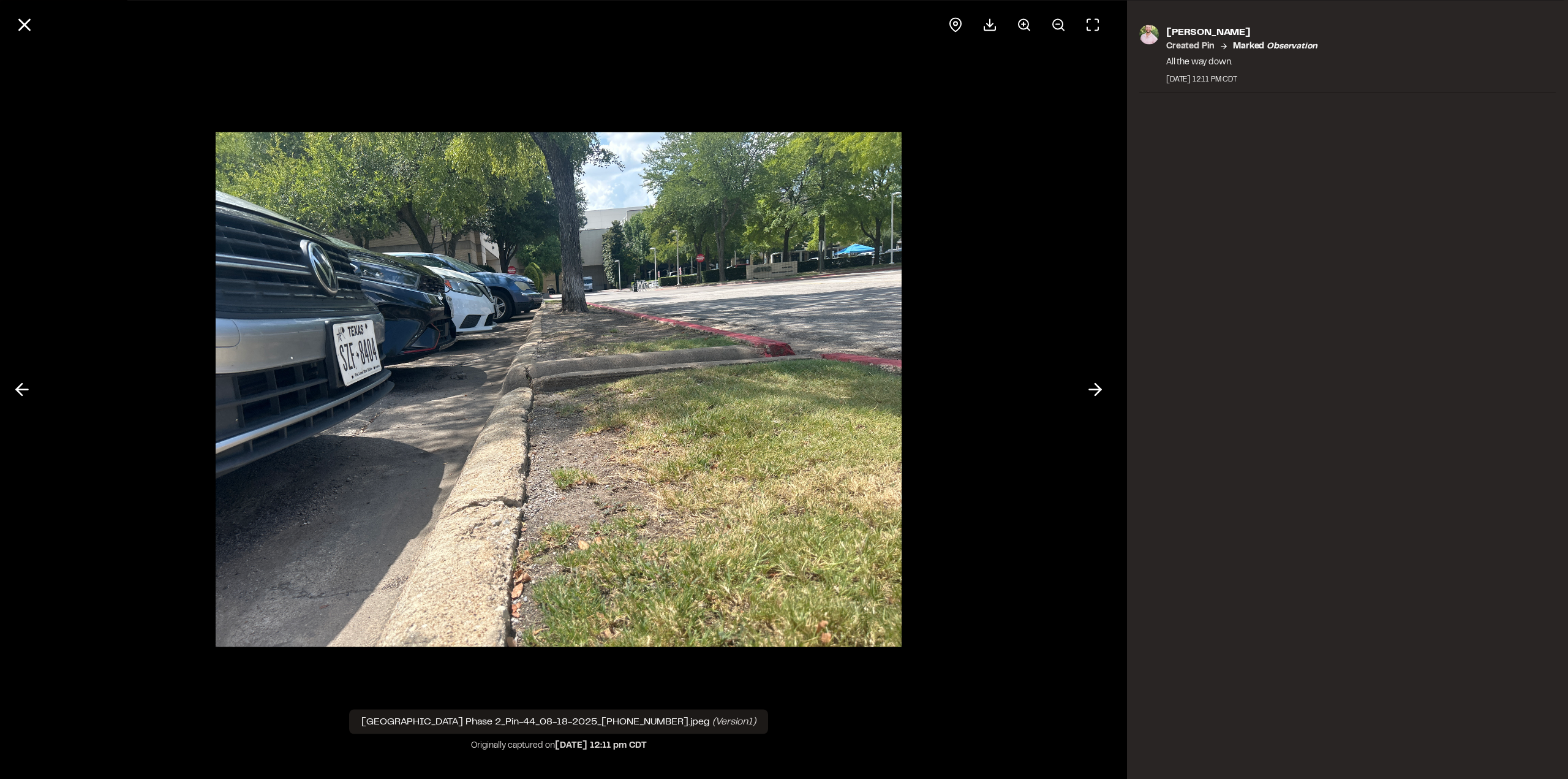
click at [1023, 28] on circle at bounding box center [1023, 24] width 10 height 10
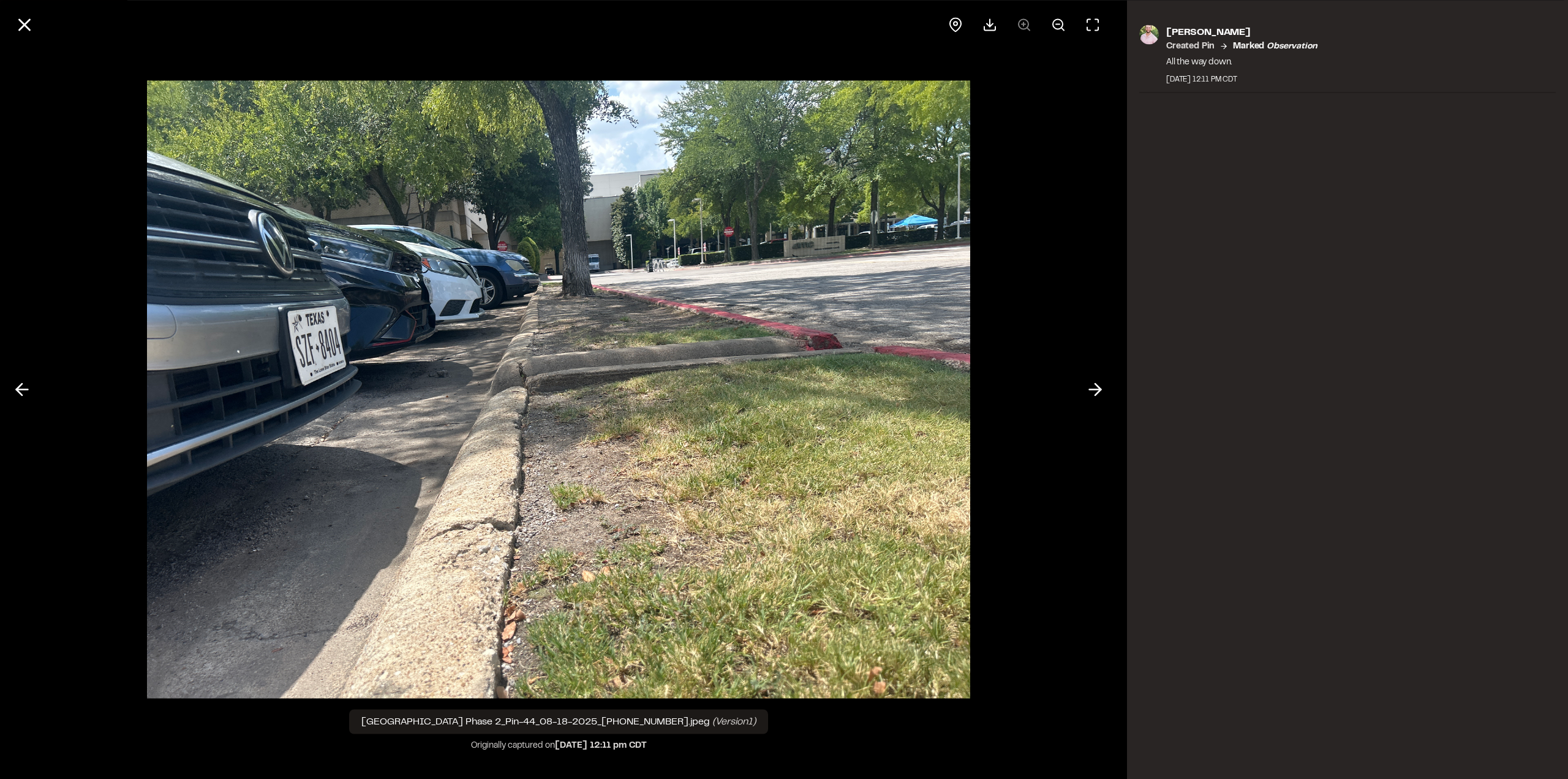
click at [25, 25] on line at bounding box center [24, 24] width 10 height 10
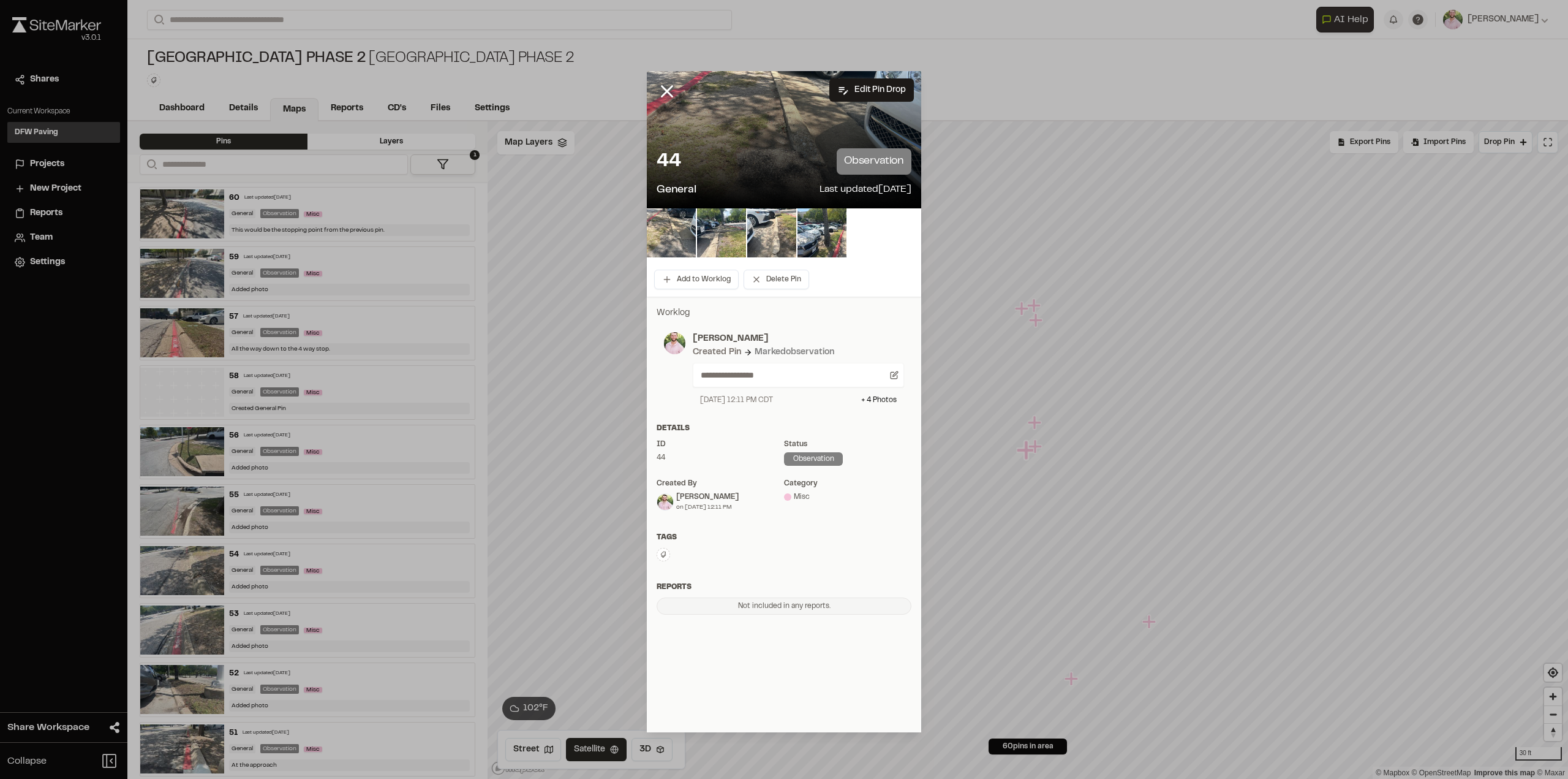
click at [664, 89] on line at bounding box center [667, 91] width 10 height 10
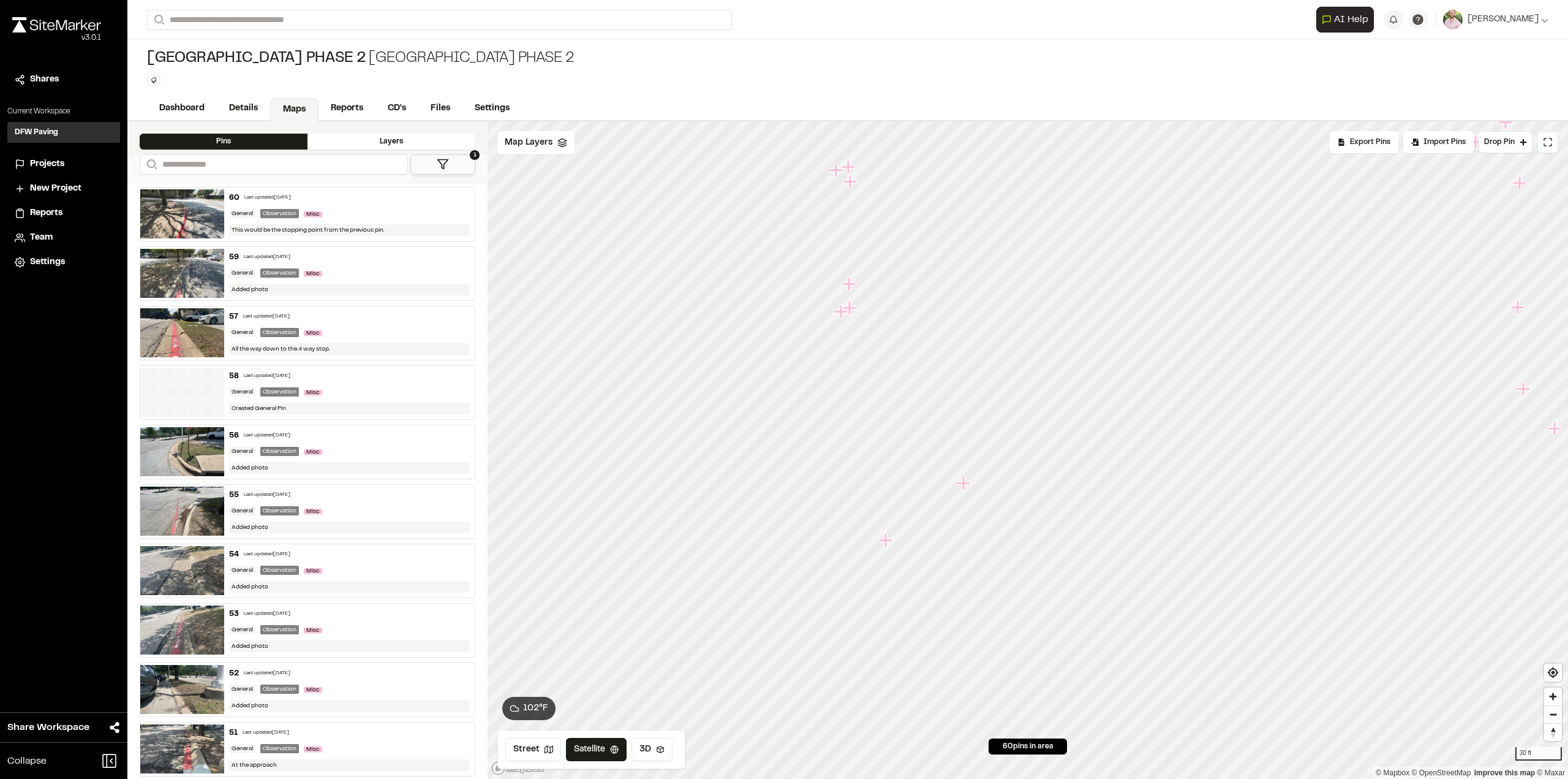
click at [964, 484] on icon "Map marker" at bounding box center [963, 483] width 13 height 13
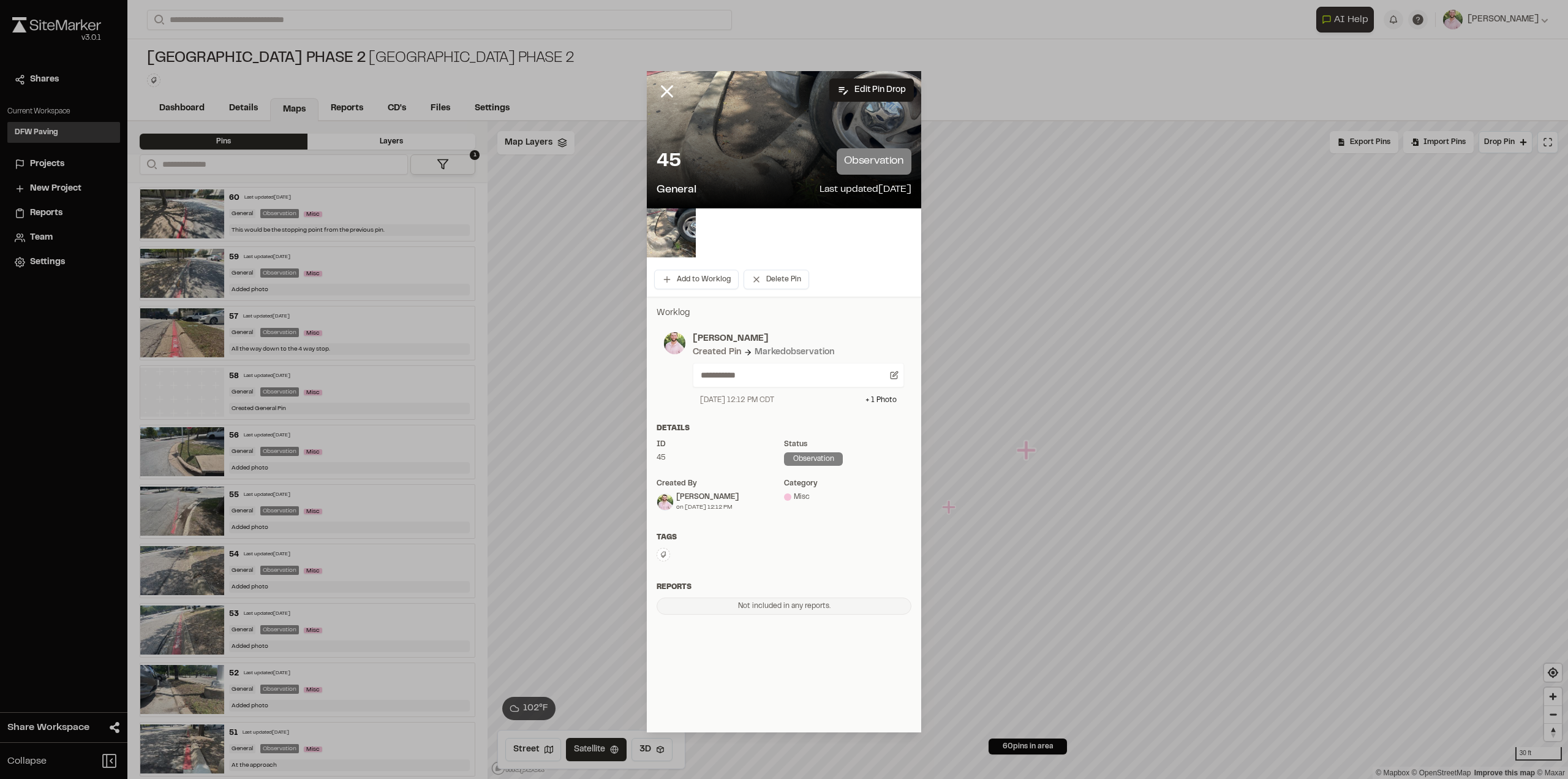
click at [660, 86] on icon at bounding box center [667, 91] width 21 height 21
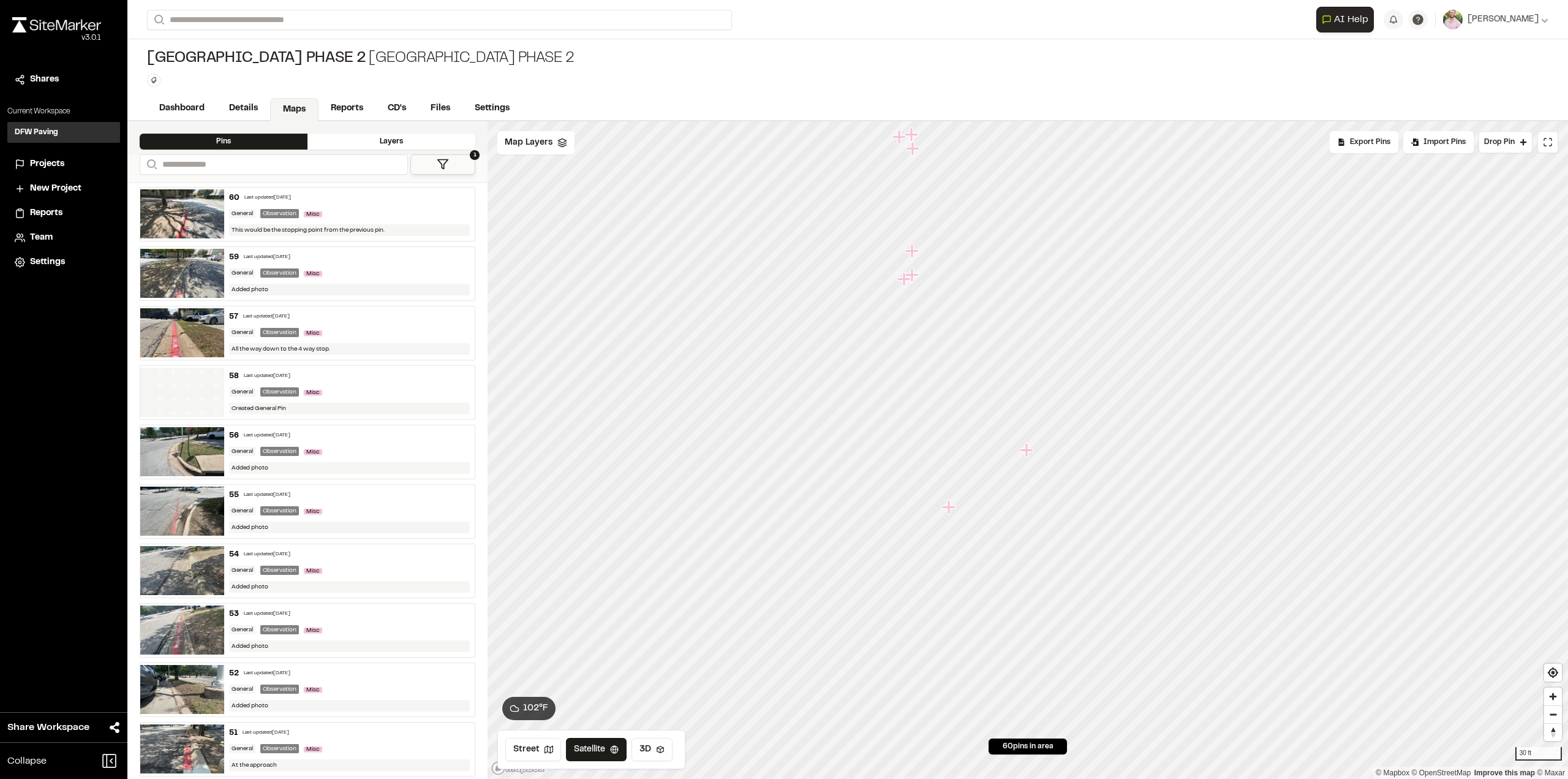
click at [948, 505] on icon "Map marker" at bounding box center [948, 506] width 13 height 13
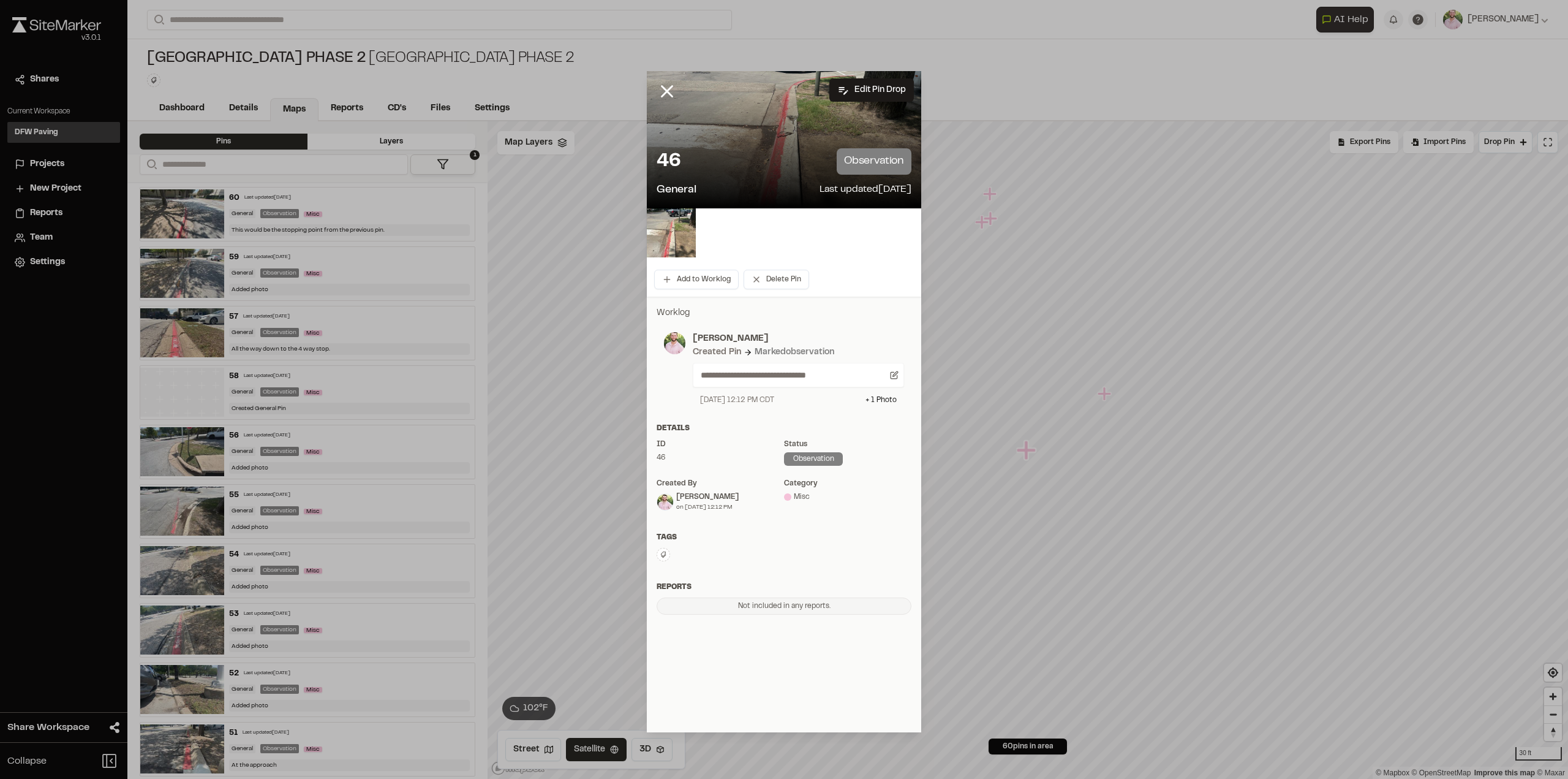
click at [677, 243] on img at bounding box center [671, 233] width 49 height 49
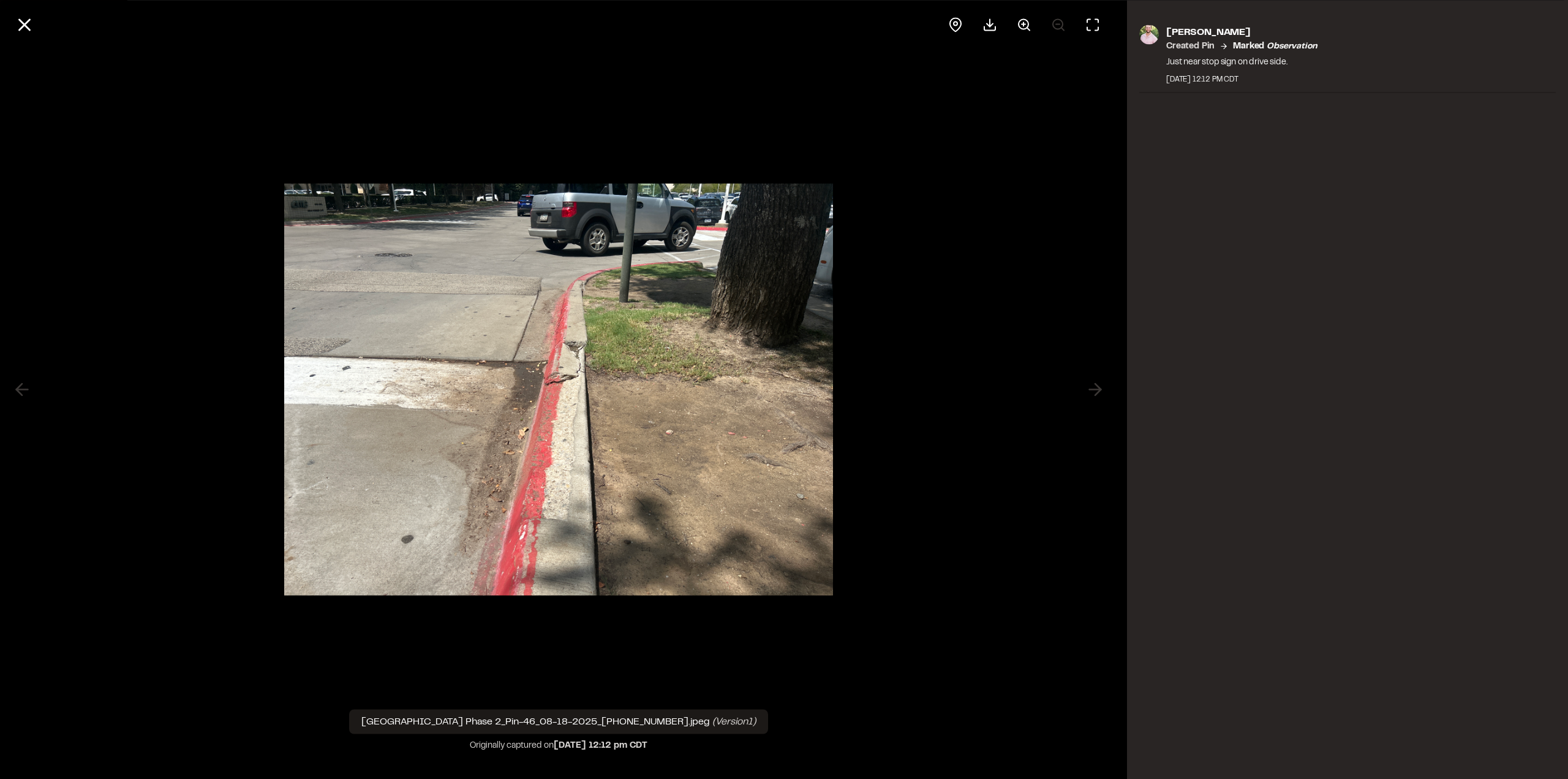
click at [31, 19] on icon at bounding box center [24, 24] width 21 height 21
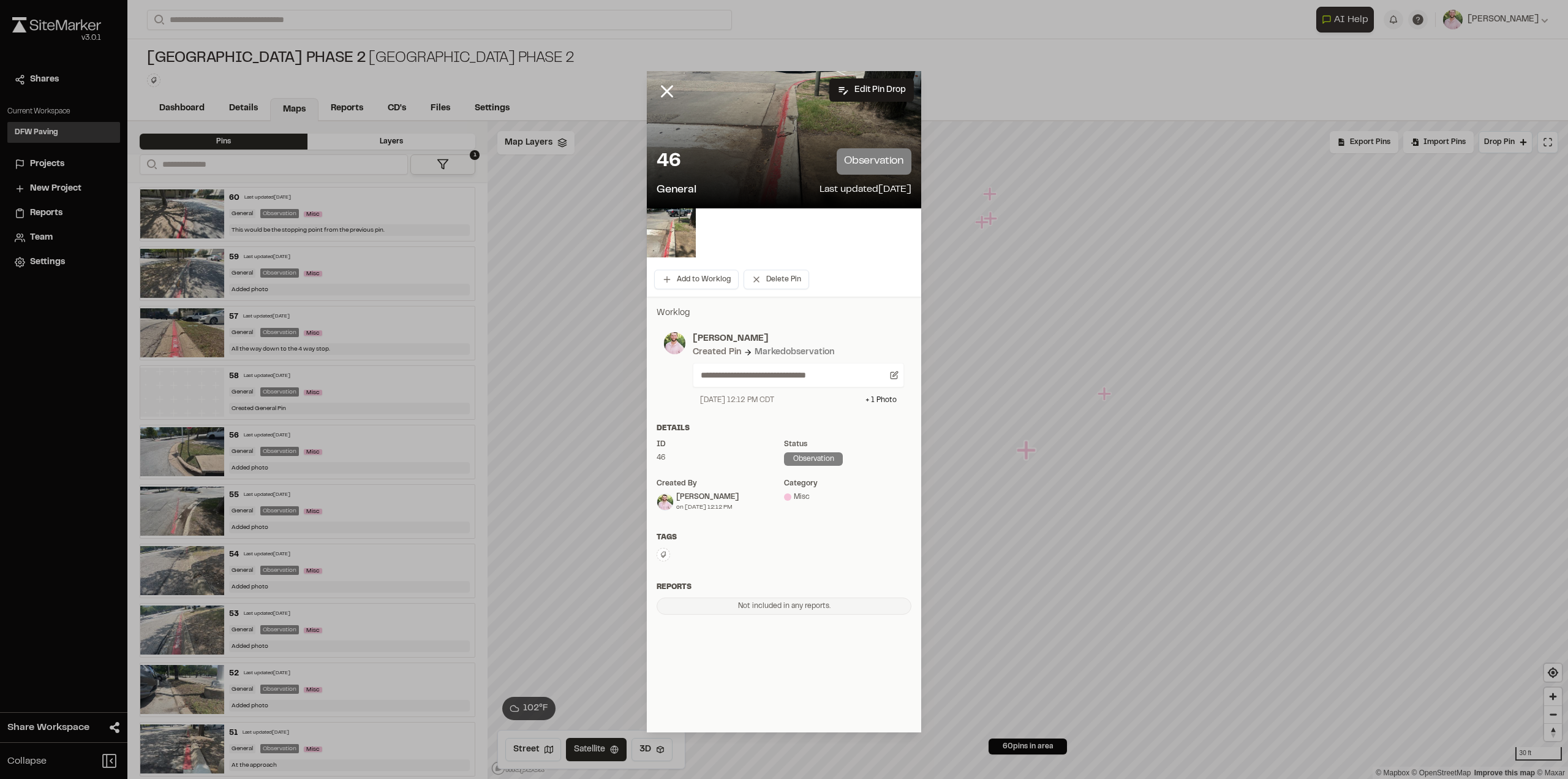
click at [660, 87] on icon at bounding box center [667, 91] width 21 height 21
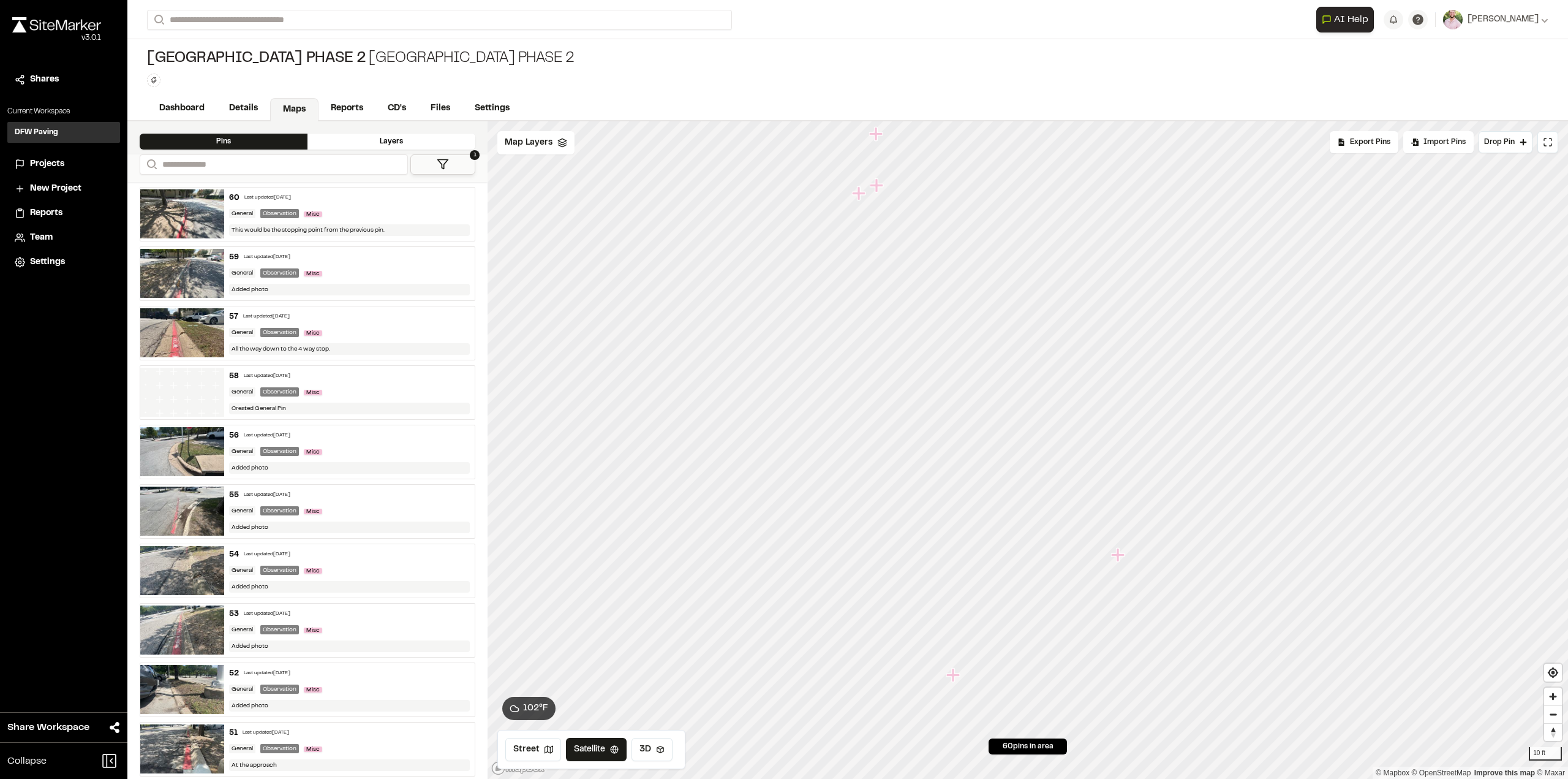
click at [861, 193] on icon "Map marker" at bounding box center [858, 193] width 13 height 13
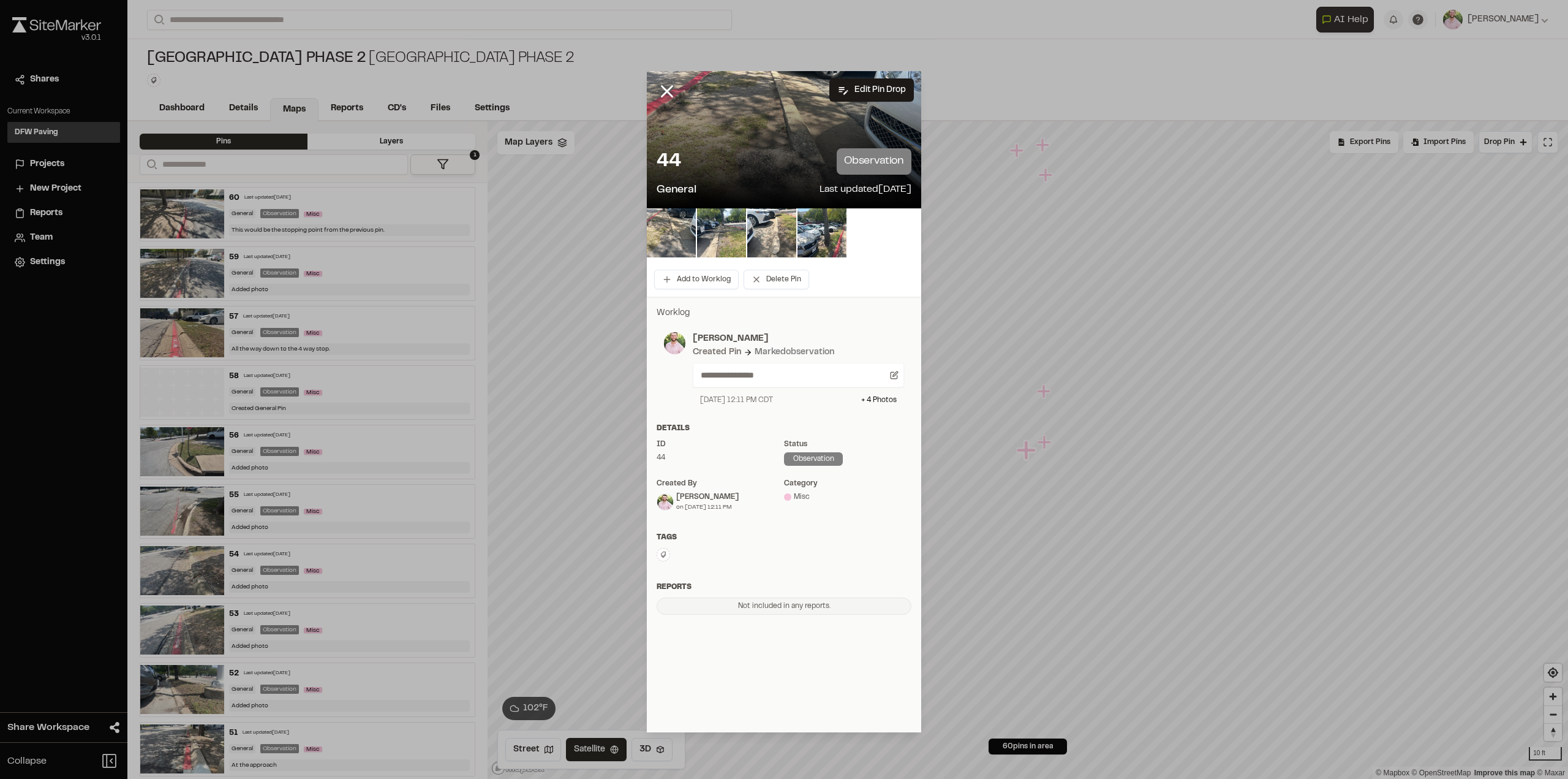
click at [686, 241] on img at bounding box center [671, 233] width 49 height 49
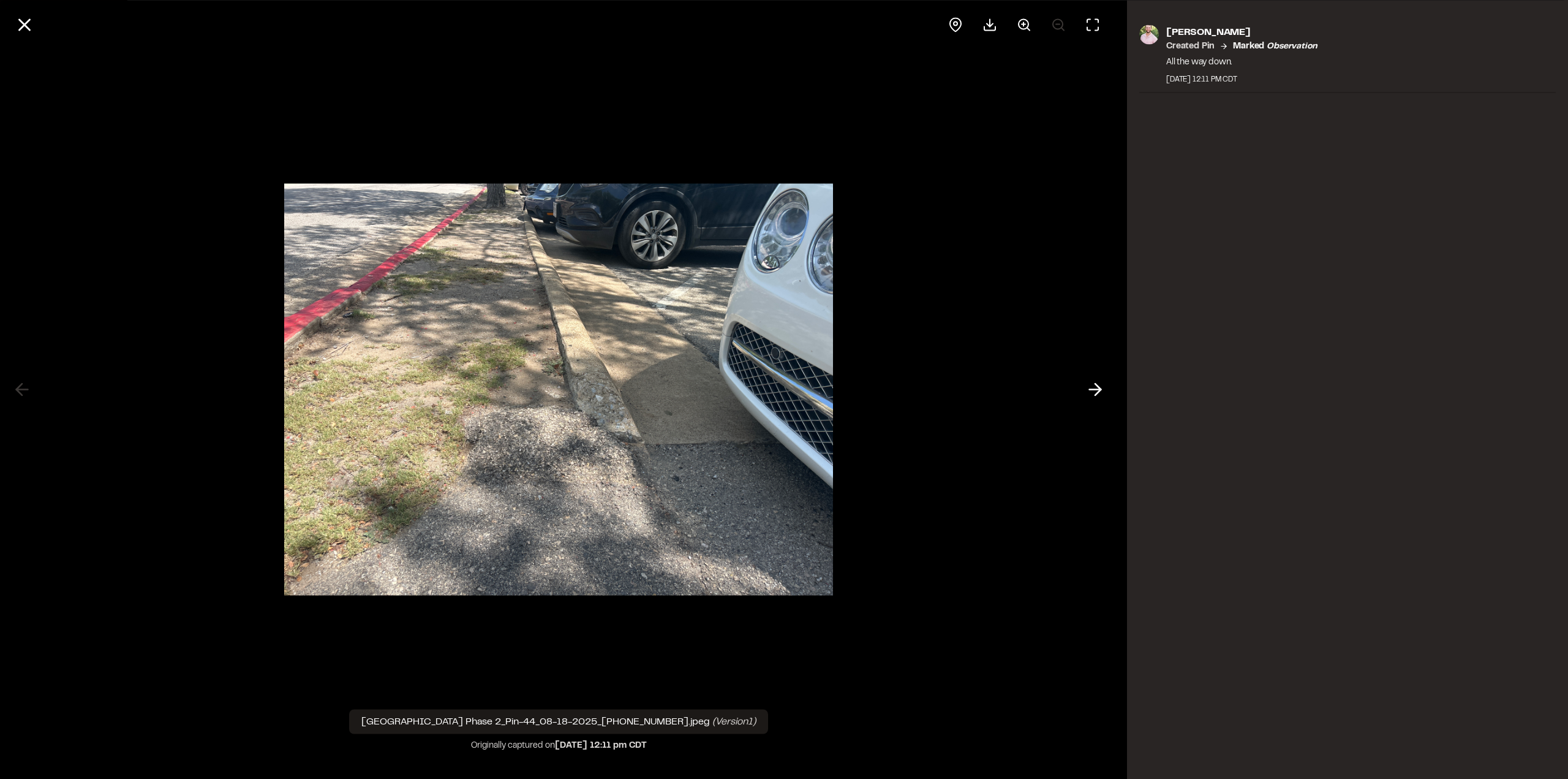
click at [21, 25] on icon at bounding box center [24, 24] width 21 height 21
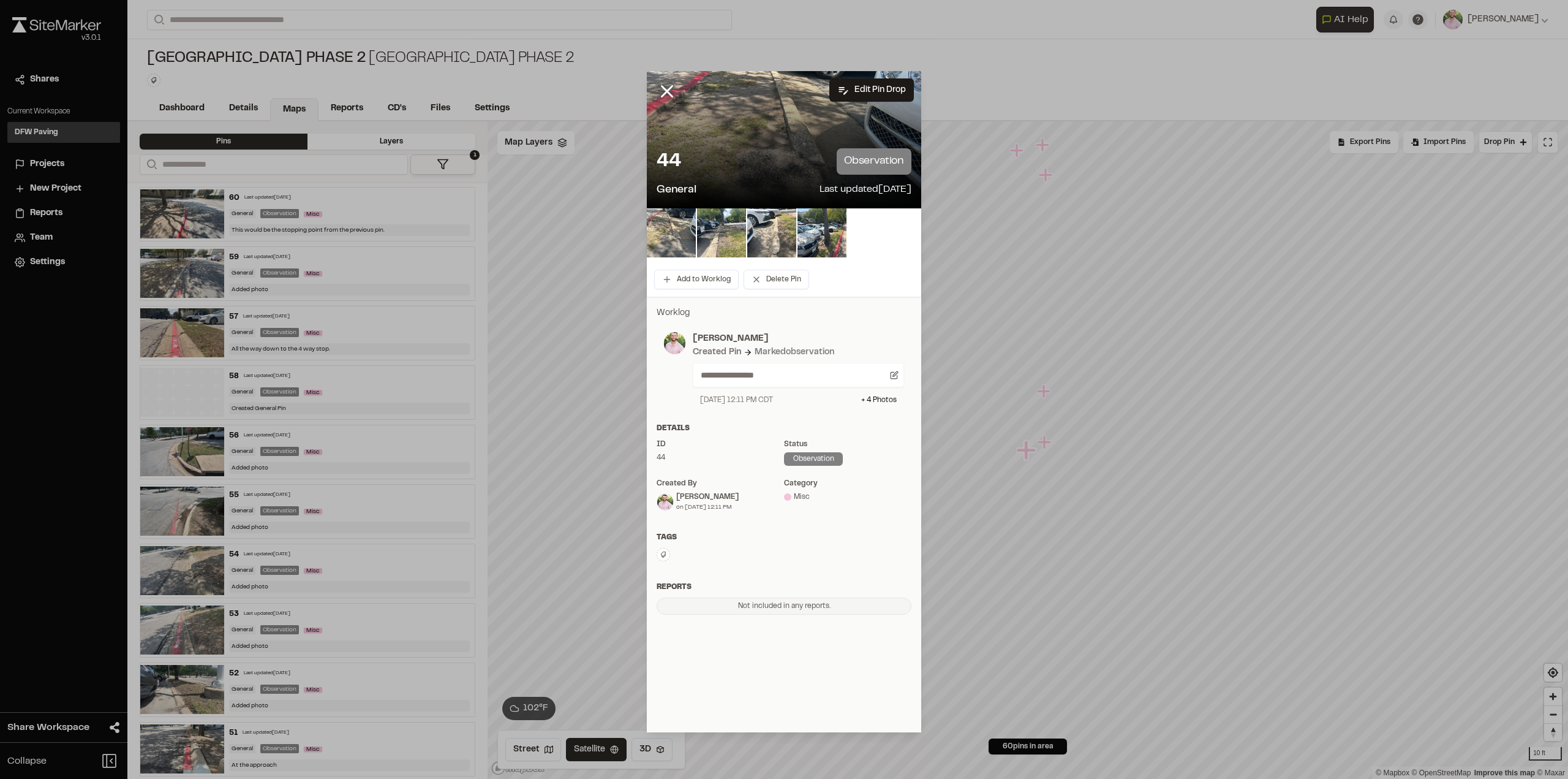
click at [826, 234] on img at bounding box center [822, 233] width 49 height 49
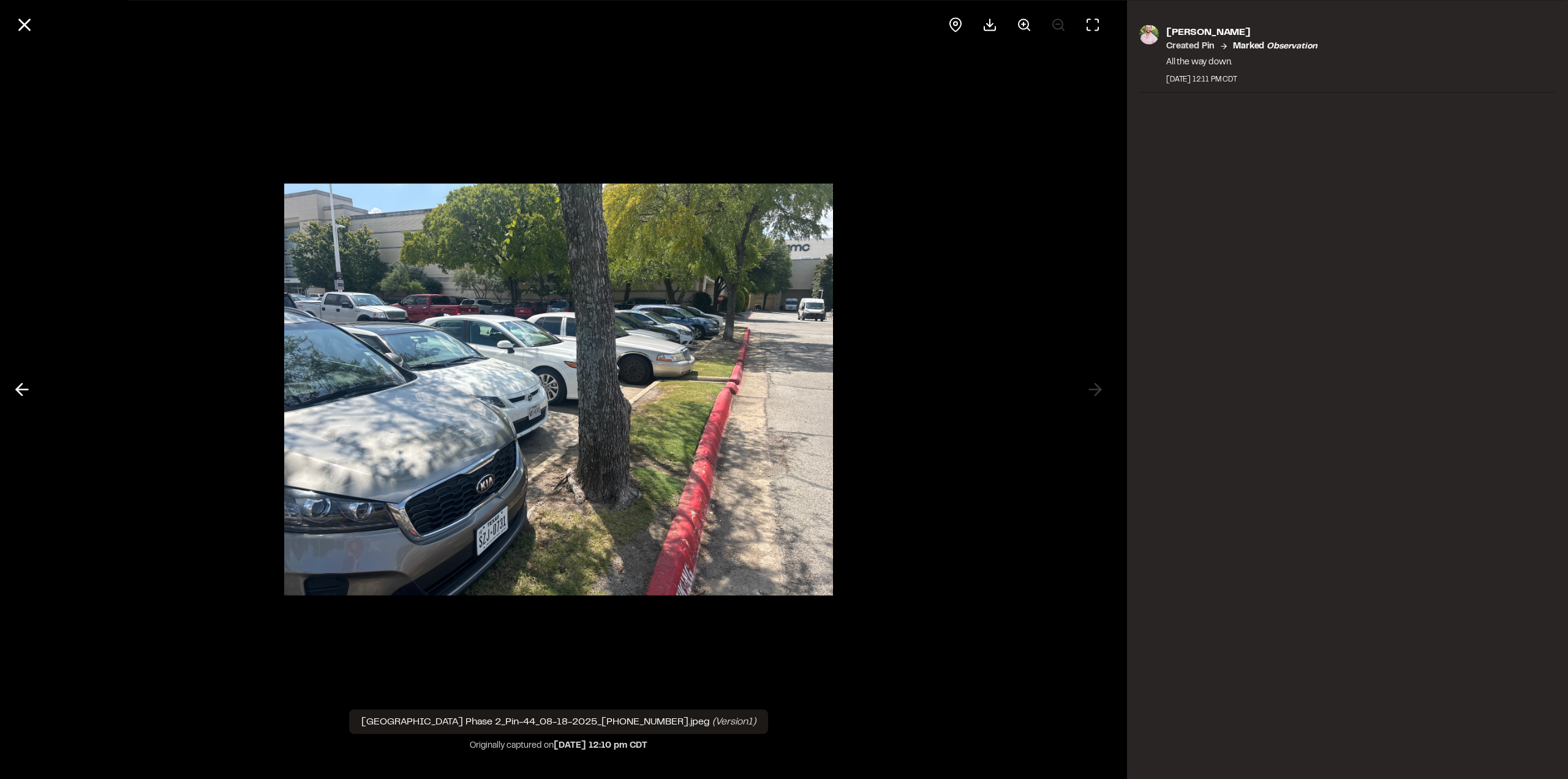
click at [1019, 31] on icon at bounding box center [1024, 24] width 15 height 15
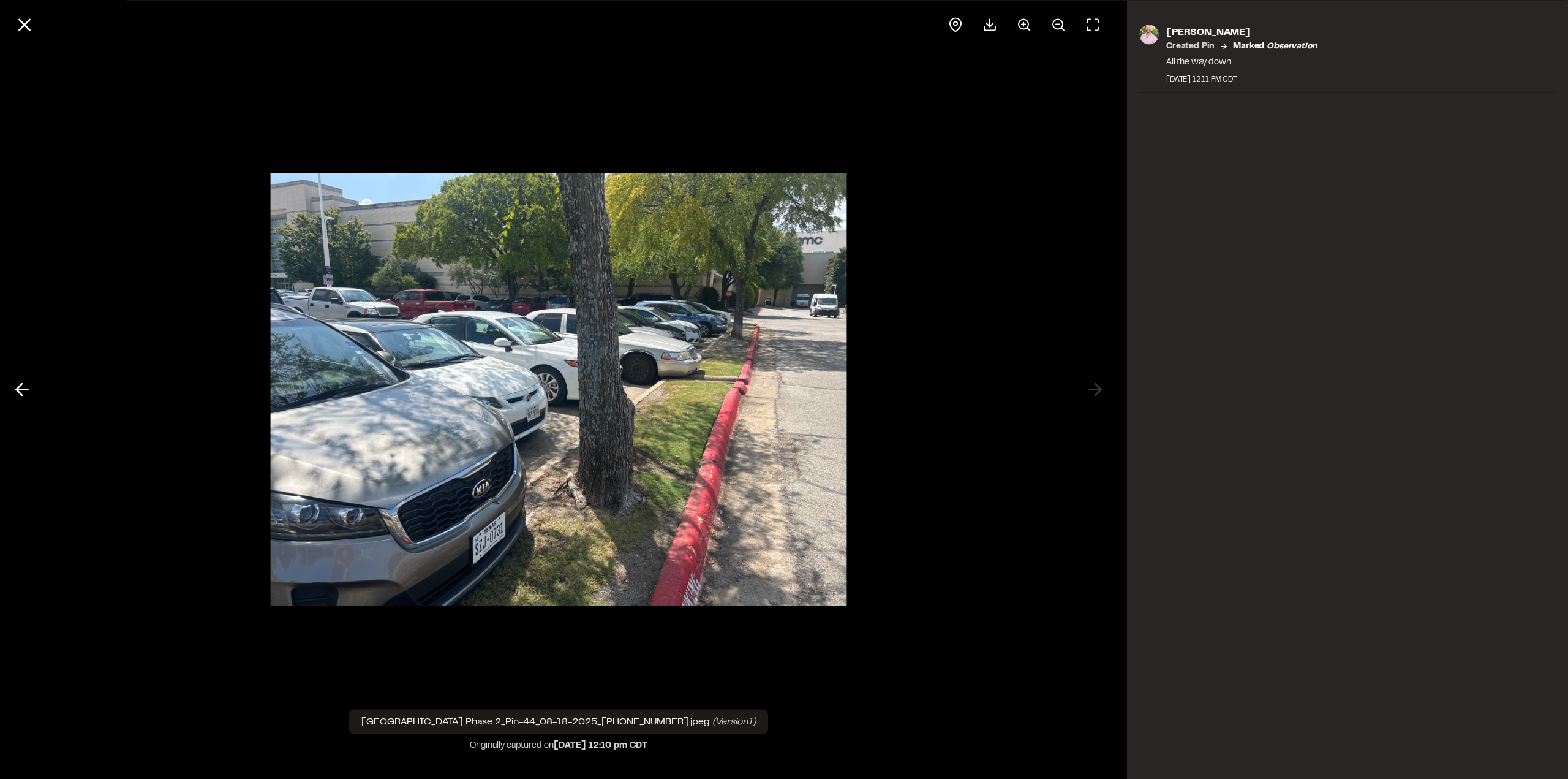
click at [1026, 24] on icon at bounding box center [1024, 24] width 15 height 15
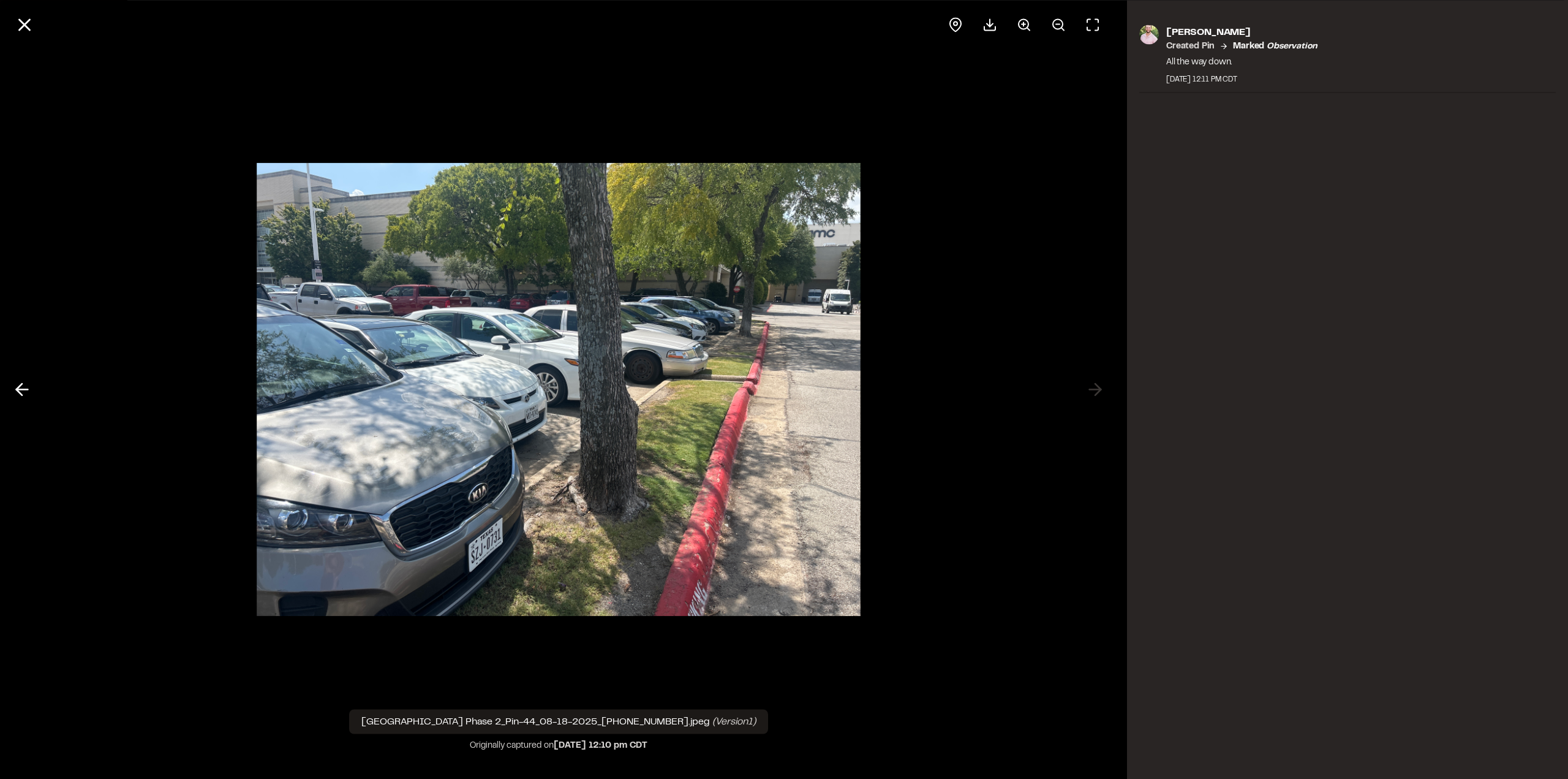
click at [1026, 24] on icon at bounding box center [1024, 24] width 15 height 15
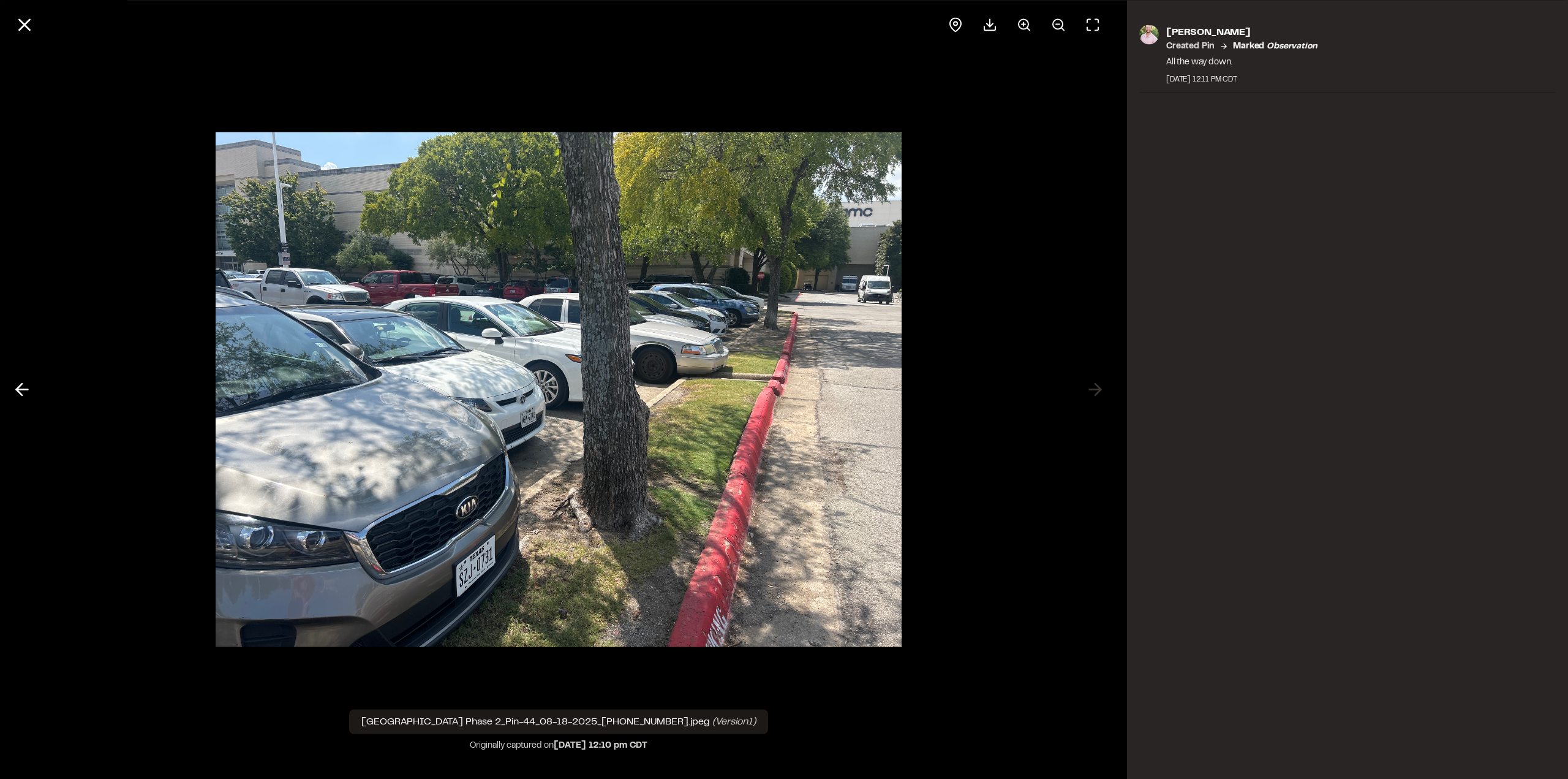
click at [1026, 24] on icon at bounding box center [1024, 24] width 15 height 15
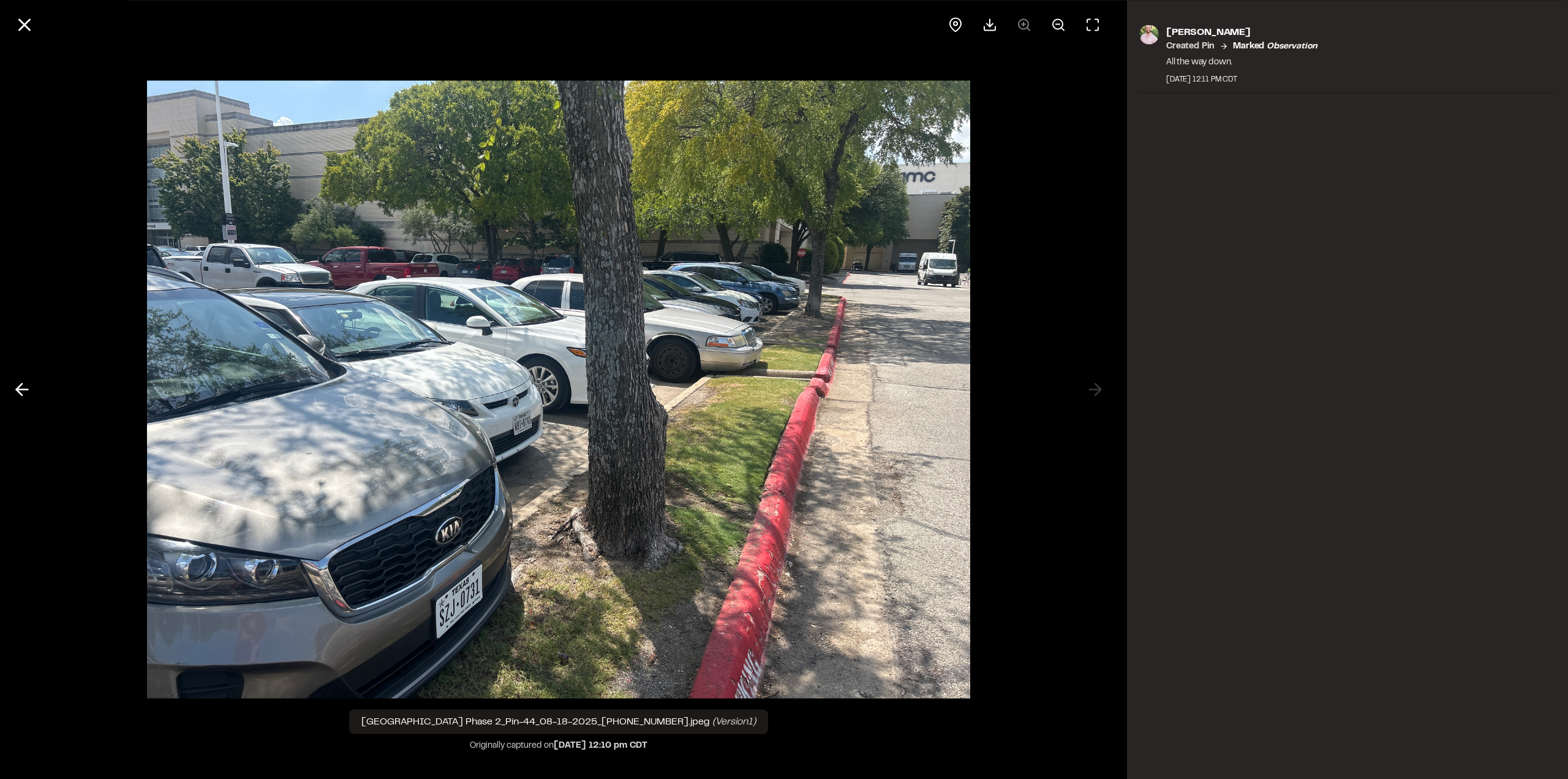
click at [27, 27] on line at bounding box center [24, 24] width 10 height 10
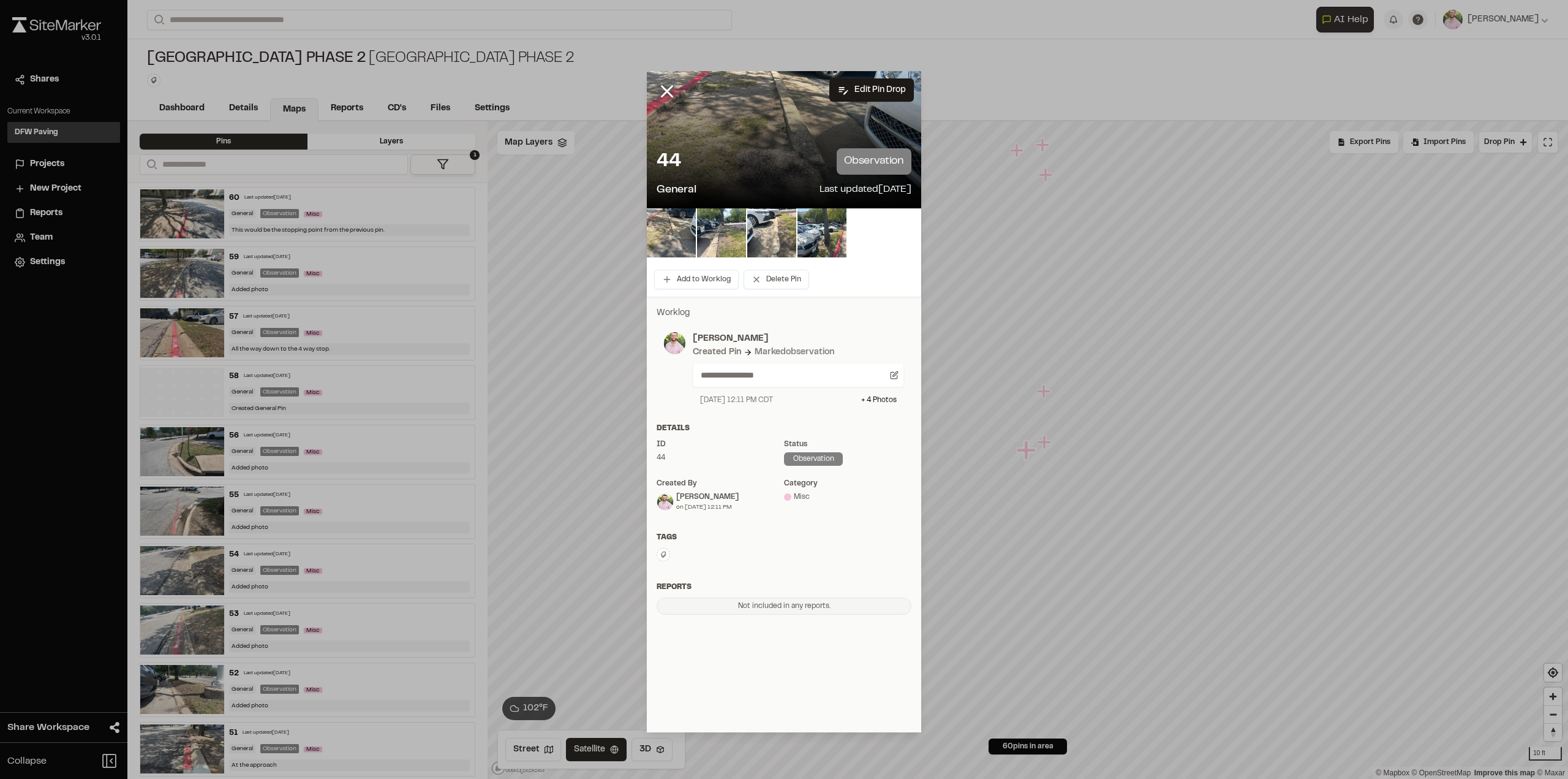
click at [667, 92] on line at bounding box center [667, 91] width 10 height 10
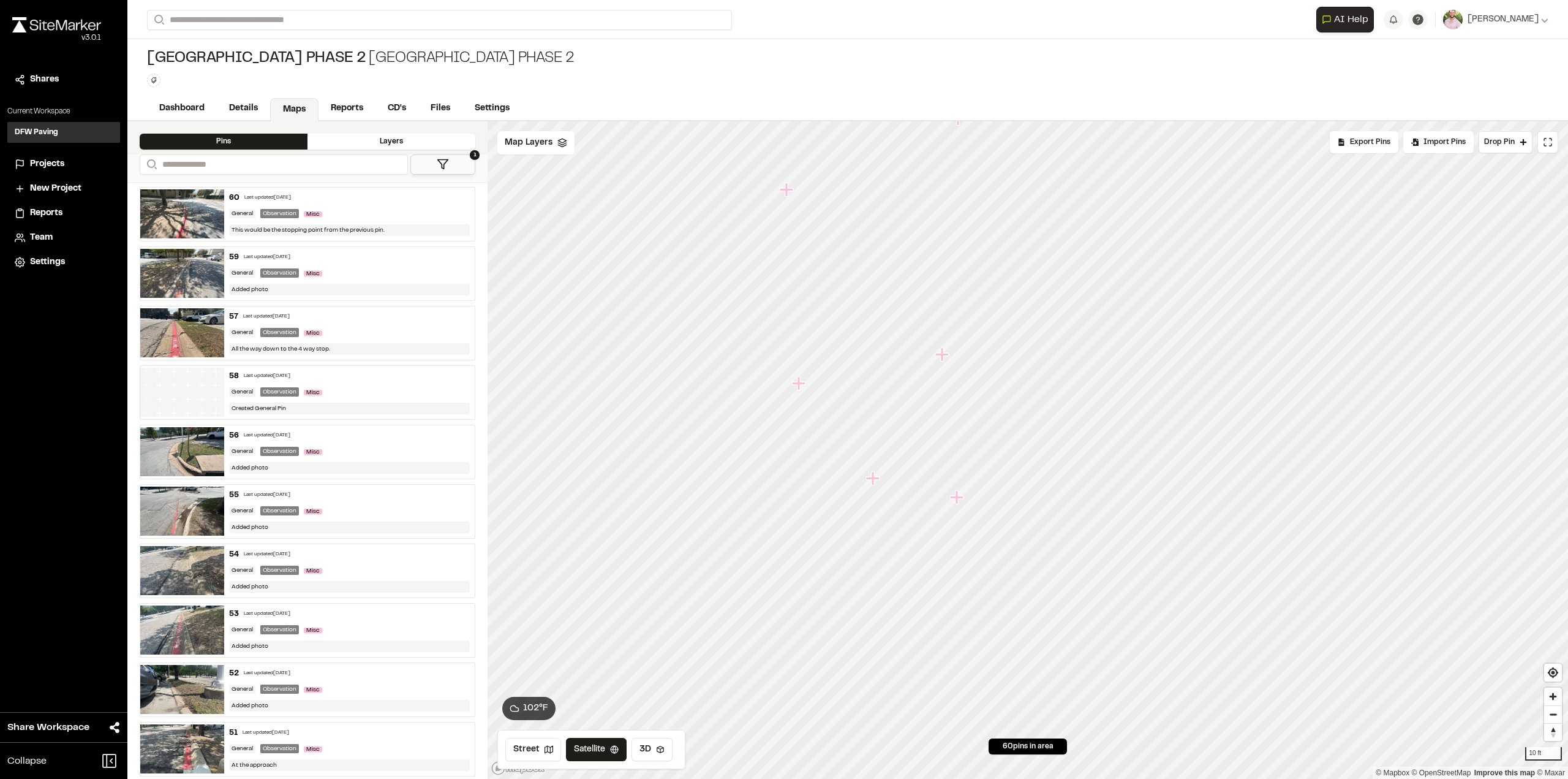
click at [873, 479] on icon "Map marker" at bounding box center [873, 477] width 13 height 13
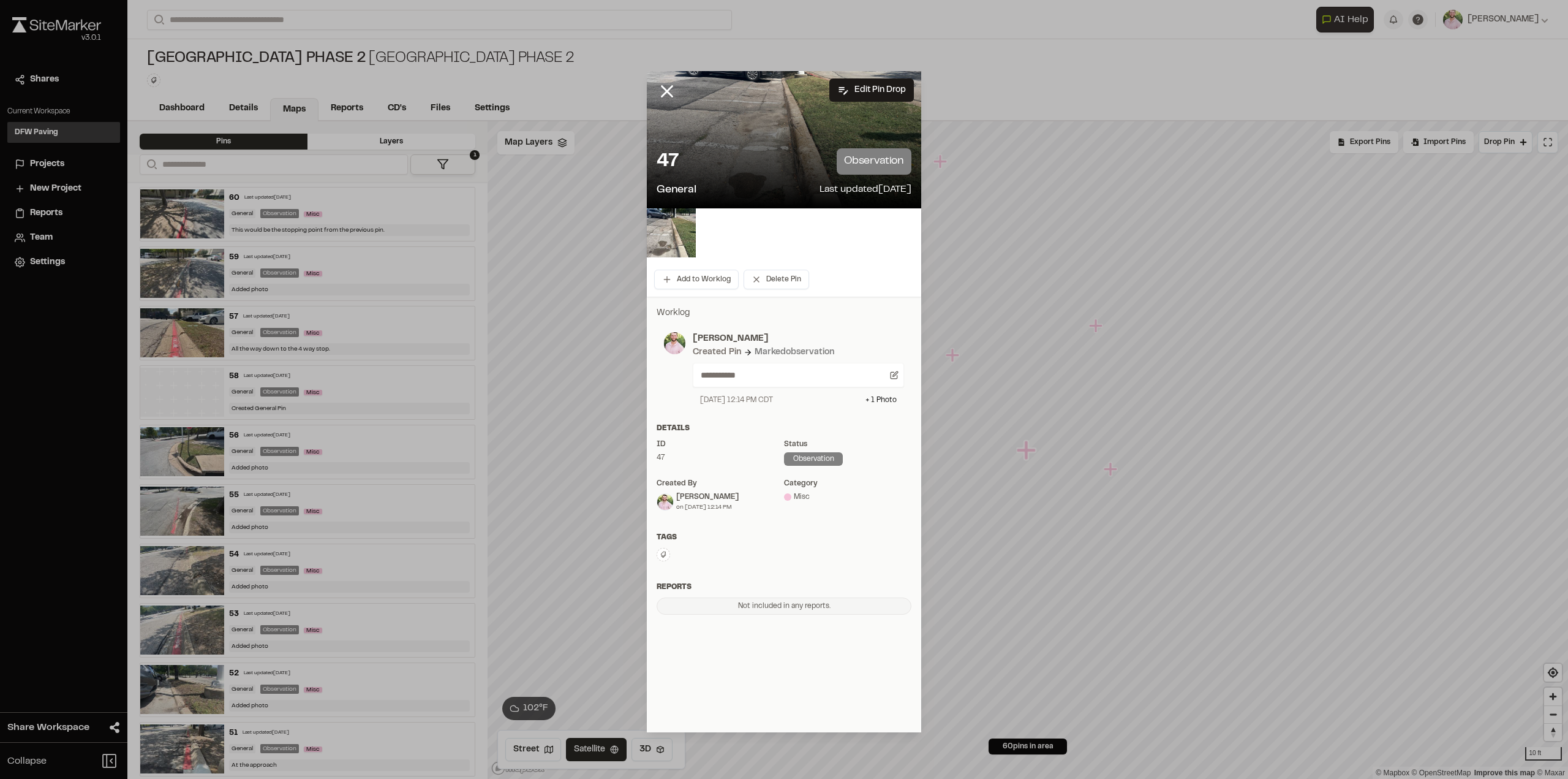
click at [687, 239] on img at bounding box center [671, 233] width 49 height 49
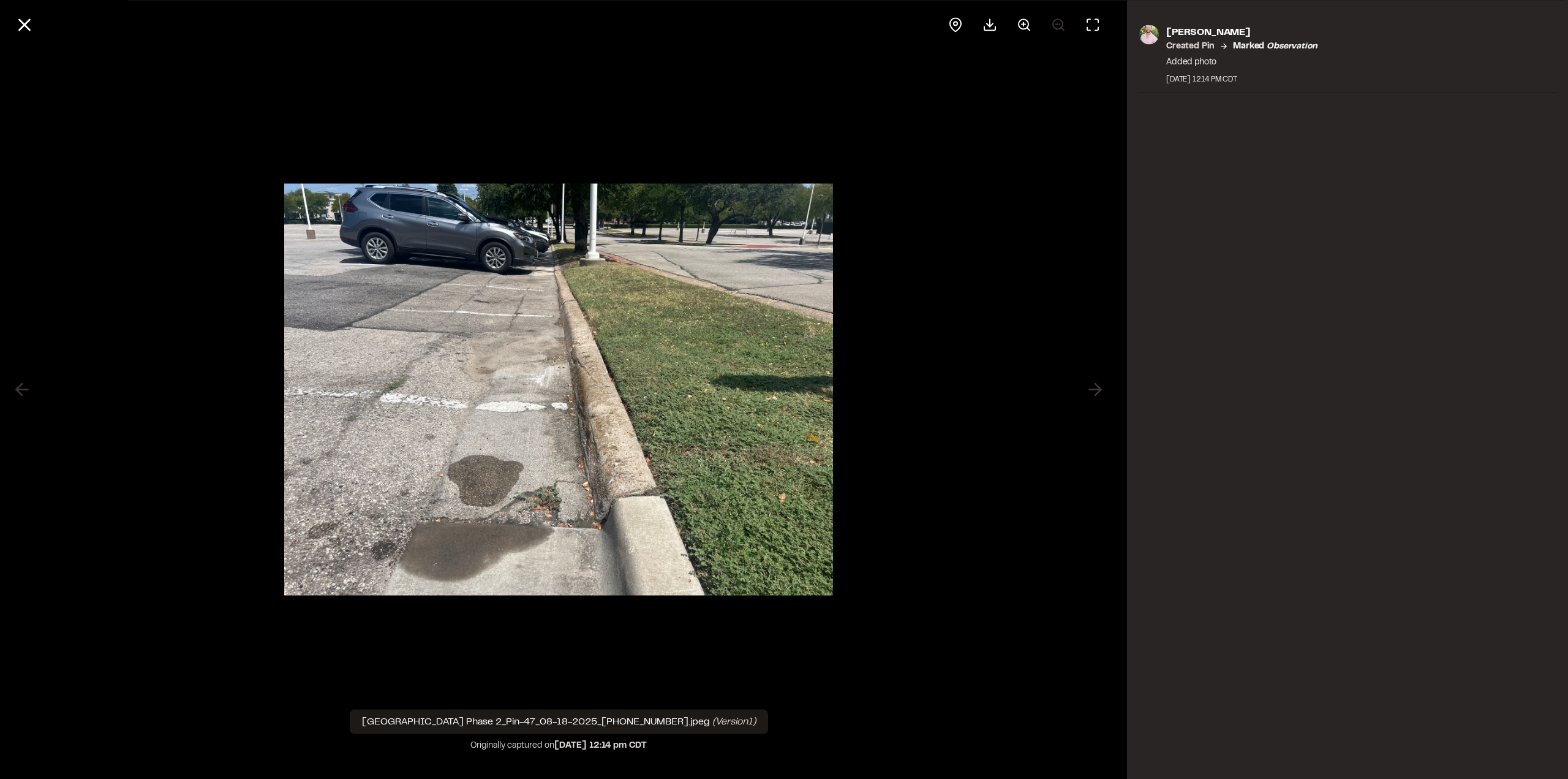
click at [25, 24] on line at bounding box center [24, 24] width 10 height 10
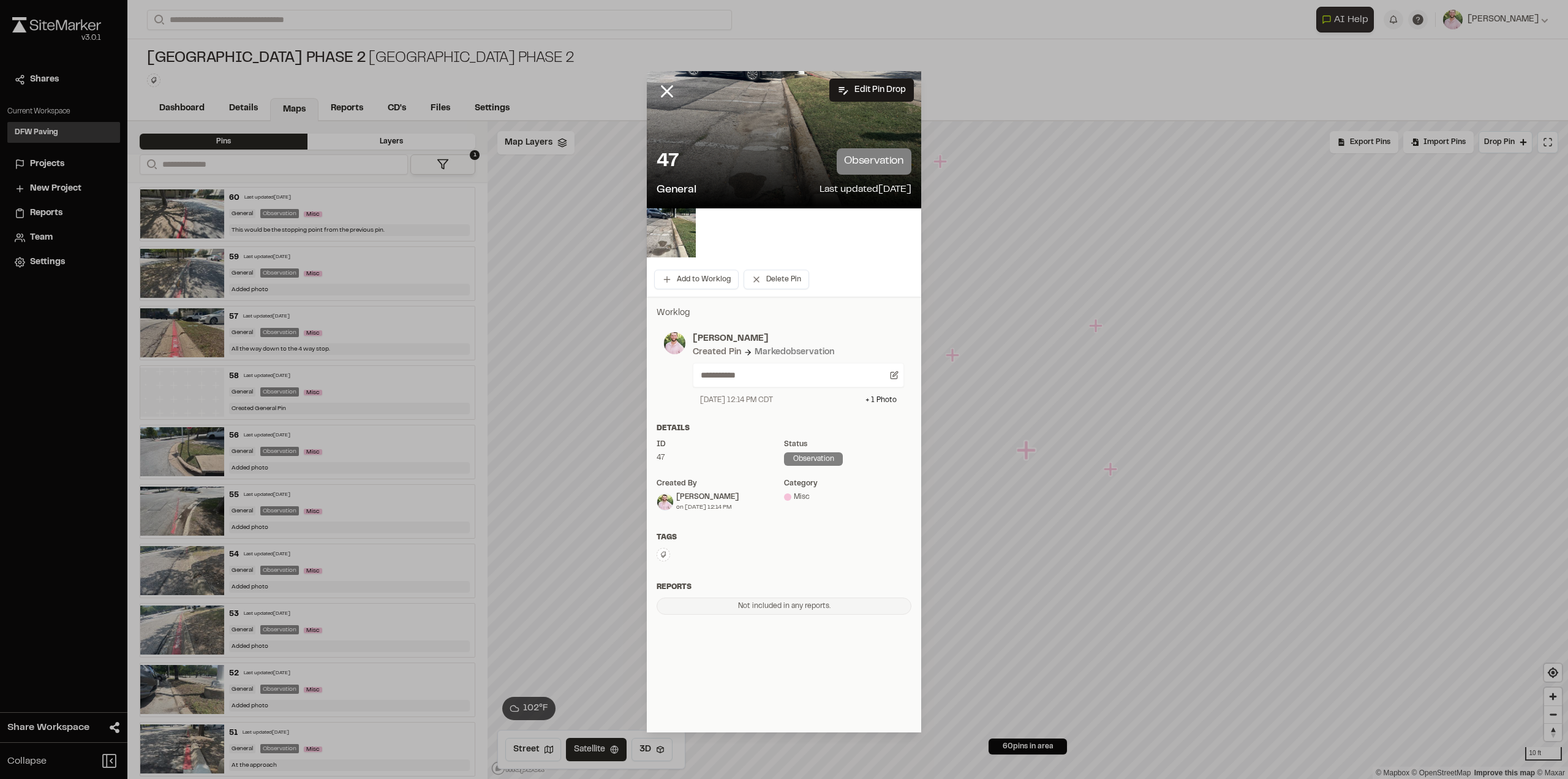
click at [664, 85] on icon at bounding box center [667, 91] width 21 height 21
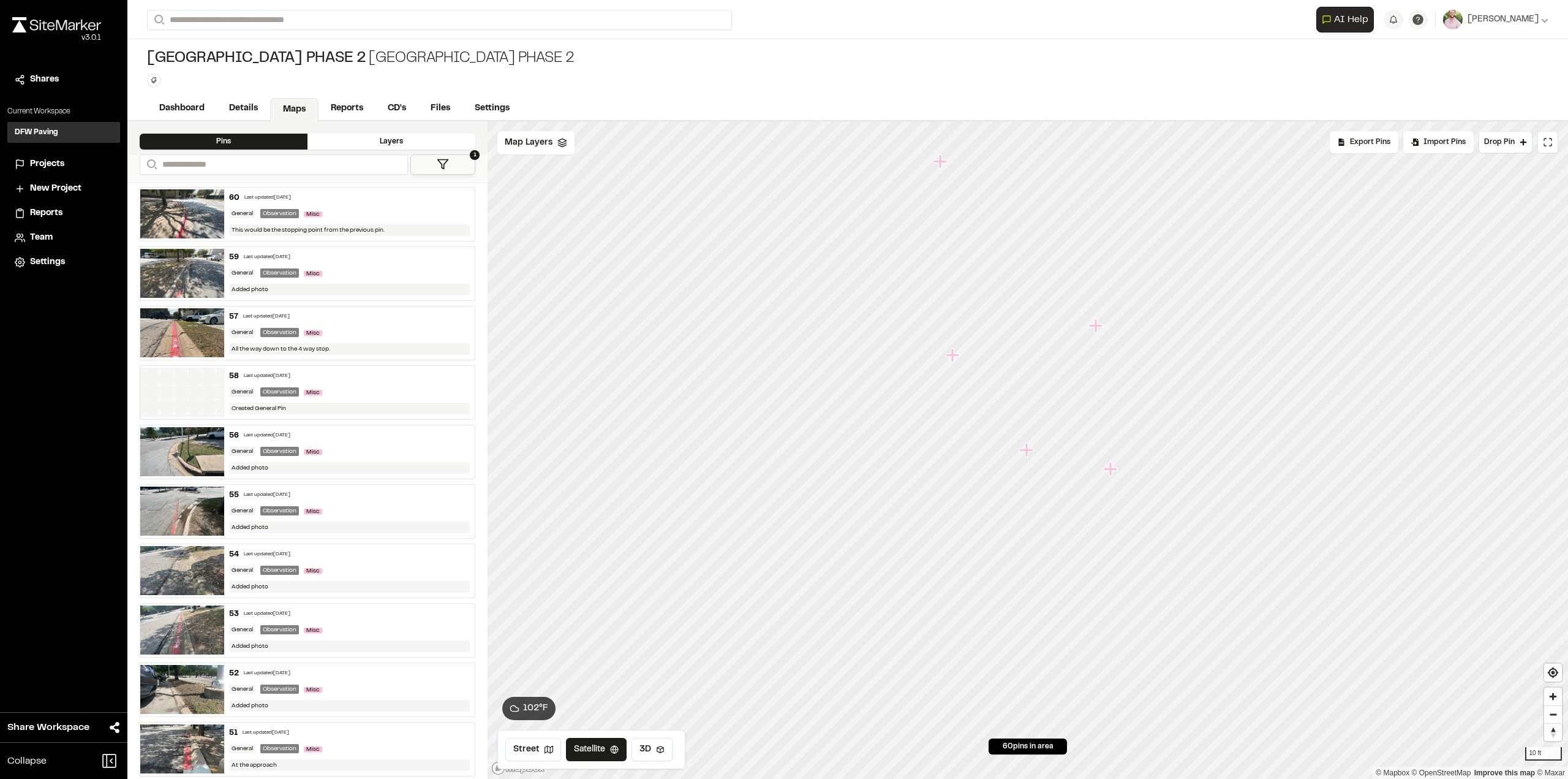
click at [955, 353] on icon "Map marker" at bounding box center [953, 355] width 16 height 16
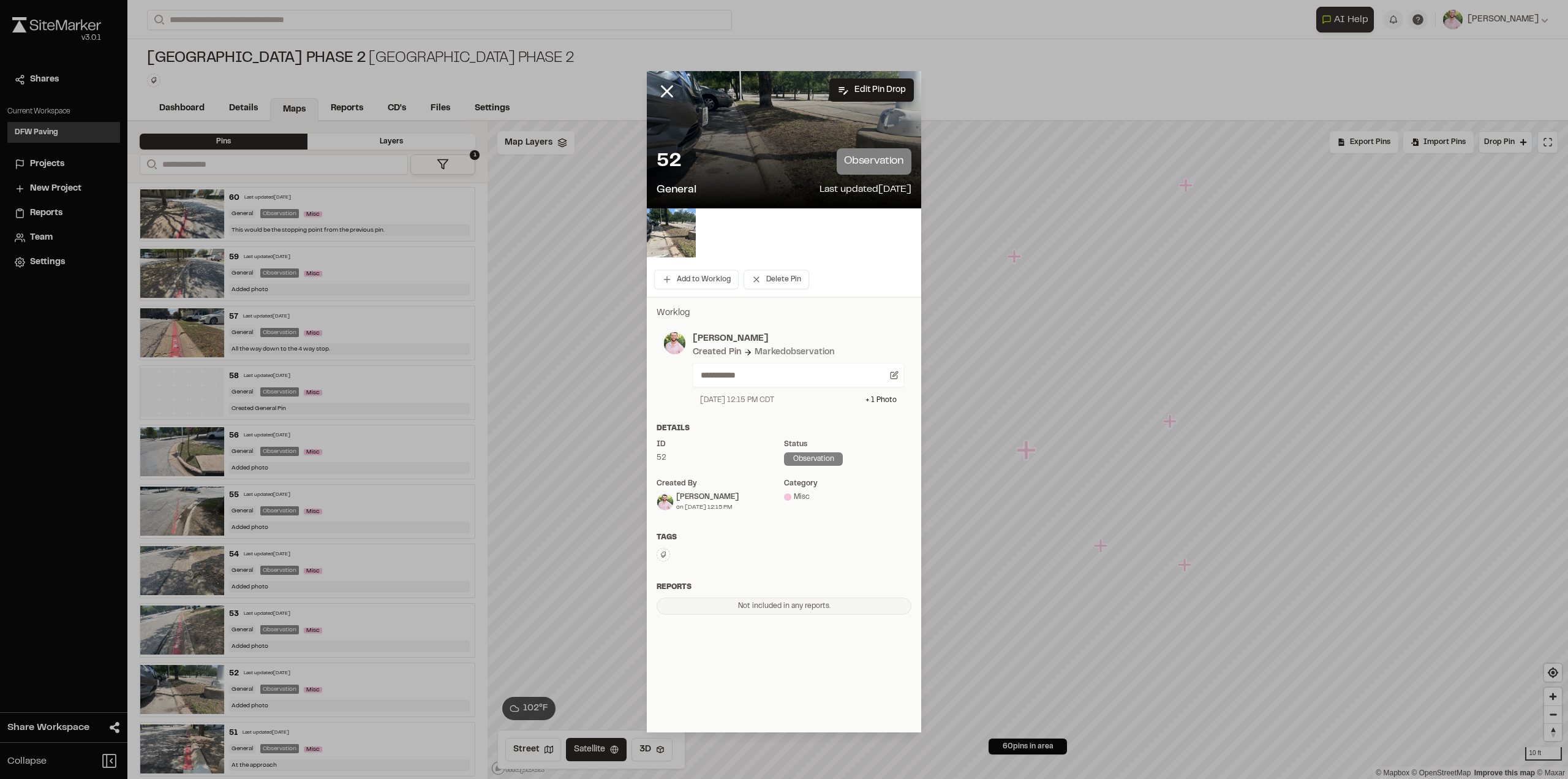
click at [673, 232] on img at bounding box center [671, 233] width 49 height 49
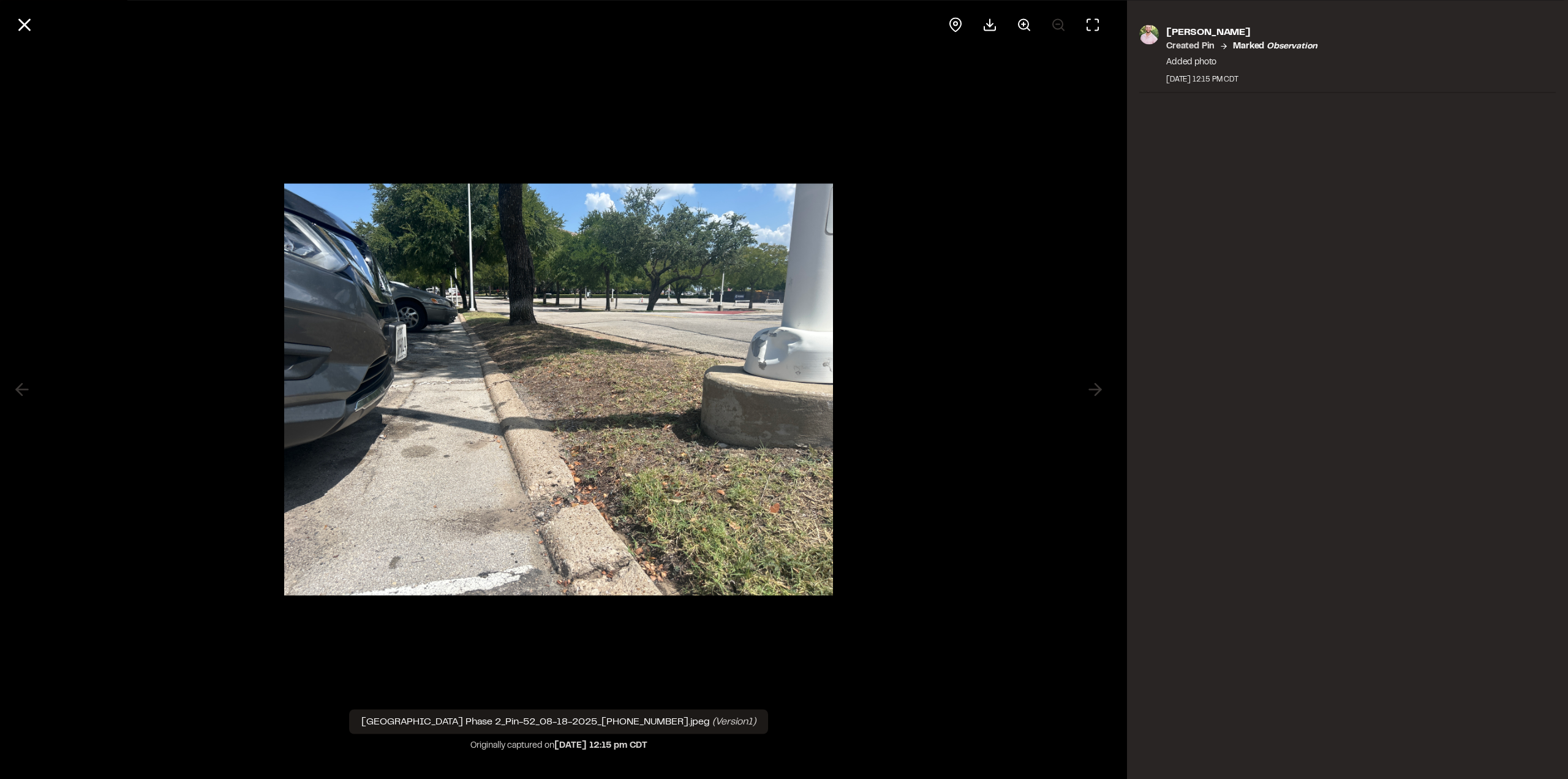
click at [30, 22] on icon at bounding box center [24, 24] width 21 height 21
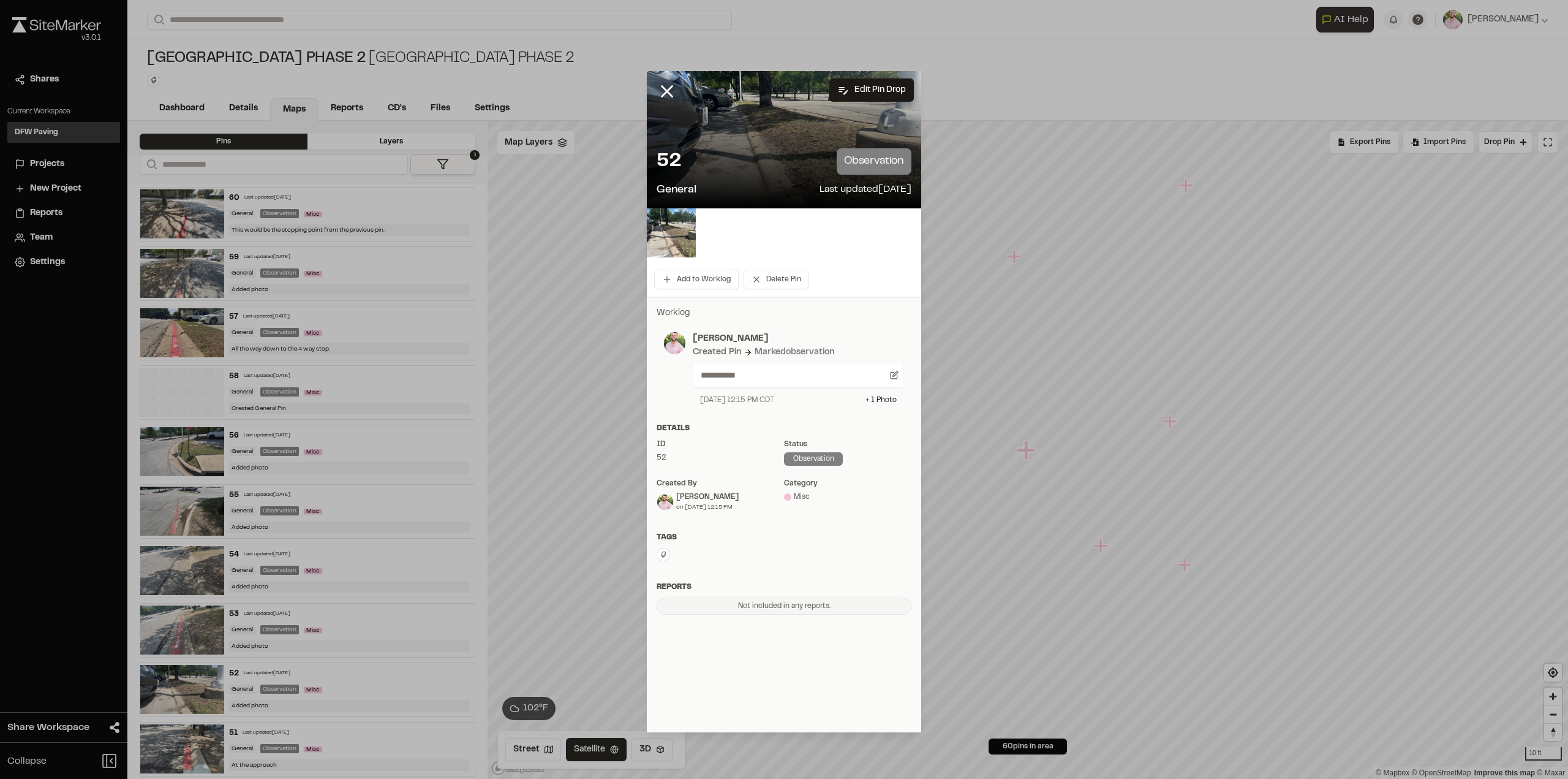
click at [660, 95] on icon at bounding box center [667, 91] width 21 height 21
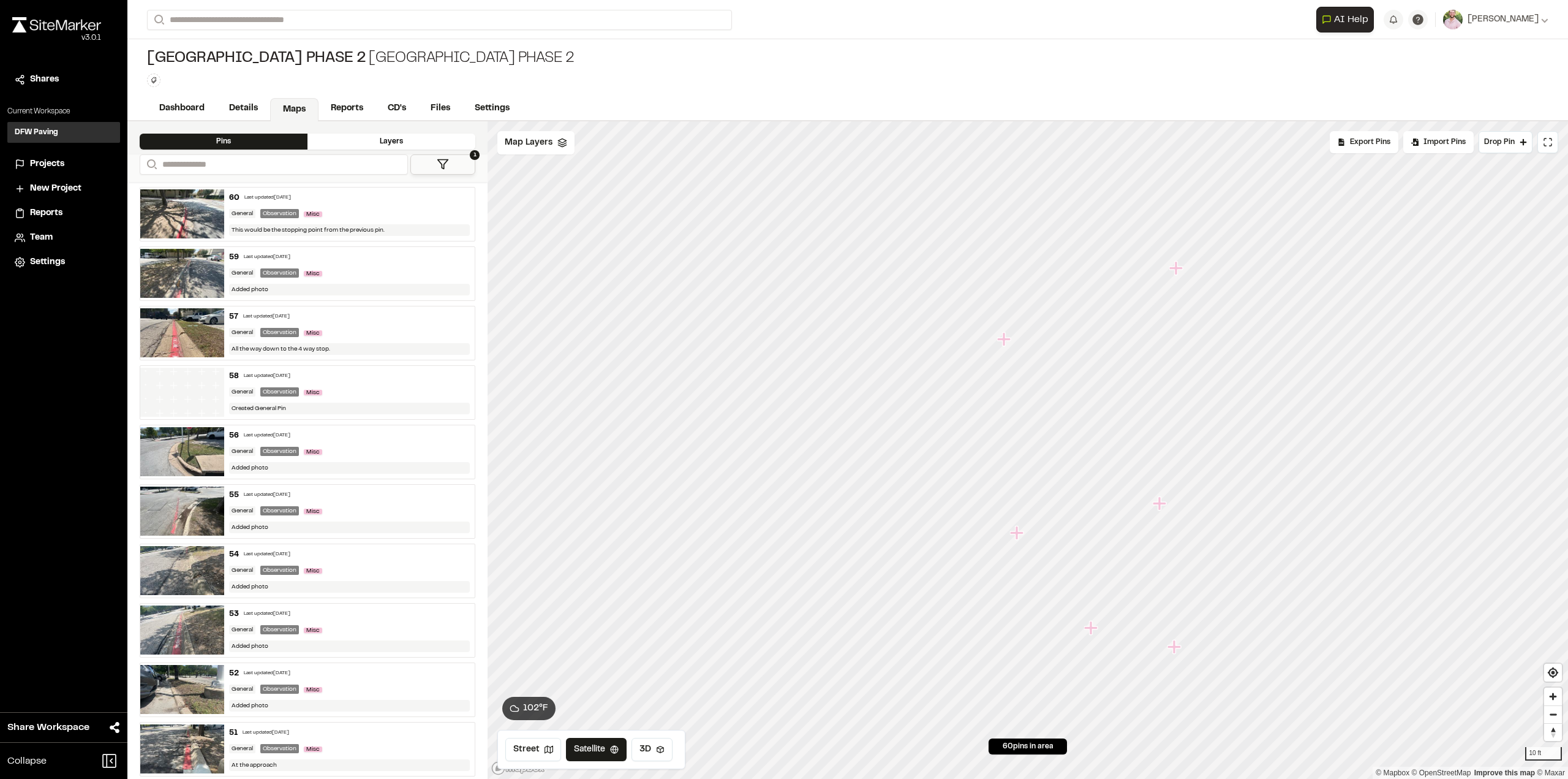
click at [1005, 342] on icon "Map marker" at bounding box center [1003, 339] width 13 height 13
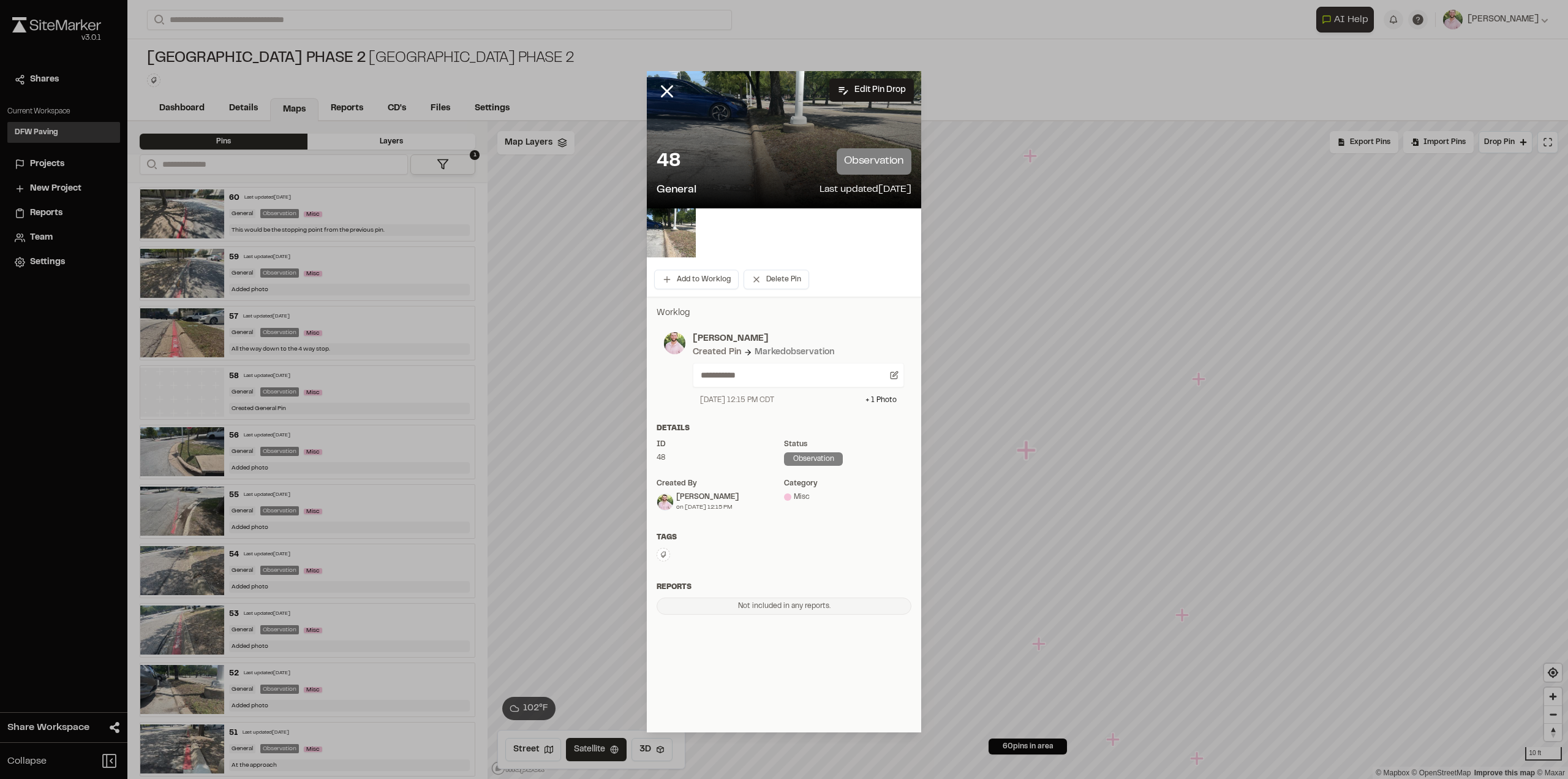
click at [684, 234] on img at bounding box center [671, 233] width 49 height 49
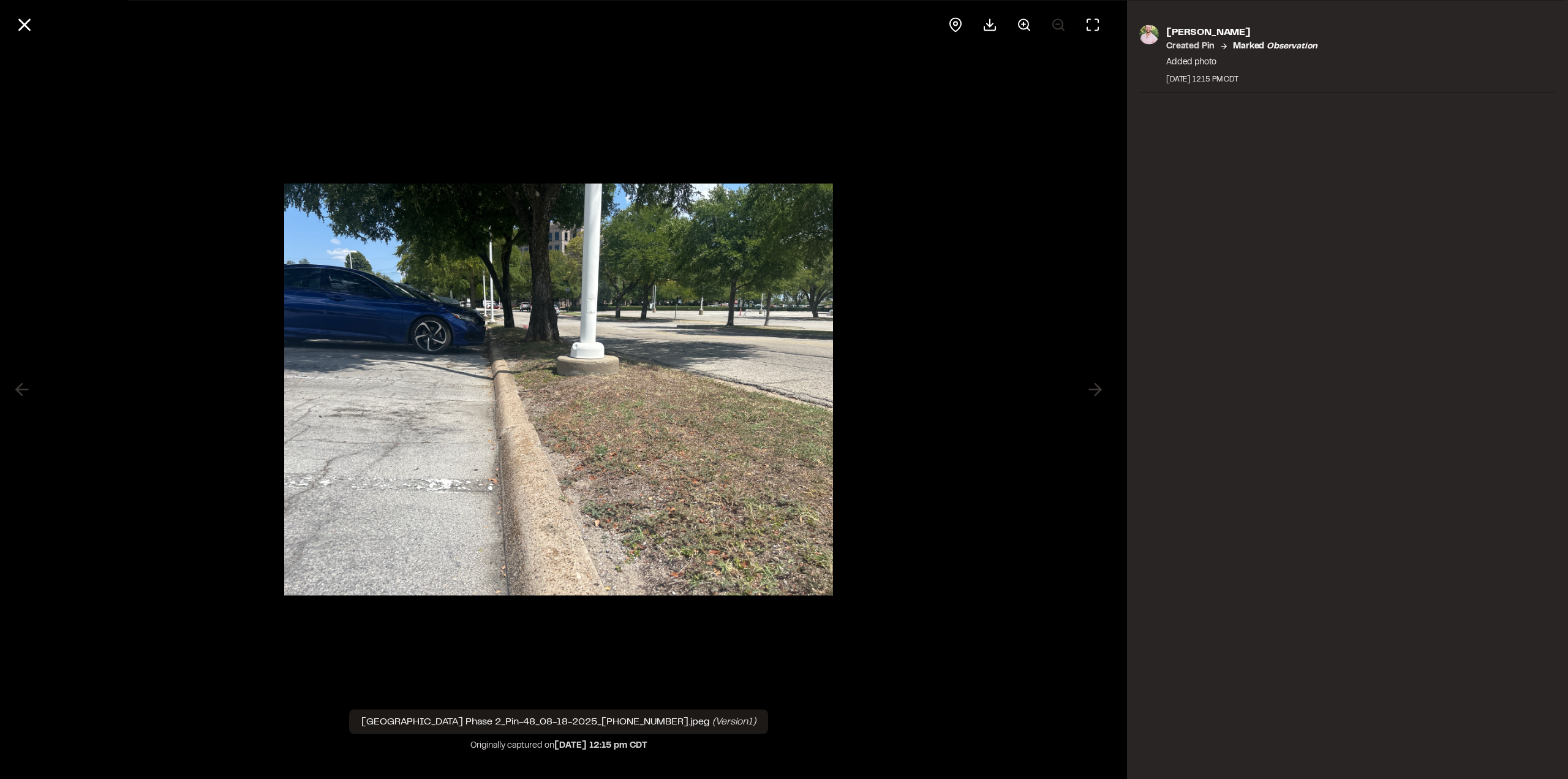
click at [1020, 20] on circle at bounding box center [1023, 24] width 10 height 10
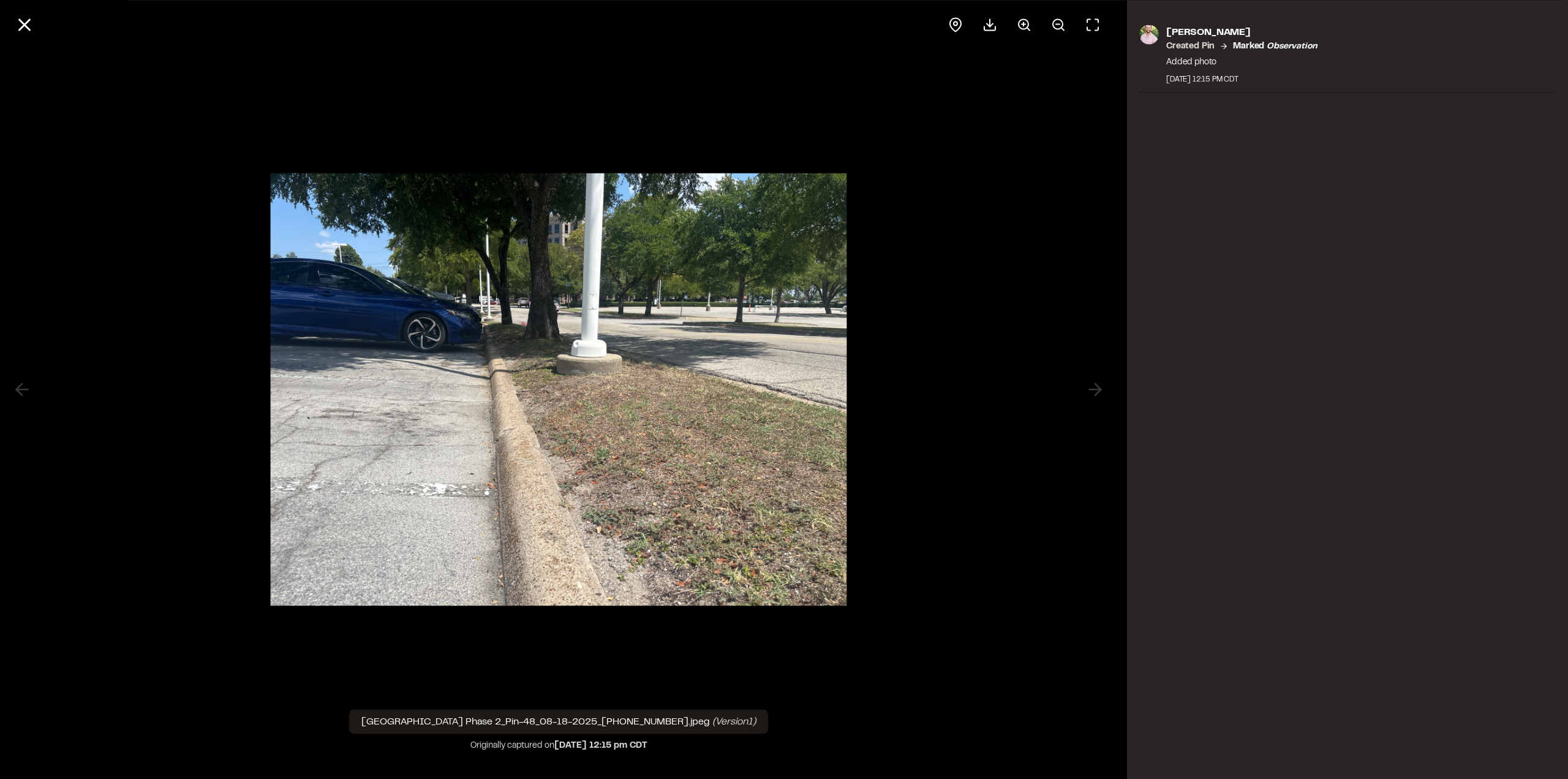
click at [1020, 20] on circle at bounding box center [1023, 24] width 10 height 10
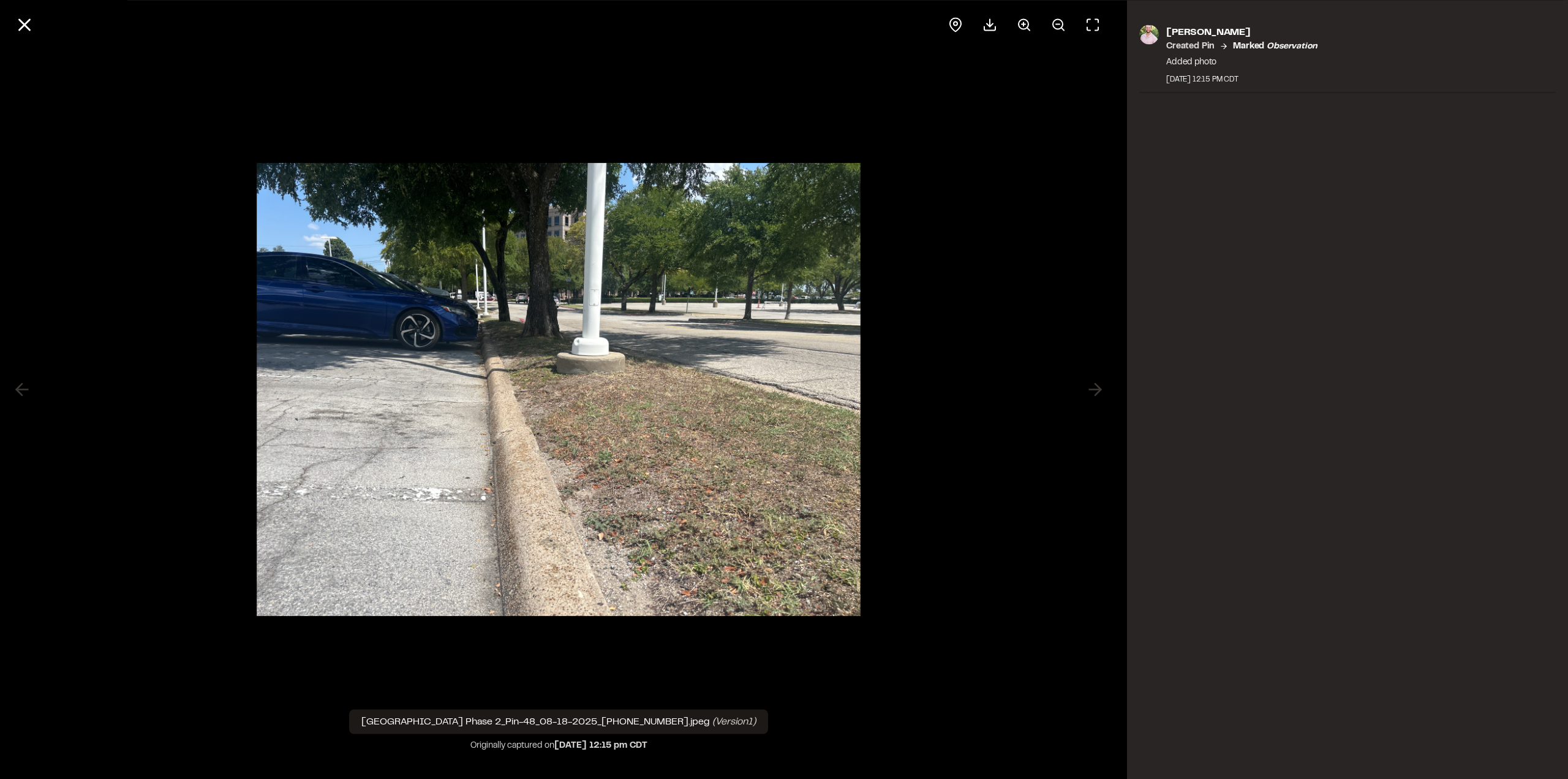
click at [1020, 20] on circle at bounding box center [1023, 24] width 10 height 10
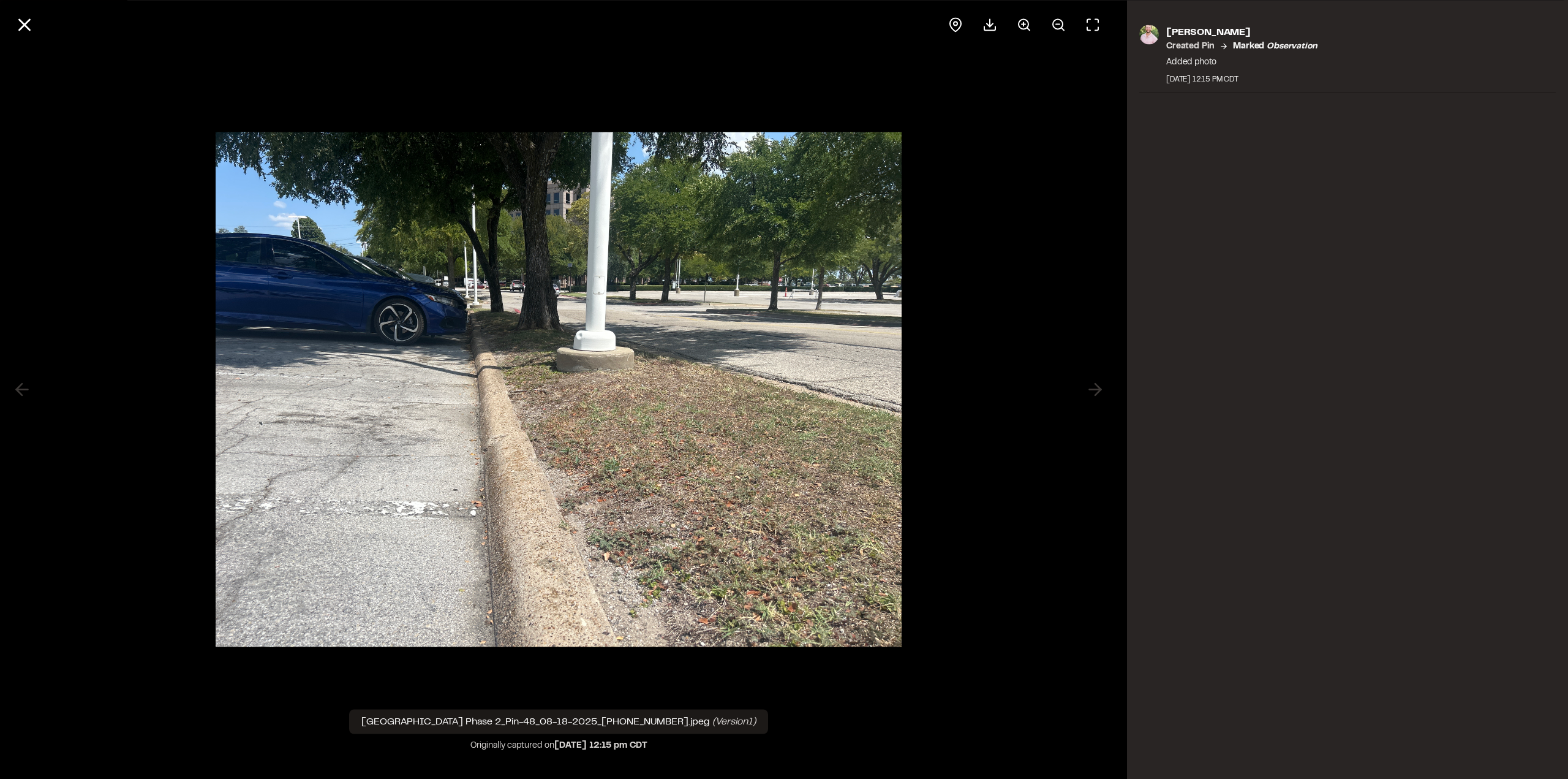
click at [1020, 20] on circle at bounding box center [1023, 24] width 10 height 10
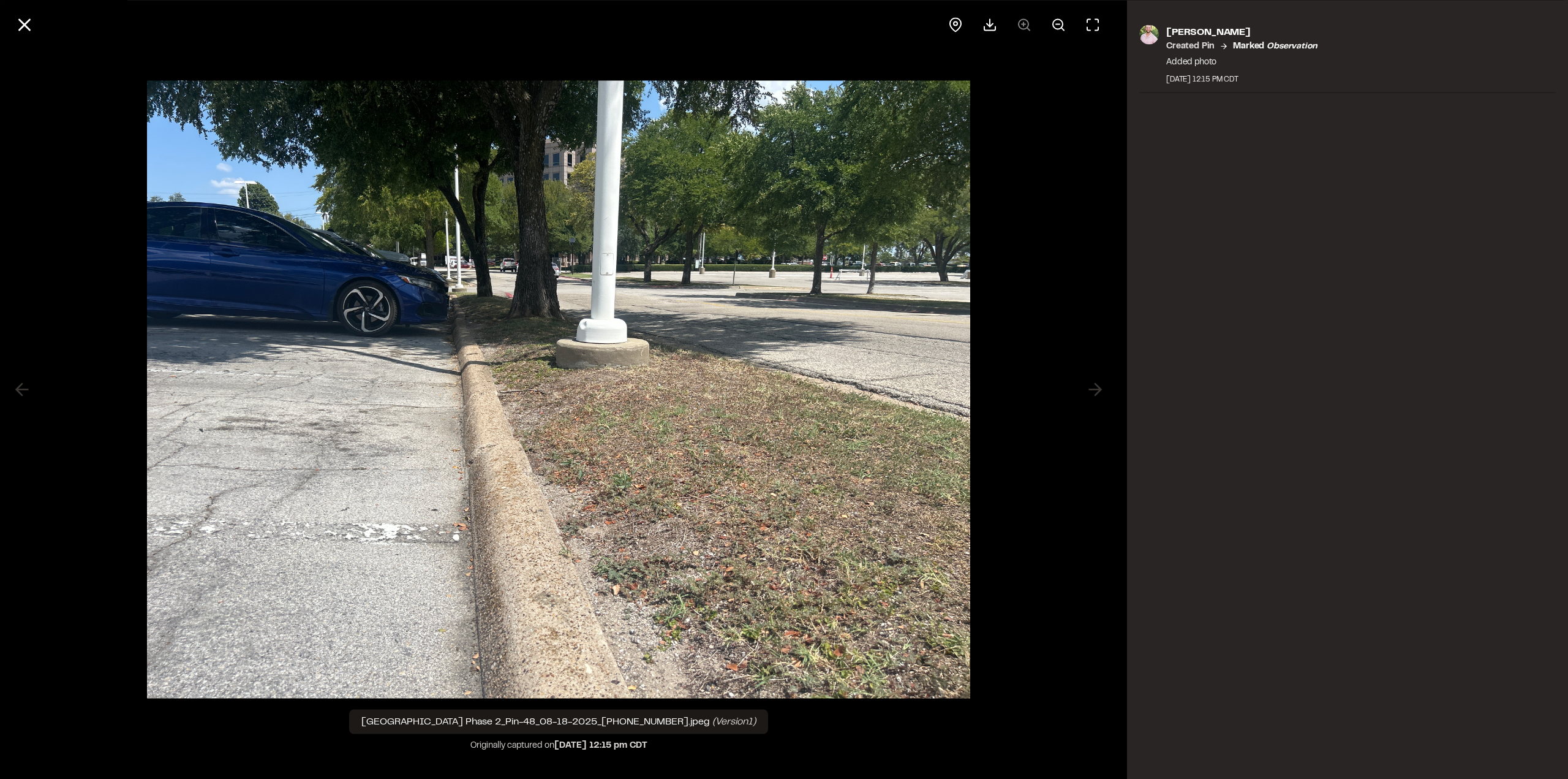
click at [25, 18] on icon at bounding box center [24, 24] width 21 height 21
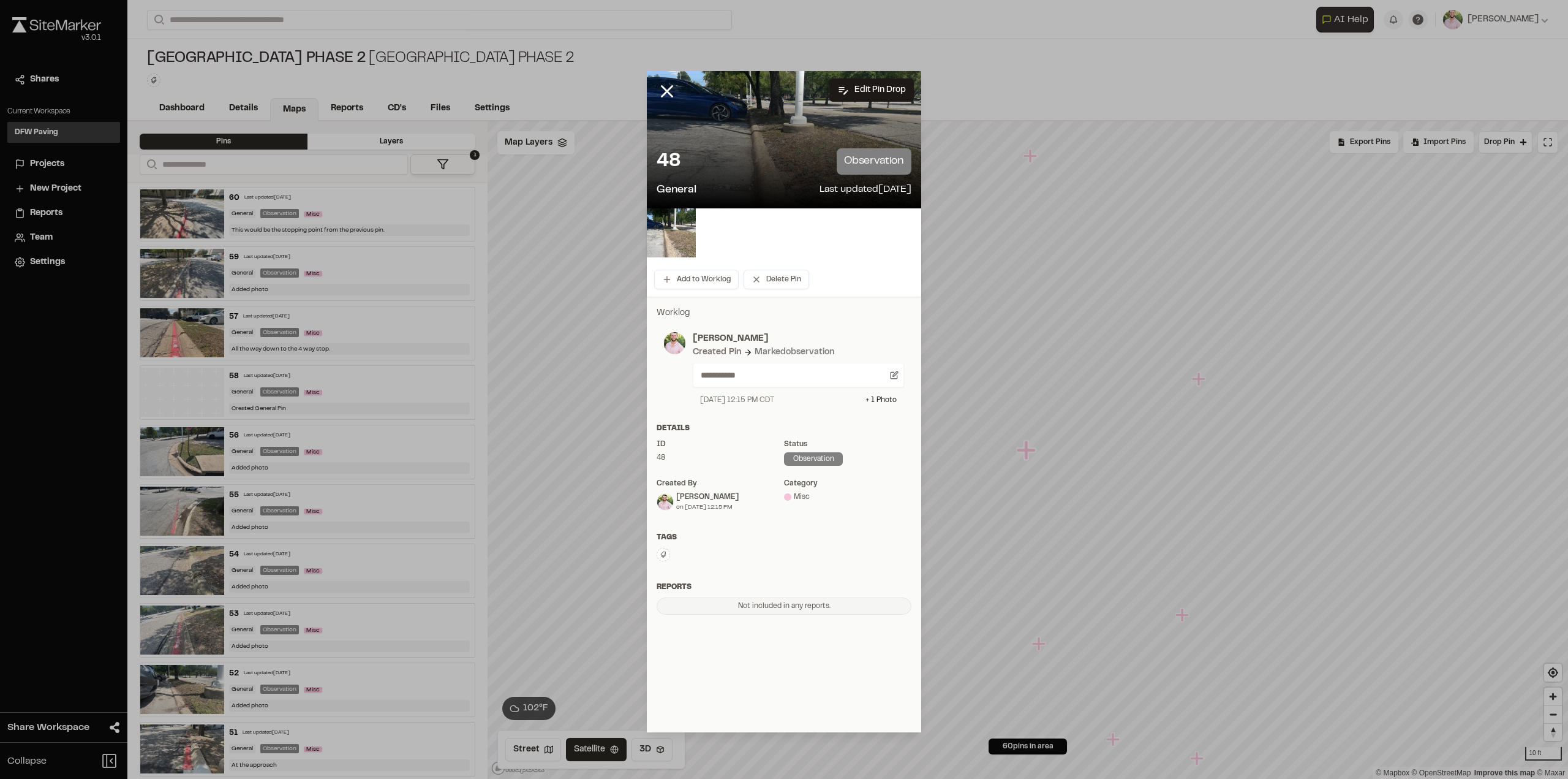
click at [658, 92] on icon at bounding box center [667, 91] width 21 height 21
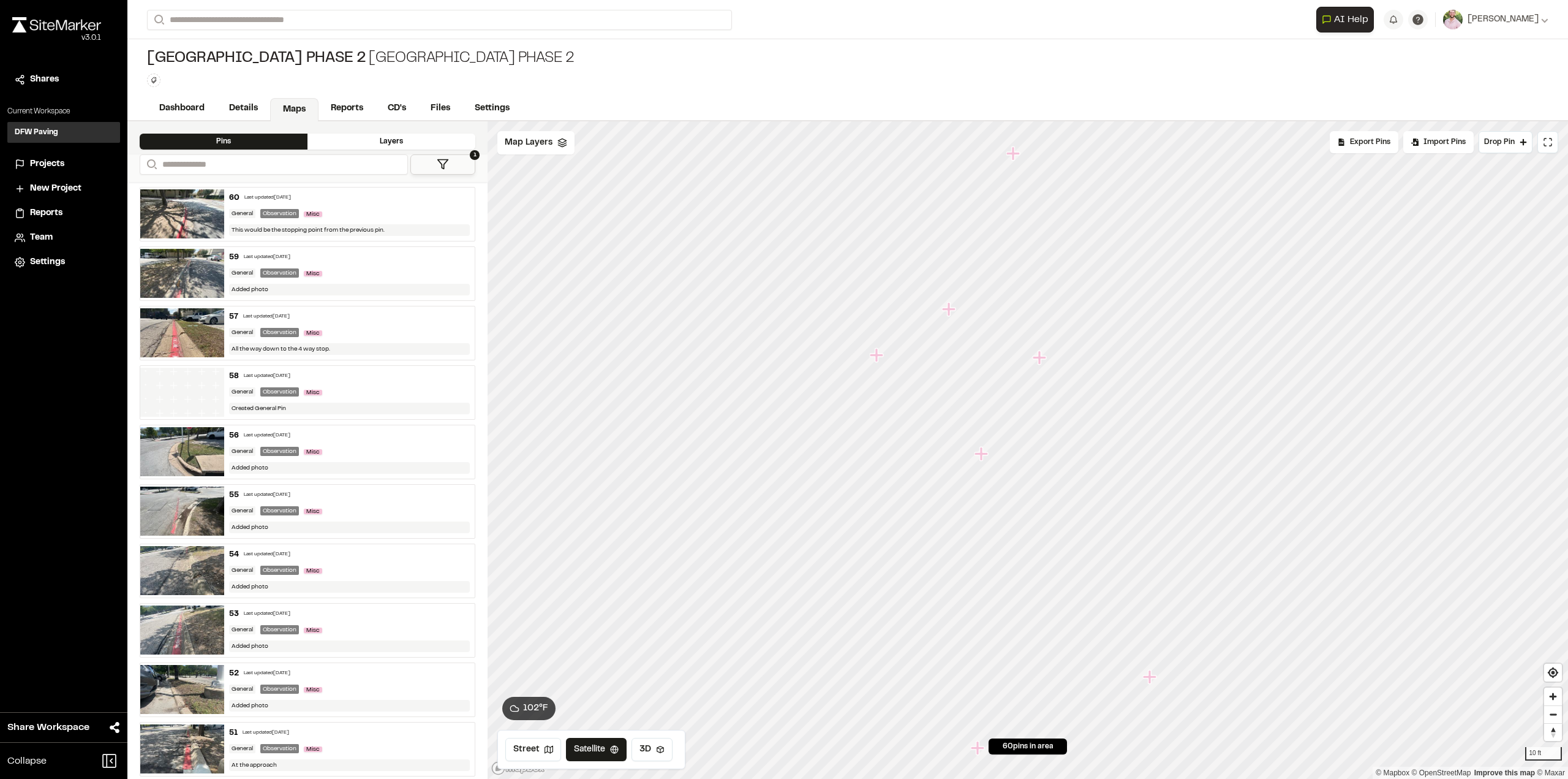
click at [983, 453] on icon "Map marker" at bounding box center [981, 453] width 13 height 13
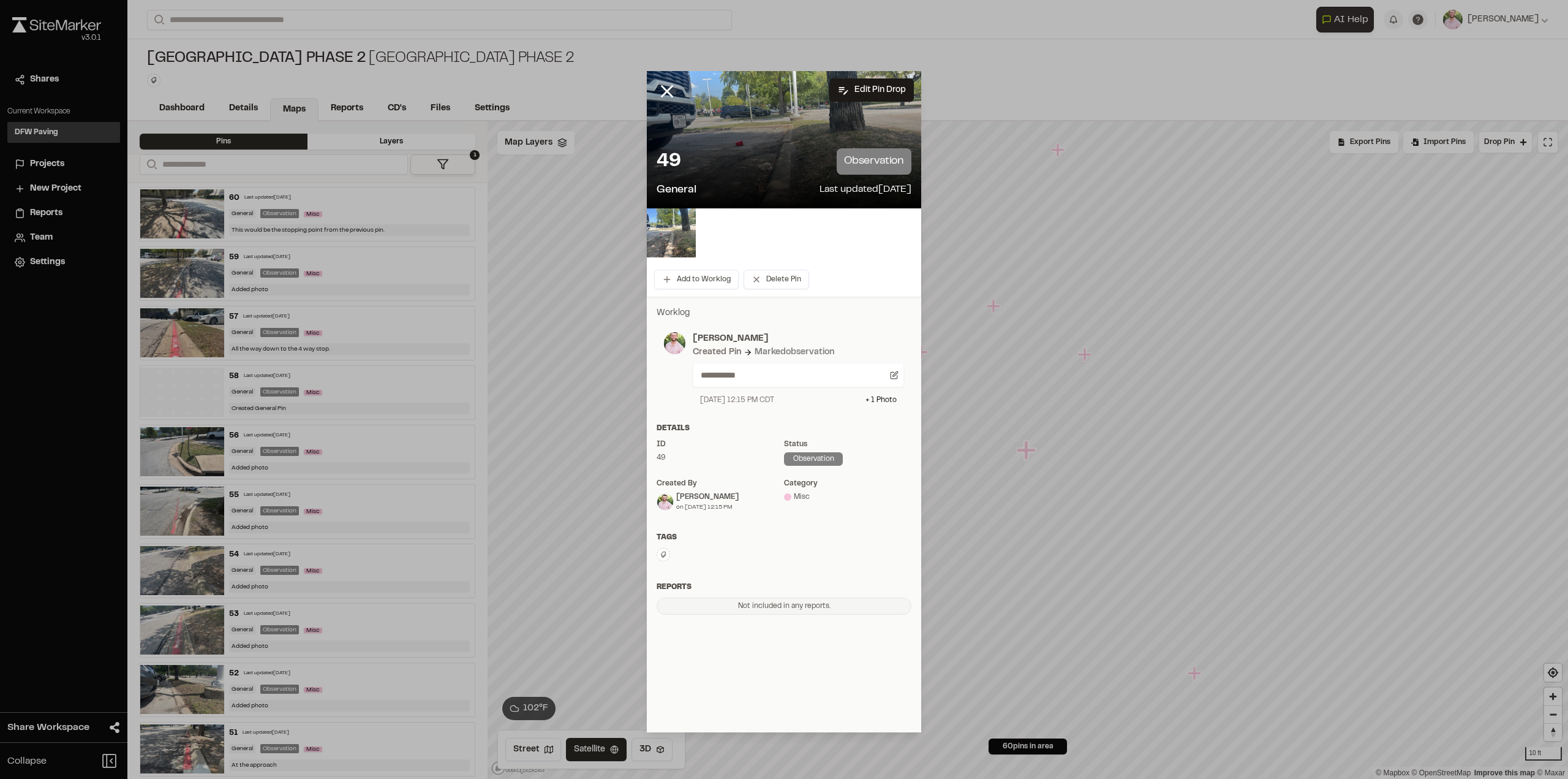
click at [667, 231] on img at bounding box center [671, 233] width 49 height 49
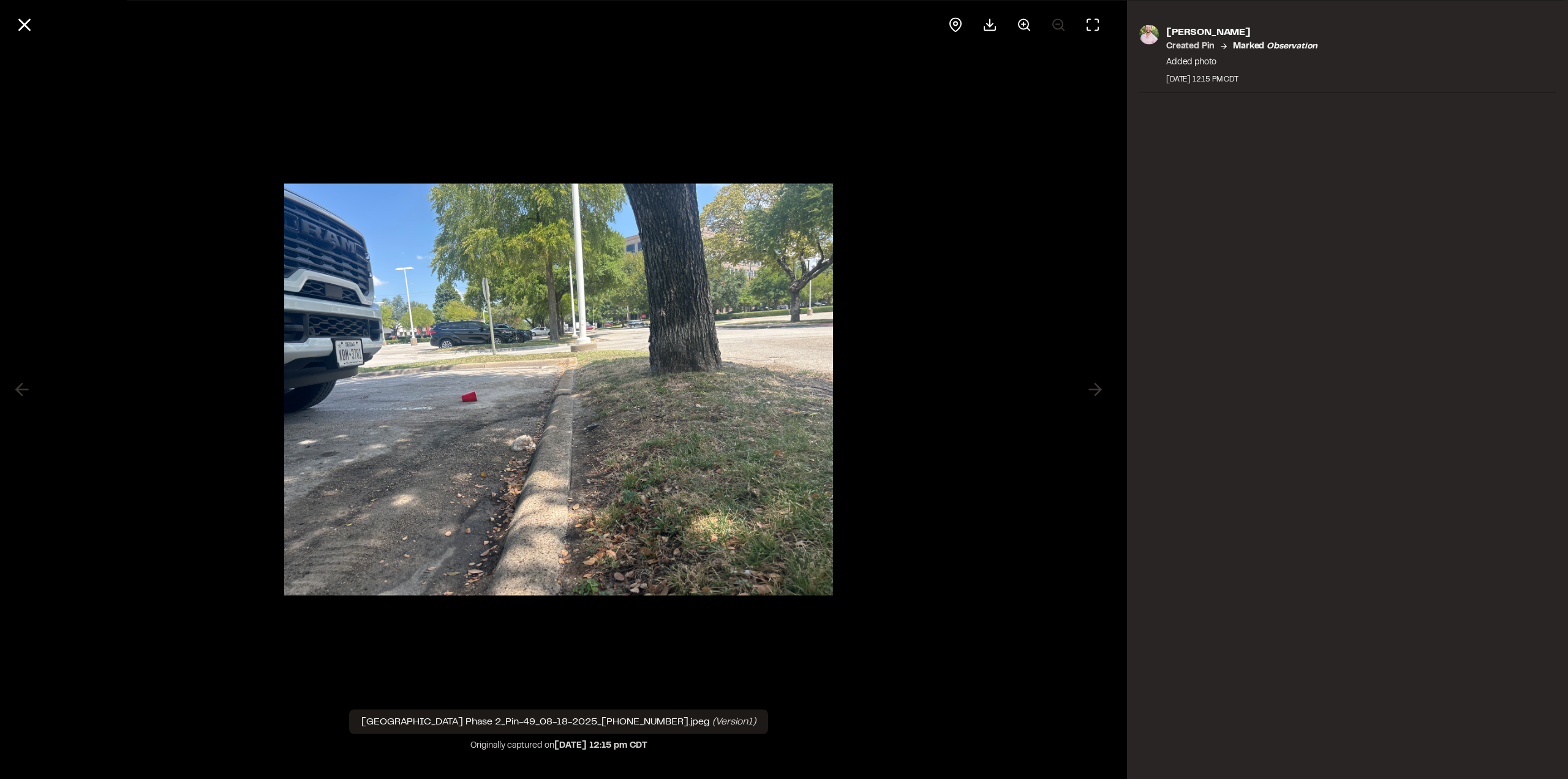
click at [23, 20] on icon at bounding box center [24, 24] width 21 height 21
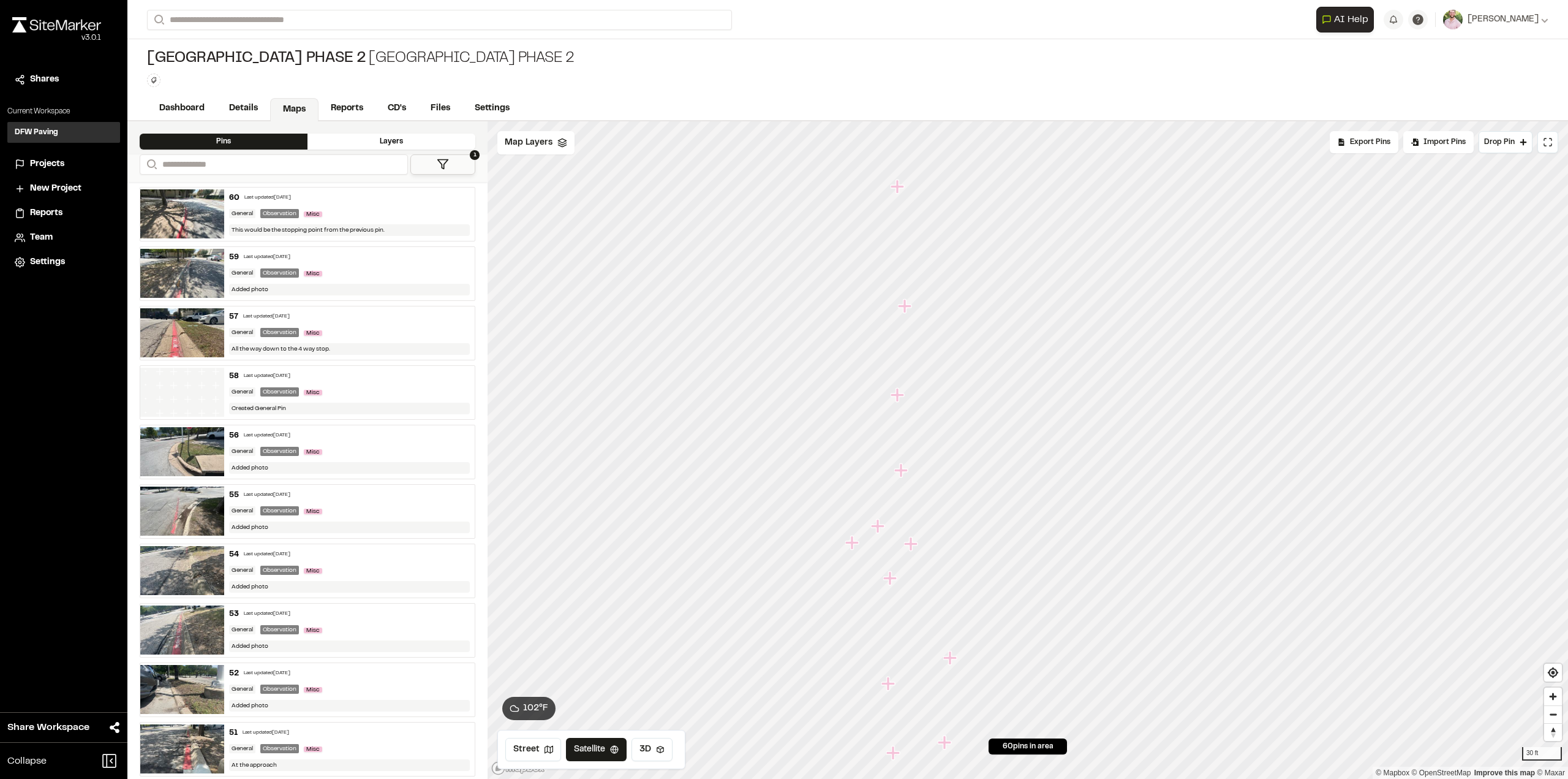
click at [904, 473] on icon "Map marker" at bounding box center [902, 470] width 16 height 16
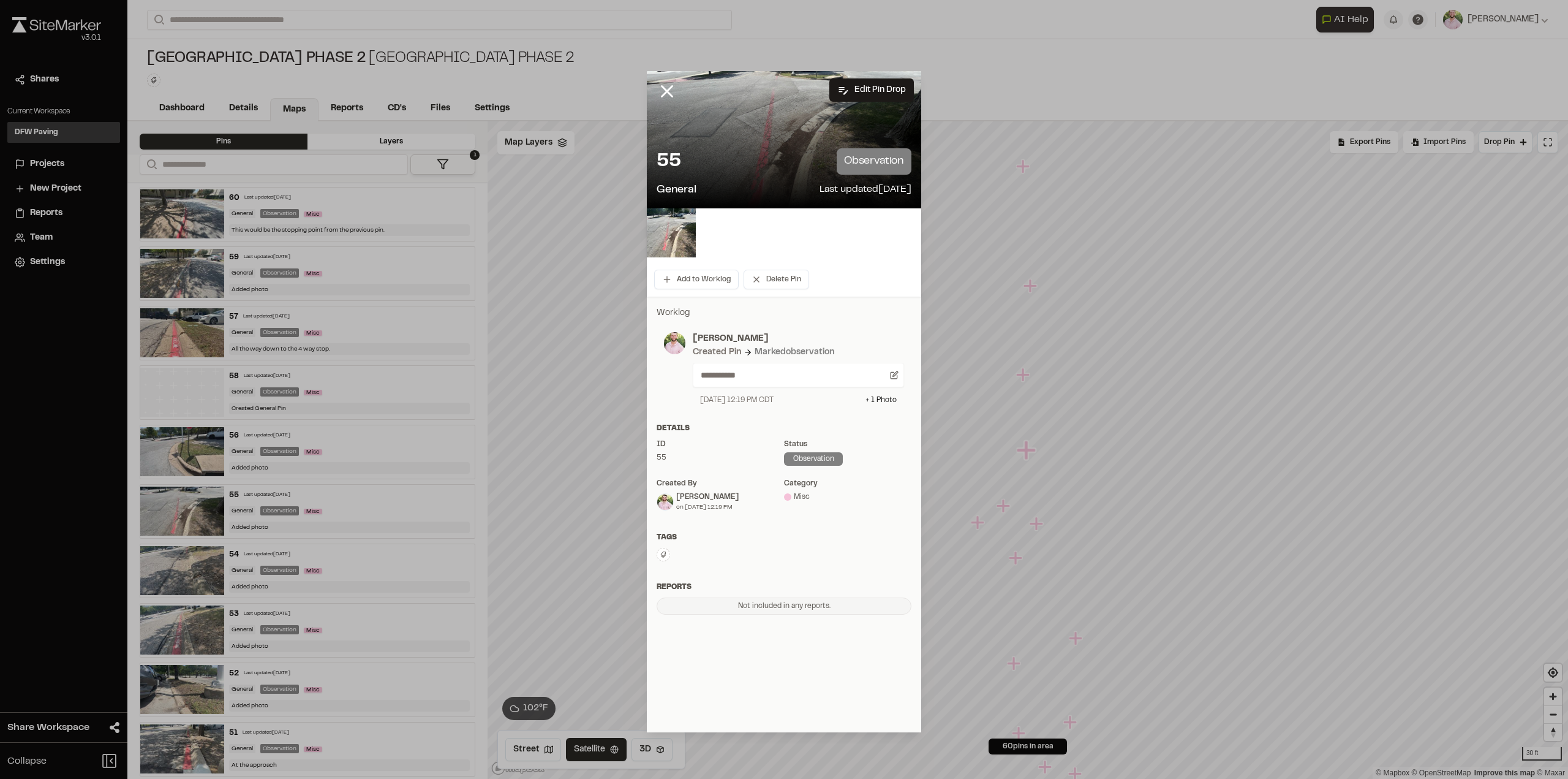
click at [678, 232] on img at bounding box center [671, 233] width 49 height 49
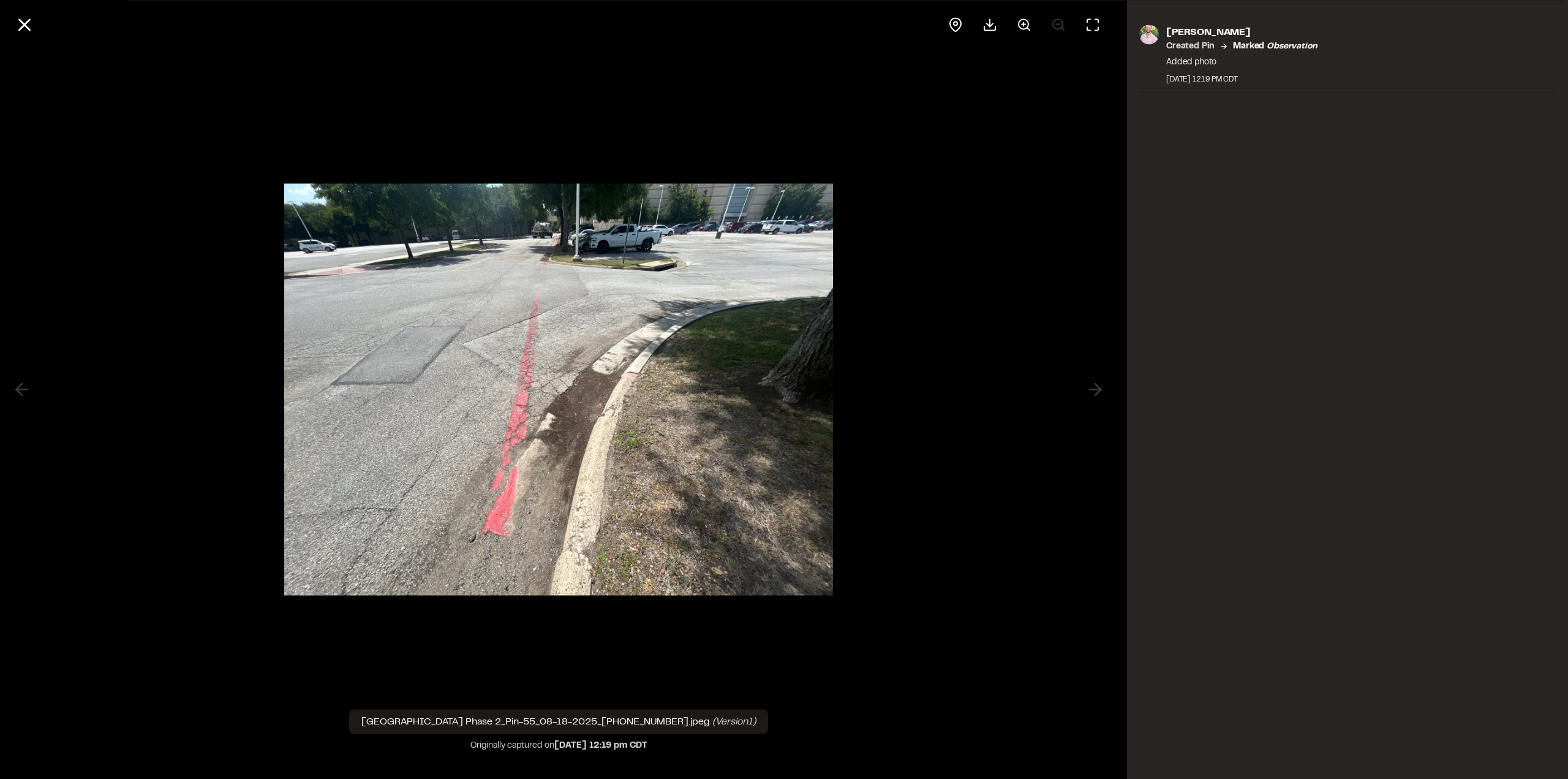
click at [21, 25] on icon at bounding box center [24, 24] width 21 height 21
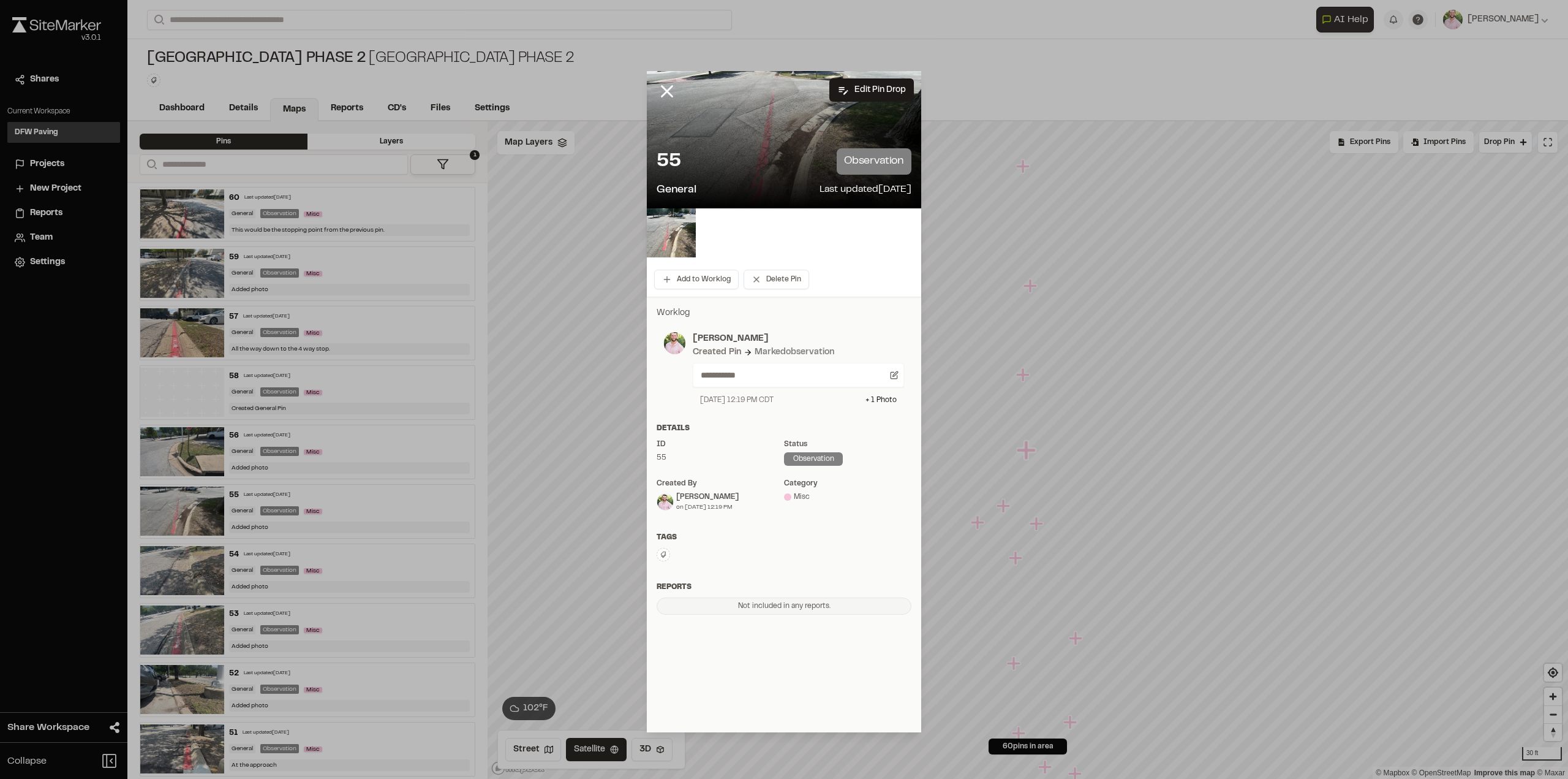
click at [669, 89] on line at bounding box center [667, 91] width 10 height 10
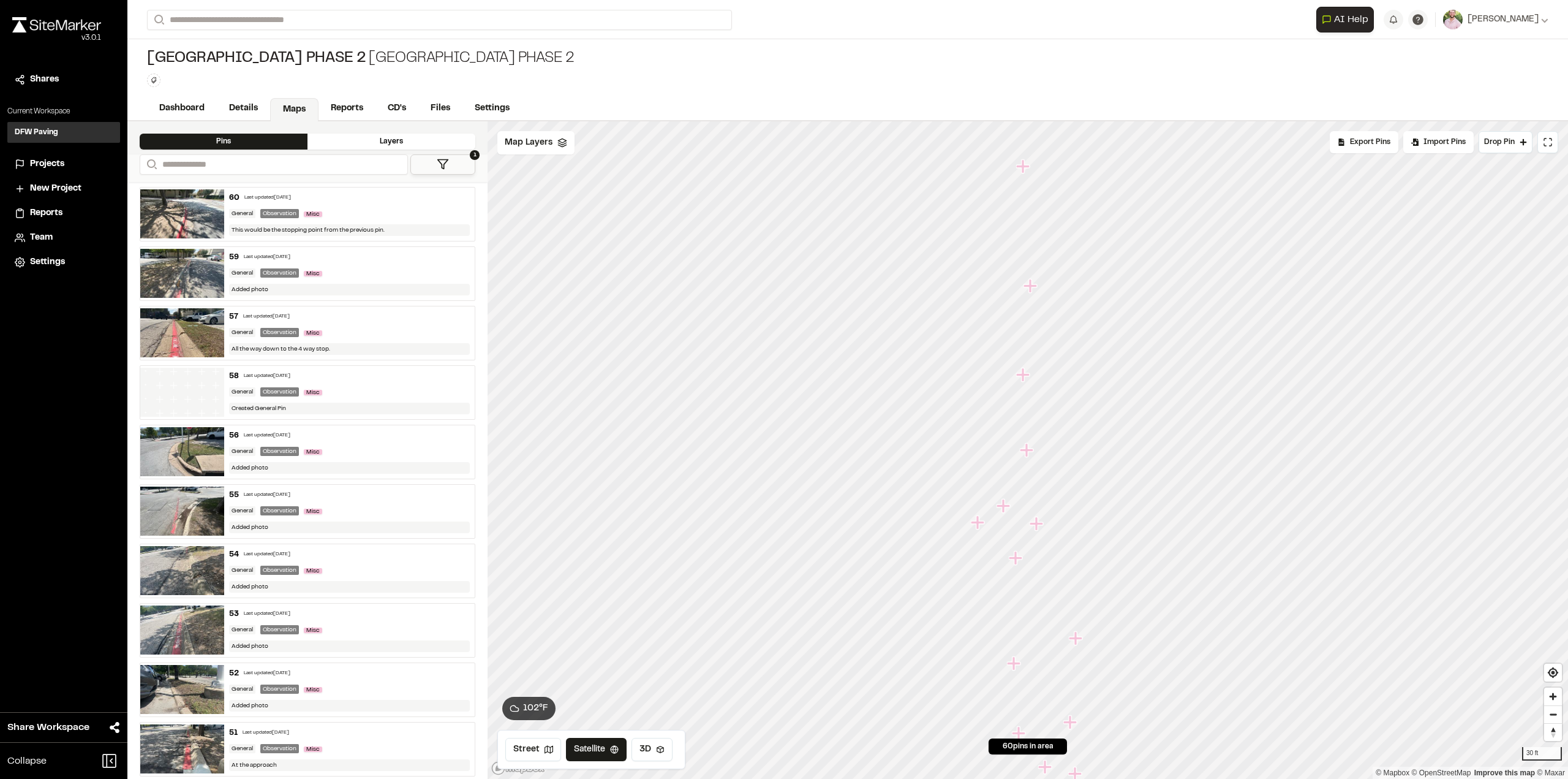
click at [1023, 371] on icon "Map marker" at bounding box center [1022, 374] width 13 height 13
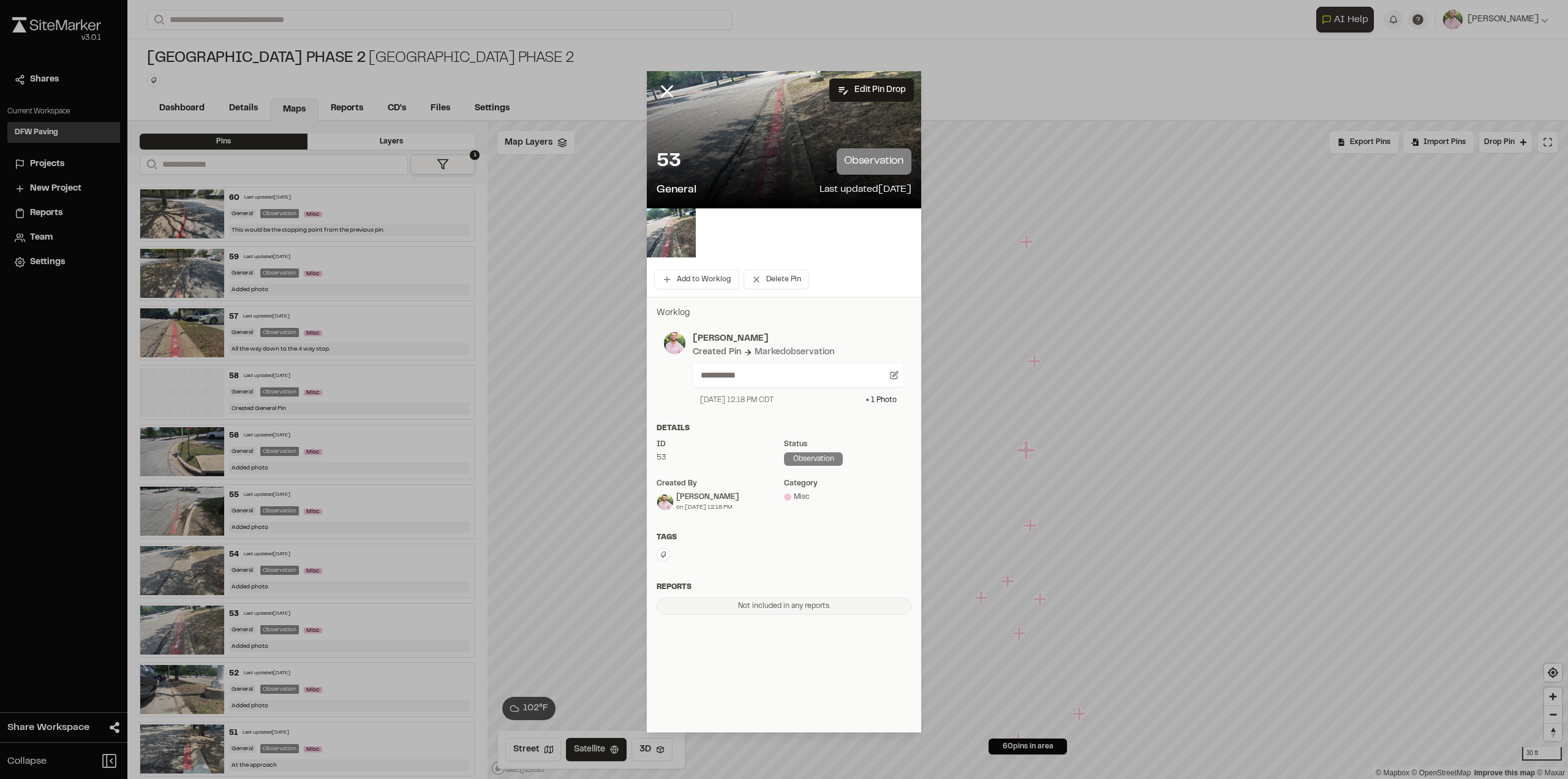
click at [672, 235] on img at bounding box center [671, 233] width 49 height 49
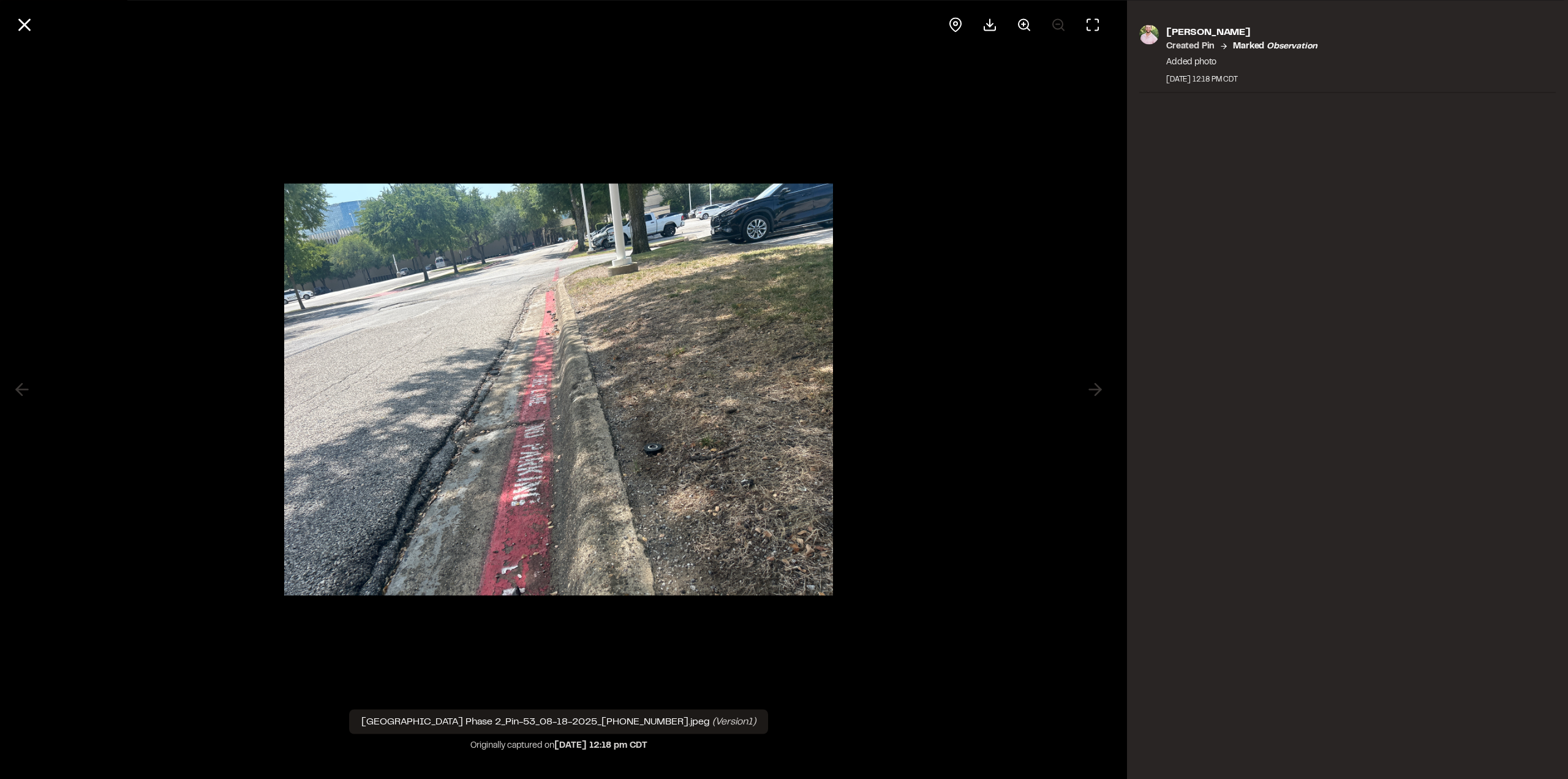
click at [15, 20] on icon at bounding box center [24, 24] width 21 height 21
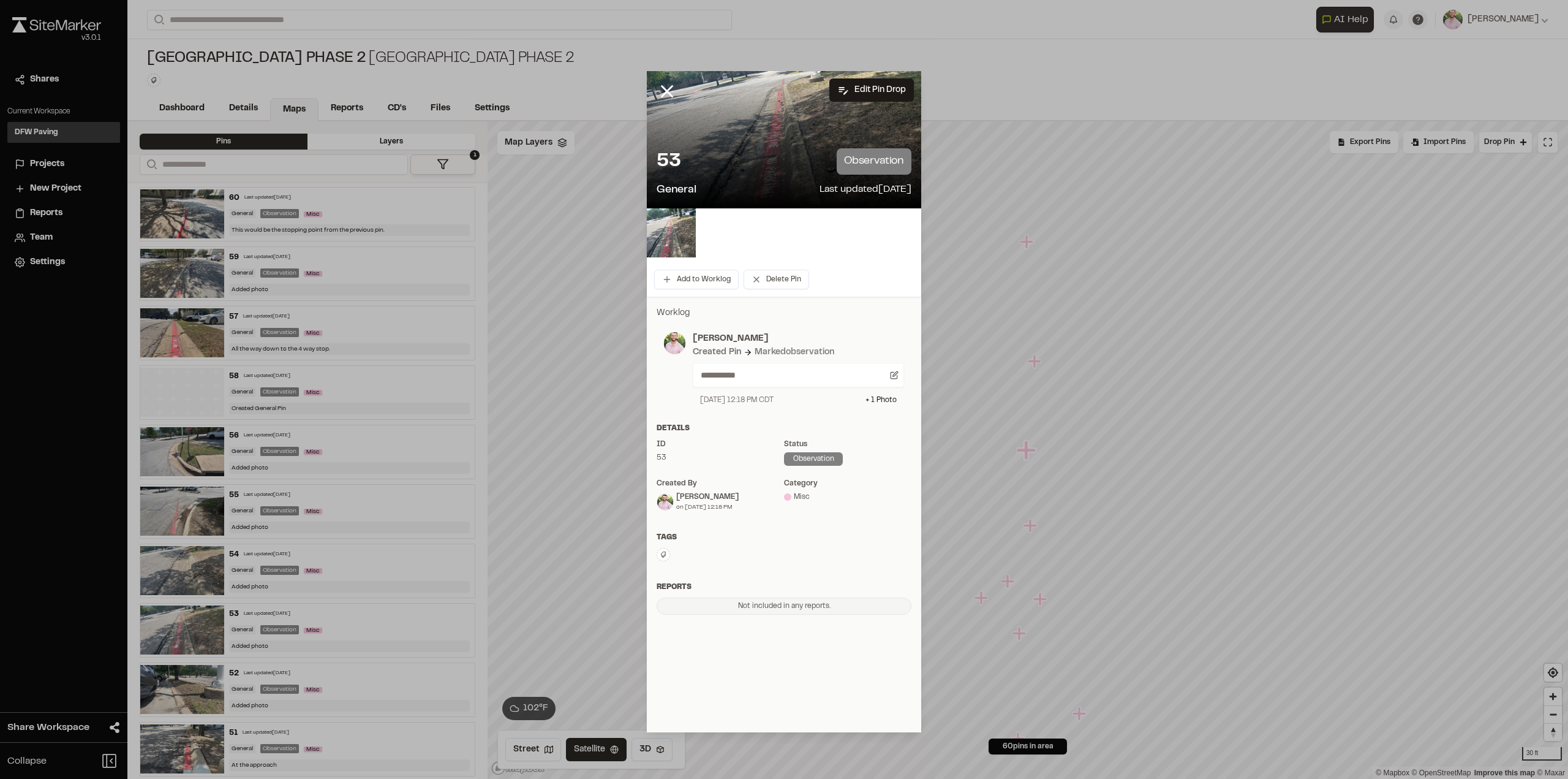
click at [664, 87] on icon at bounding box center [667, 91] width 21 height 21
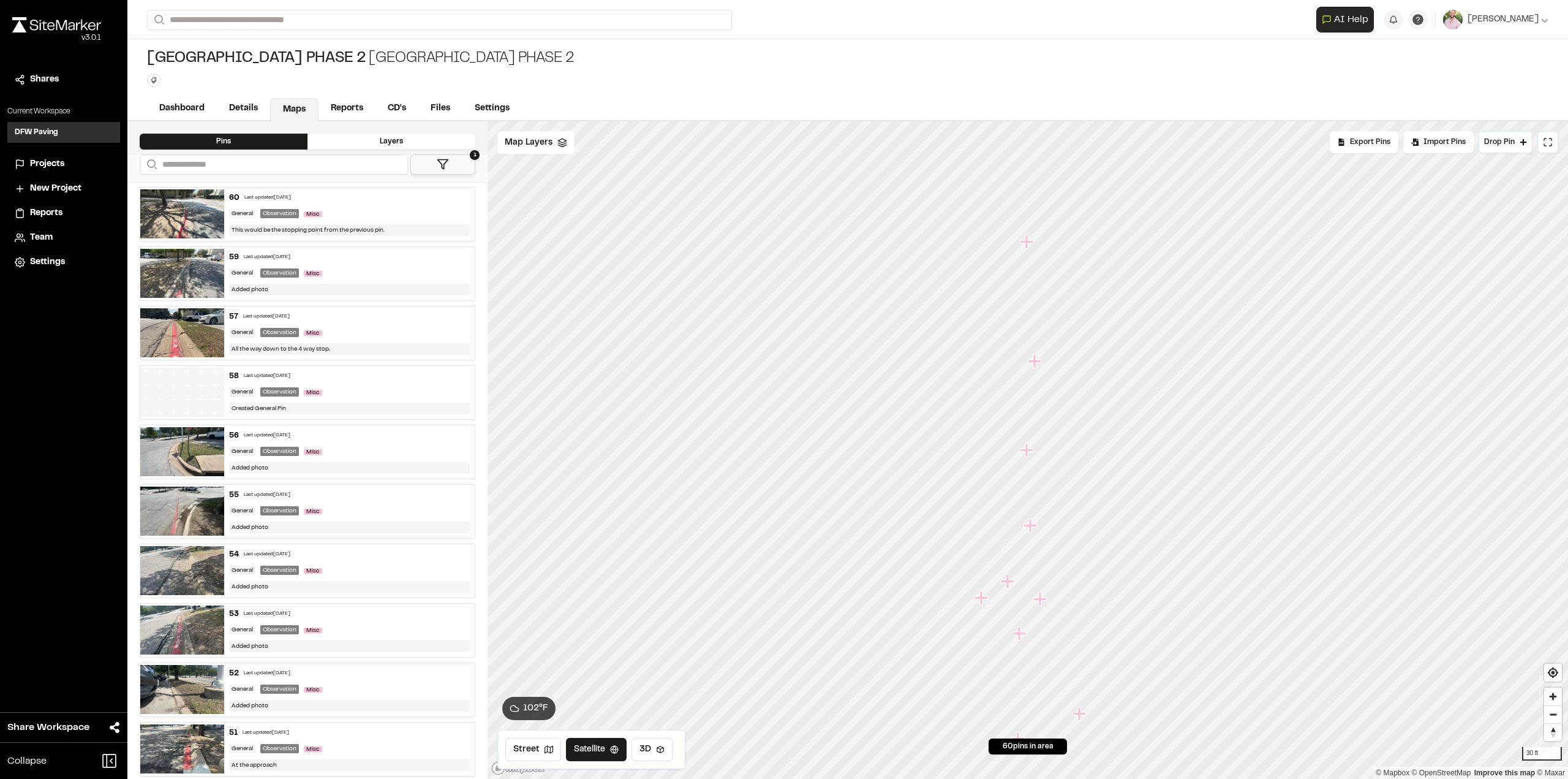
click at [1035, 360] on icon "Map marker" at bounding box center [1034, 361] width 13 height 13
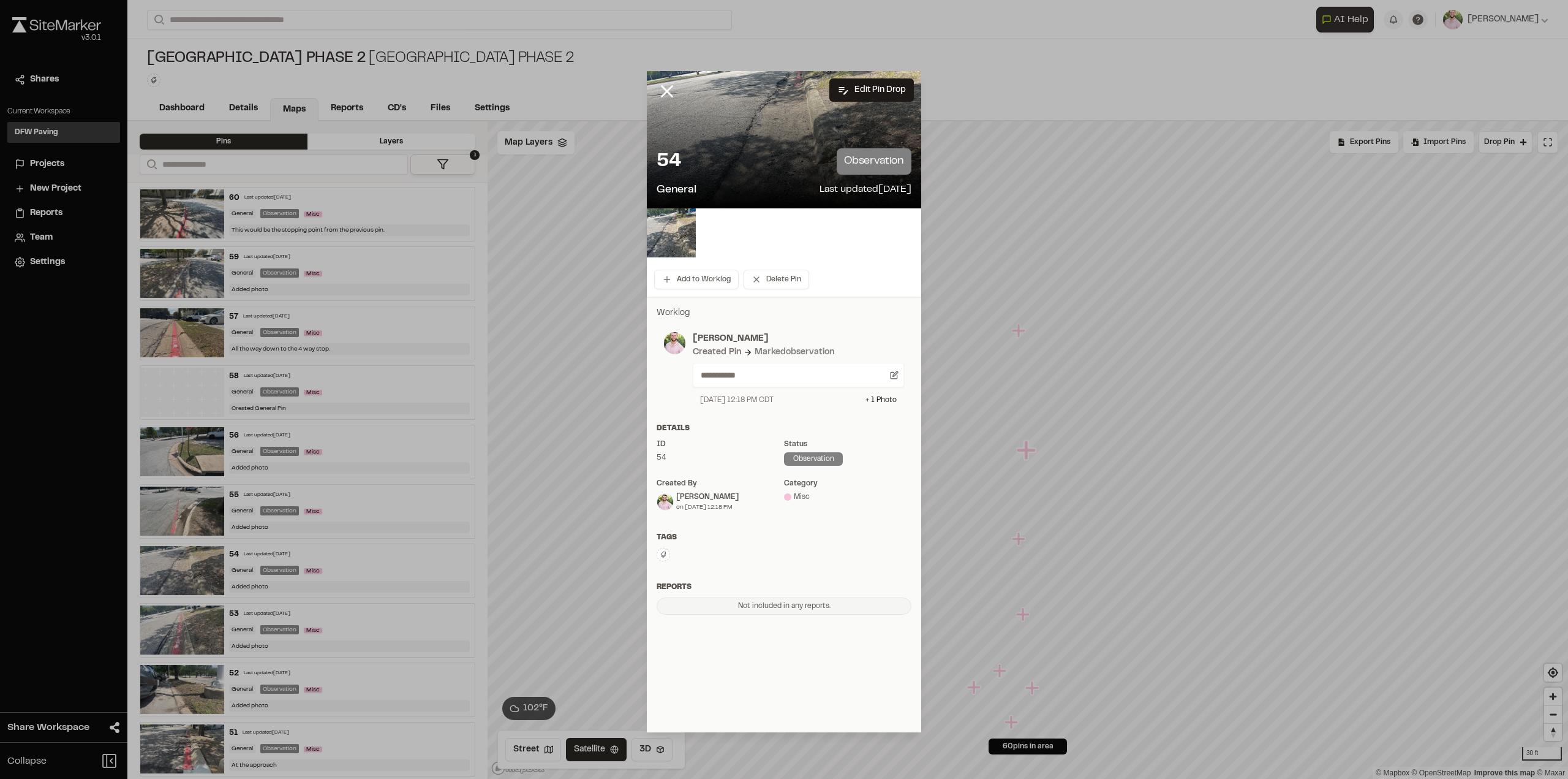
click at [667, 226] on img at bounding box center [671, 233] width 49 height 49
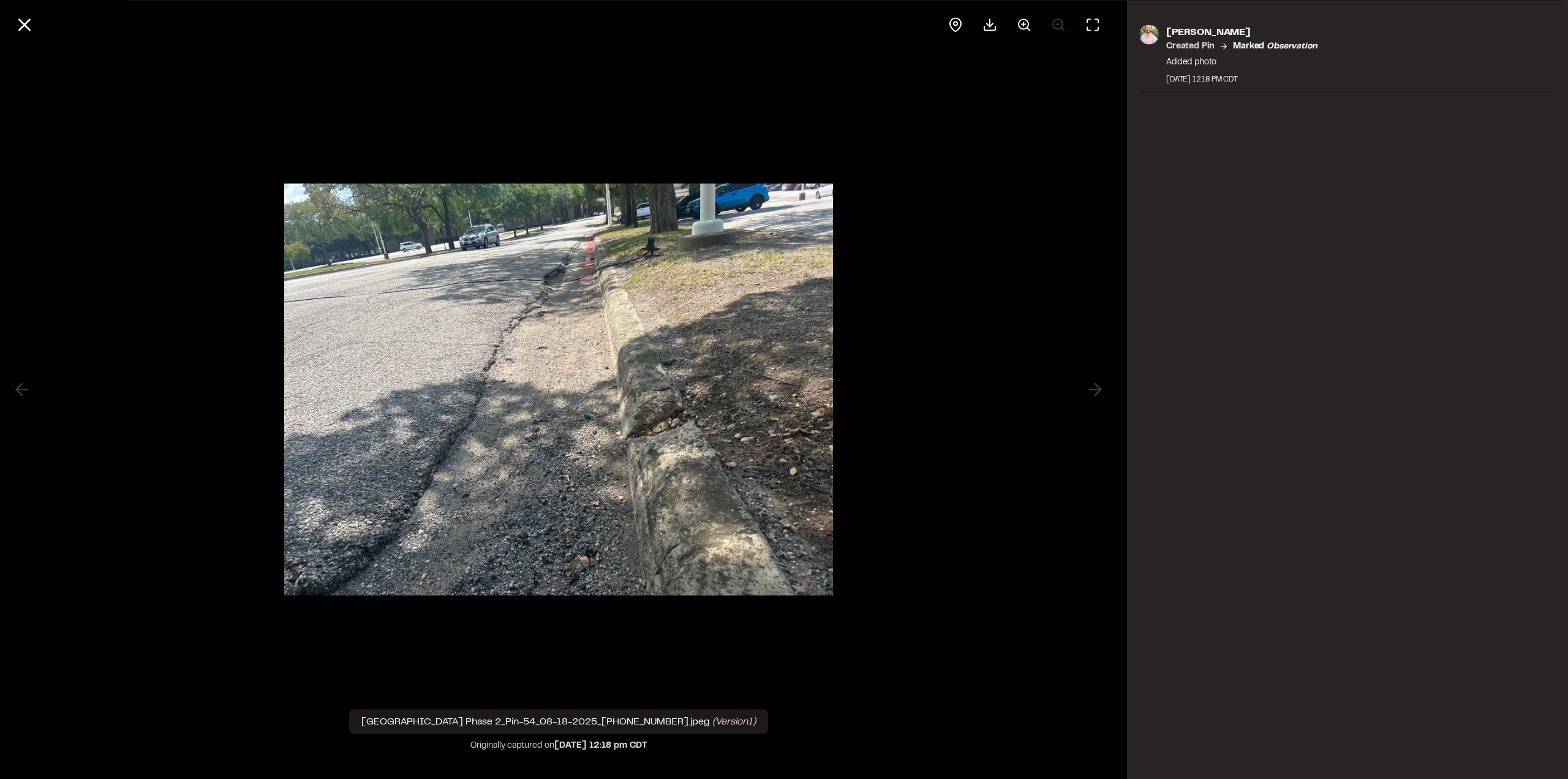
click at [1029, 23] on icon at bounding box center [1024, 24] width 15 height 15
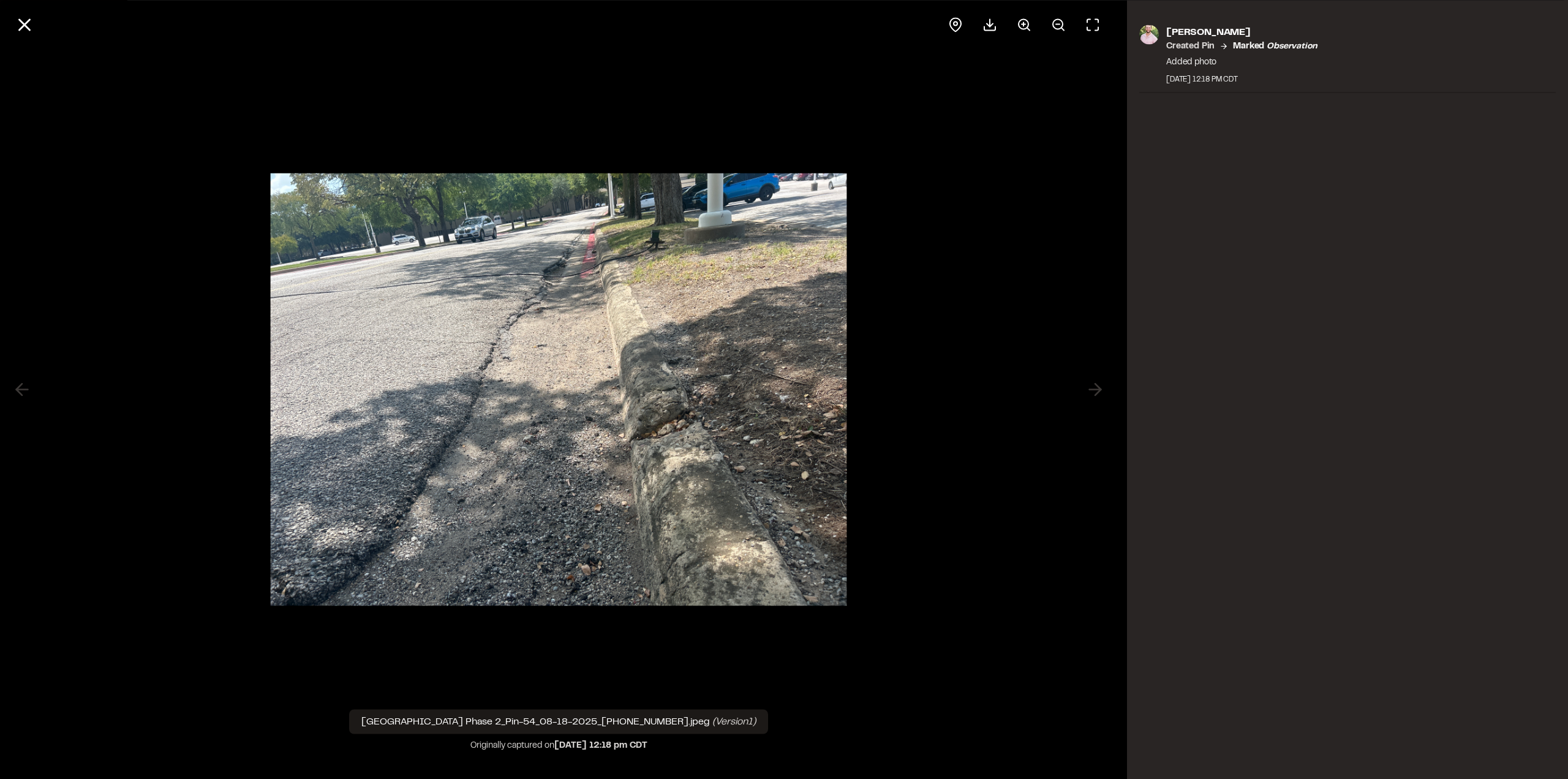
click at [1029, 23] on icon at bounding box center [1024, 24] width 15 height 15
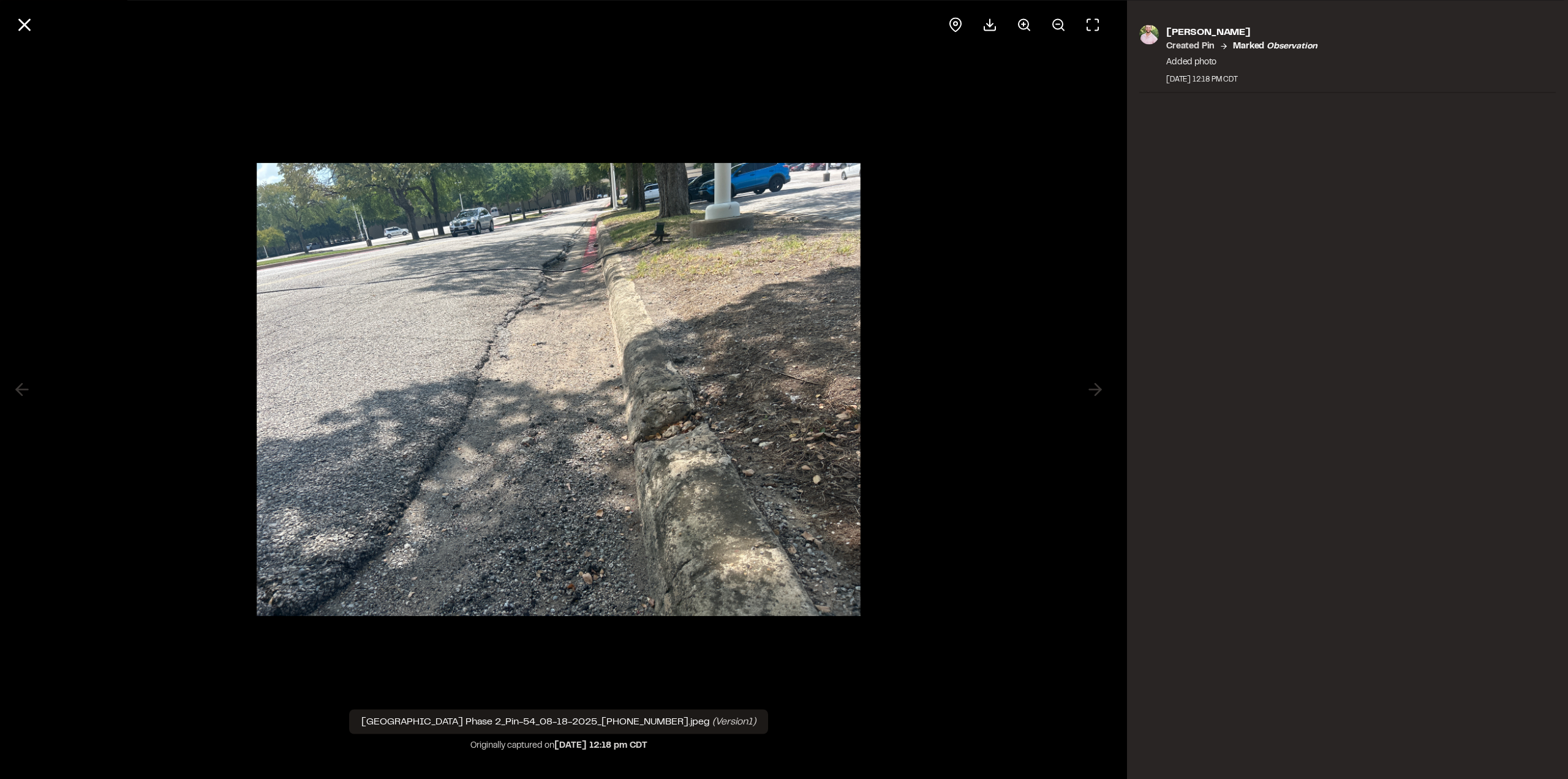
click at [23, 27] on line at bounding box center [24, 24] width 10 height 10
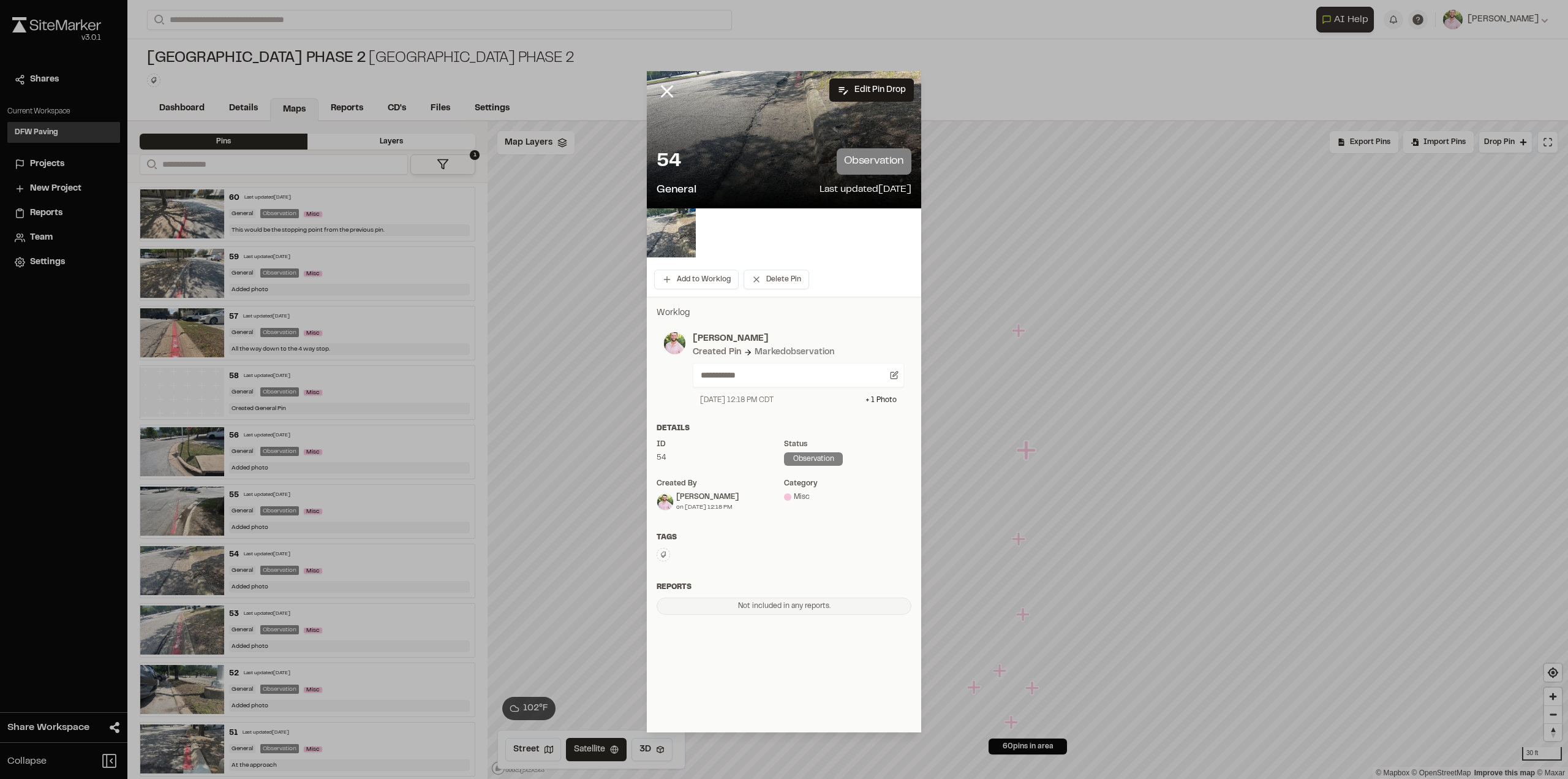
click at [666, 95] on icon at bounding box center [667, 91] width 21 height 21
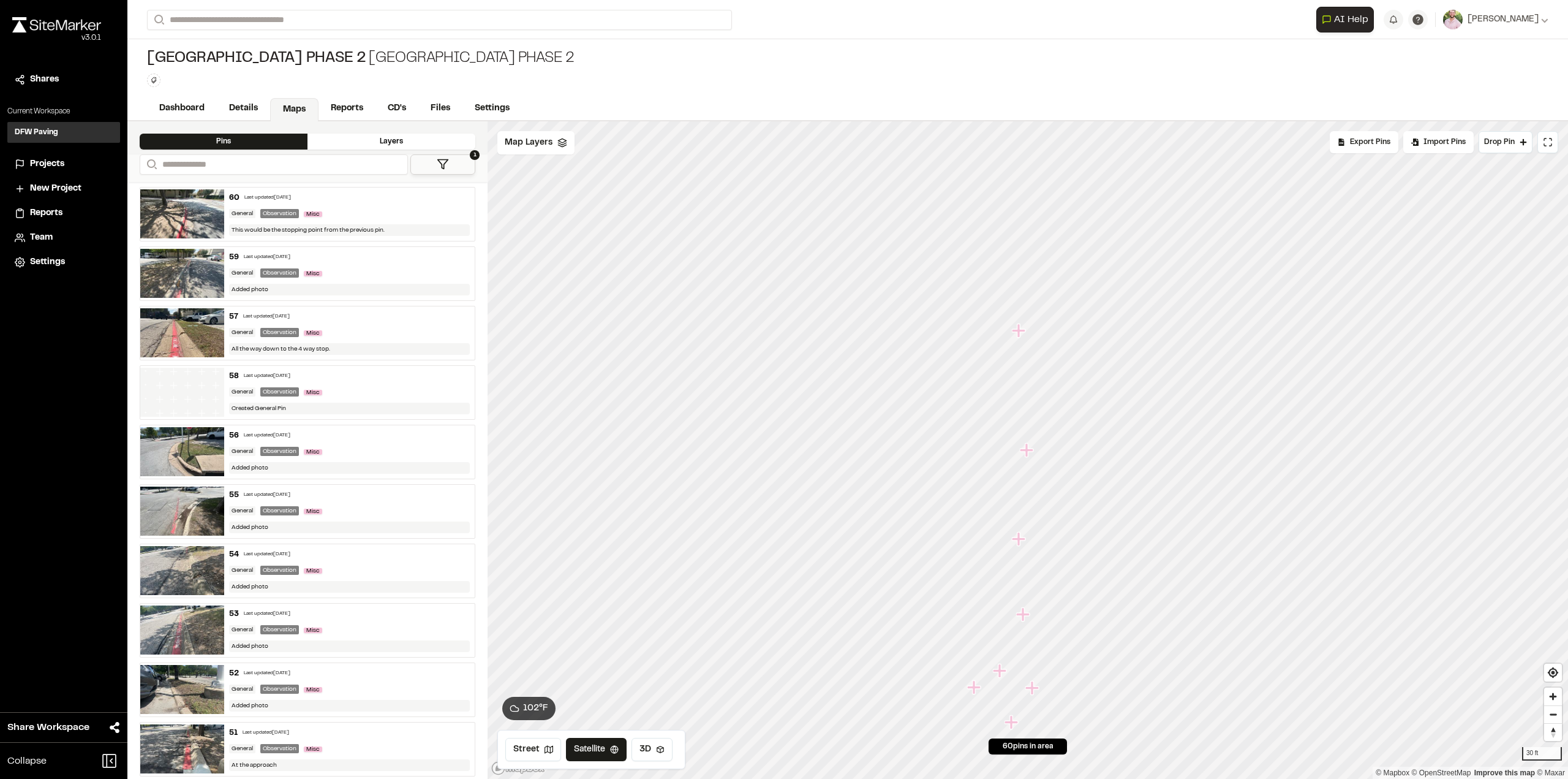
click at [1019, 328] on icon "Map marker" at bounding box center [1018, 330] width 13 height 13
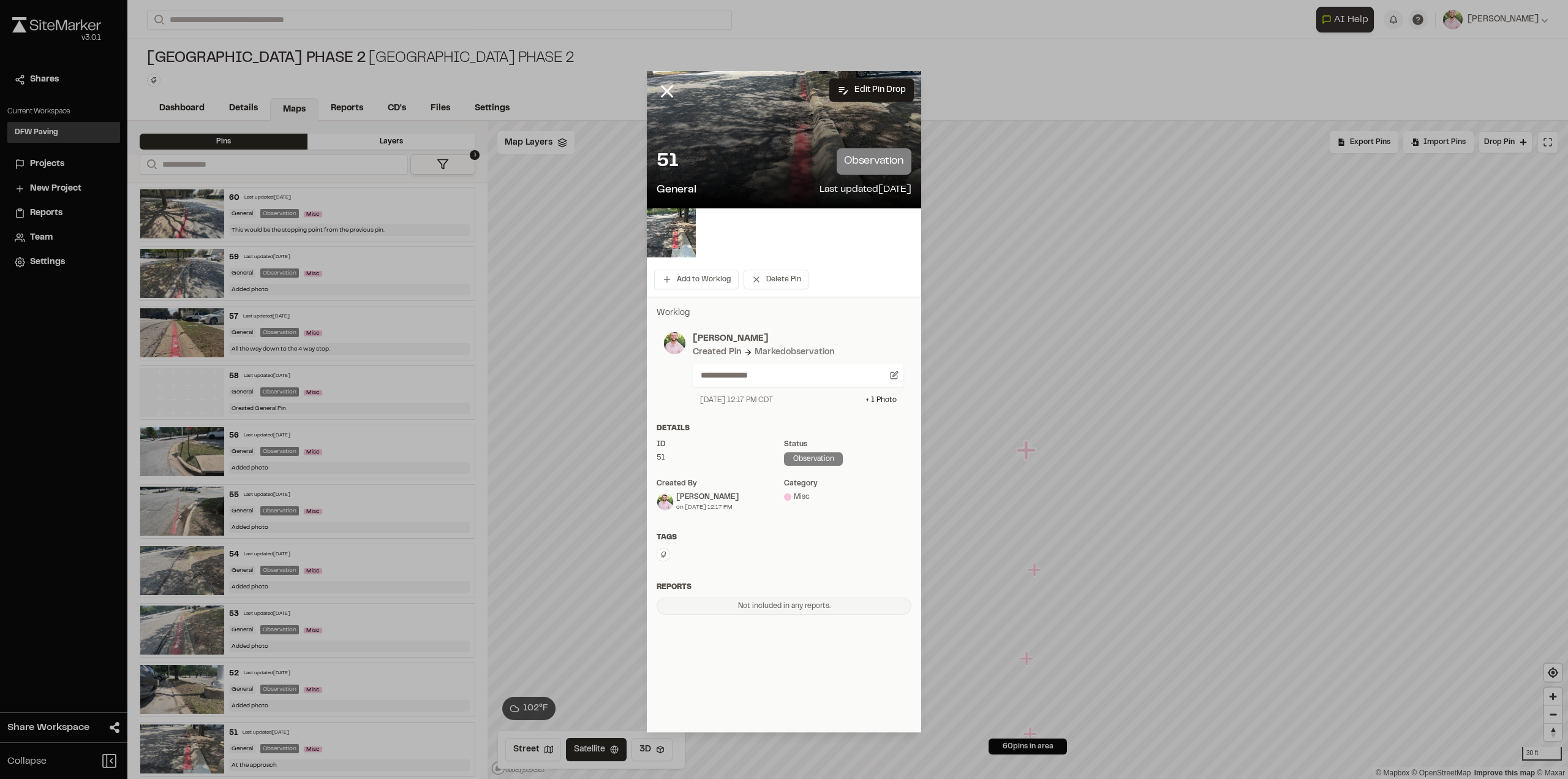
click at [680, 229] on img at bounding box center [671, 233] width 49 height 49
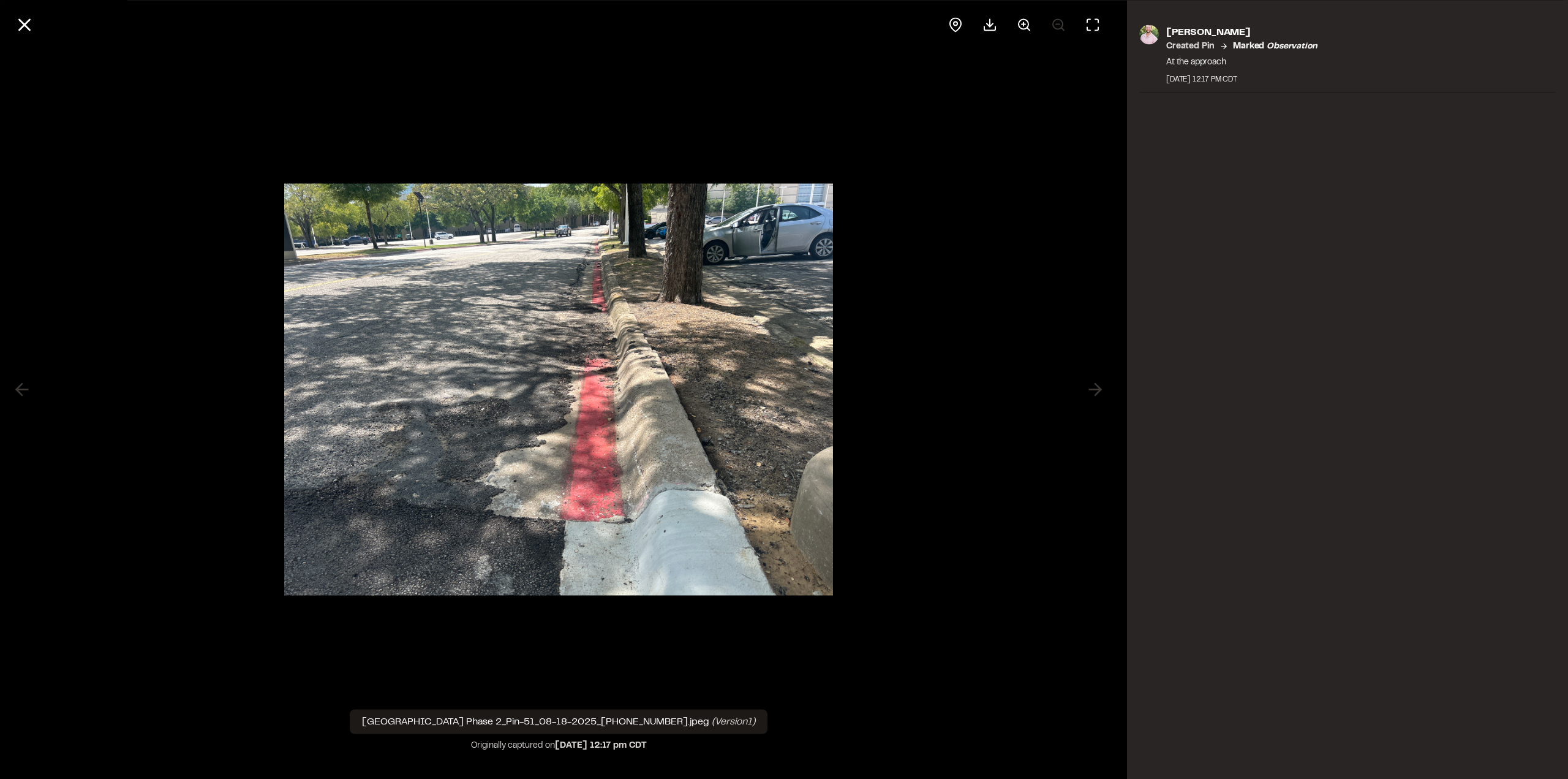
click at [1017, 19] on button at bounding box center [1024, 25] width 30 height 30
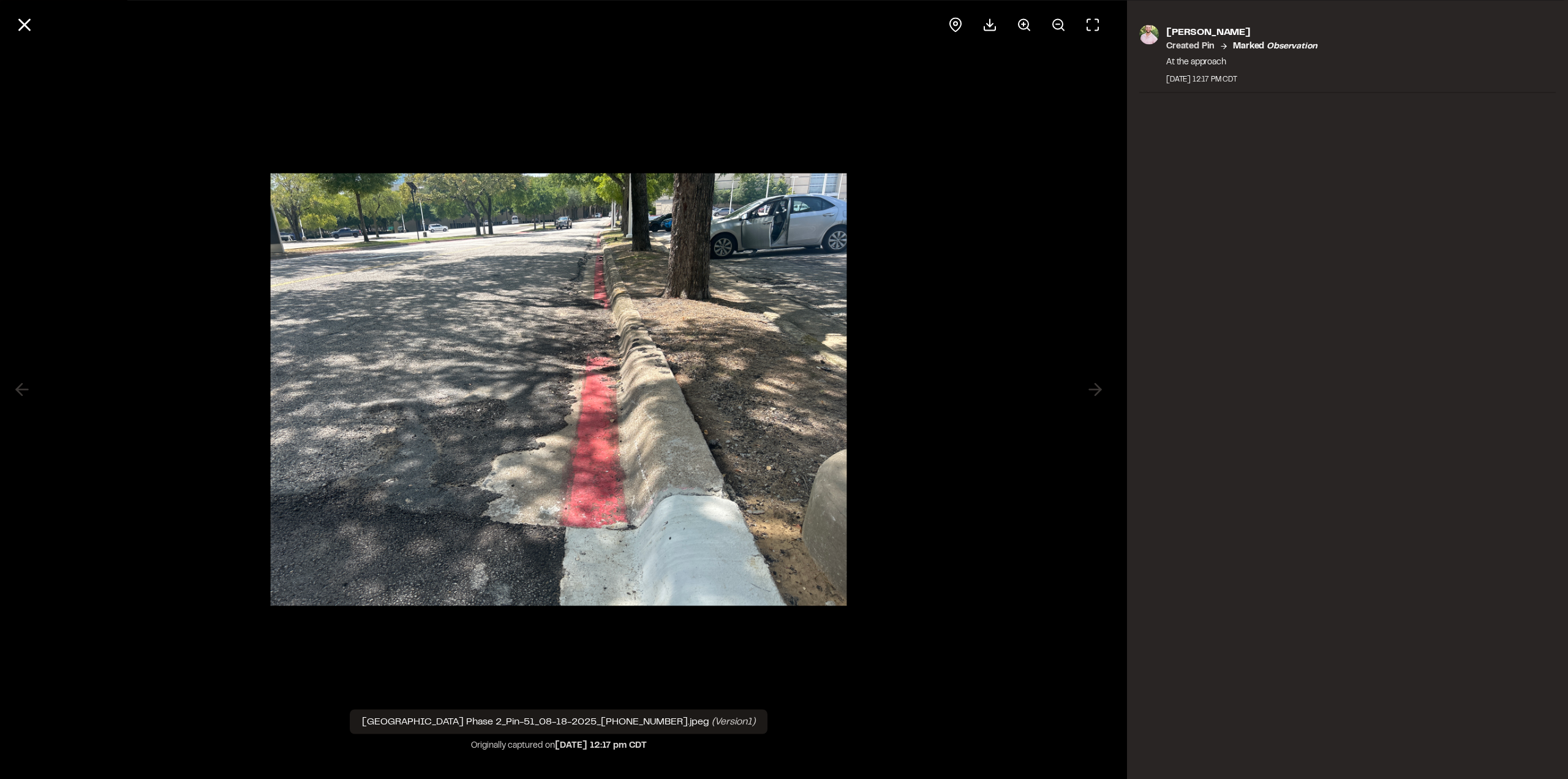
click at [1017, 19] on icon at bounding box center [1024, 24] width 15 height 15
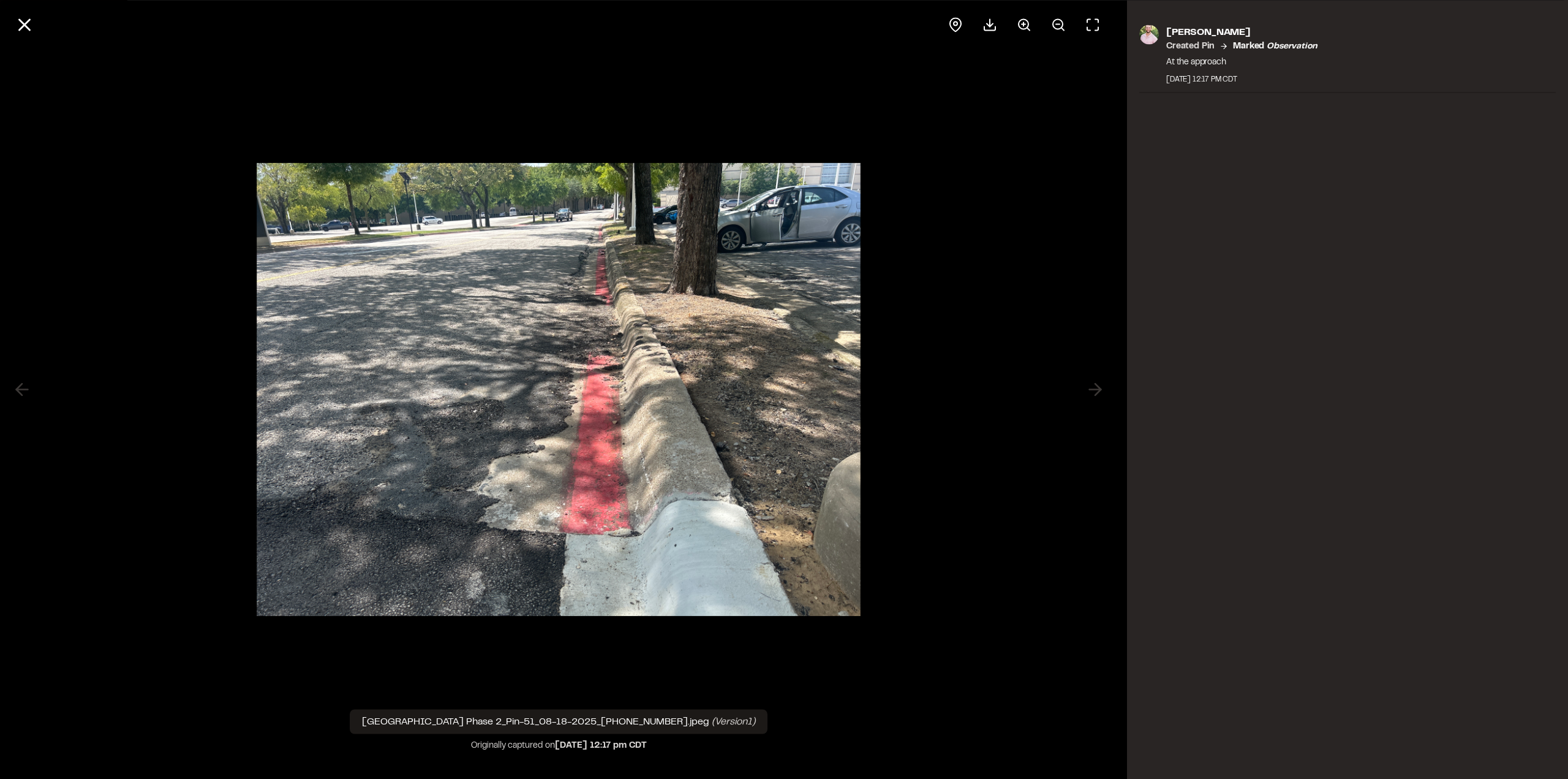
click at [1017, 19] on icon at bounding box center [1024, 24] width 15 height 15
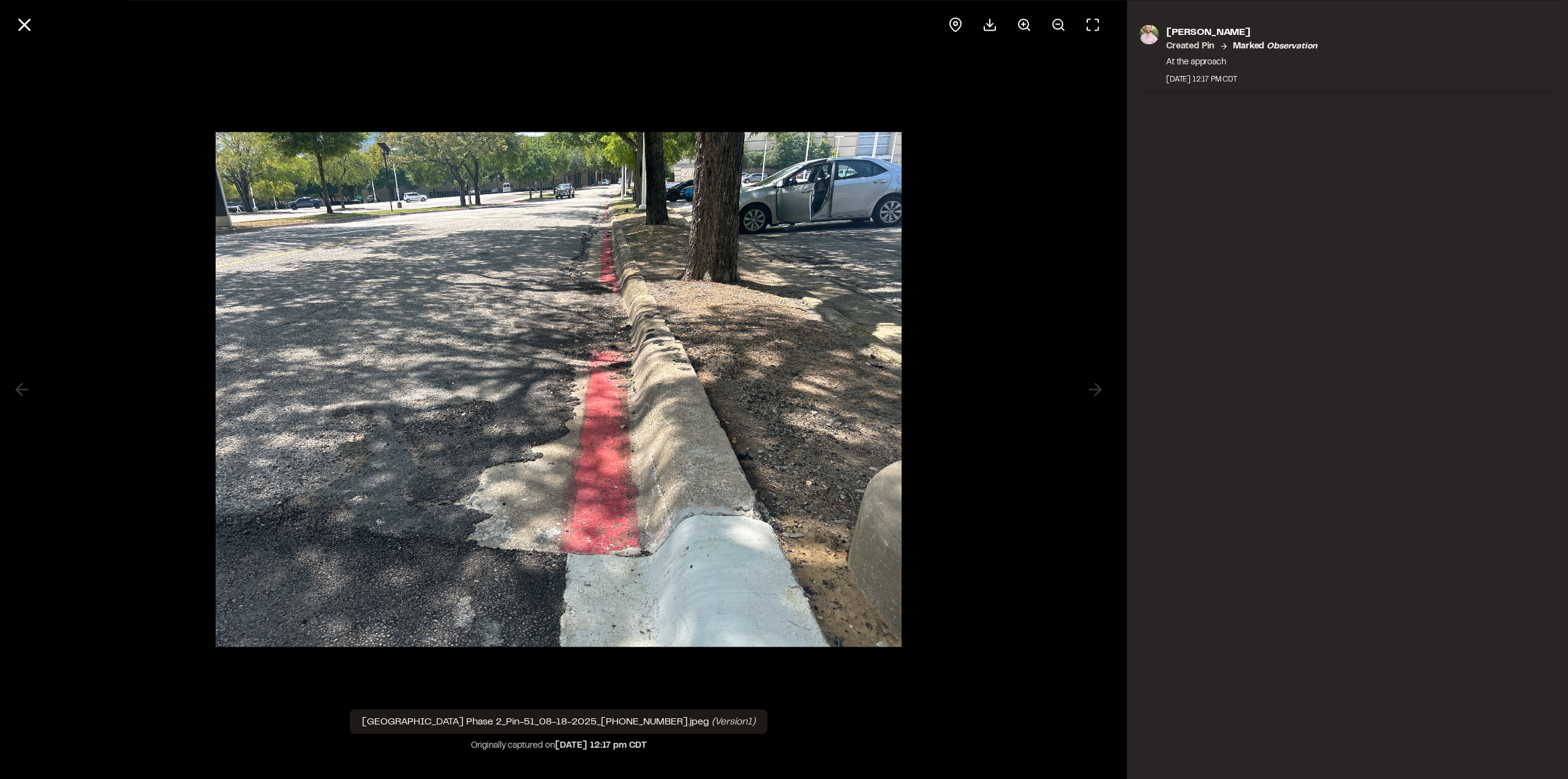
click at [1017, 19] on icon at bounding box center [1024, 24] width 15 height 15
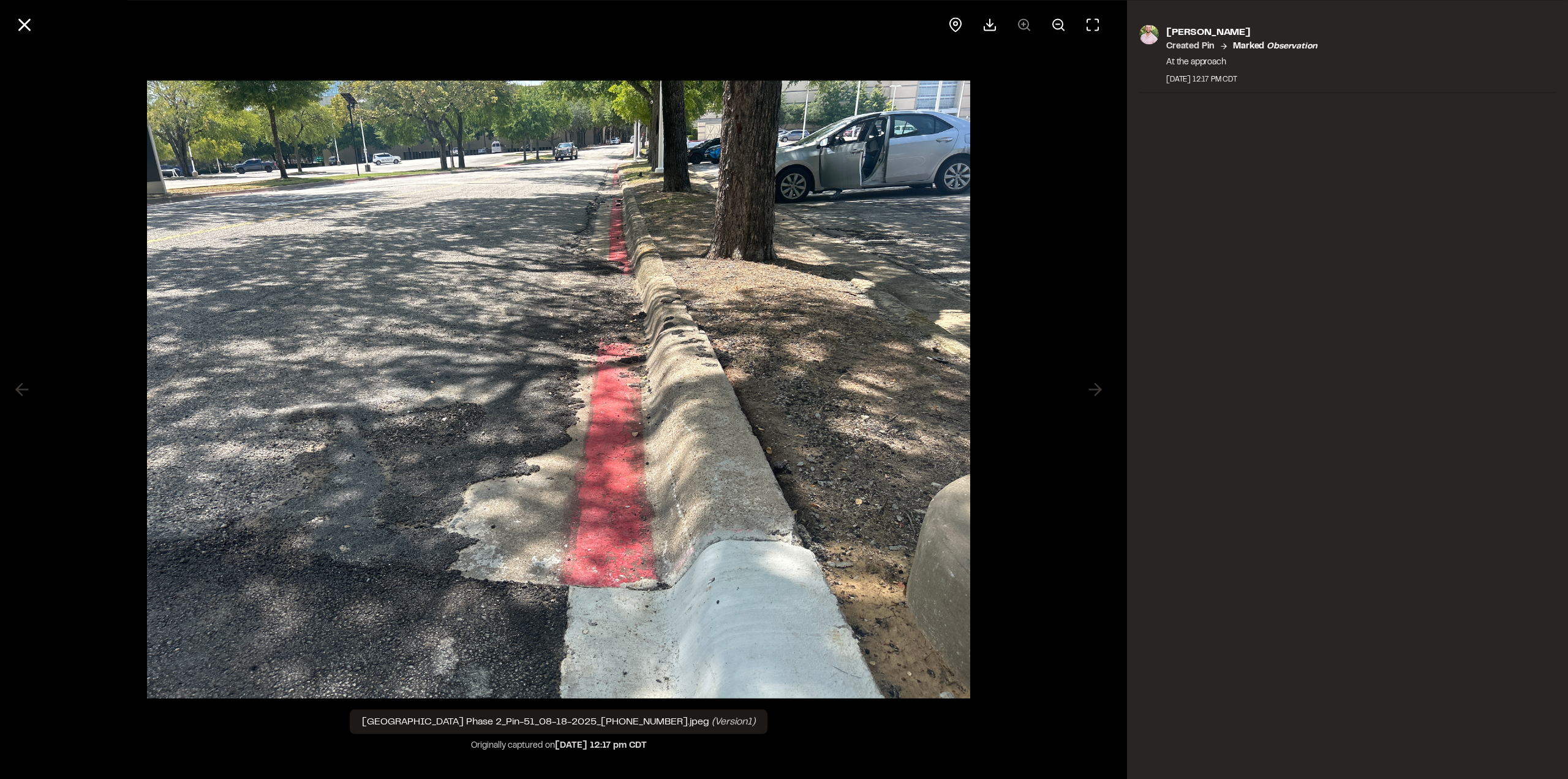
click at [27, 21] on icon at bounding box center [24, 24] width 21 height 21
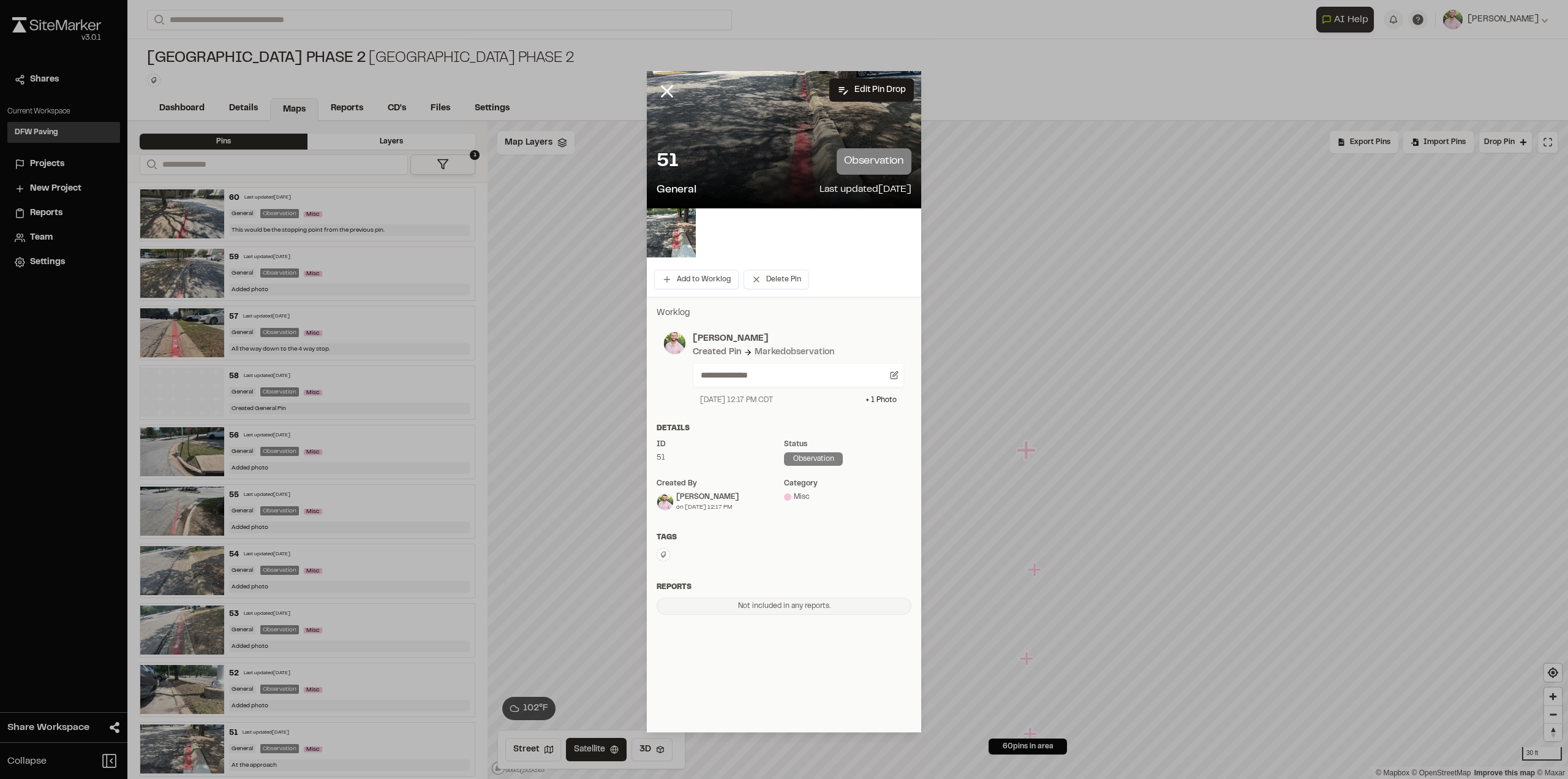
click at [668, 89] on line at bounding box center [667, 91] width 10 height 10
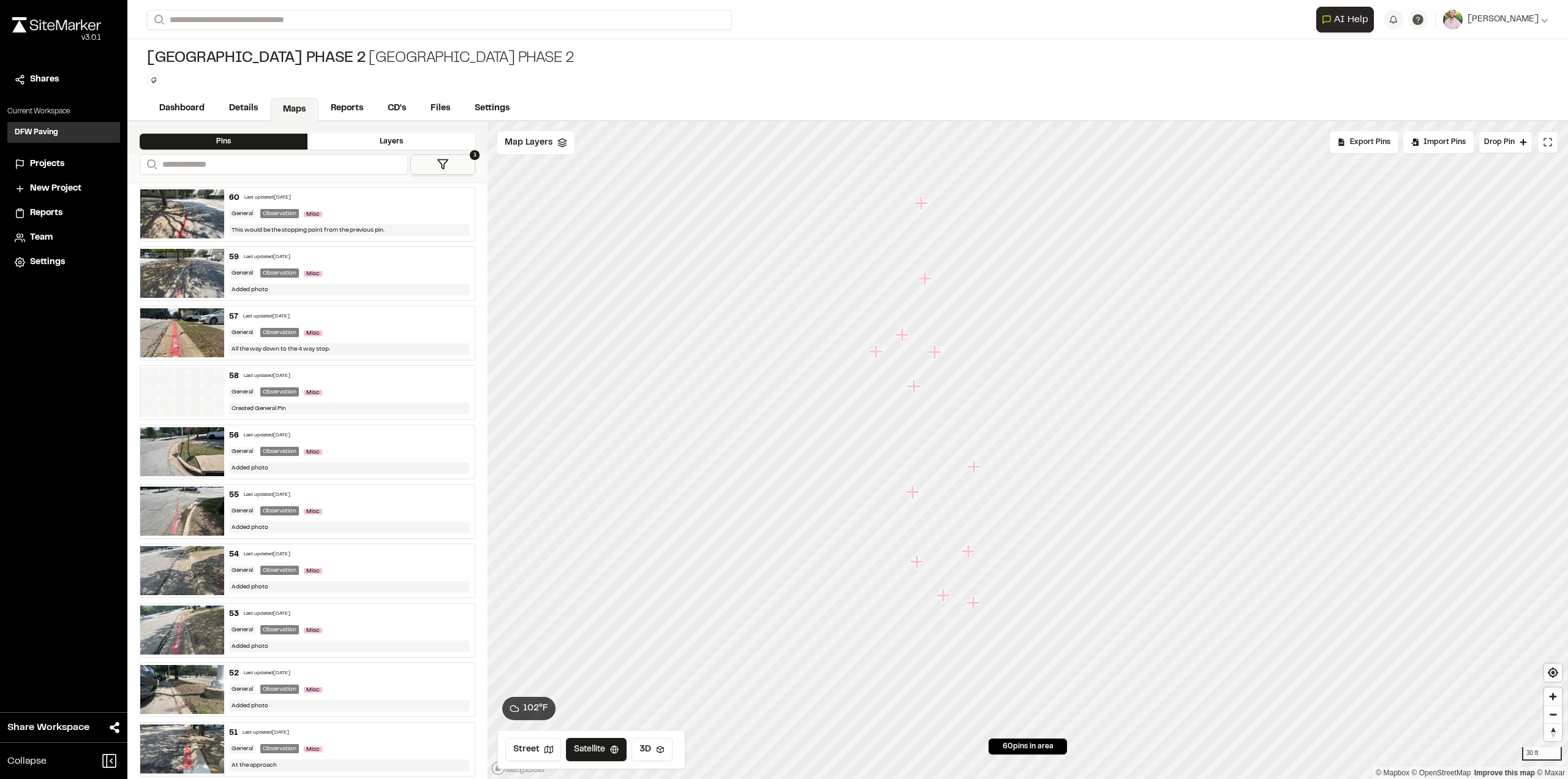
click at [976, 466] on icon "Map marker" at bounding box center [974, 466] width 13 height 13
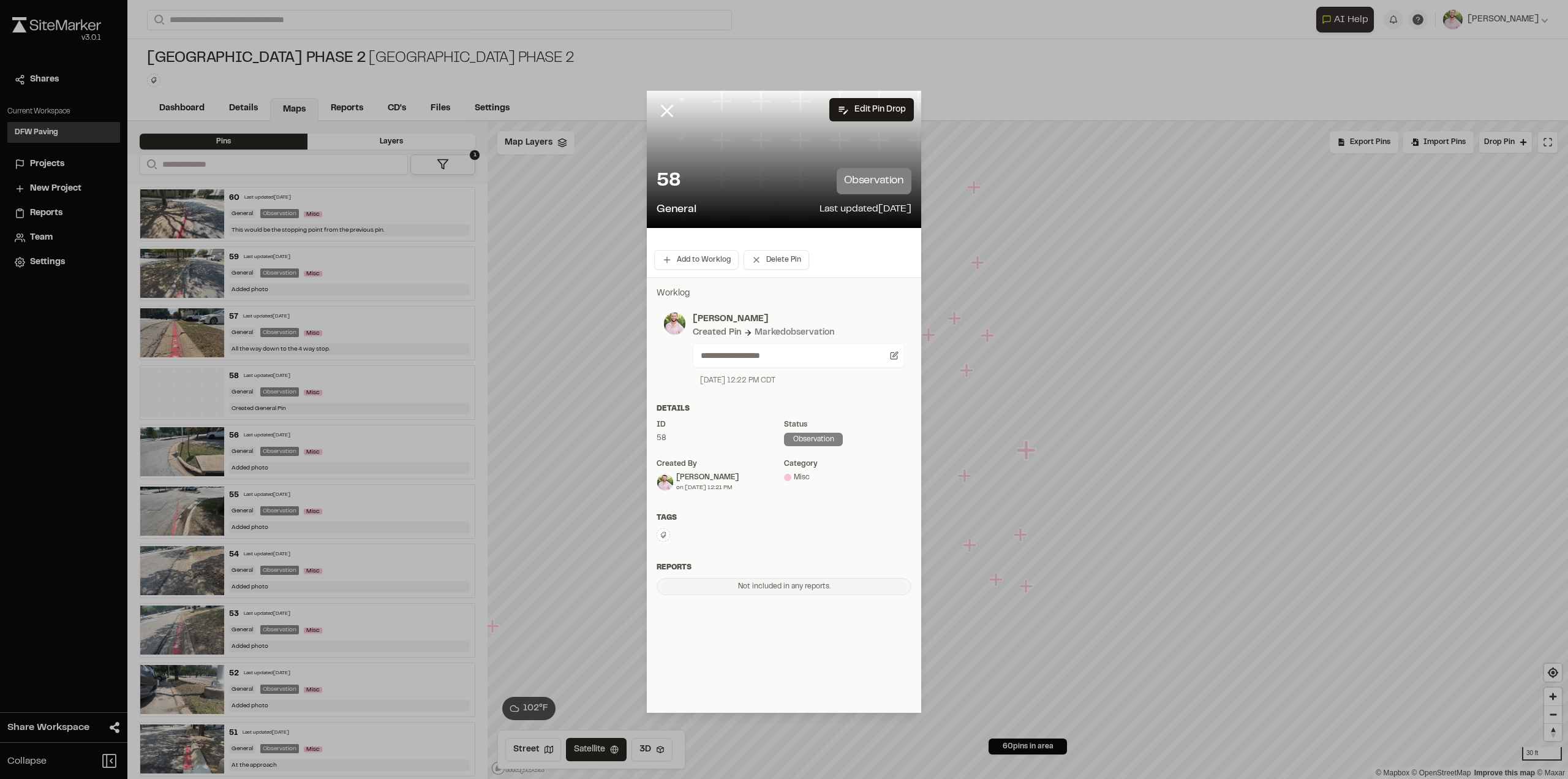
click at [668, 108] on icon at bounding box center [667, 111] width 21 height 21
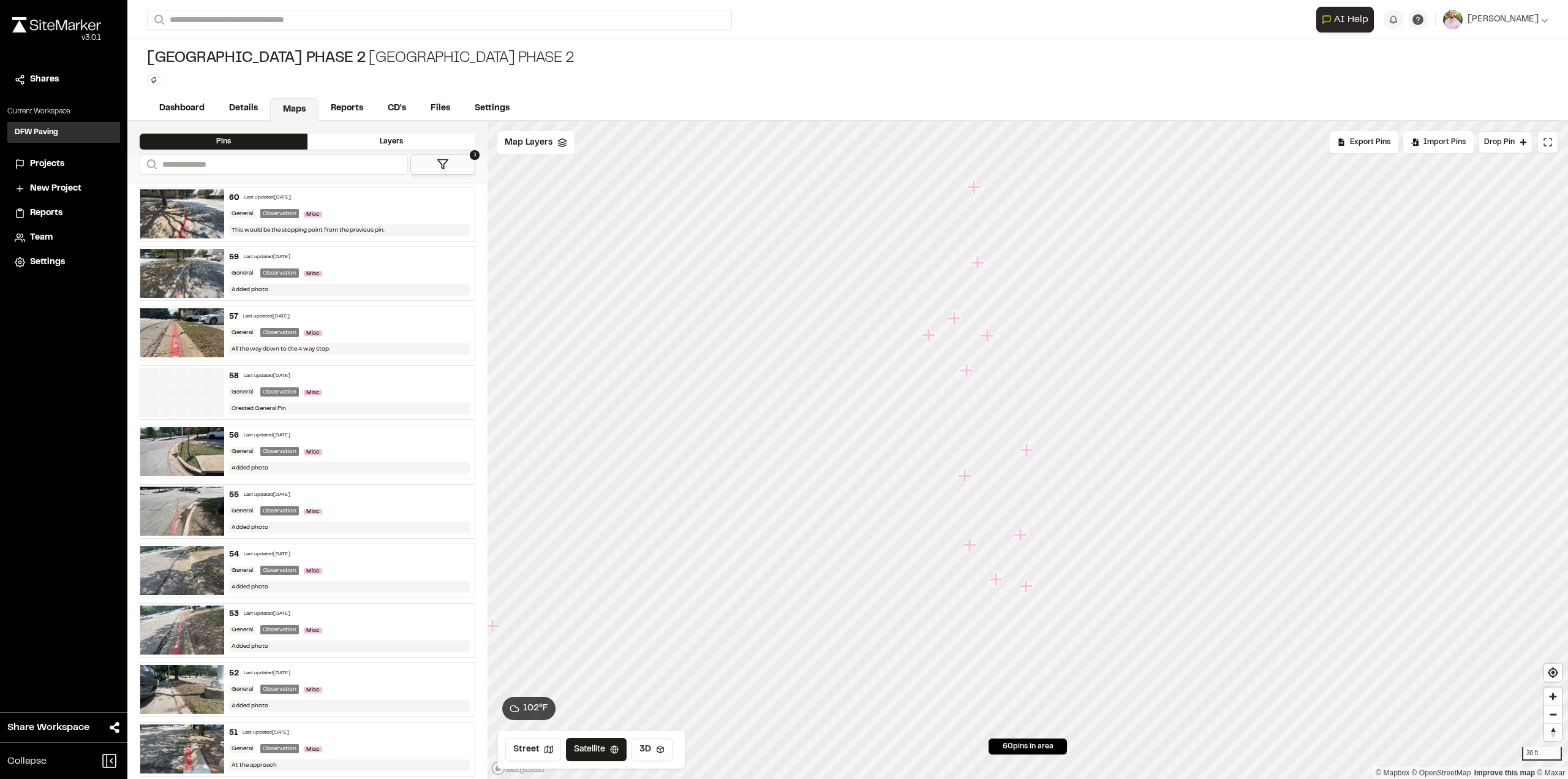
click at [1024, 536] on icon "Map marker" at bounding box center [1021, 534] width 16 height 16
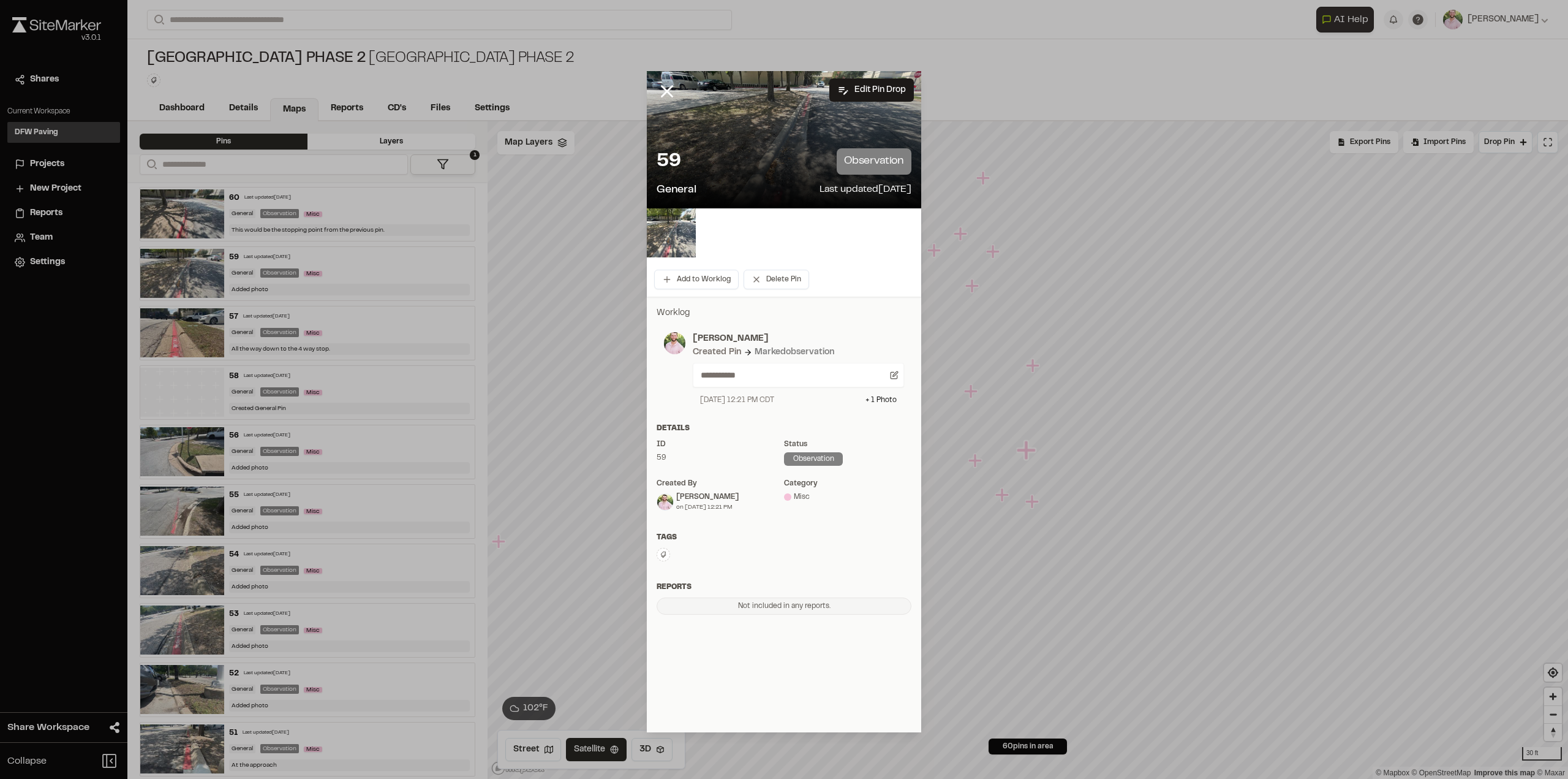
click at [688, 236] on img at bounding box center [671, 233] width 49 height 49
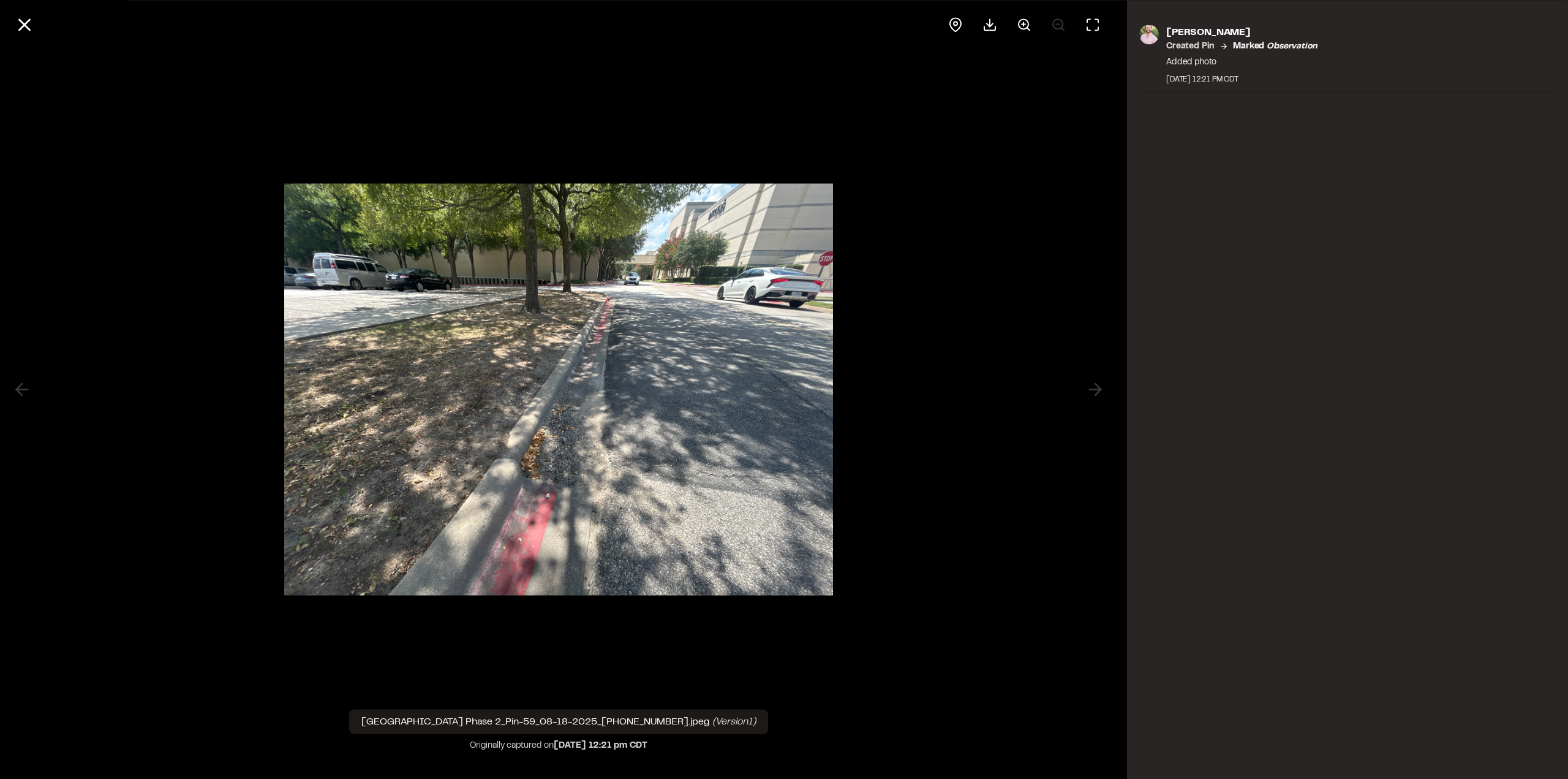
click at [1032, 26] on button at bounding box center [1024, 25] width 30 height 30
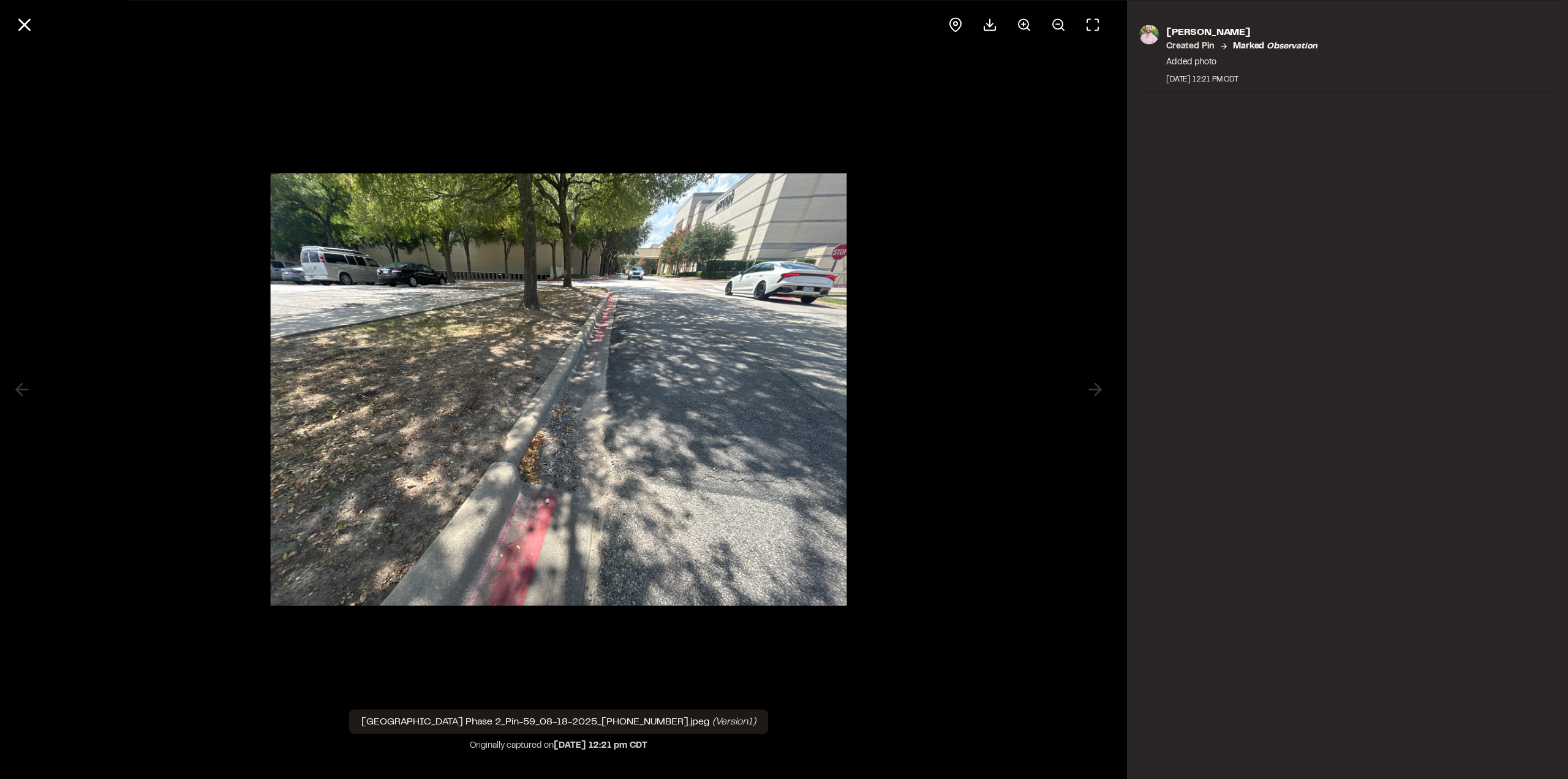
click at [1032, 26] on button at bounding box center [1024, 25] width 30 height 30
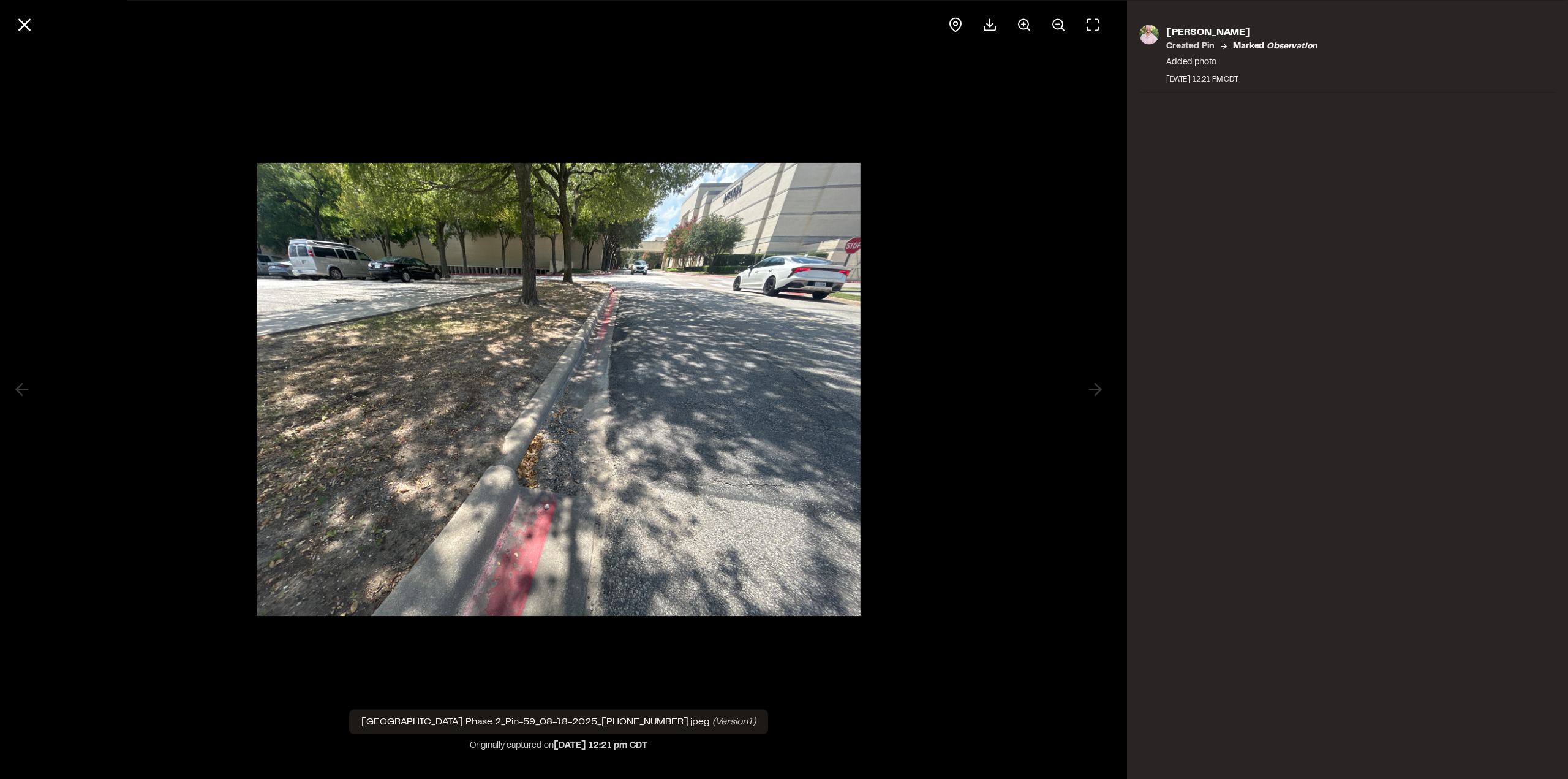
click at [1019, 21] on circle at bounding box center [1023, 24] width 10 height 10
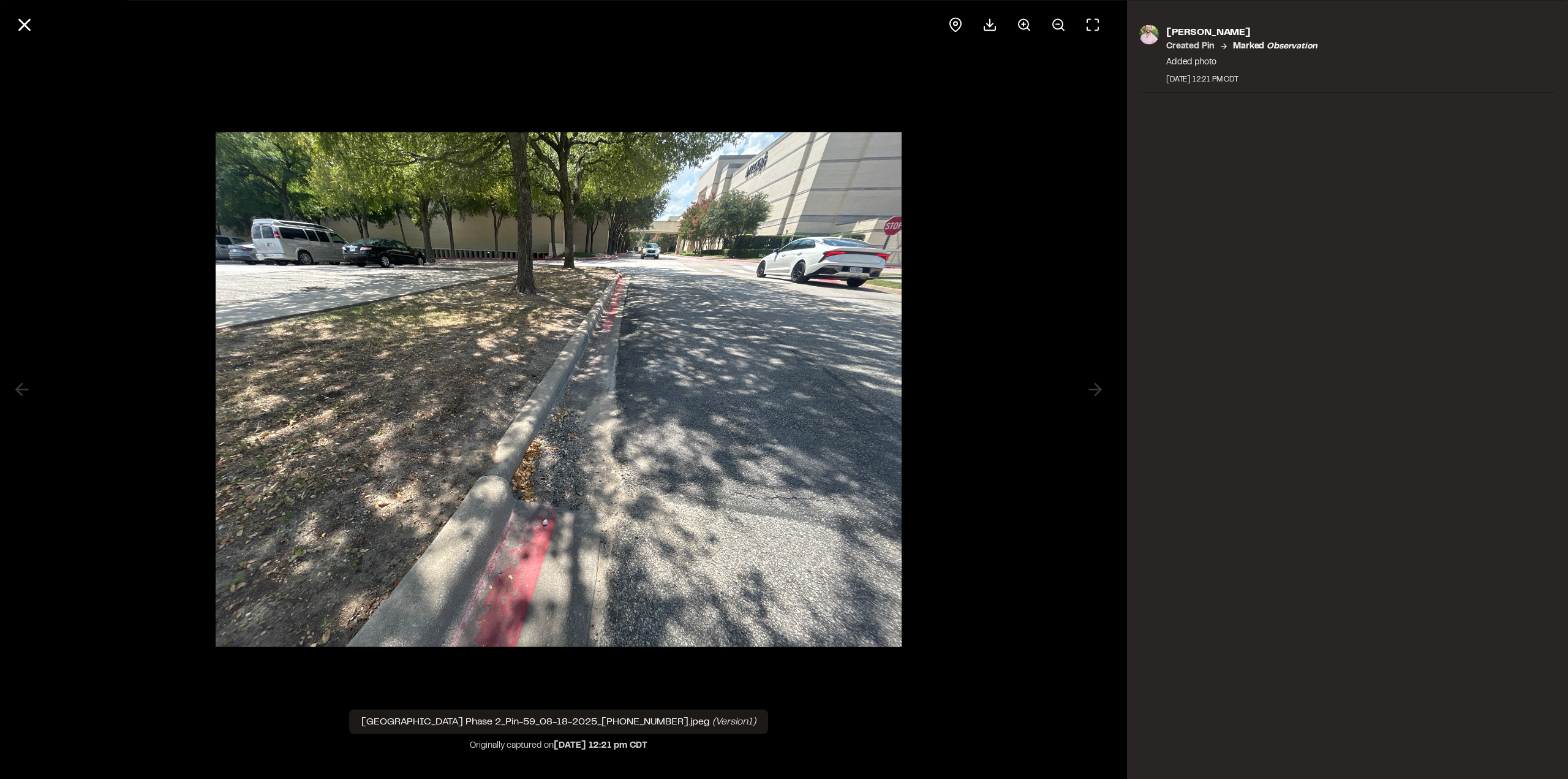
click at [1019, 21] on circle at bounding box center [1023, 24] width 10 height 10
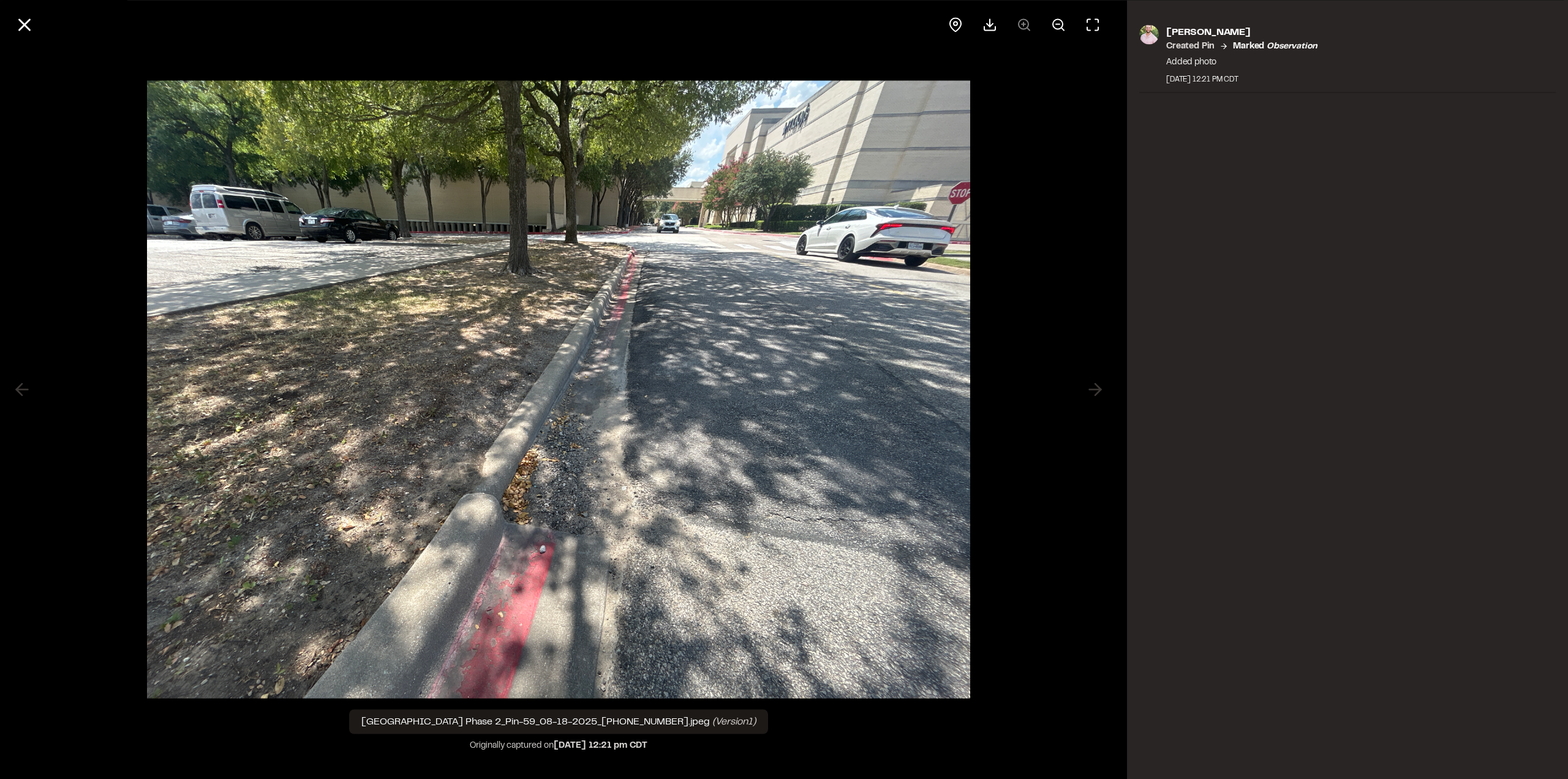
click at [23, 24] on line at bounding box center [24, 24] width 10 height 10
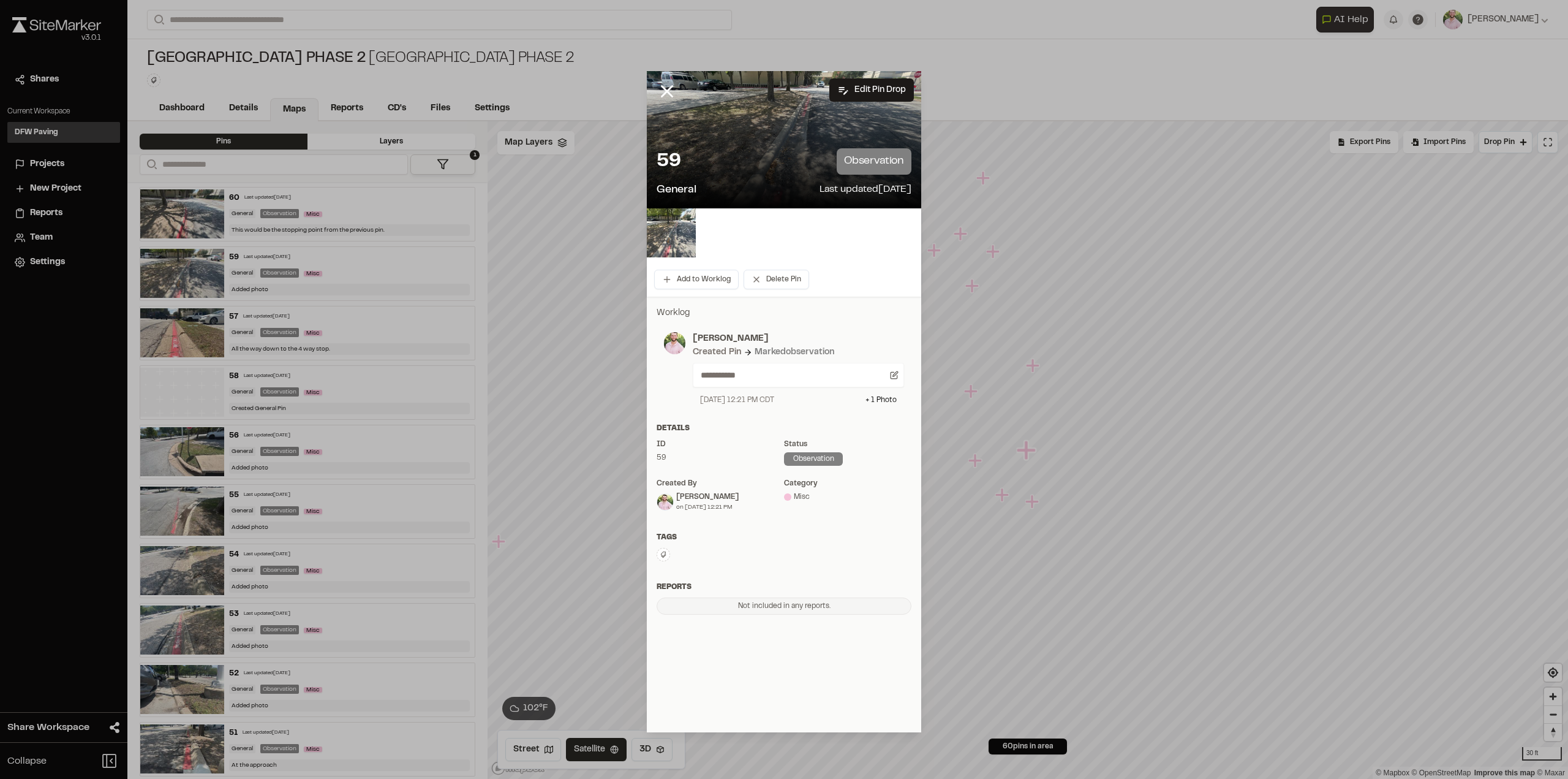
click at [667, 90] on line at bounding box center [667, 91] width 10 height 10
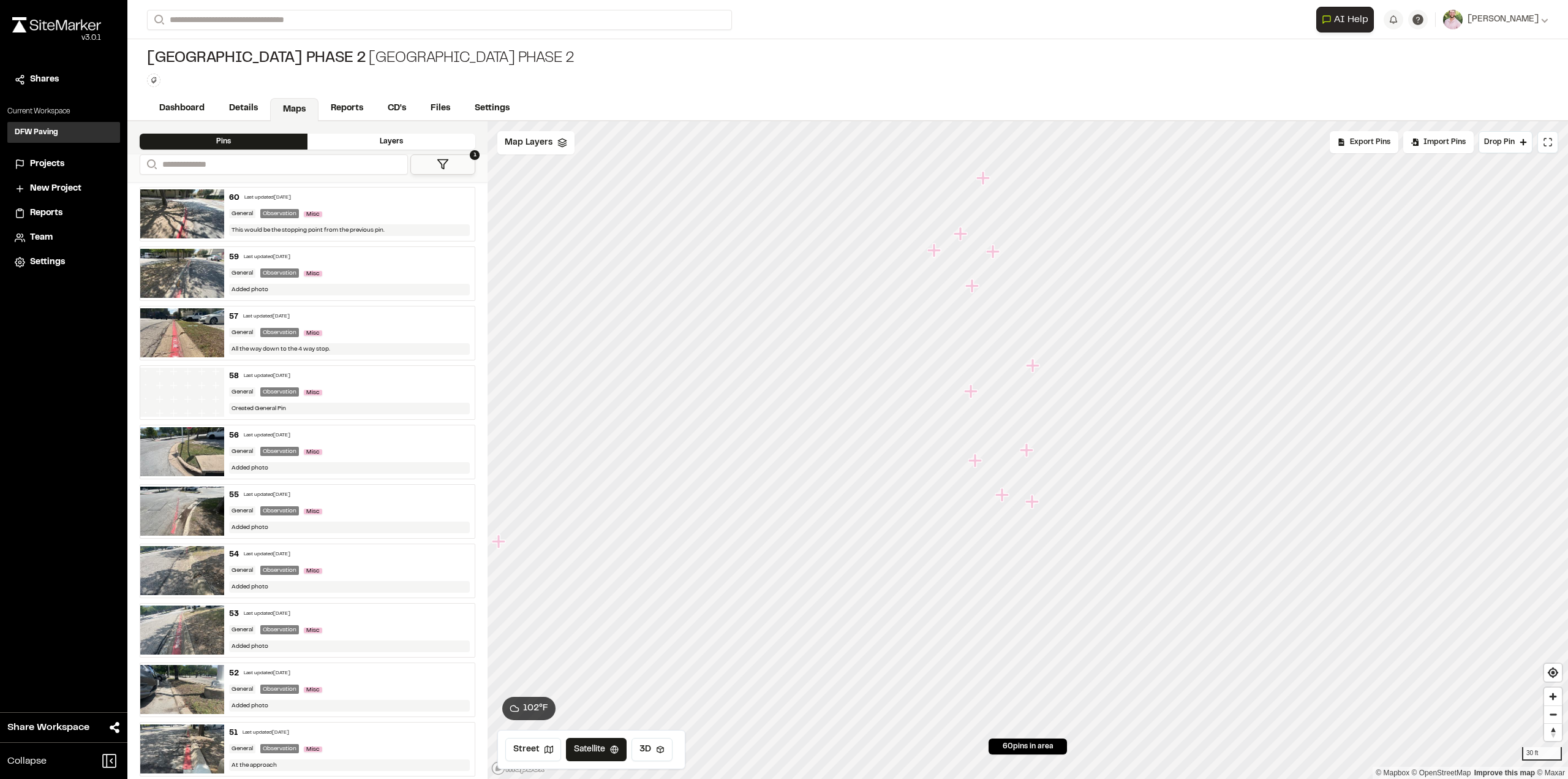
click at [1035, 499] on icon "Map marker" at bounding box center [1031, 501] width 13 height 13
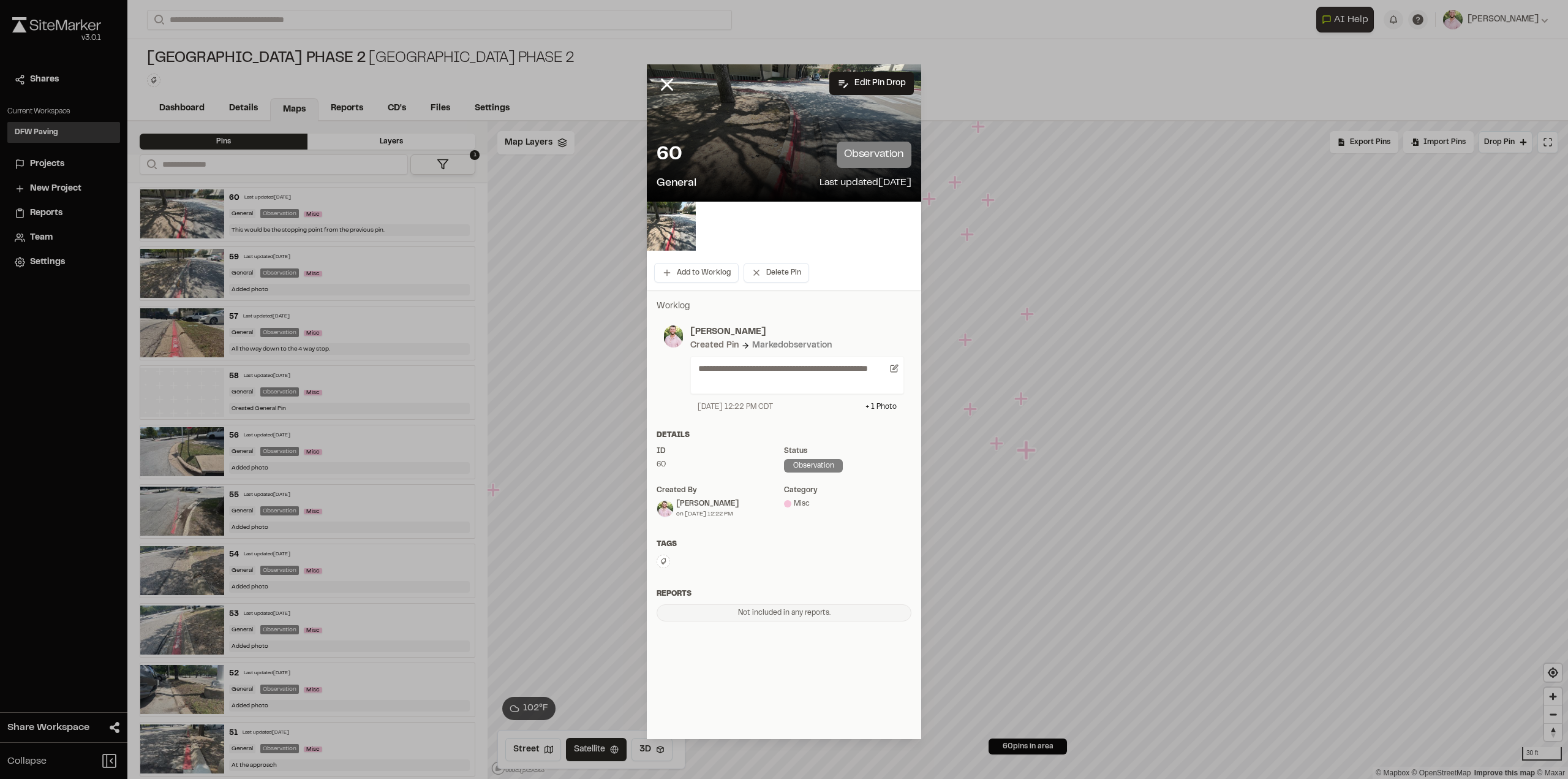
click at [656, 232] on img at bounding box center [671, 226] width 49 height 49
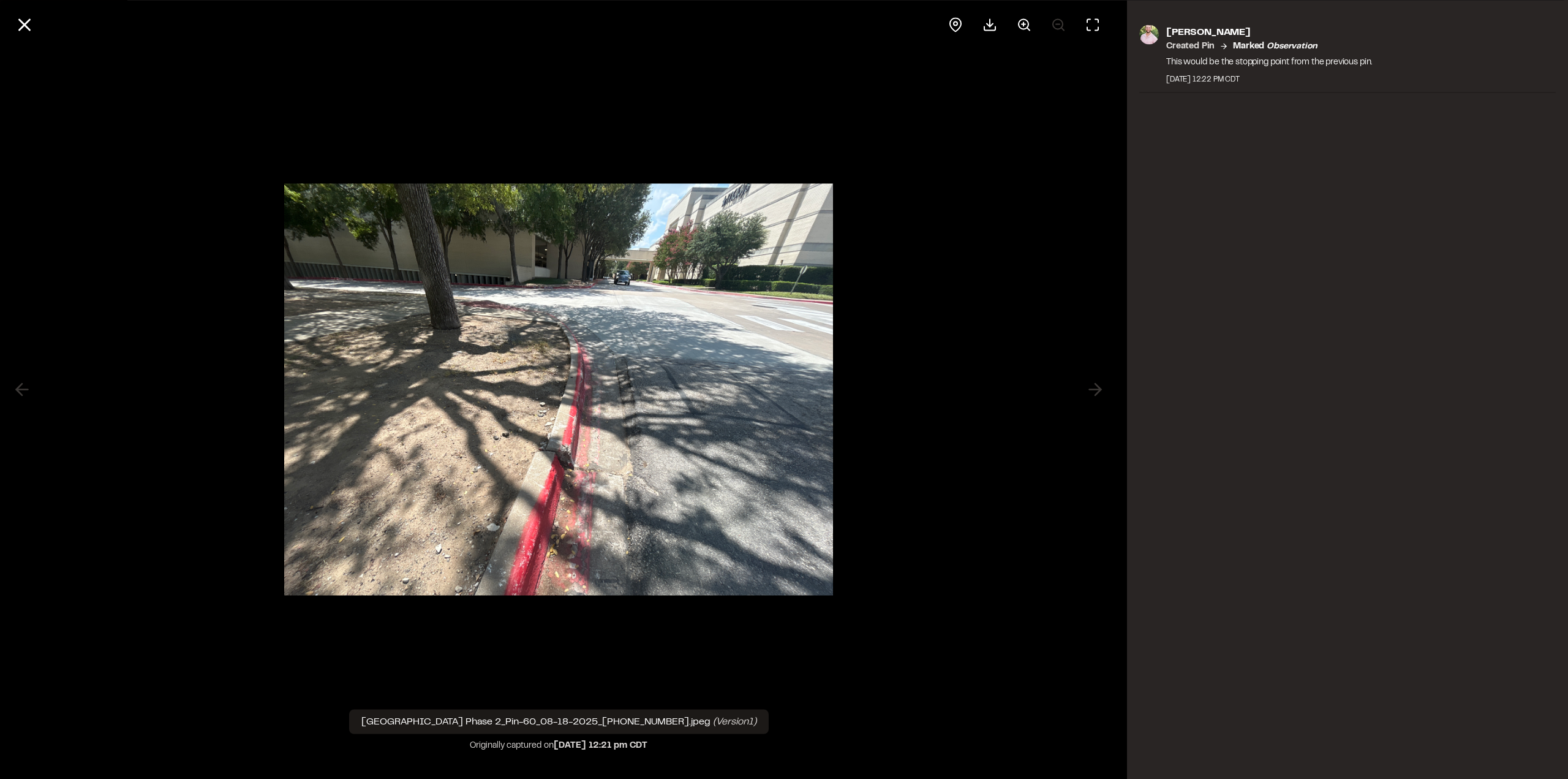
click at [1025, 27] on icon at bounding box center [1024, 24] width 15 height 15
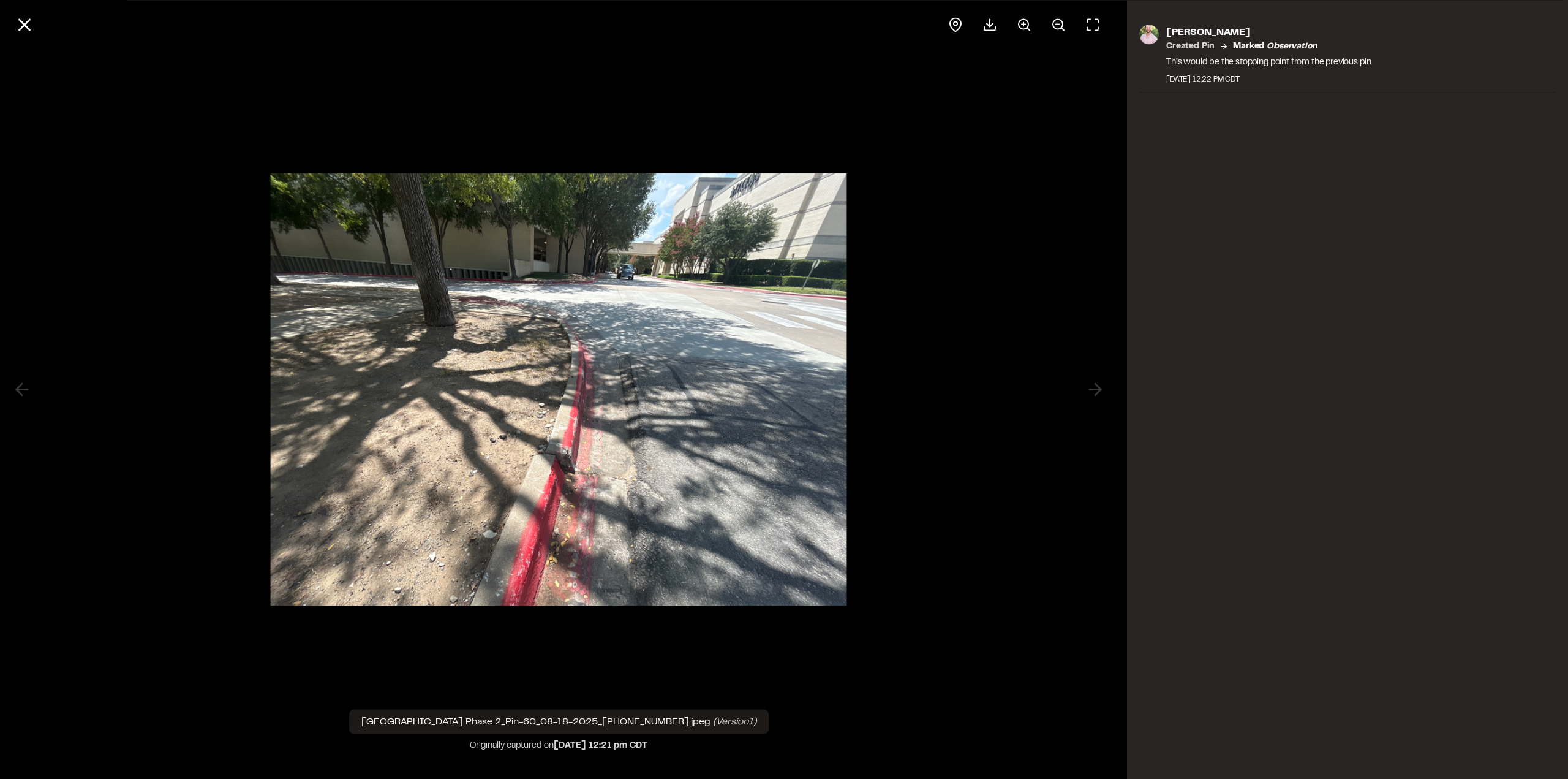
click at [1029, 23] on icon at bounding box center [1024, 24] width 15 height 15
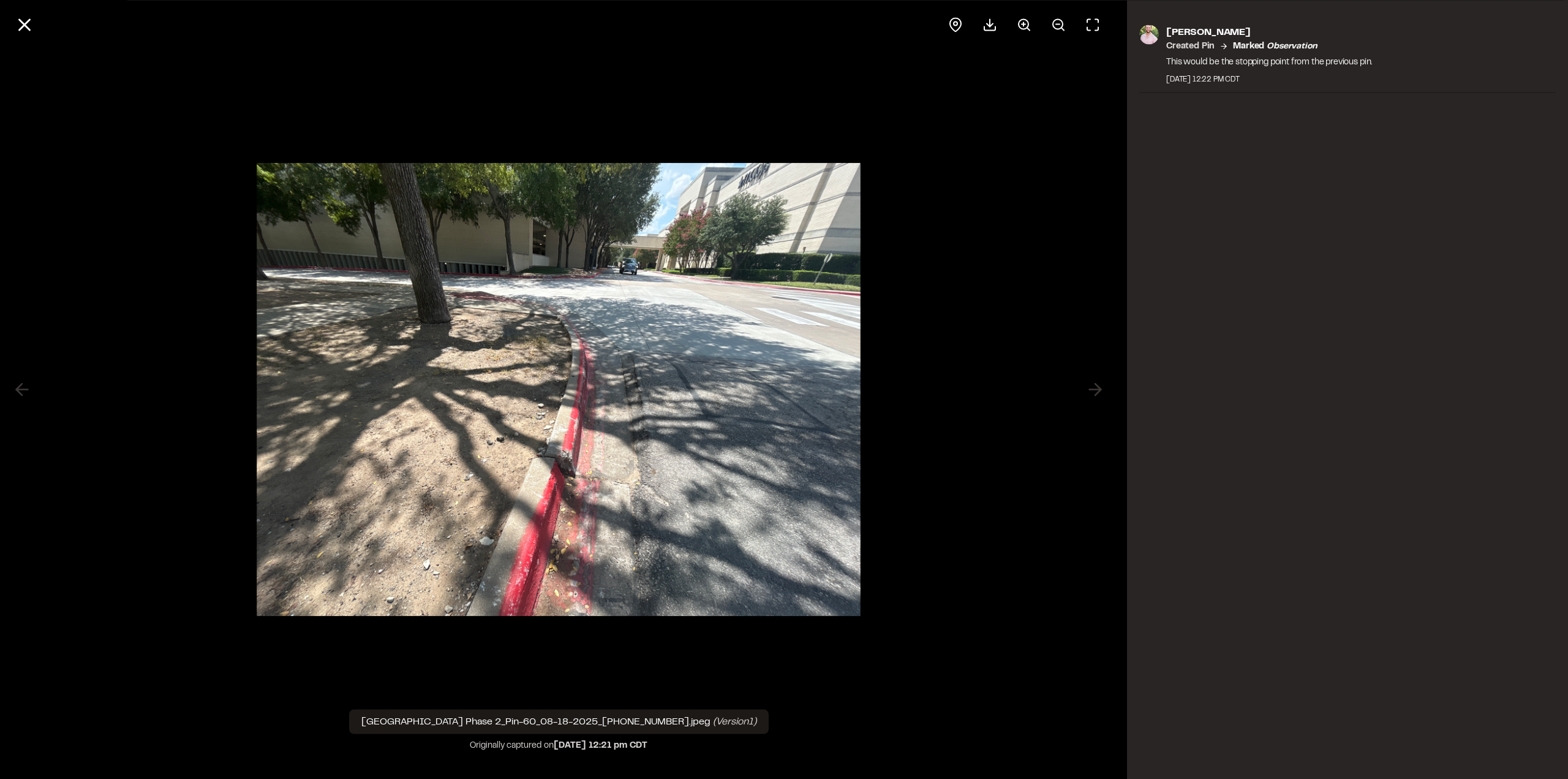
click at [1029, 23] on icon at bounding box center [1024, 24] width 15 height 15
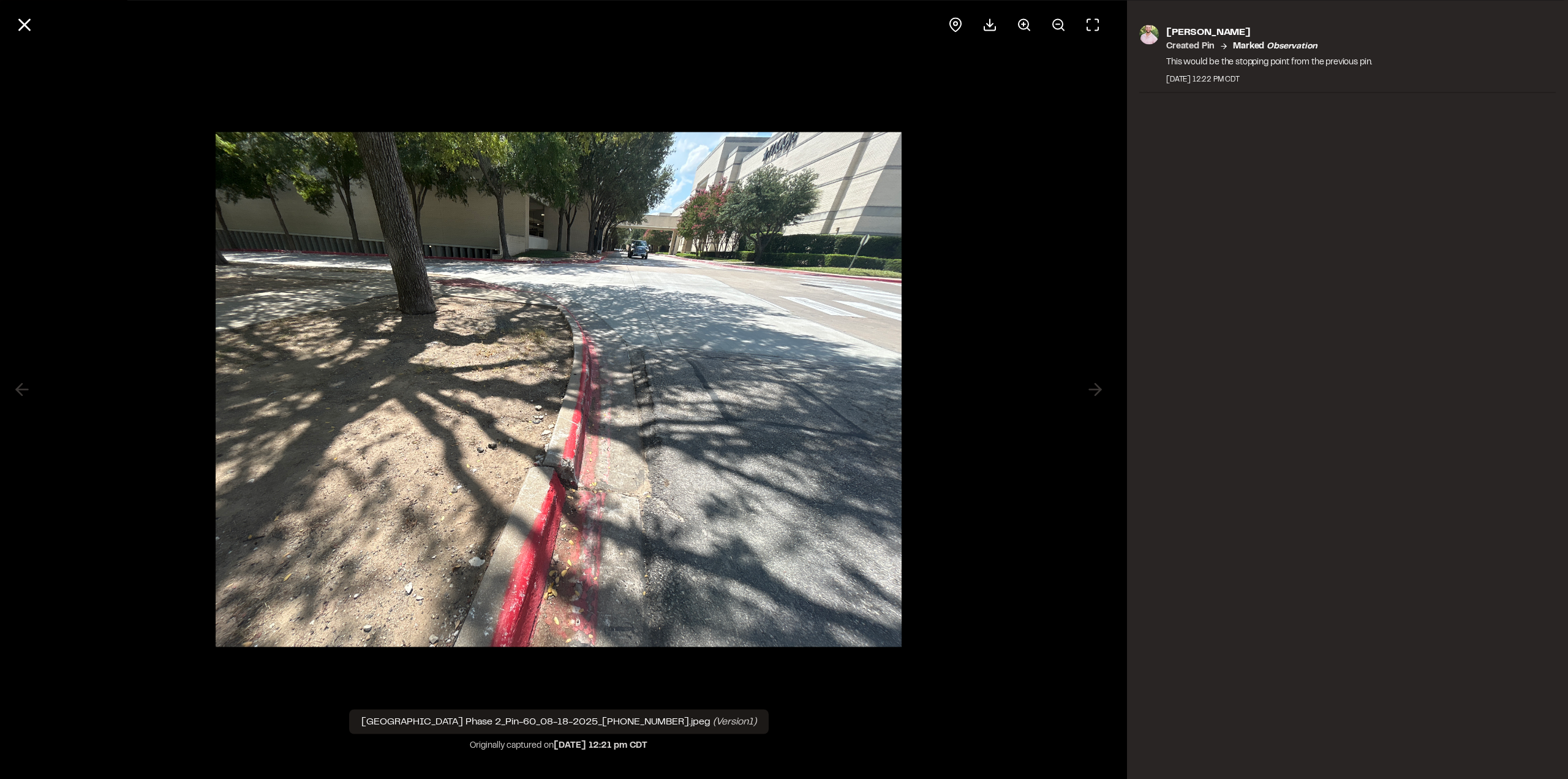
click at [21, 29] on icon at bounding box center [24, 24] width 21 height 21
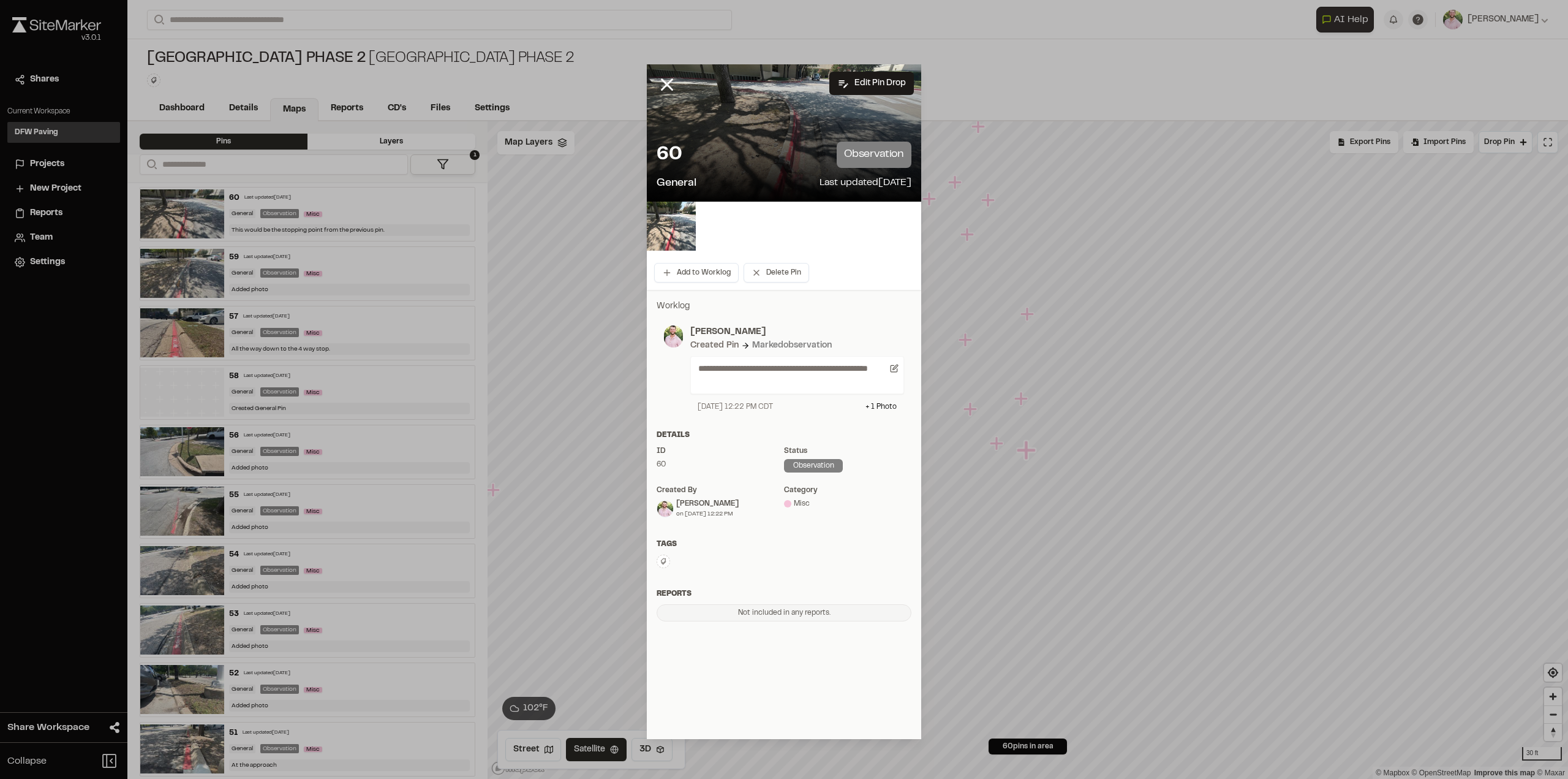
click at [662, 85] on icon at bounding box center [667, 85] width 21 height 21
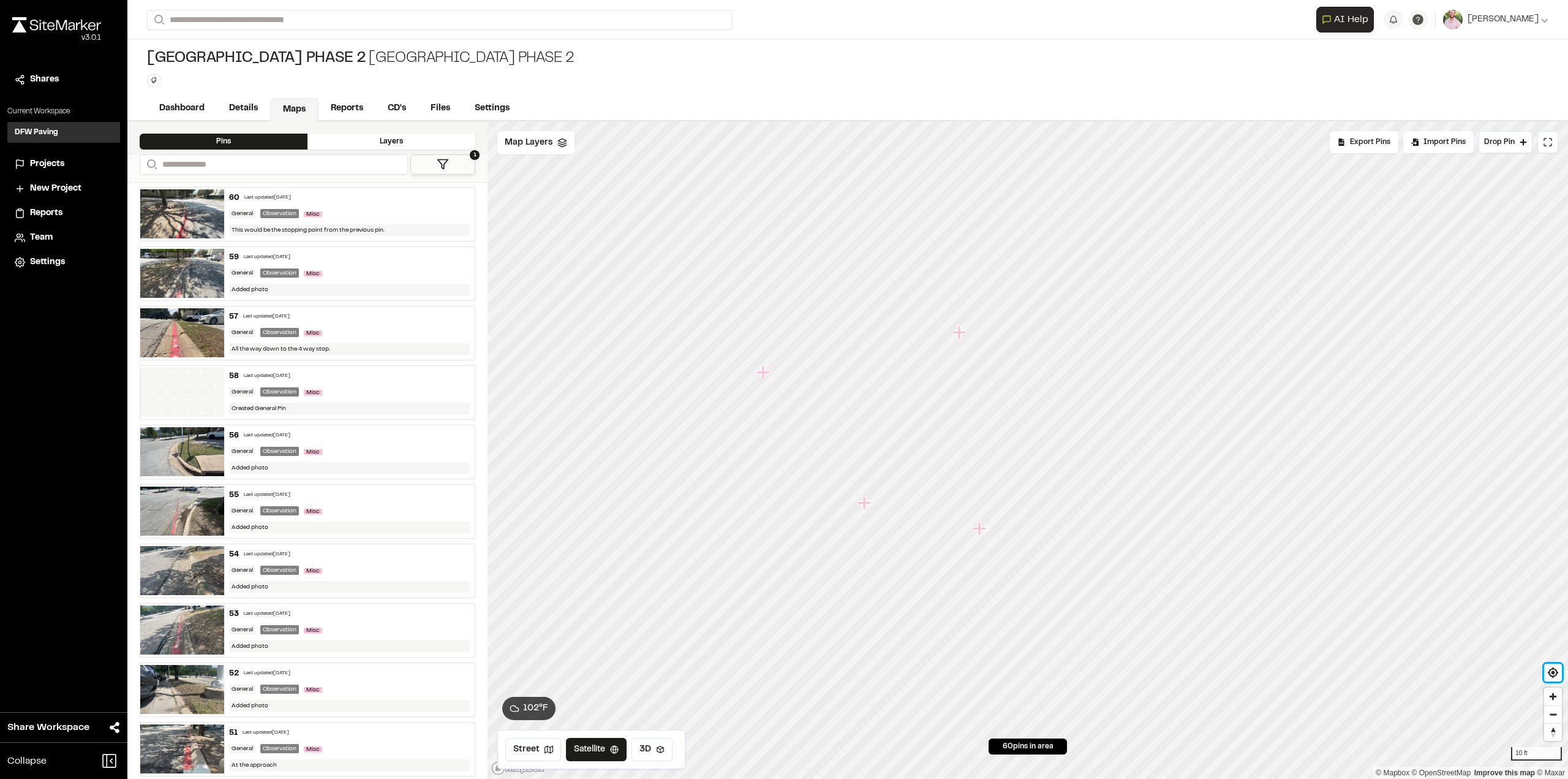
click at [1554, 668] on span "Find my location" at bounding box center [1552, 672] width 18 height 18
click at [923, 373] on icon "Map marker" at bounding box center [919, 373] width 13 height 13
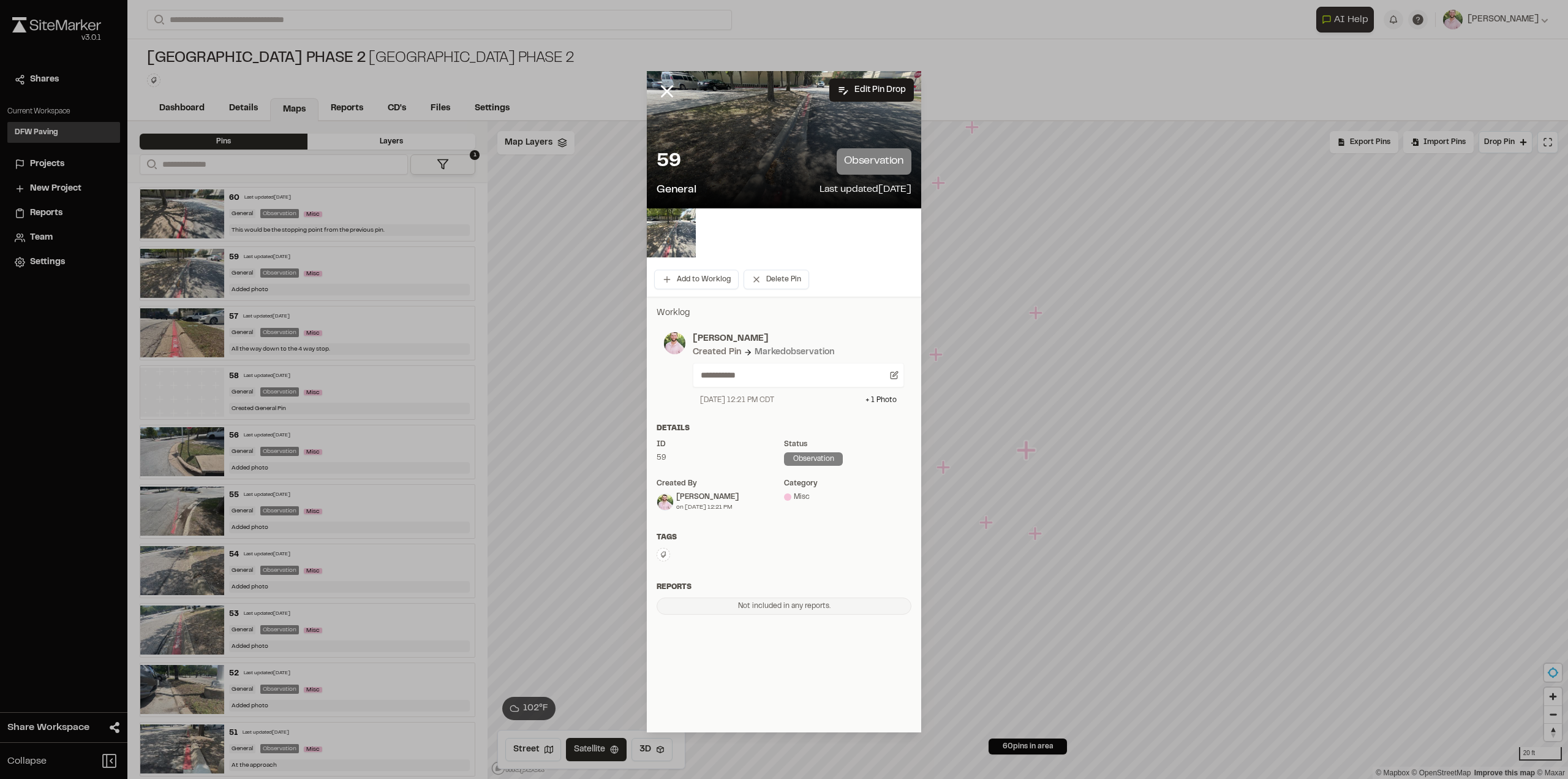
click at [670, 88] on line at bounding box center [667, 91] width 10 height 10
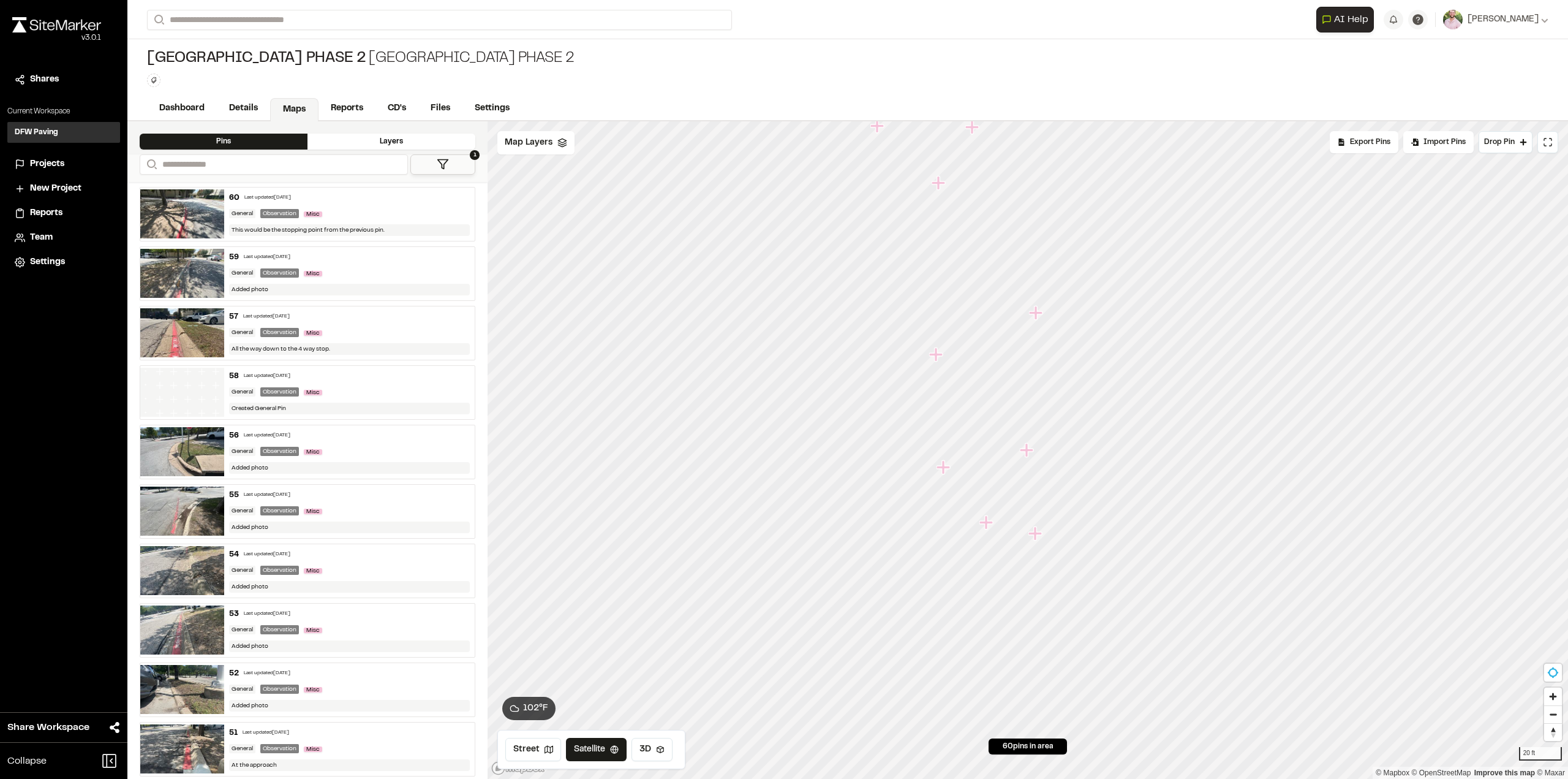
click at [1543, 749] on div "20 ft" at bounding box center [1540, 753] width 43 height 13
click at [1530, 756] on div "20 ft" at bounding box center [1540, 753] width 43 height 13
click at [950, 470] on icon "Map marker" at bounding box center [948, 472] width 13 height 13
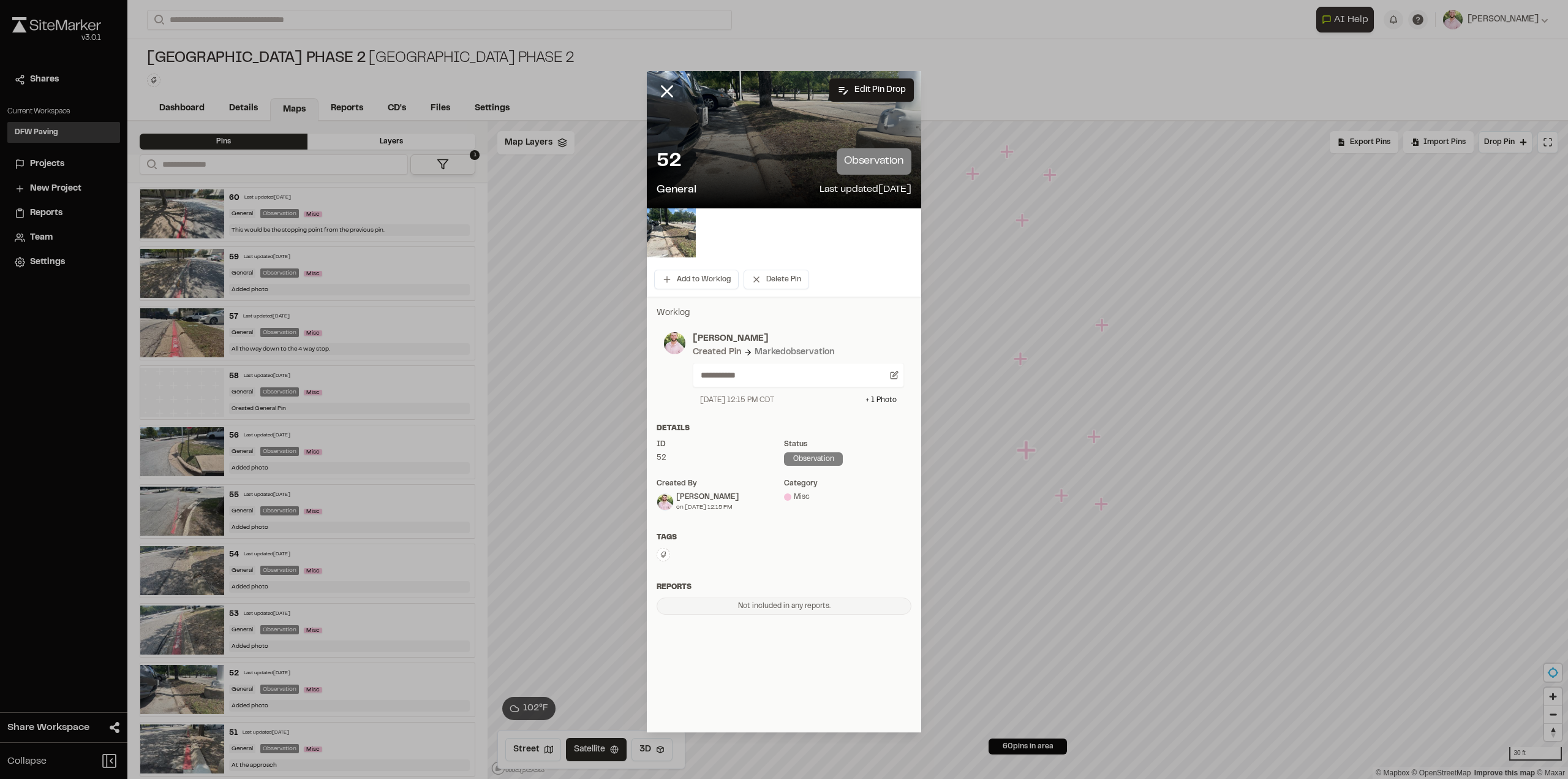
click at [681, 247] on img at bounding box center [671, 233] width 49 height 49
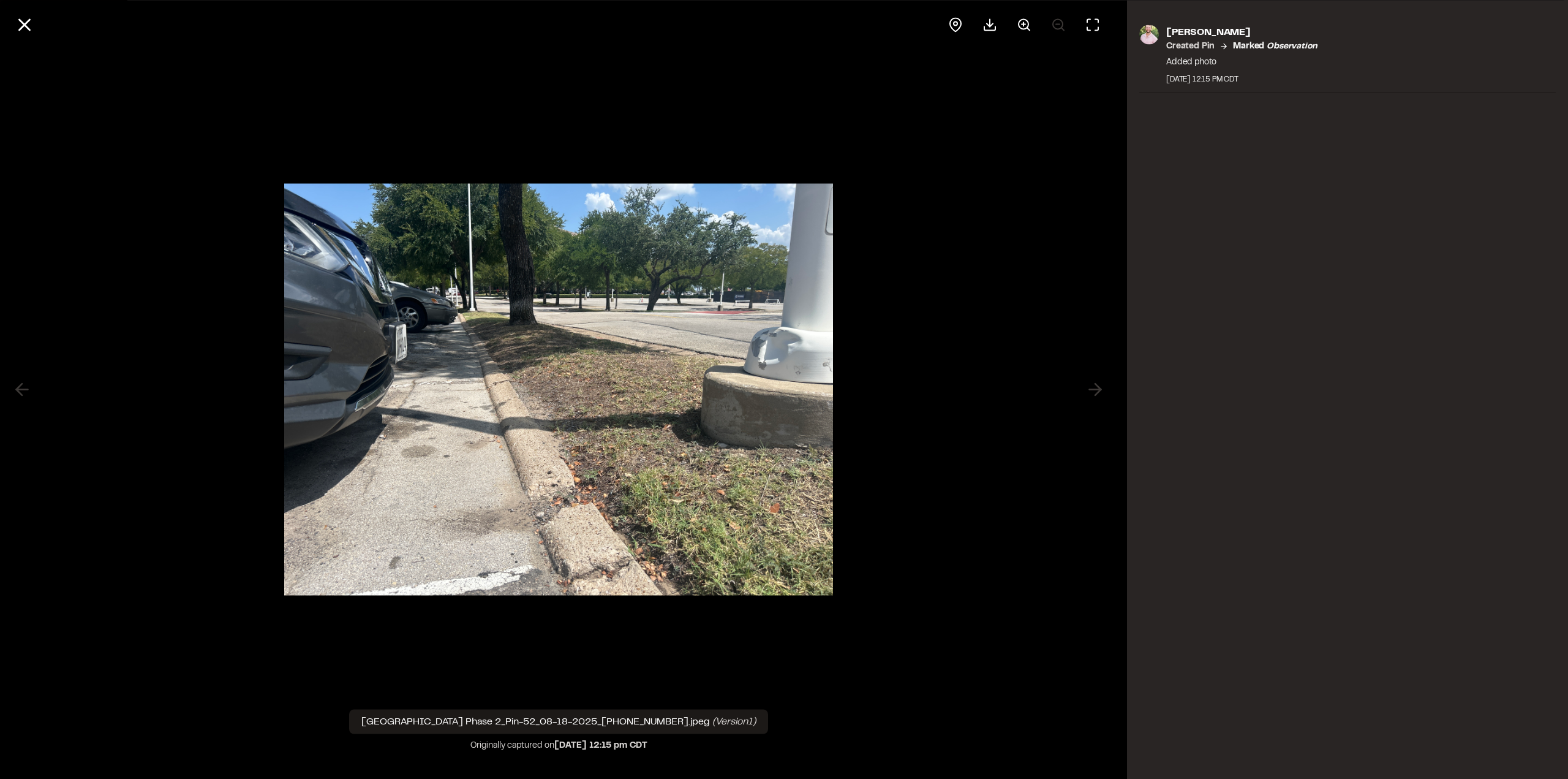
click at [20, 25] on icon at bounding box center [24, 24] width 21 height 21
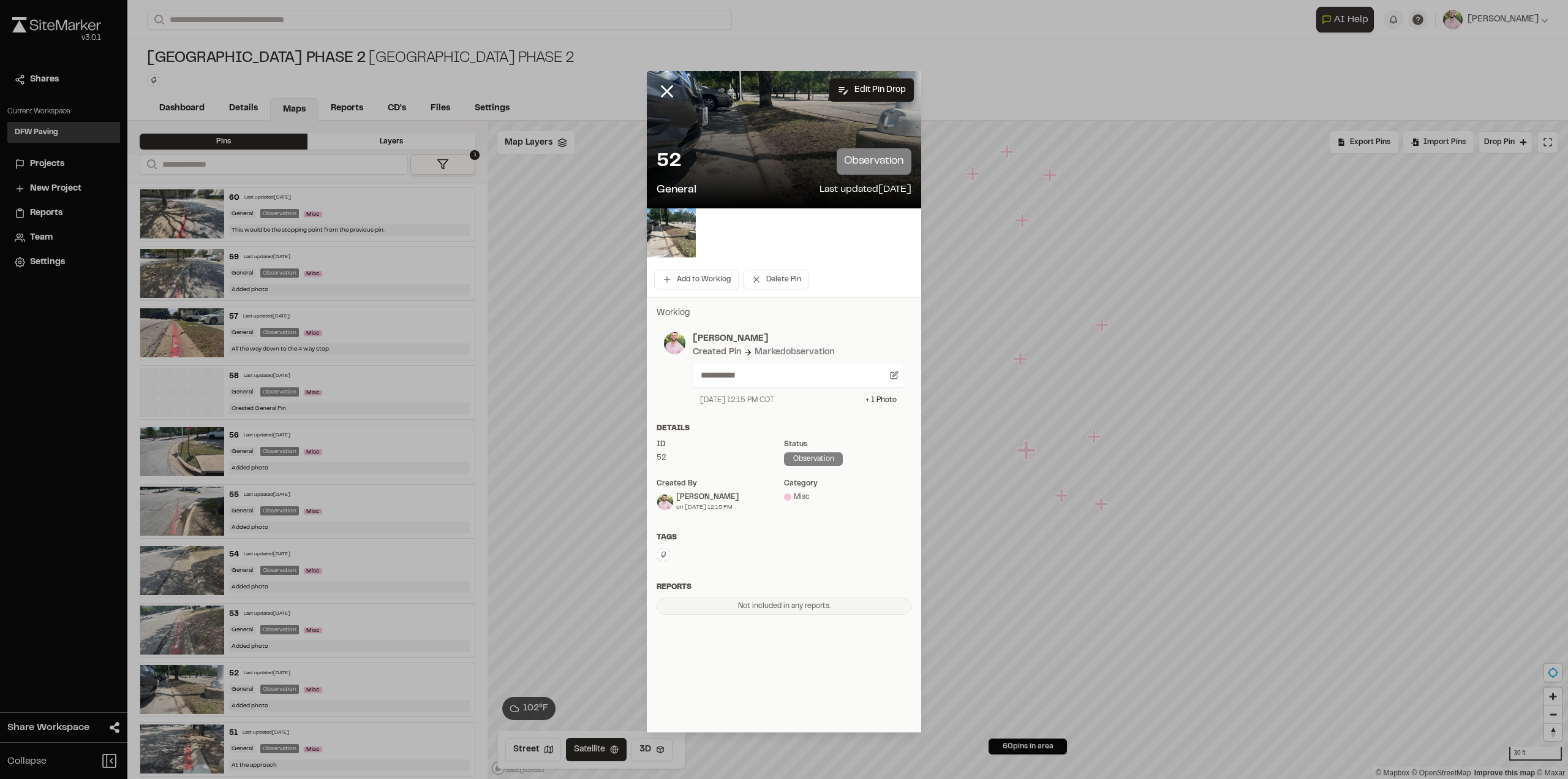
click at [665, 92] on line at bounding box center [667, 91] width 10 height 10
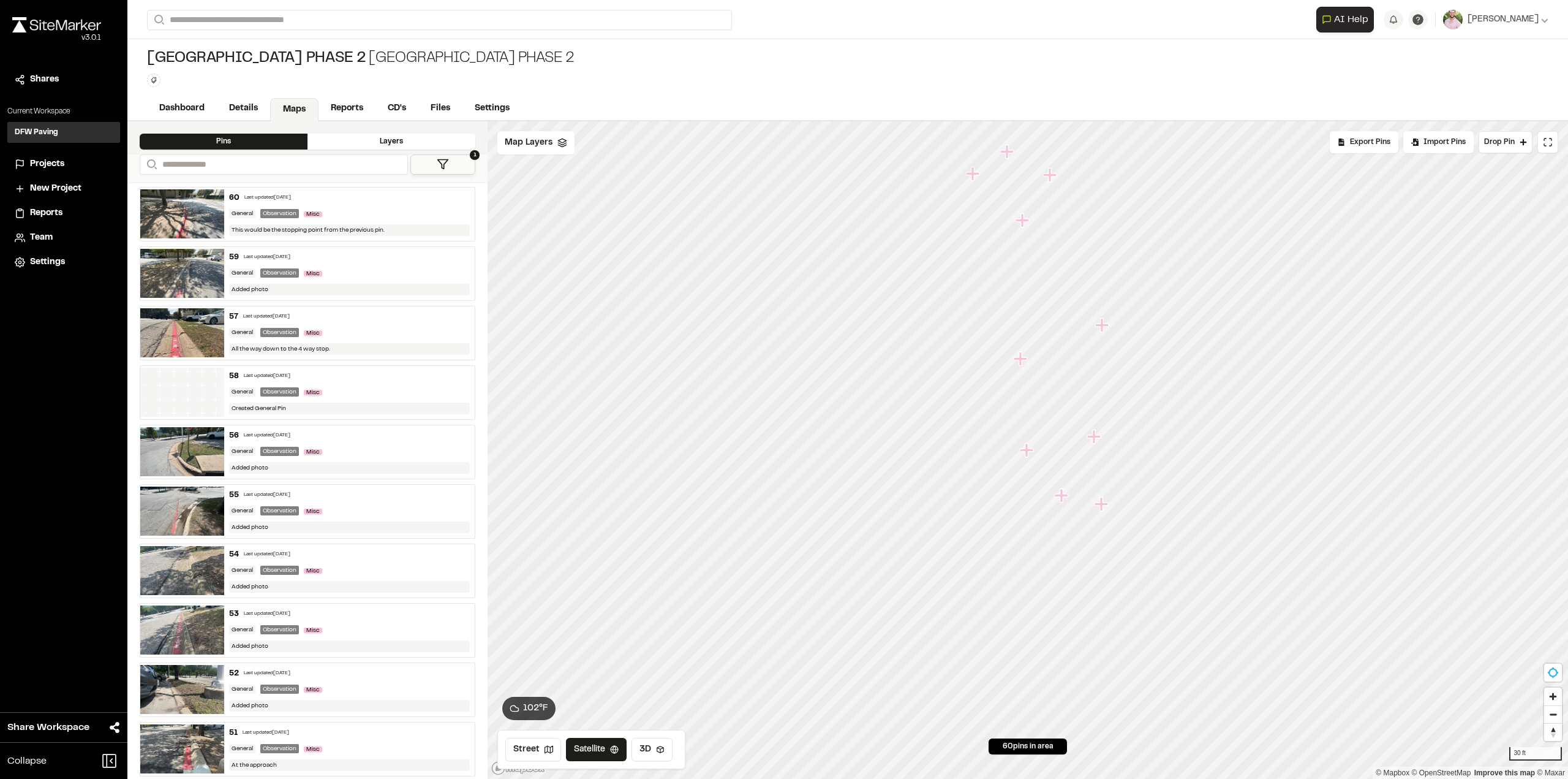
click at [976, 176] on icon "Map marker" at bounding box center [974, 174] width 16 height 16
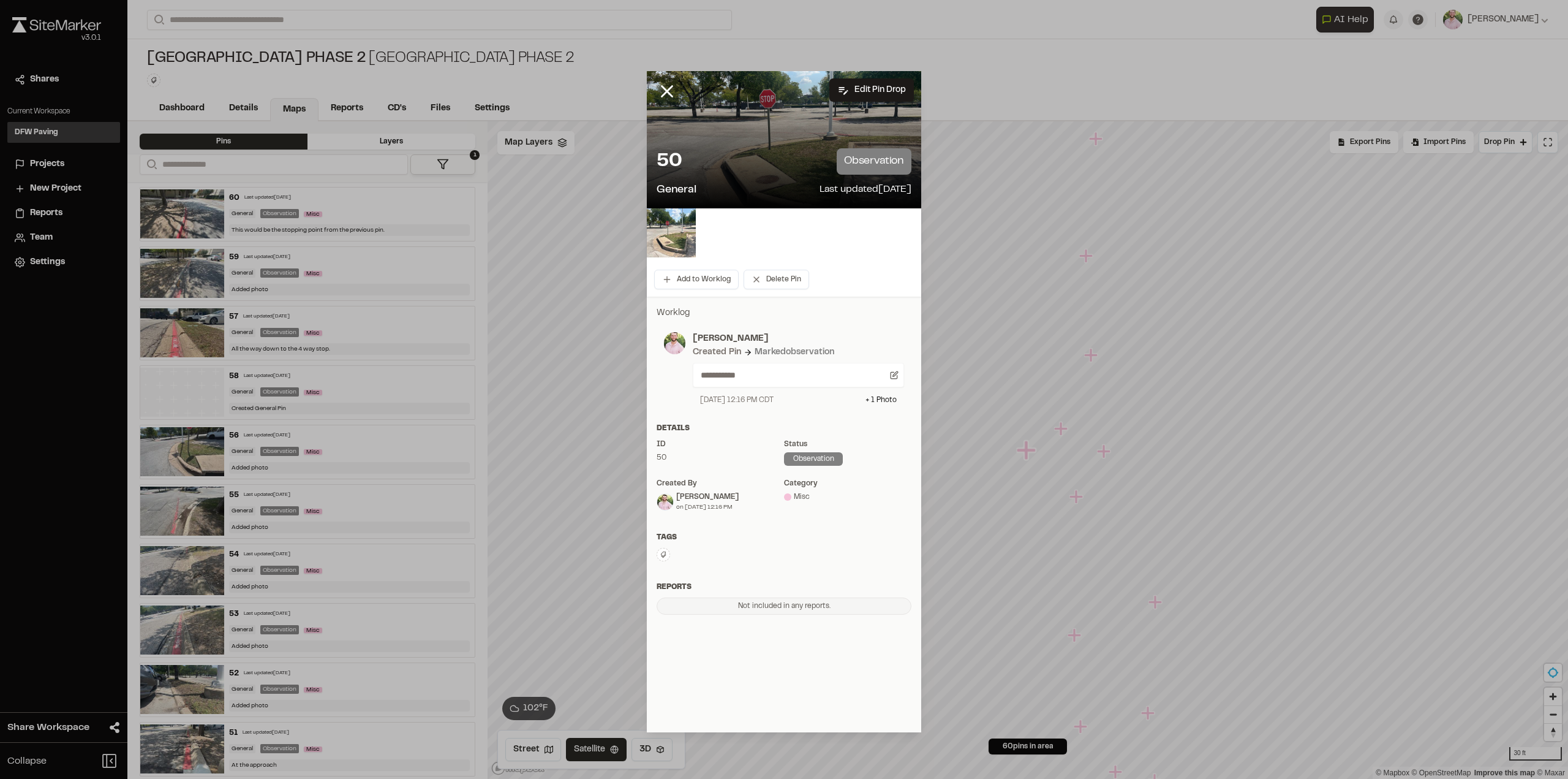
click at [663, 241] on img at bounding box center [671, 233] width 49 height 49
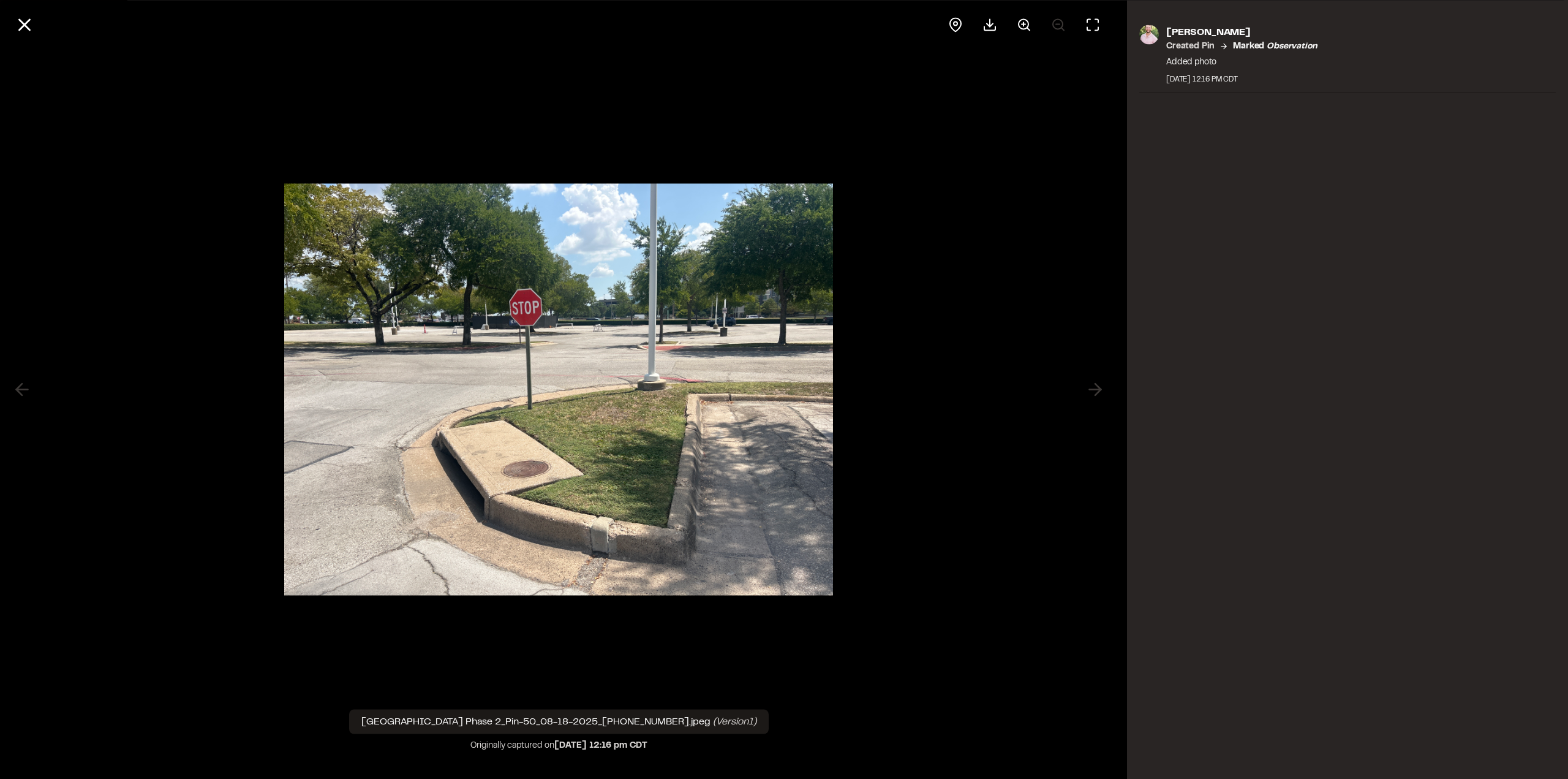
click at [23, 25] on line at bounding box center [24, 24] width 10 height 10
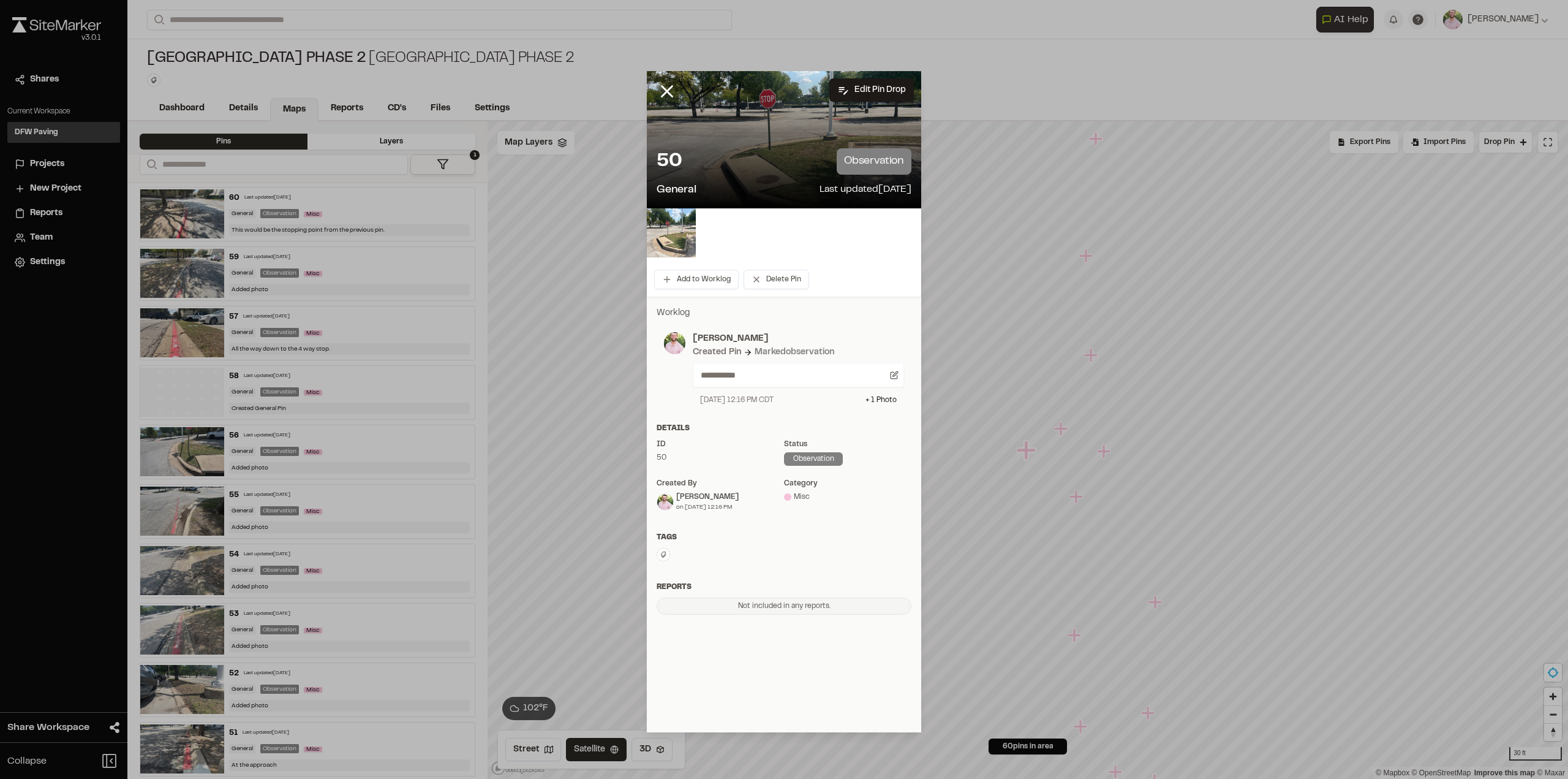
click at [661, 92] on icon at bounding box center [667, 91] width 21 height 21
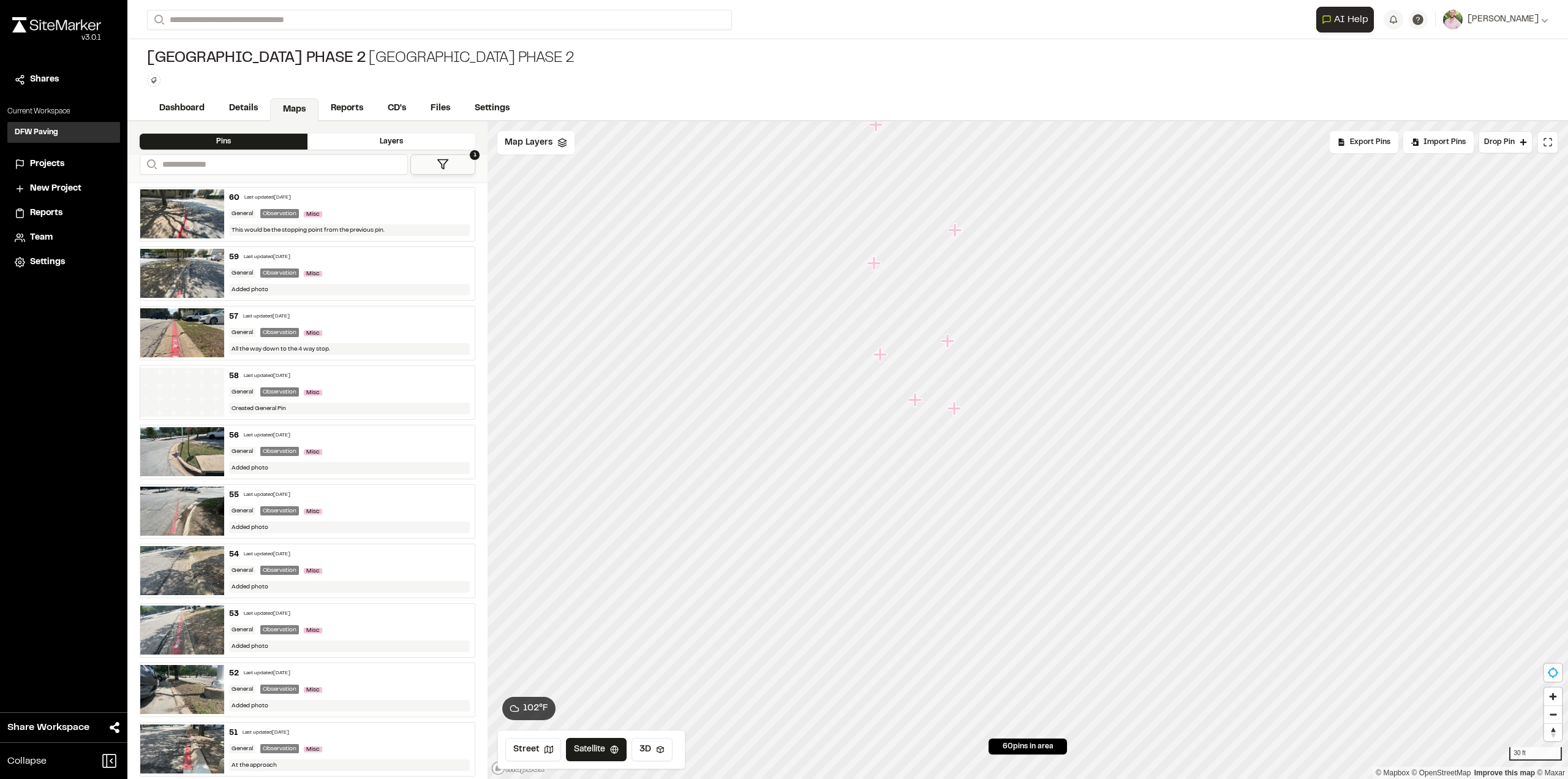
click at [914, 404] on icon "Map marker" at bounding box center [915, 399] width 13 height 13
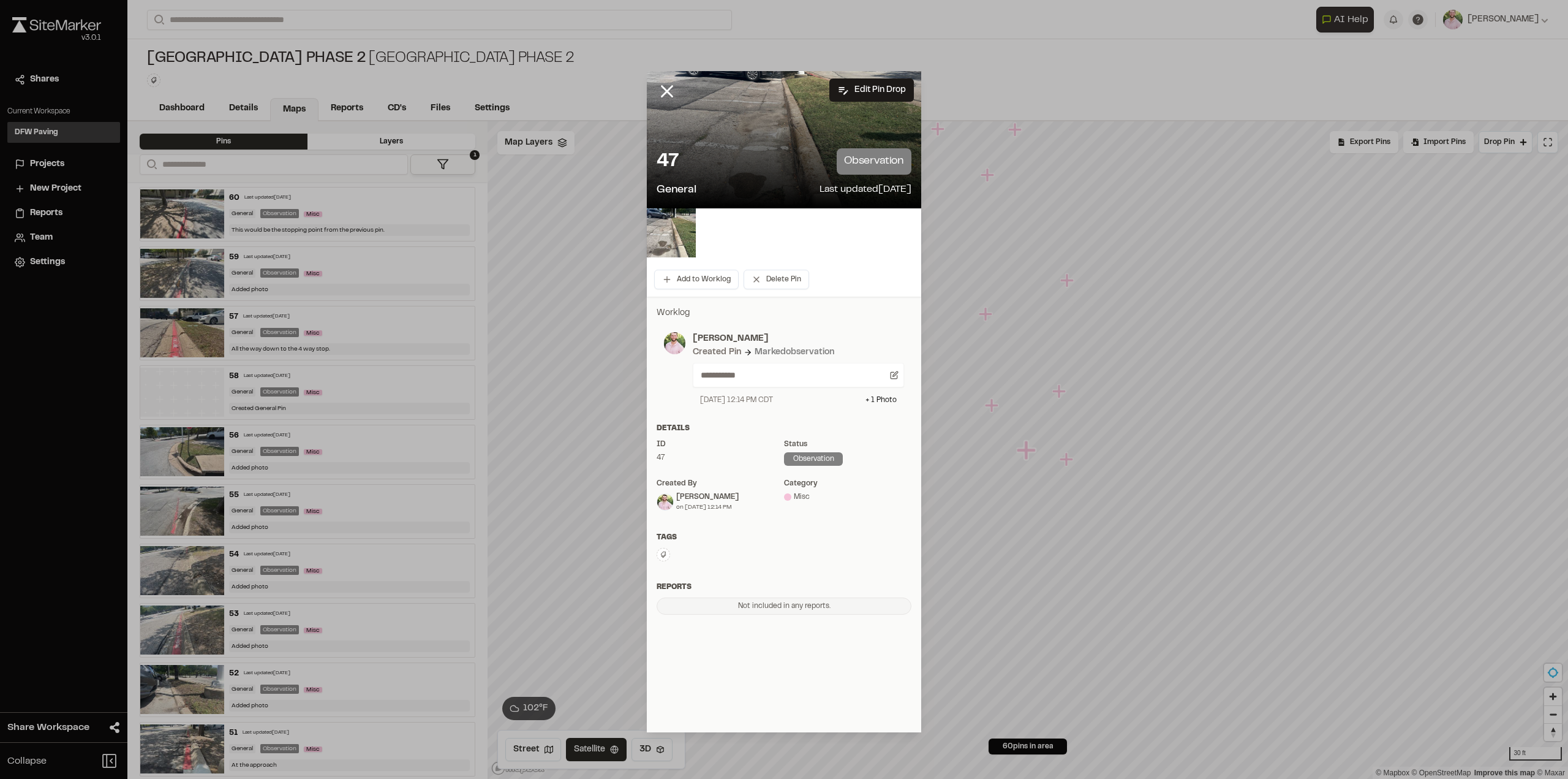
click at [678, 234] on img at bounding box center [671, 233] width 49 height 49
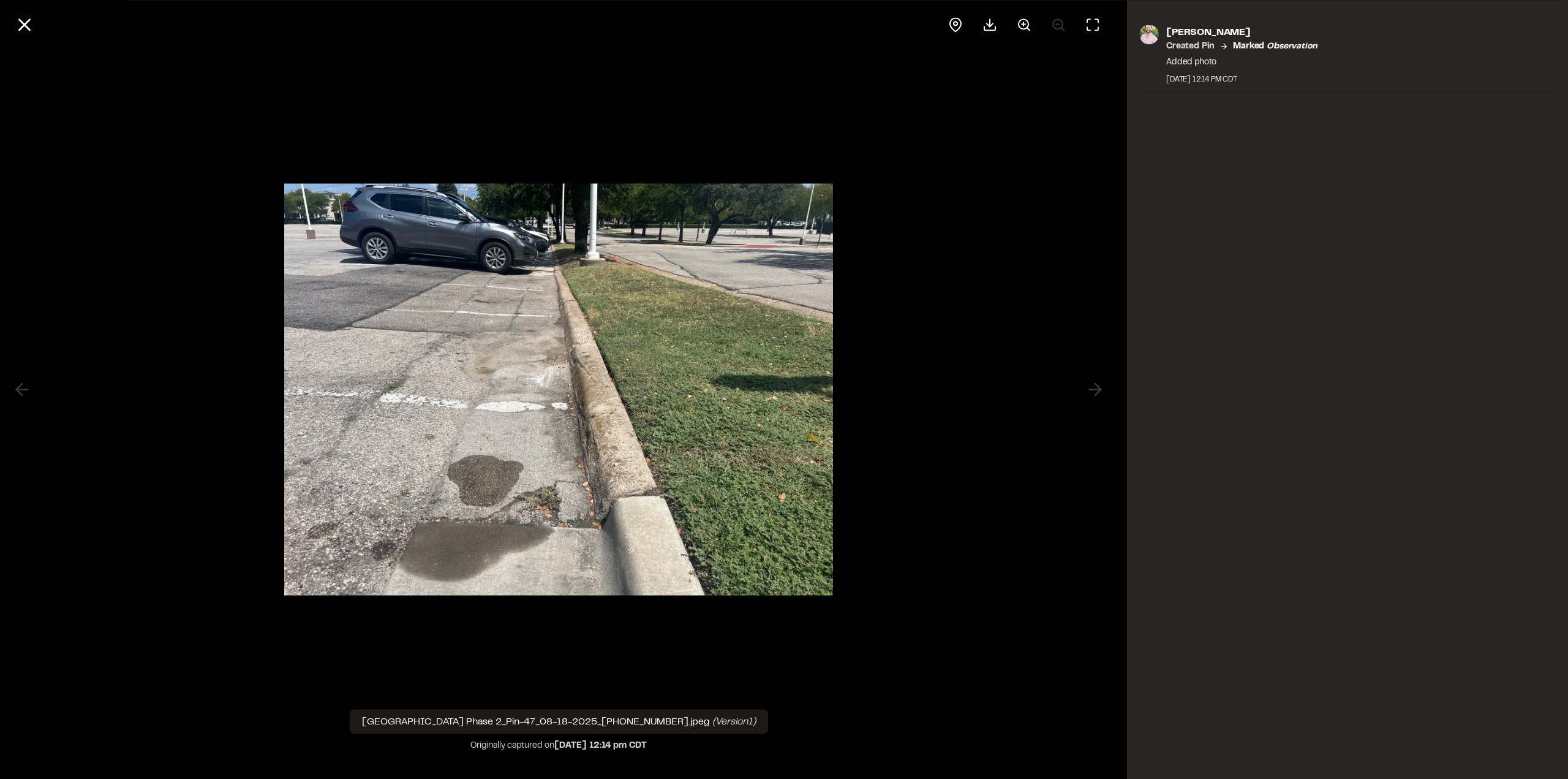
click at [18, 23] on icon at bounding box center [24, 24] width 21 height 21
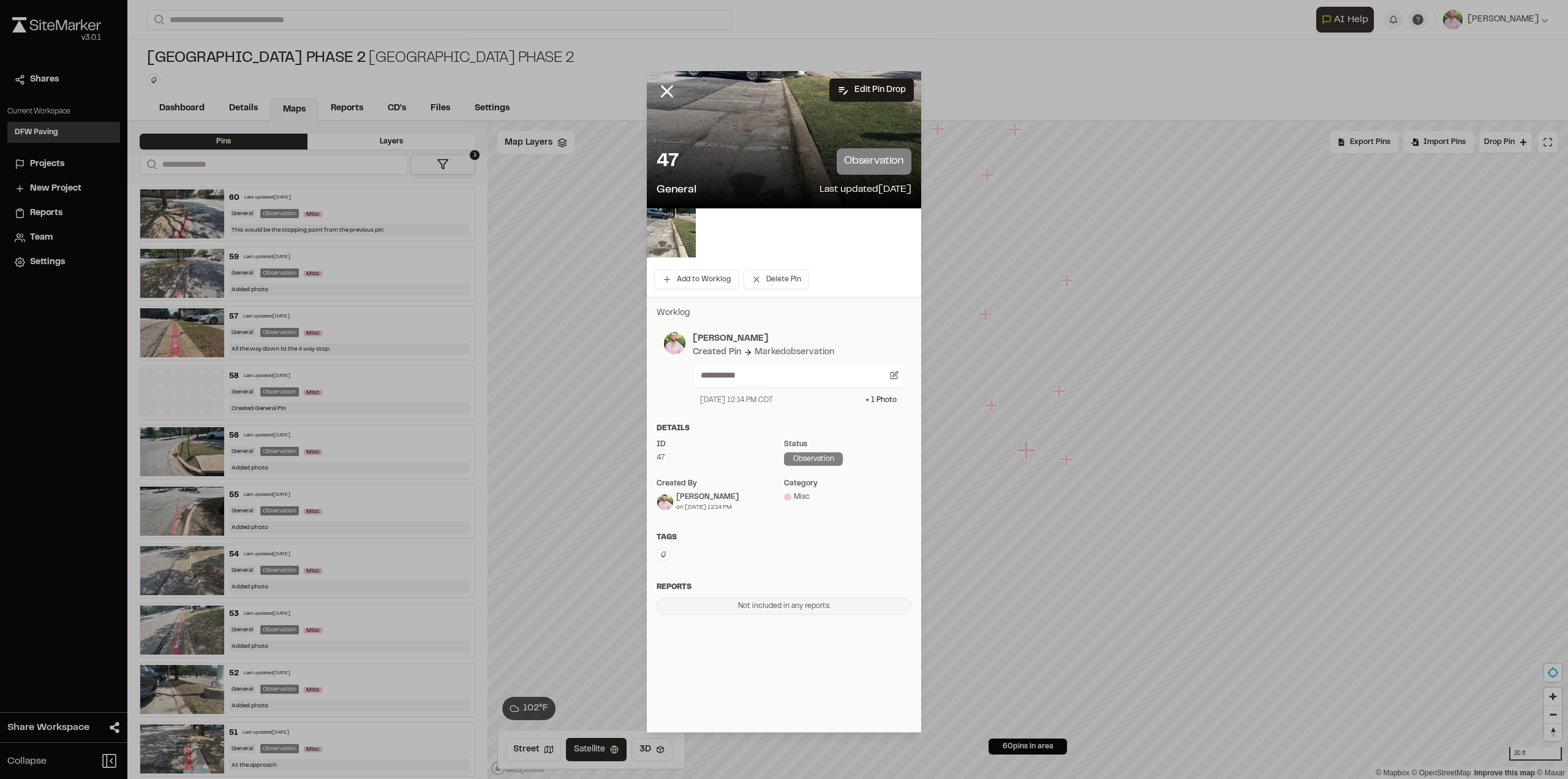
click at [666, 89] on icon at bounding box center [667, 91] width 21 height 21
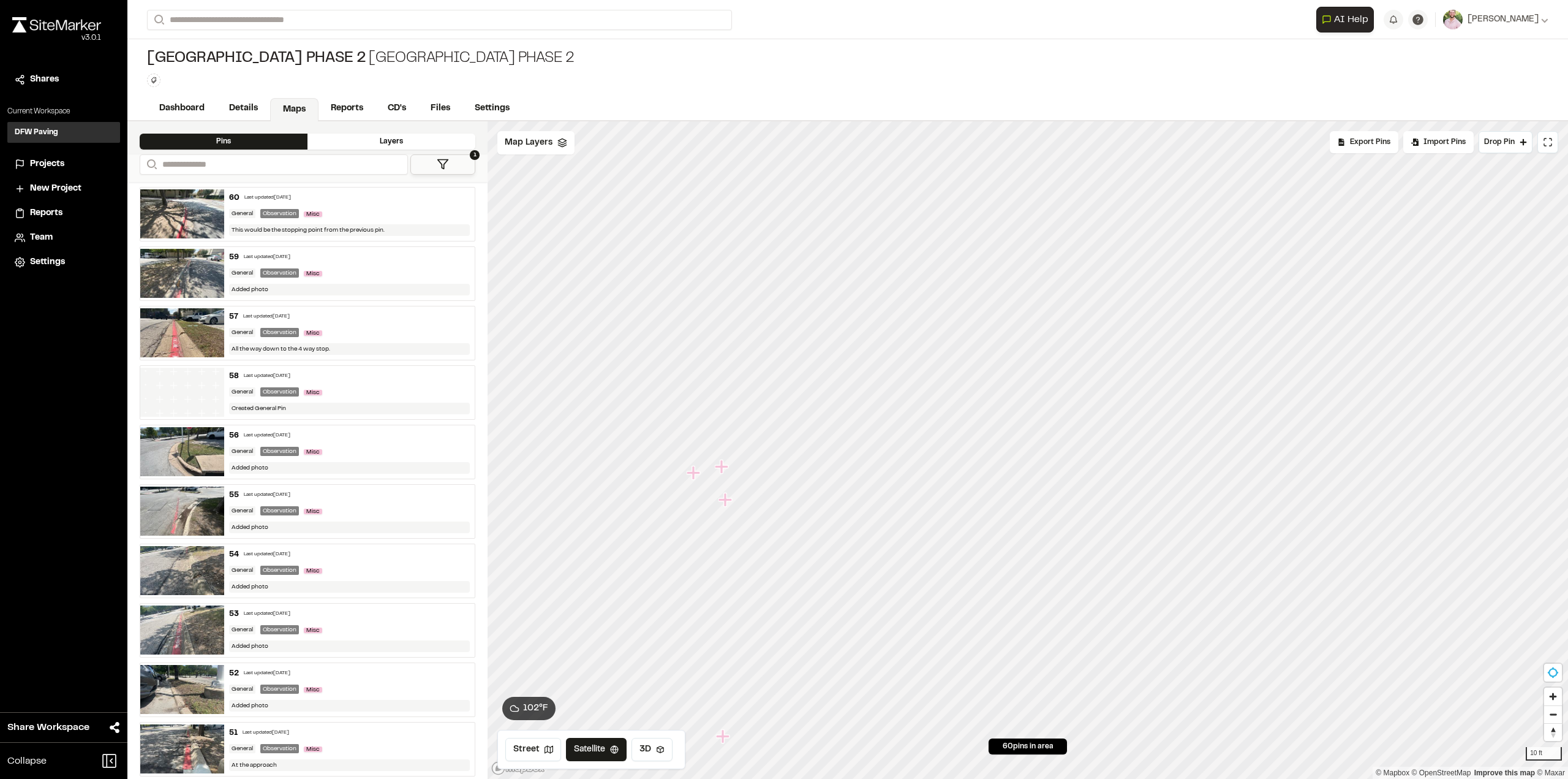
click at [724, 470] on icon "Map marker" at bounding box center [722, 467] width 16 height 16
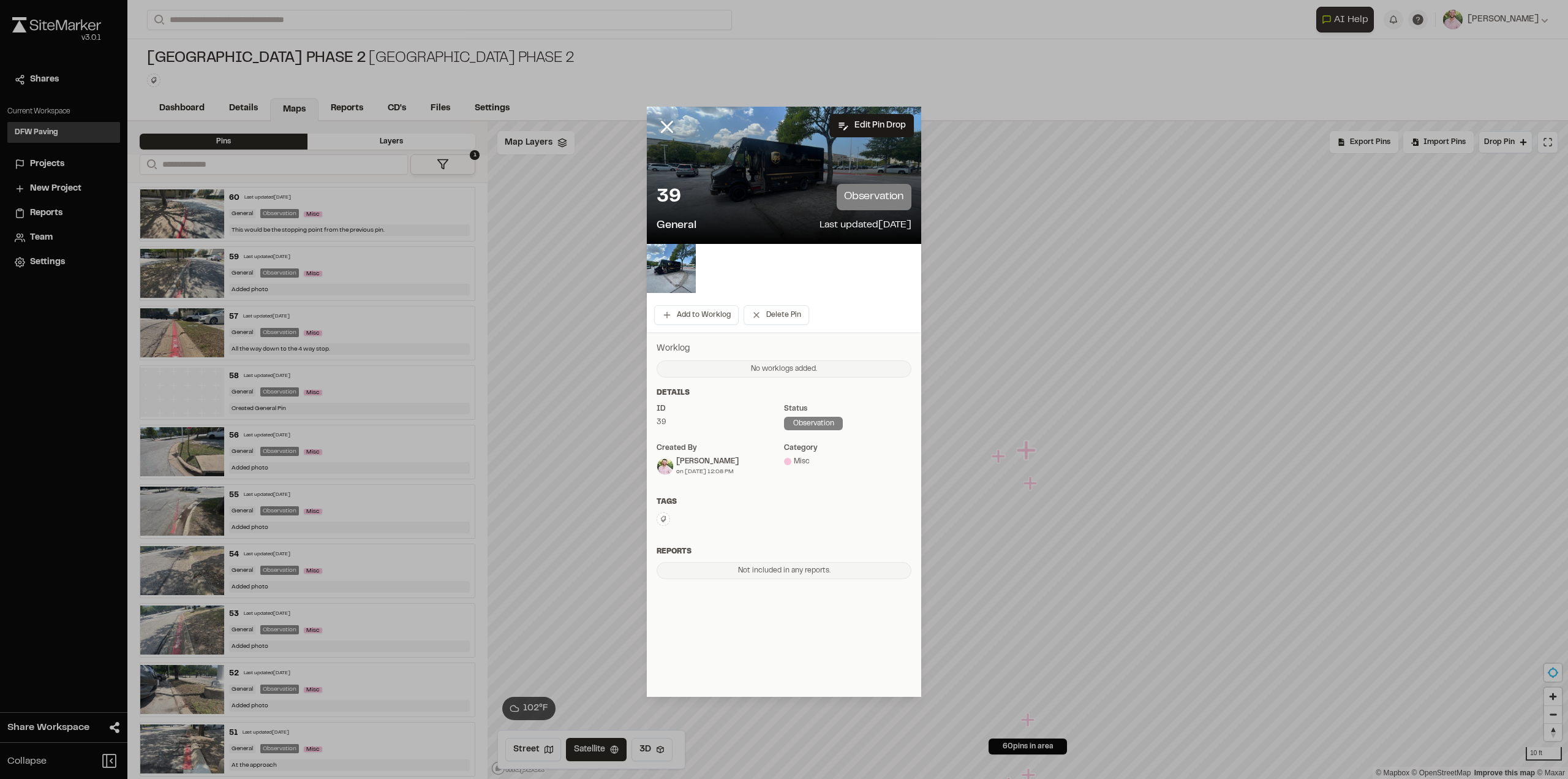
click at [677, 266] on img at bounding box center [671, 268] width 49 height 49
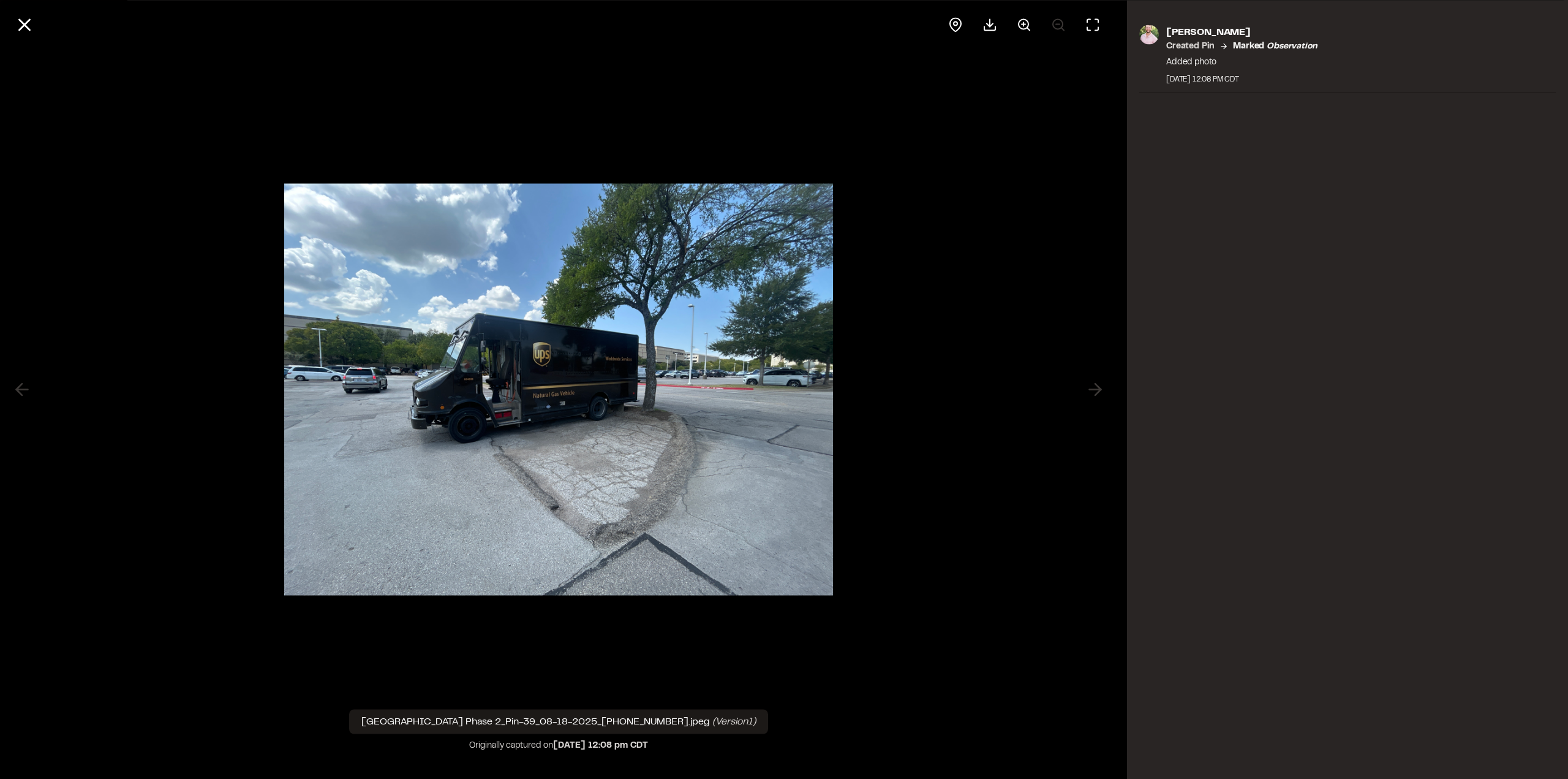
click at [26, 23] on line at bounding box center [24, 24] width 10 height 10
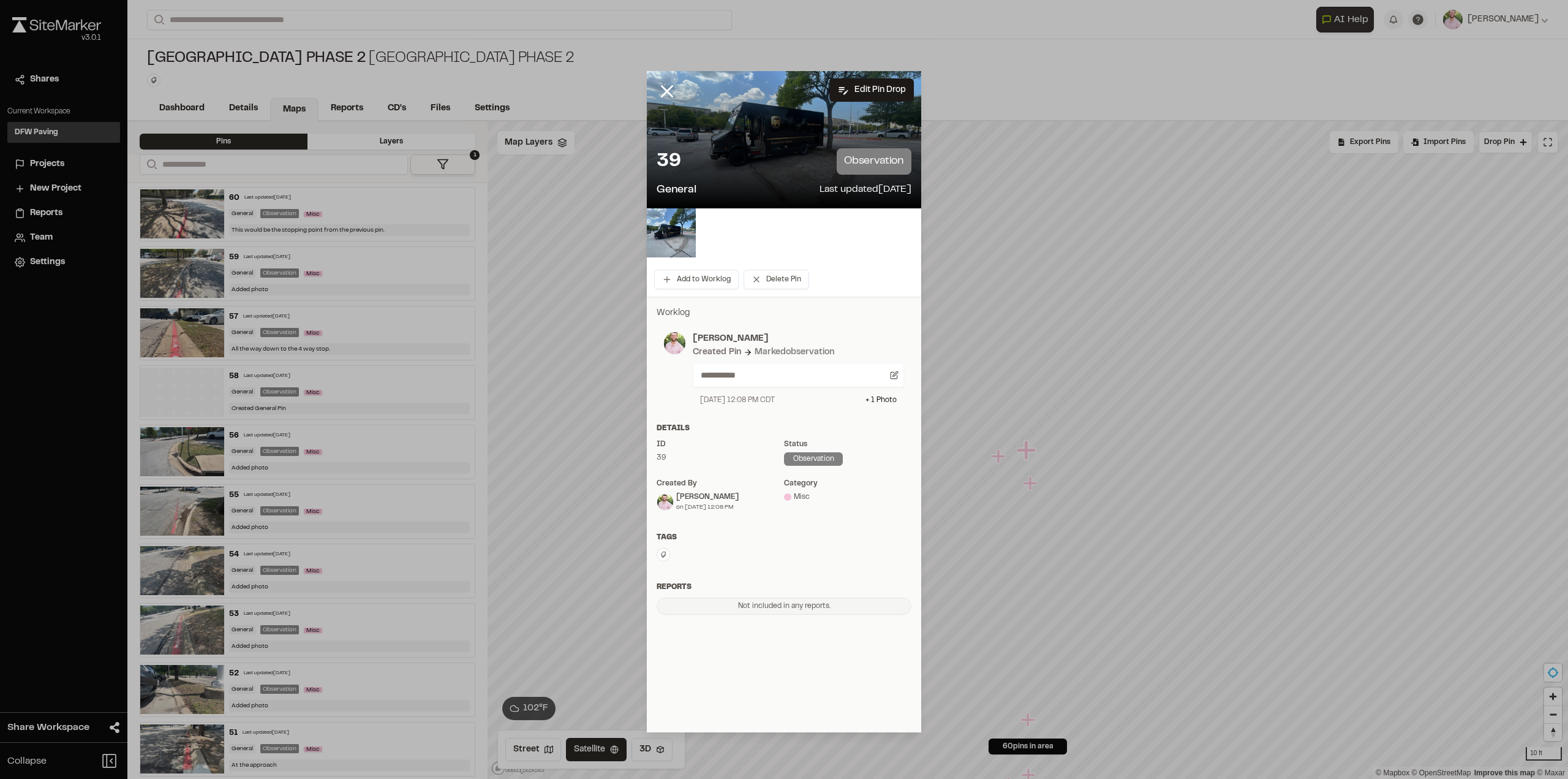
click at [663, 89] on icon at bounding box center [667, 91] width 21 height 21
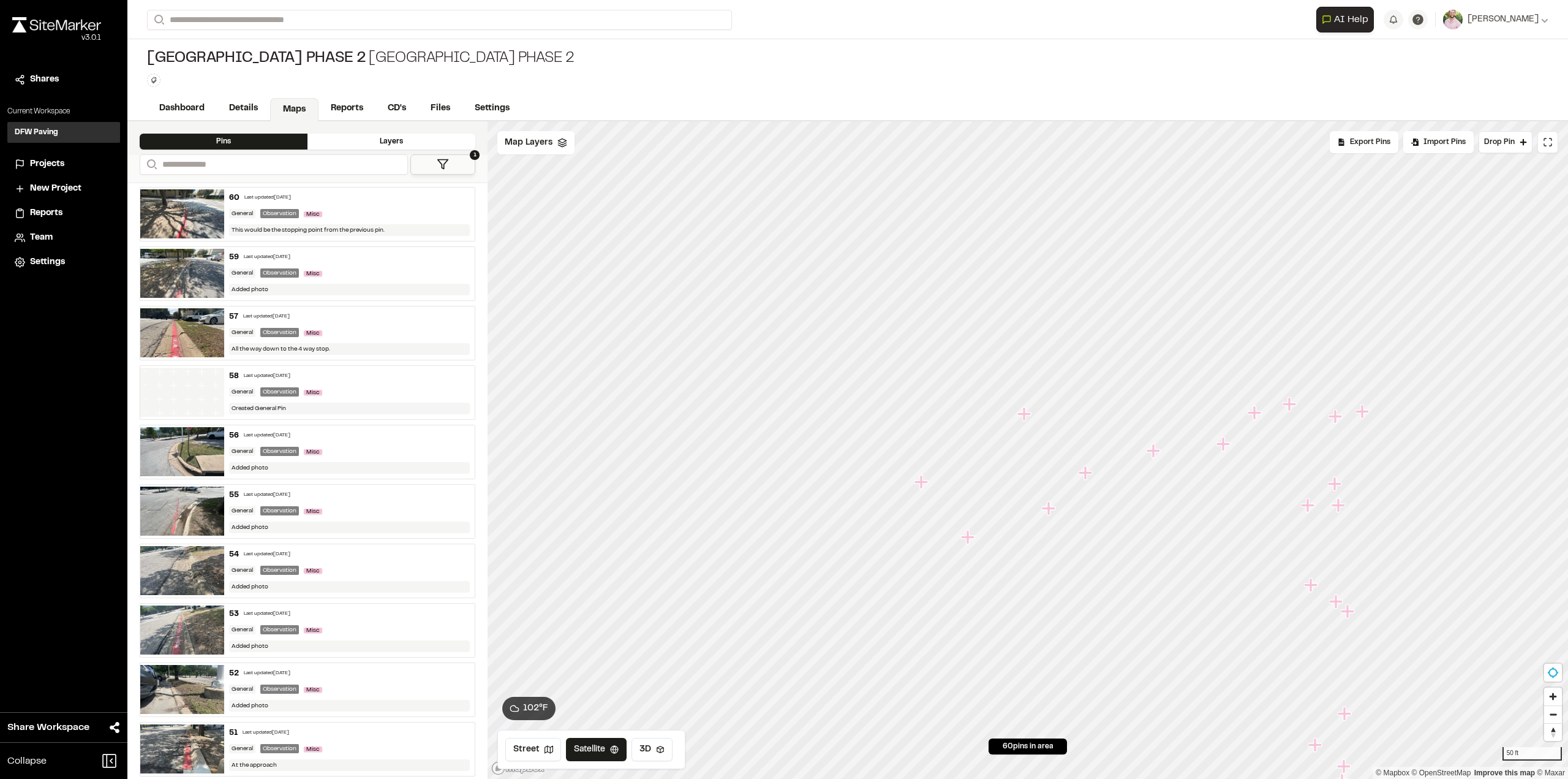
click at [1049, 510] on icon "Map marker" at bounding box center [1048, 508] width 13 height 13
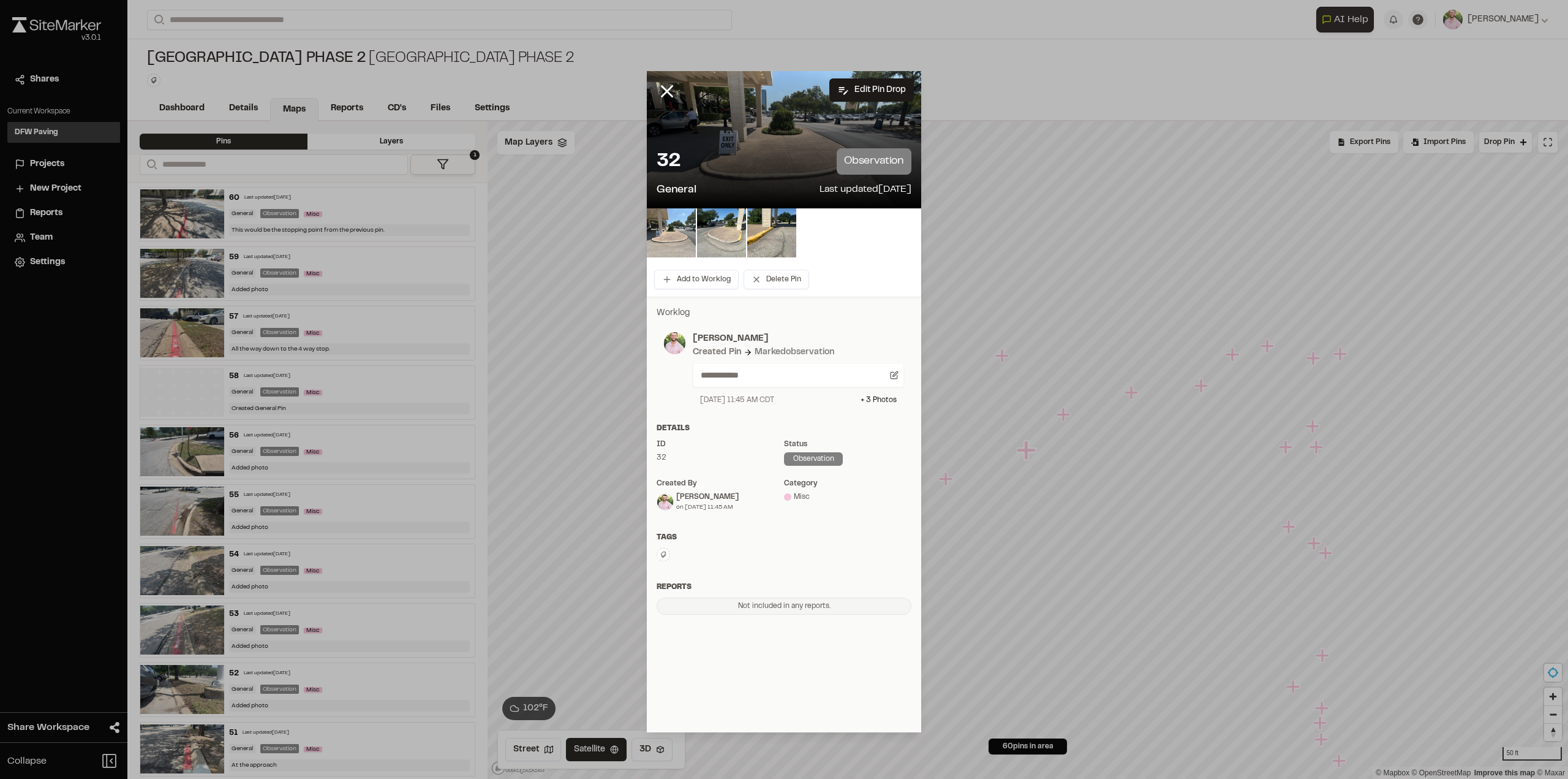
click at [665, 88] on icon at bounding box center [667, 91] width 21 height 21
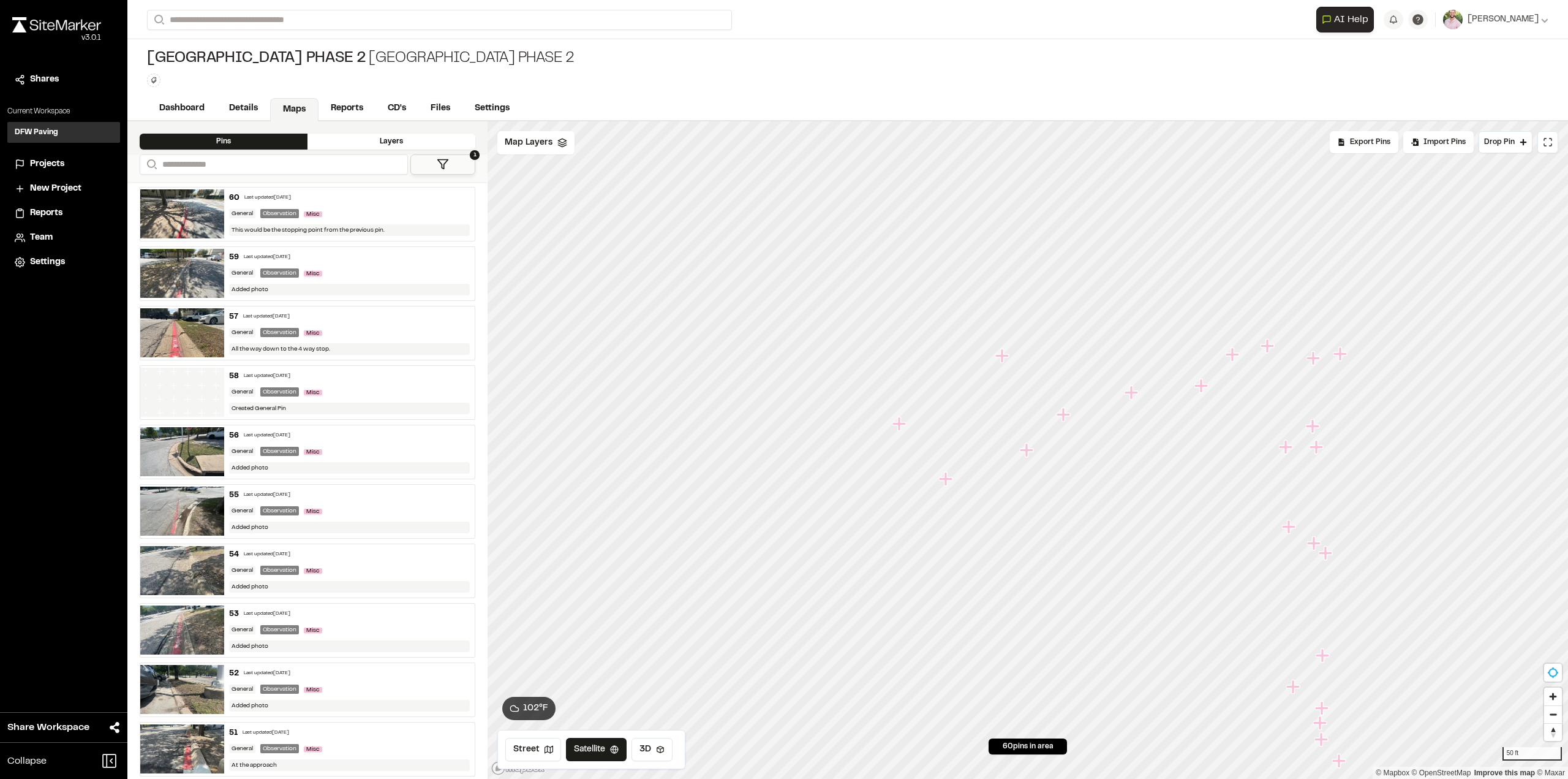
click at [947, 482] on icon "Map marker" at bounding box center [945, 478] width 13 height 13
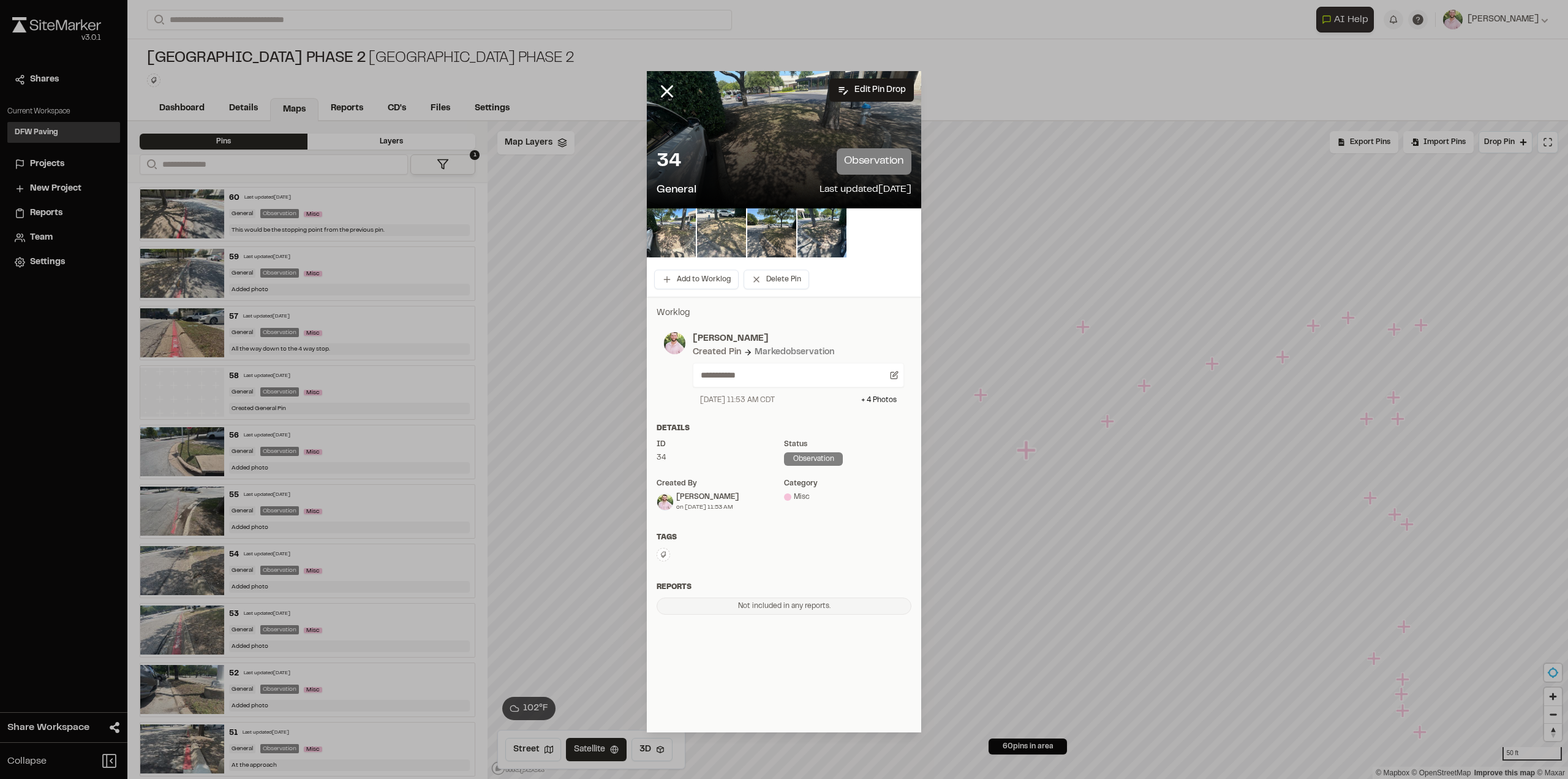
click at [662, 89] on icon at bounding box center [667, 91] width 21 height 21
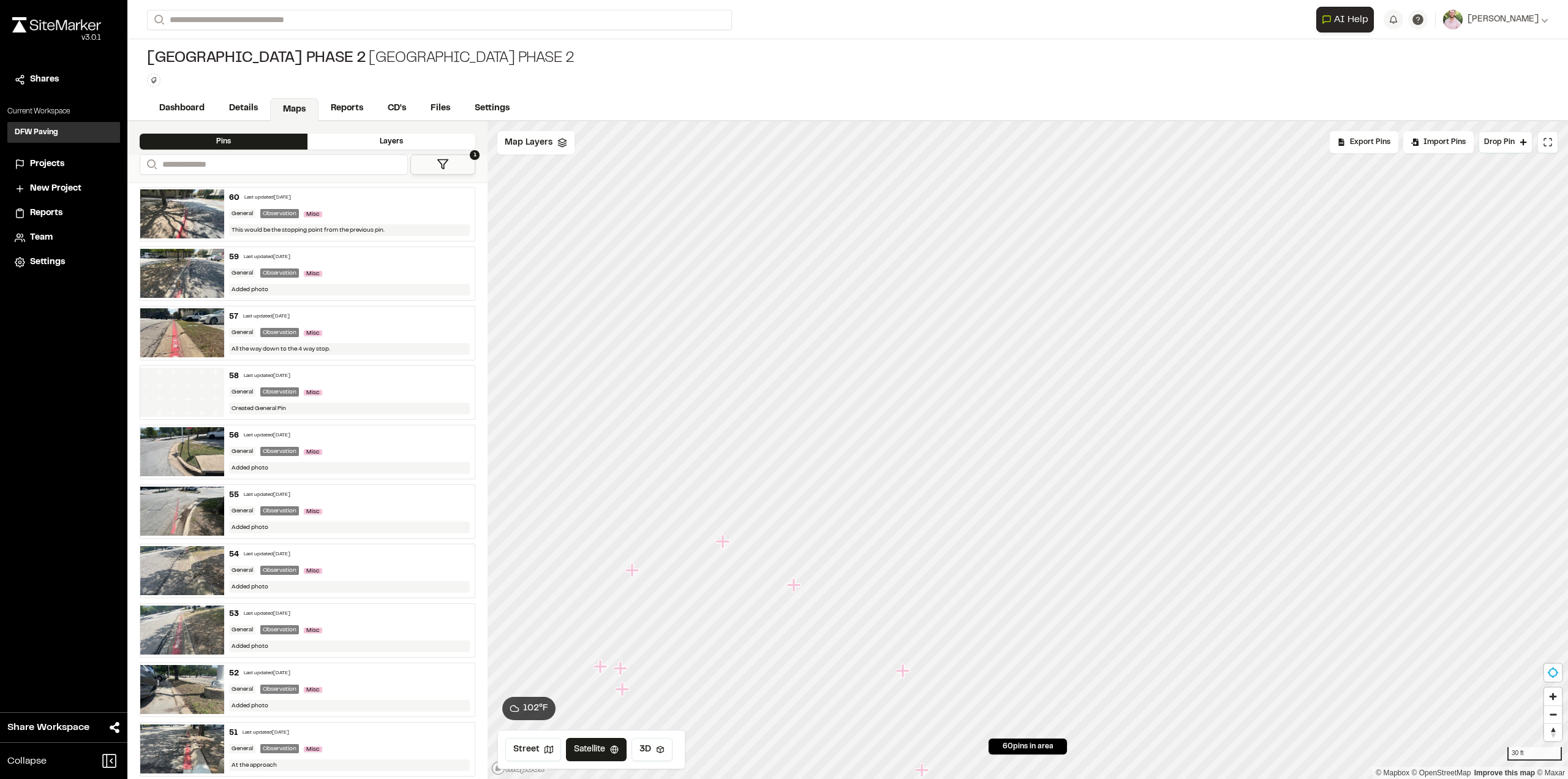
click at [635, 566] on icon "Map marker" at bounding box center [633, 571] width 16 height 16
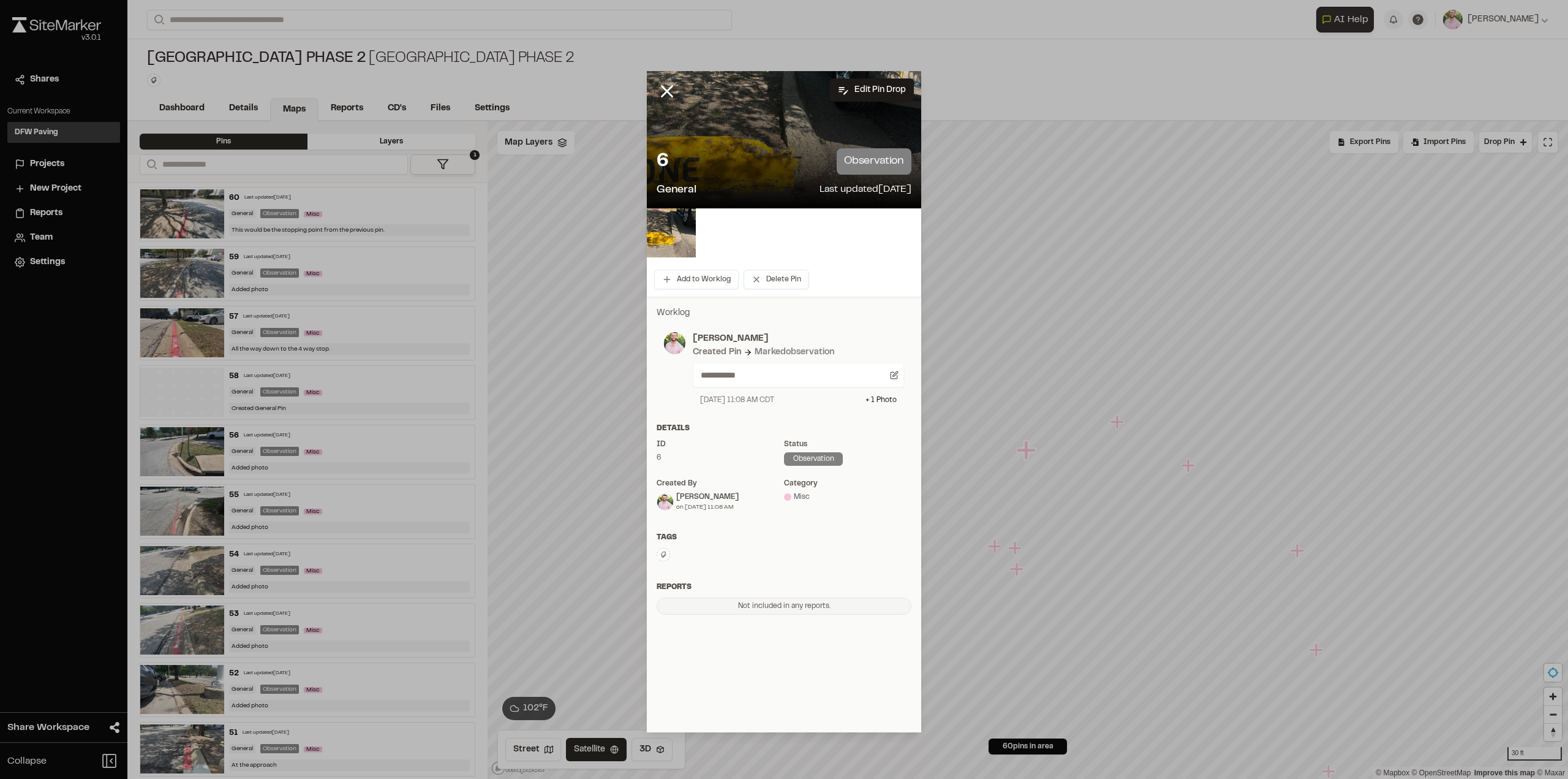
click at [675, 234] on img at bounding box center [671, 233] width 49 height 49
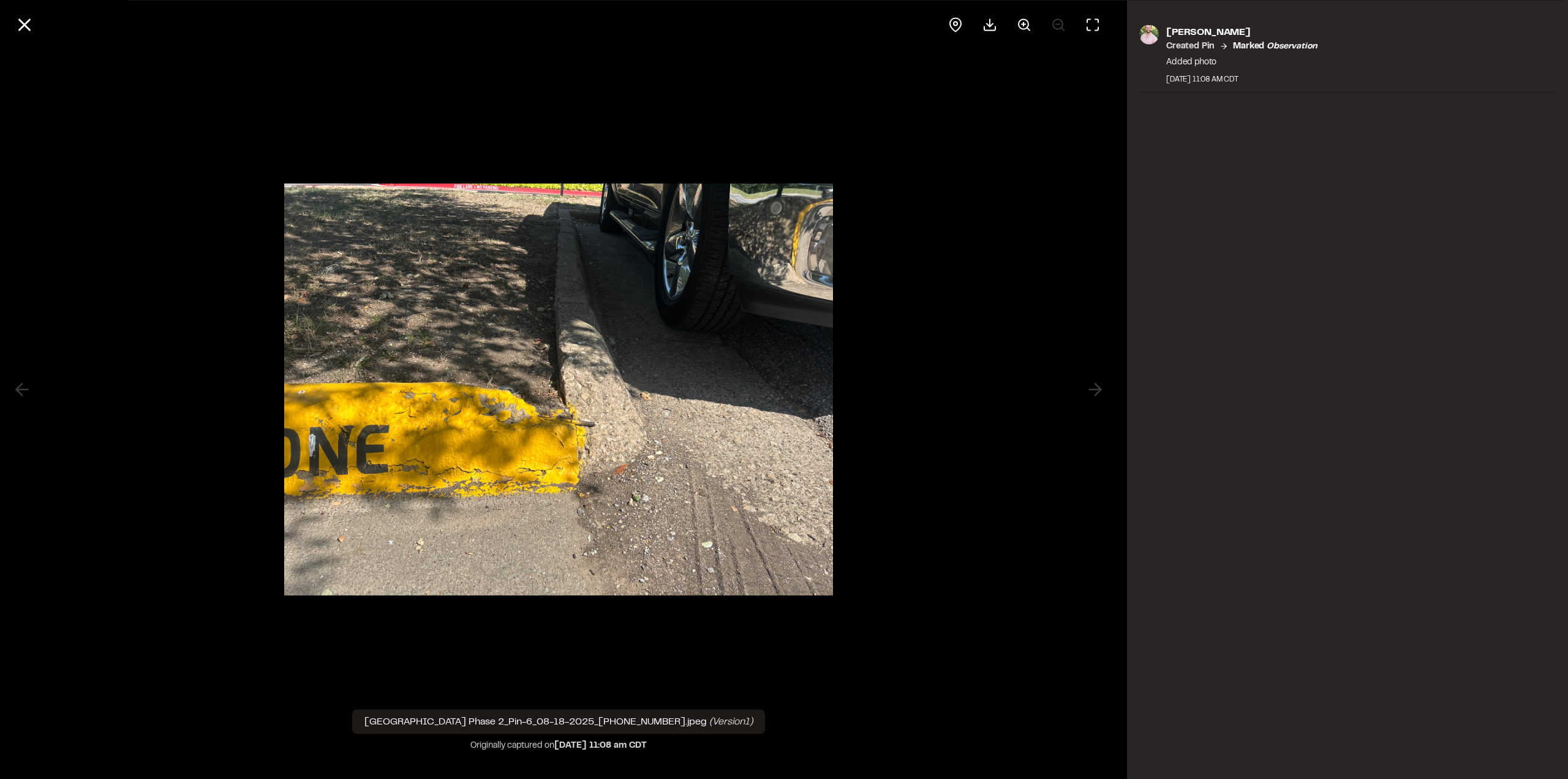
drag, startPoint x: 546, startPoint y: 300, endPoint x: 529, endPoint y: 263, distance: 40.7
click at [529, 263] on img at bounding box center [558, 390] width 549 height 437
click at [27, 15] on icon at bounding box center [24, 24] width 21 height 21
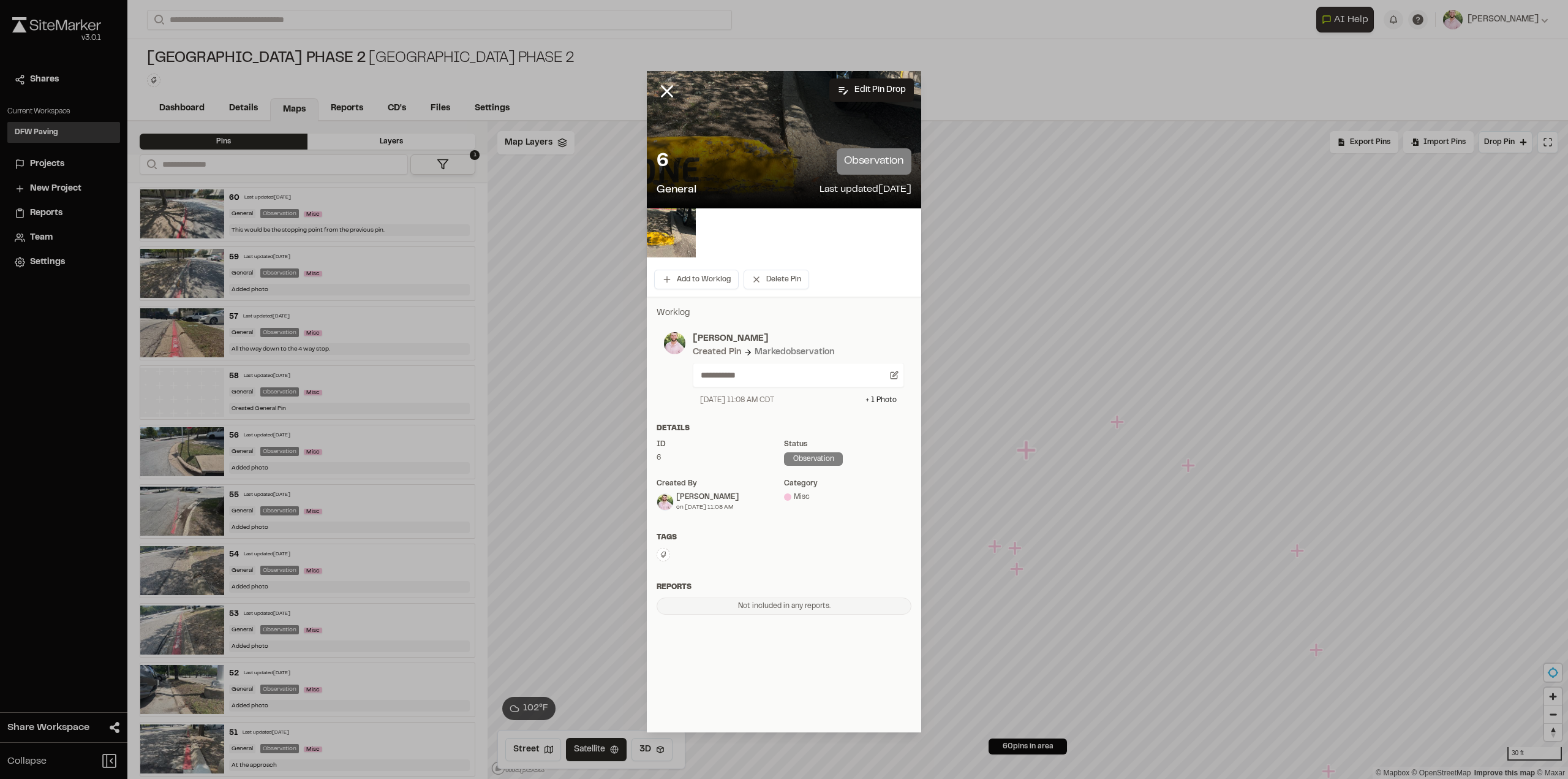
click at [669, 89] on line at bounding box center [667, 91] width 10 height 10
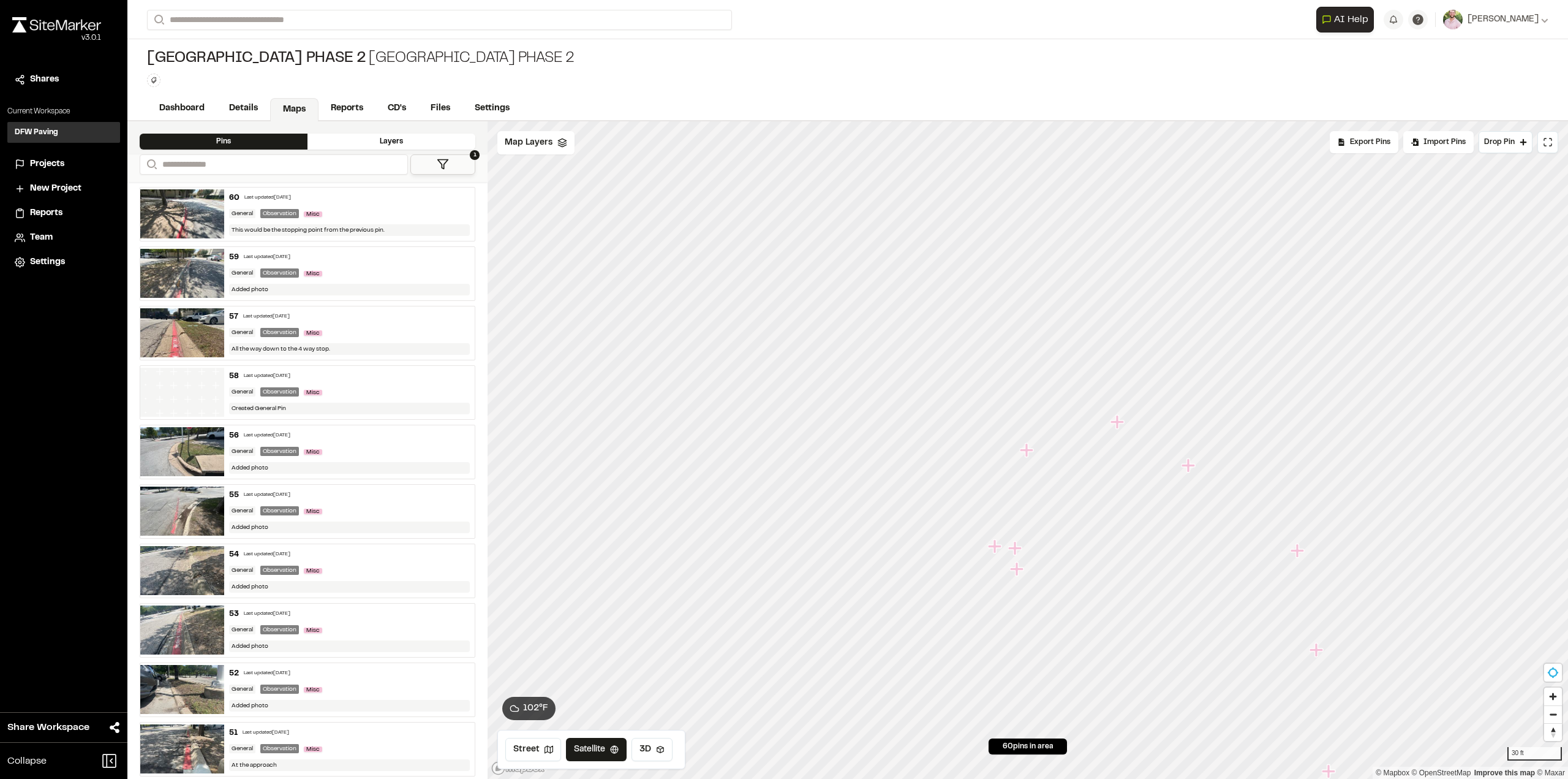
click at [1122, 422] on icon "Map marker" at bounding box center [1117, 421] width 13 height 13
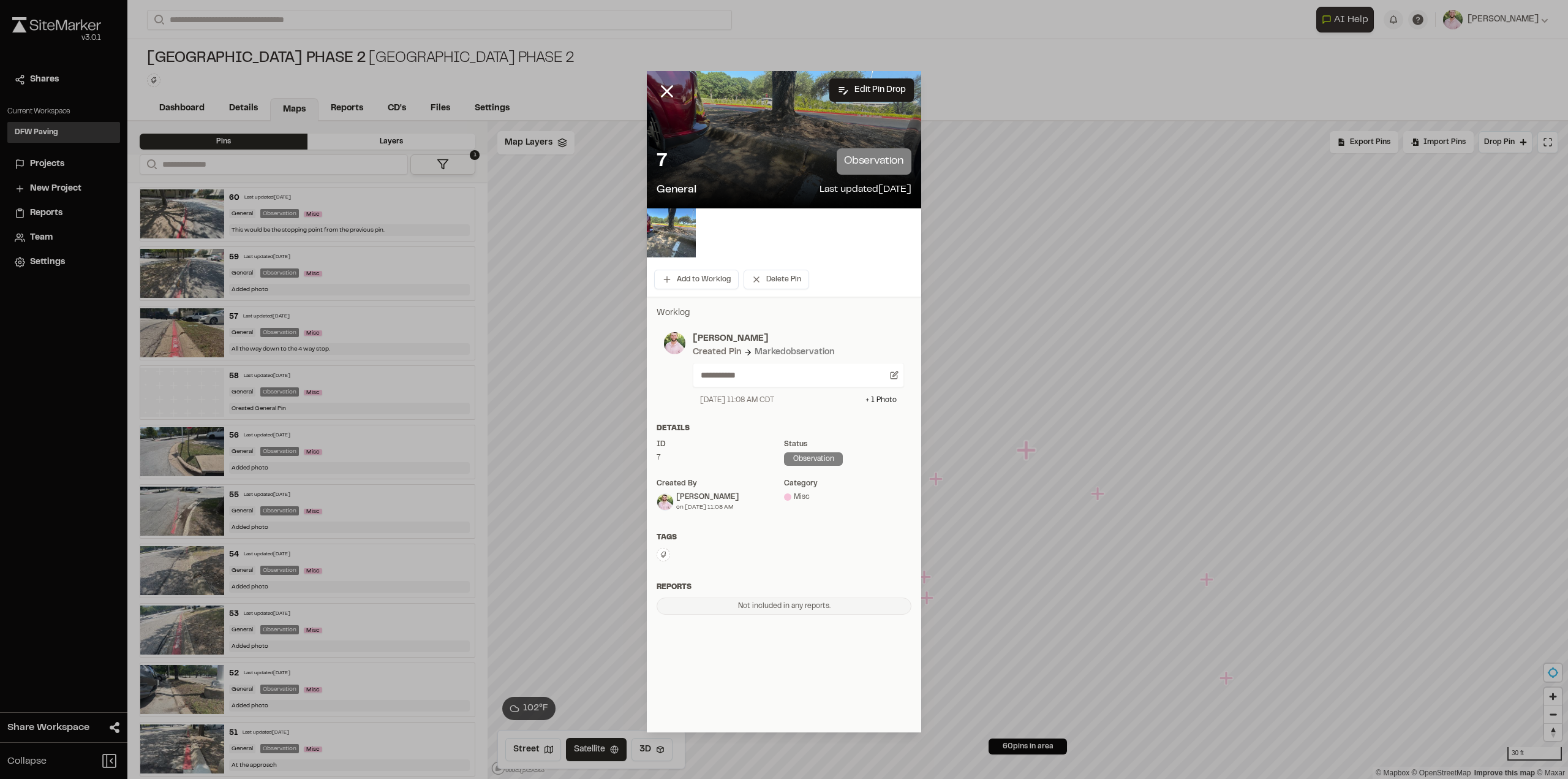
click at [663, 89] on line at bounding box center [667, 91] width 10 height 10
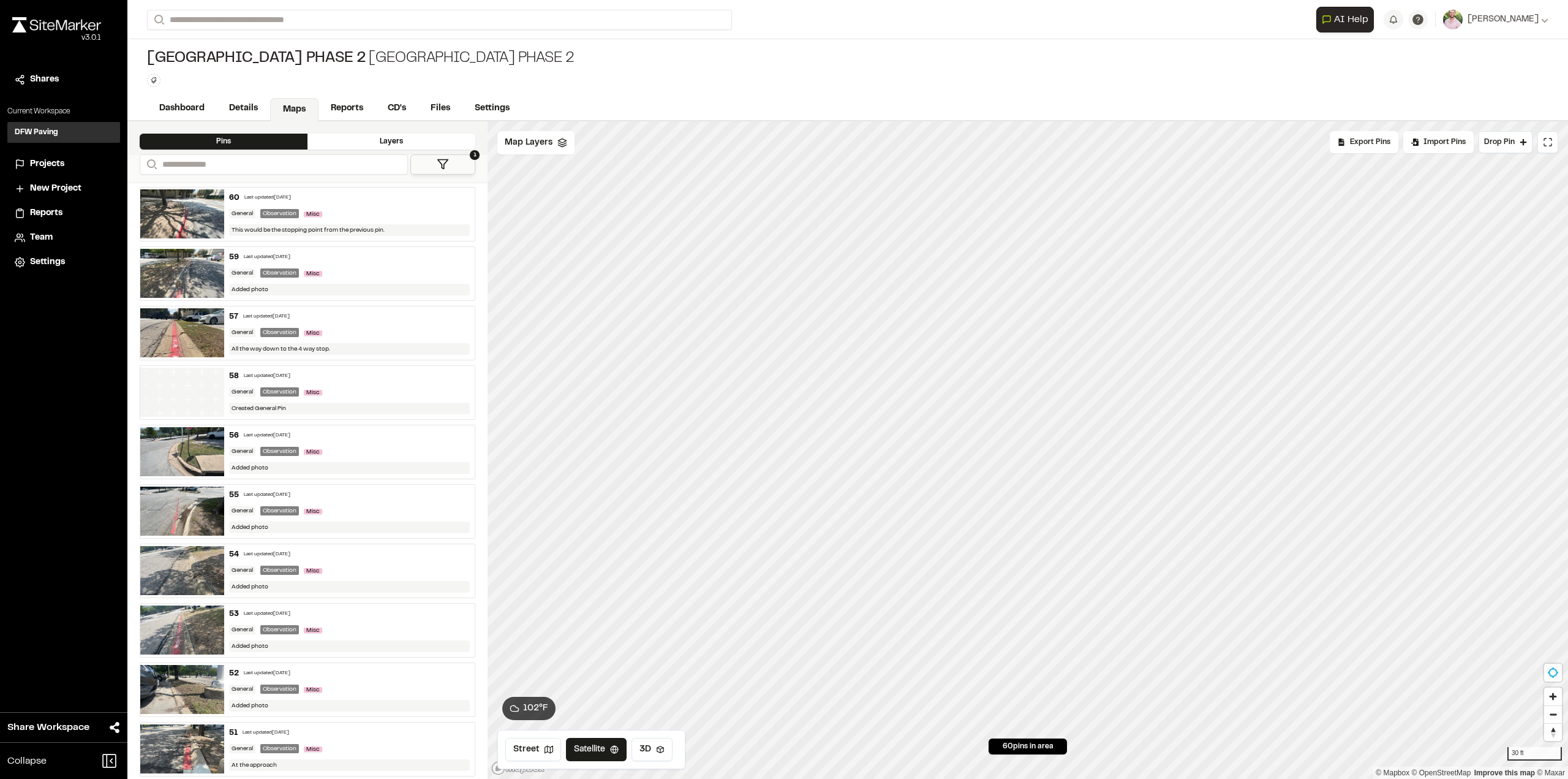
click at [411, 333] on div "**********" at bounding box center [847, 450] width 1440 height 658
click at [1020, 448] on icon "Map marker" at bounding box center [1022, 447] width 13 height 13
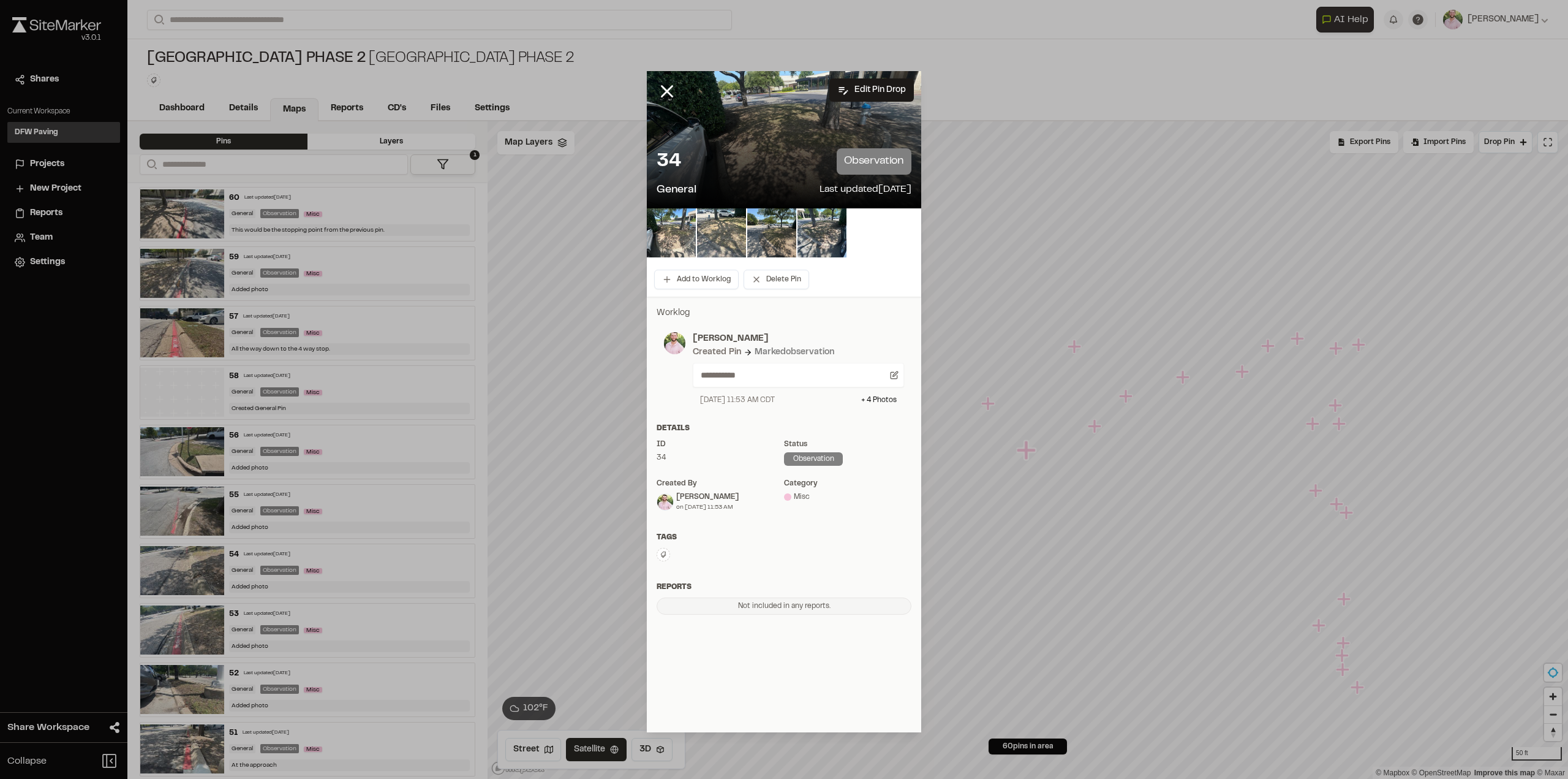
click at [674, 225] on img at bounding box center [671, 233] width 49 height 49
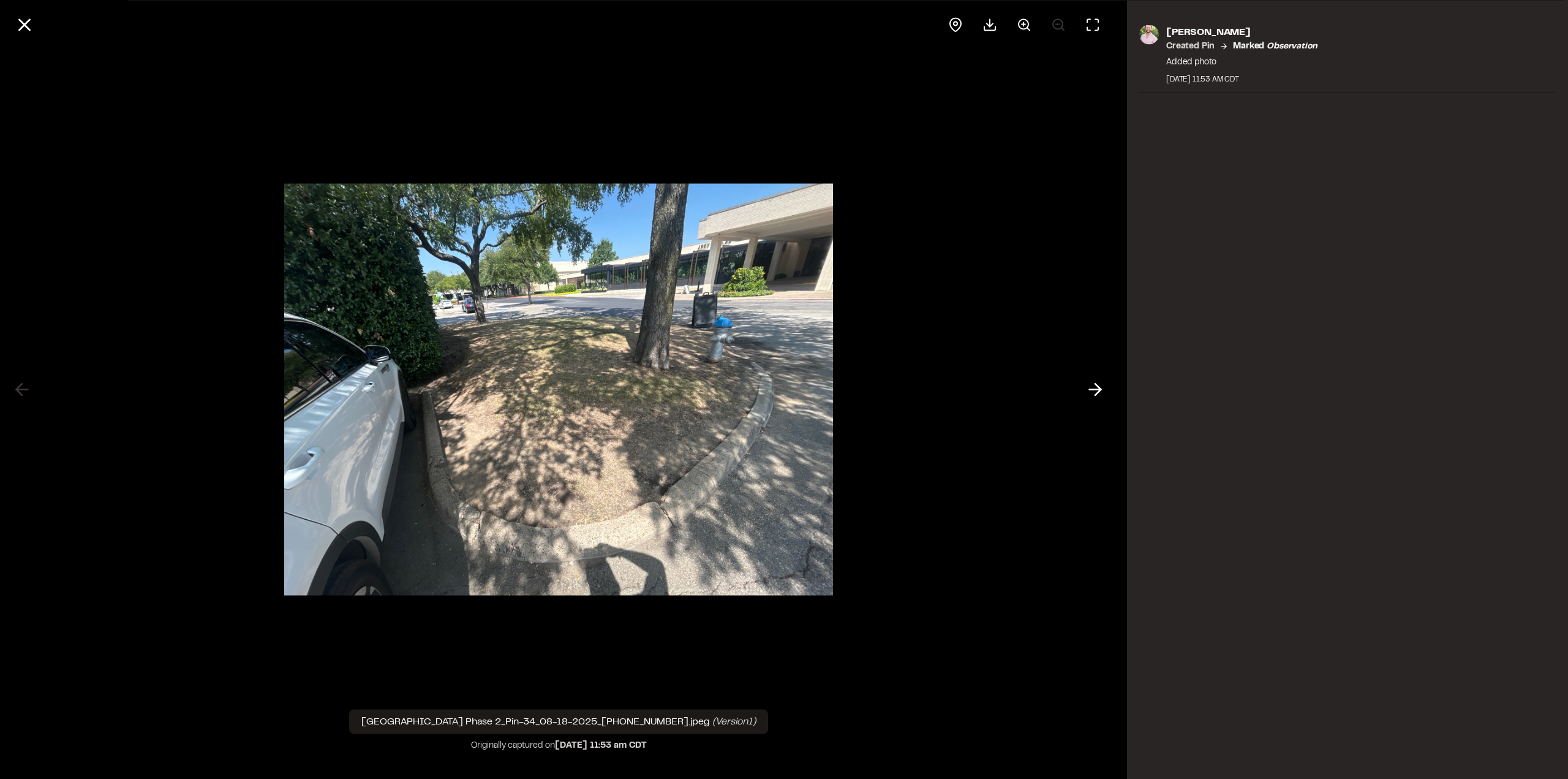
click at [1088, 396] on icon at bounding box center [1095, 390] width 20 height 21
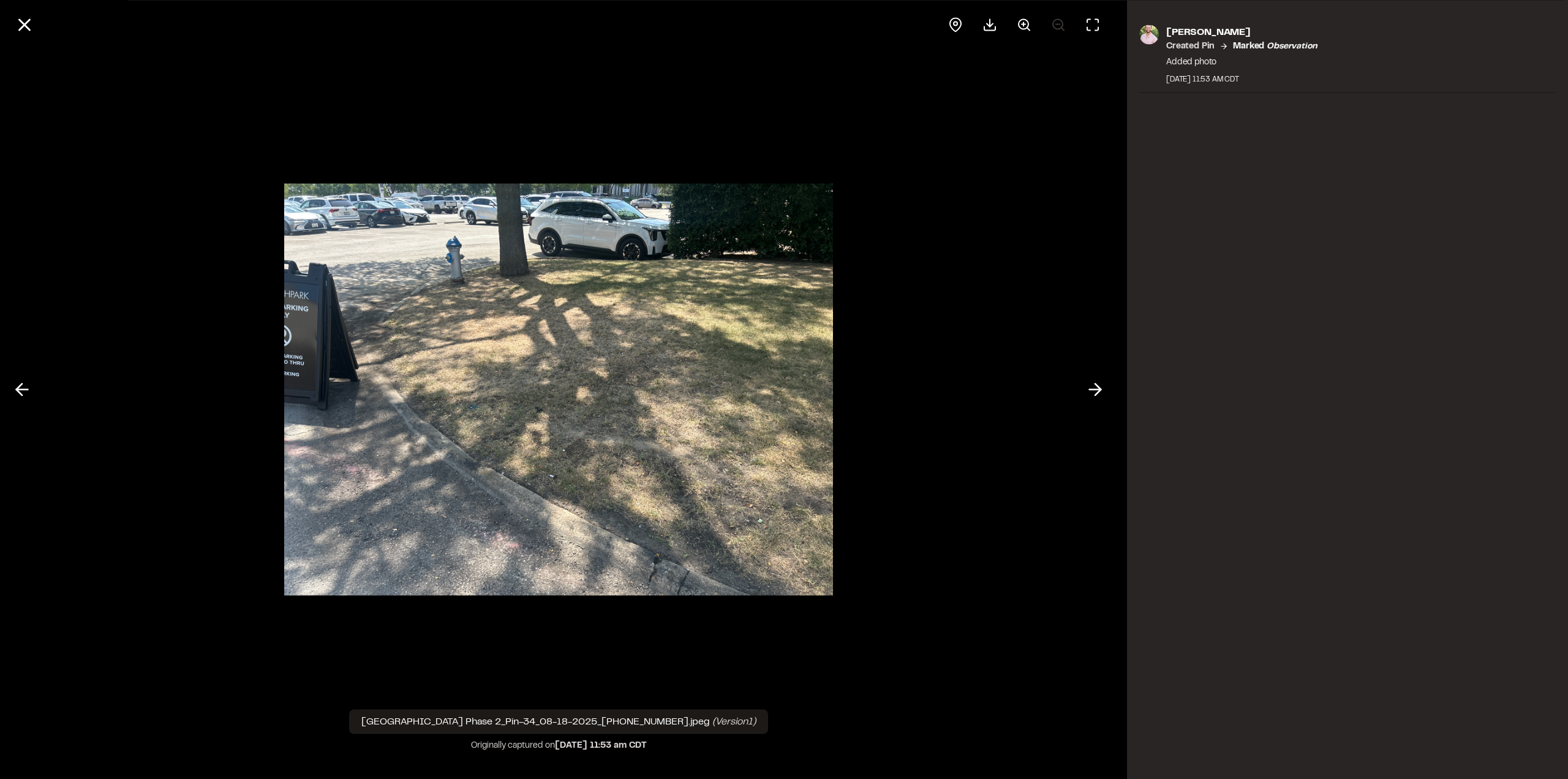
click at [1099, 390] on polyline at bounding box center [1097, 389] width 5 height 12
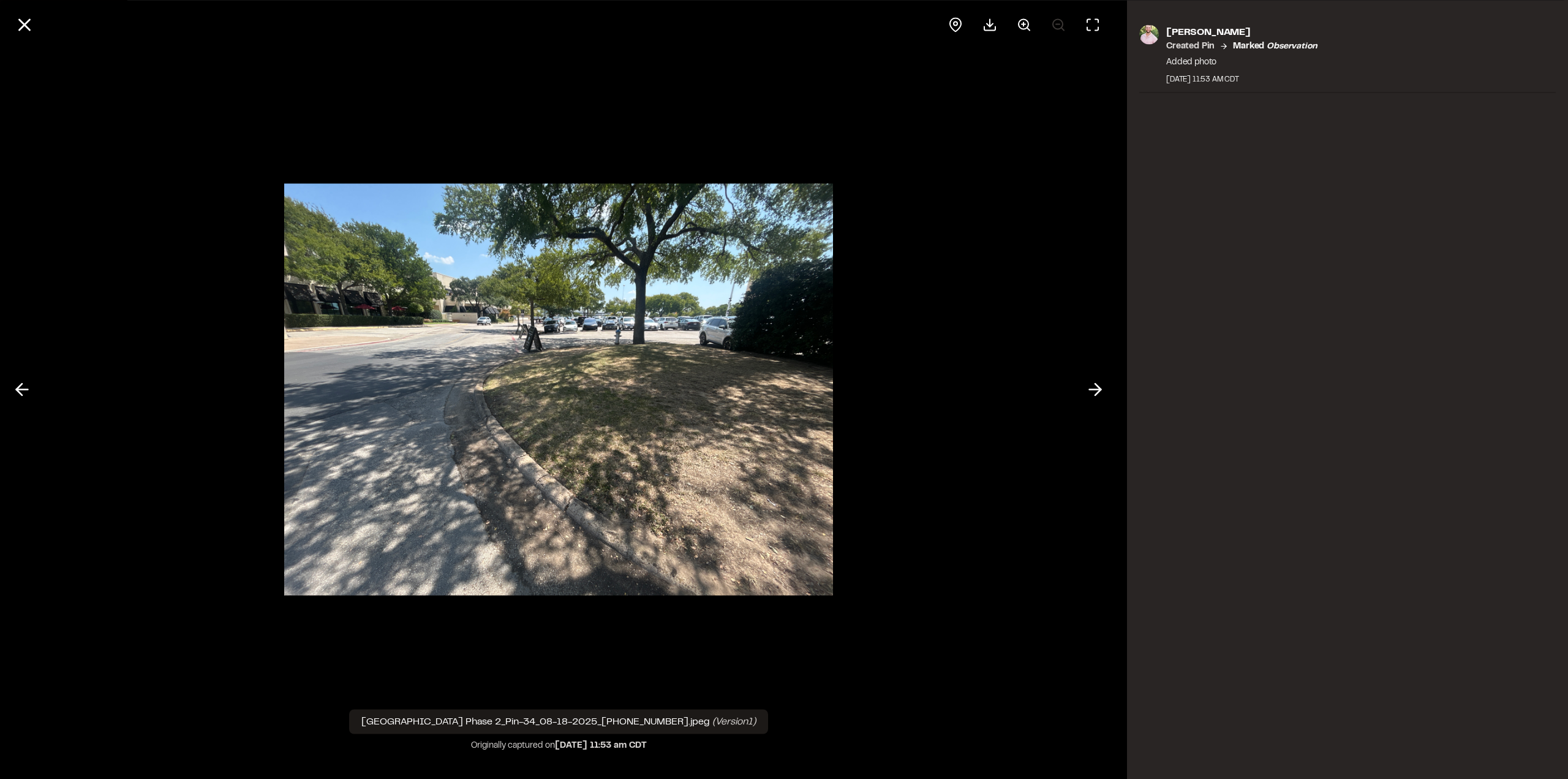
drag, startPoint x: 604, startPoint y: 384, endPoint x: 981, endPoint y: 340, distance: 379.6
click at [976, 335] on div at bounding box center [558, 390] width 1117 height 779
click at [1093, 394] on icon at bounding box center [1095, 390] width 20 height 21
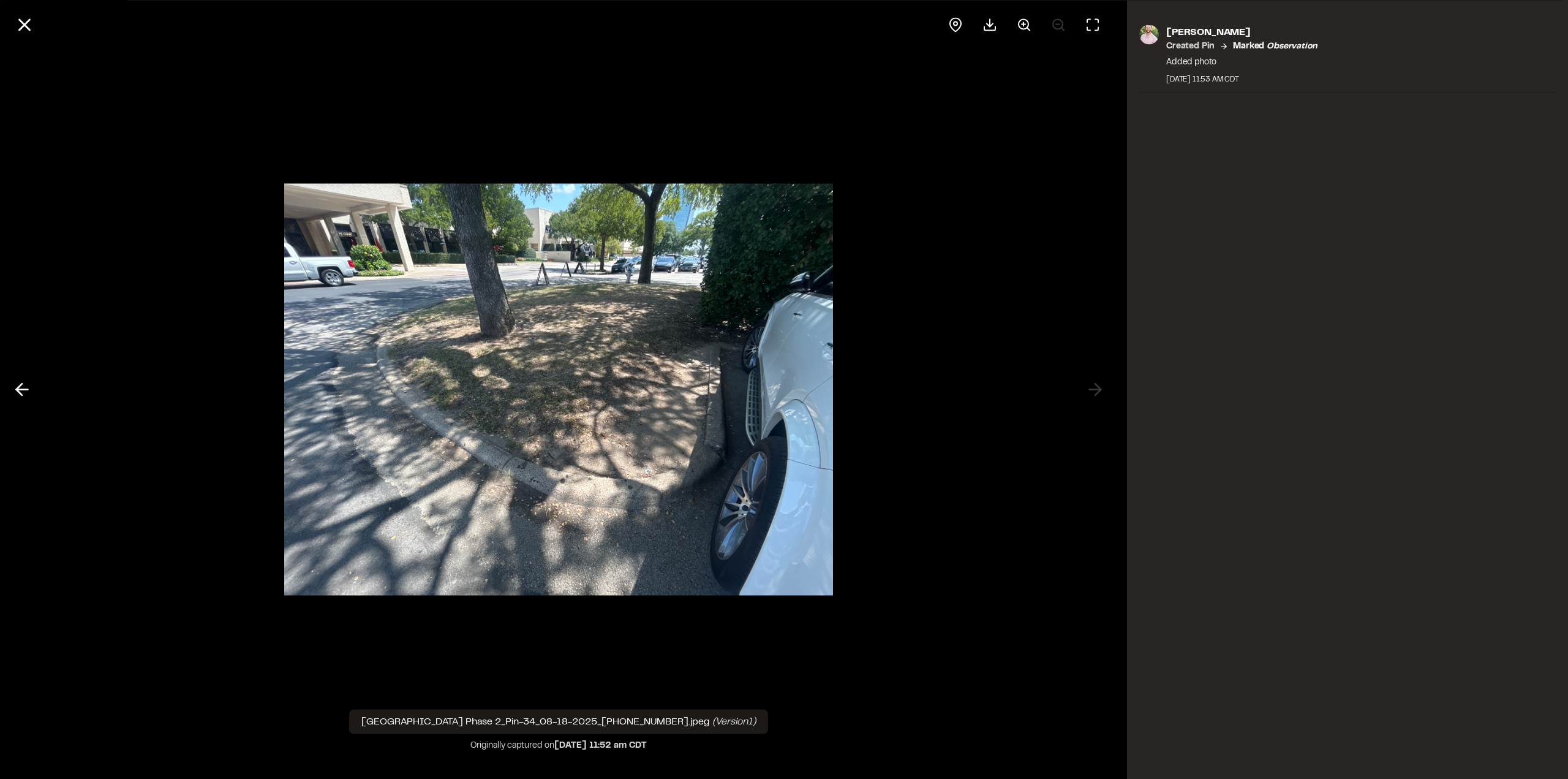
click at [22, 17] on icon at bounding box center [24, 24] width 21 height 21
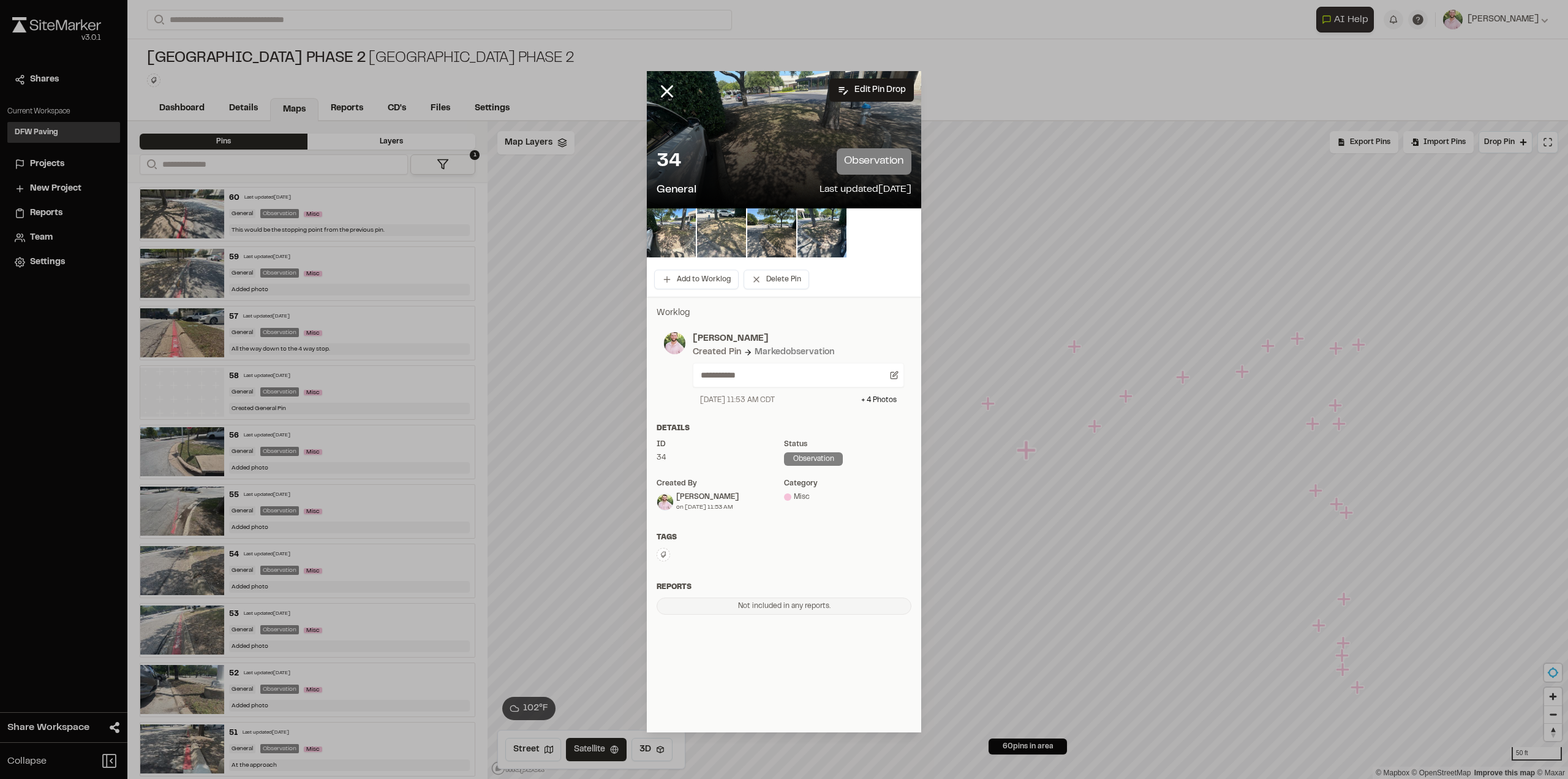
click at [664, 92] on icon at bounding box center [667, 91] width 21 height 21
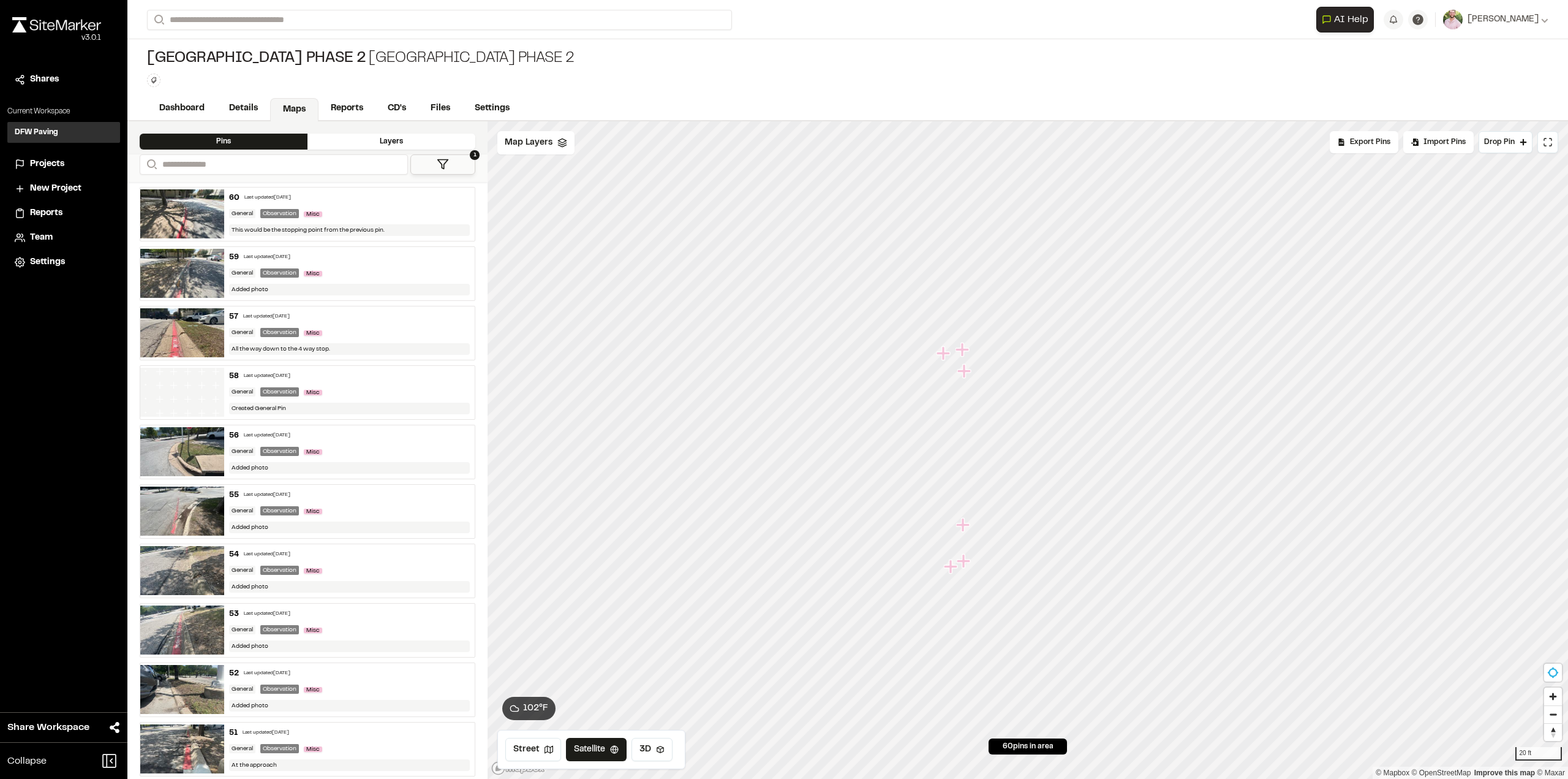
click at [968, 351] on icon "Map marker" at bounding box center [963, 350] width 16 height 16
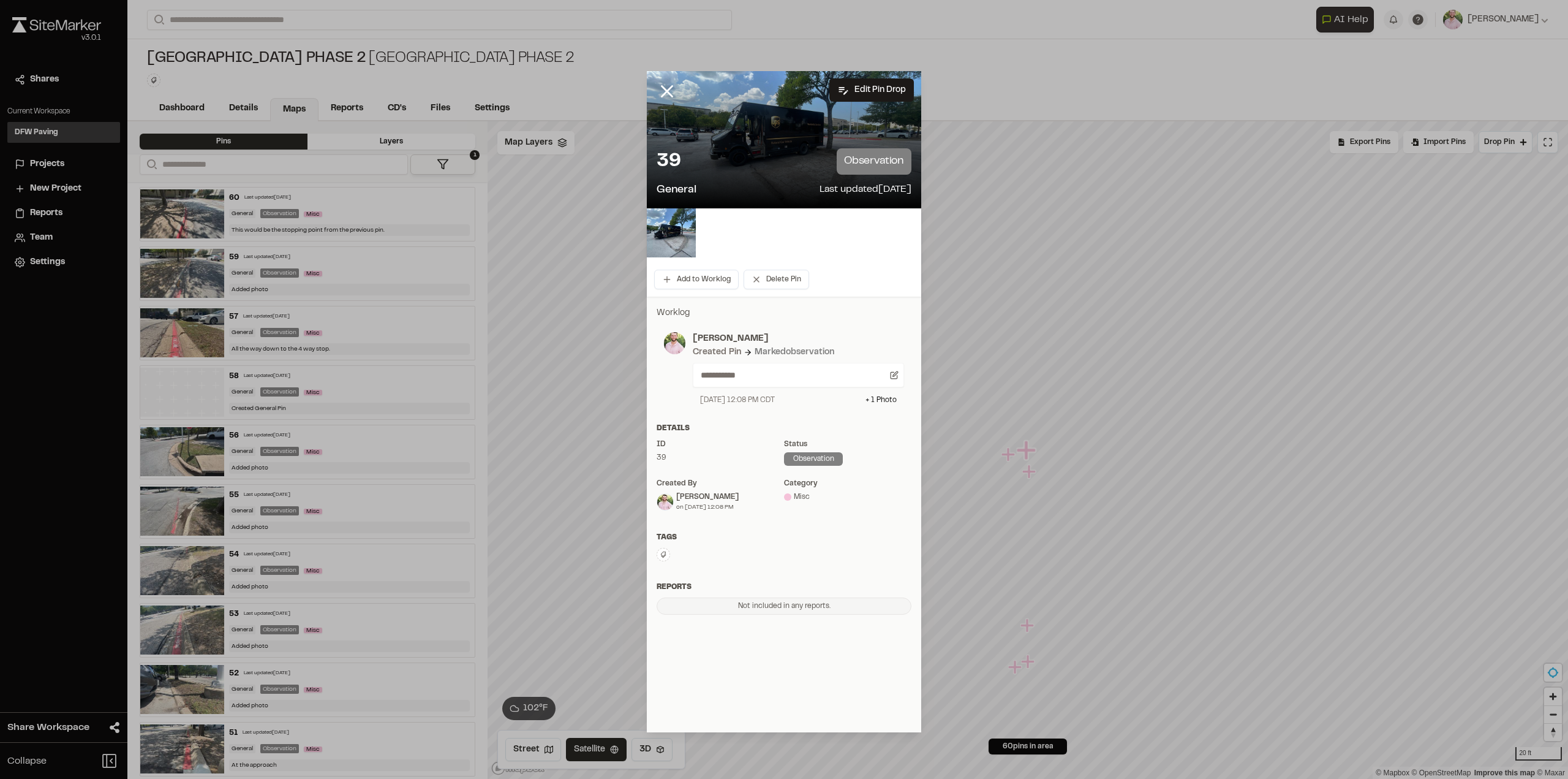
click at [690, 232] on img at bounding box center [671, 233] width 49 height 49
